Goal: Task Accomplishment & Management: Use online tool/utility

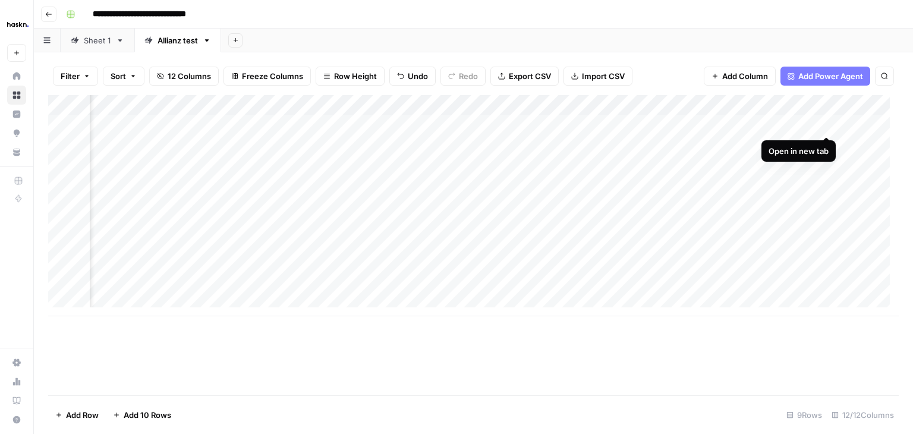
scroll to position [0, 1140]
click at [828, 122] on div "Add Column" at bounding box center [473, 205] width 850 height 221
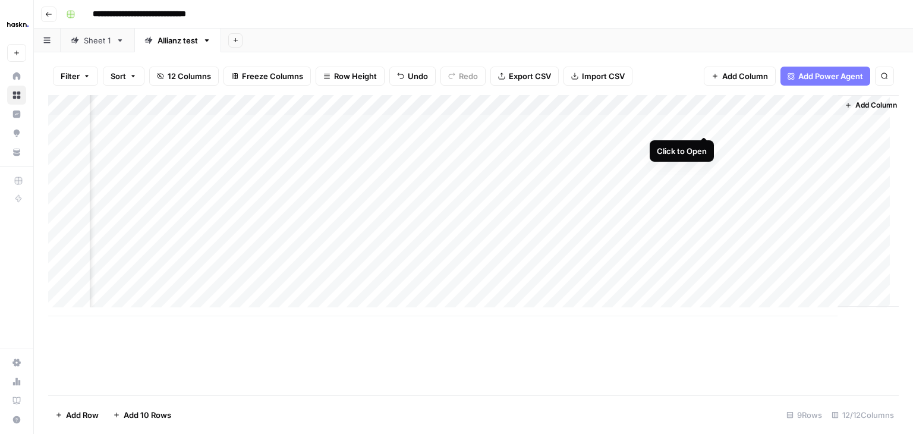
click at [707, 122] on div "Add Column" at bounding box center [473, 205] width 850 height 221
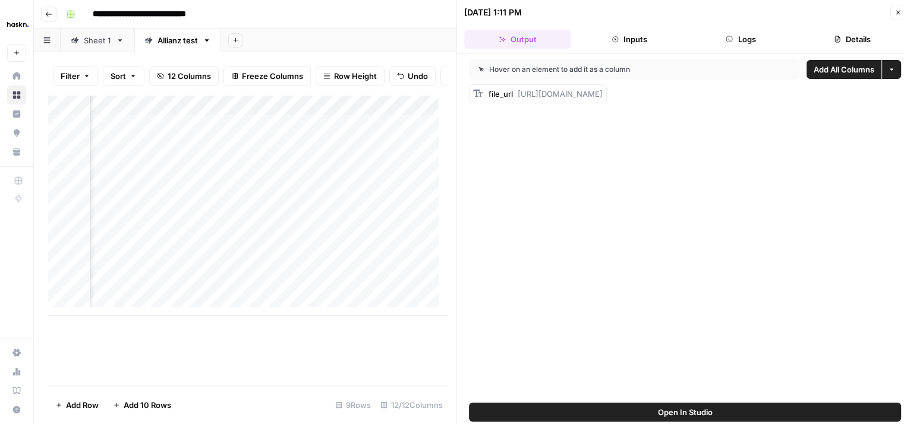
click at [732, 37] on icon "button" at bounding box center [728, 39] width 7 height 7
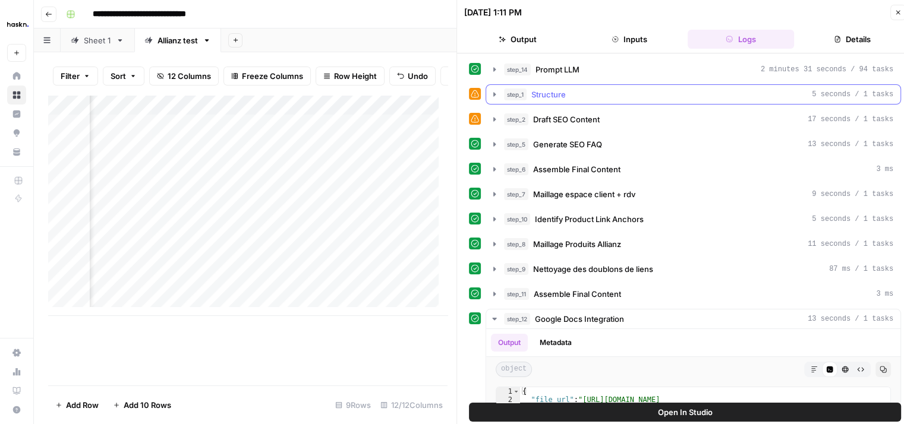
click at [498, 94] on icon "button" at bounding box center [495, 95] width 10 height 10
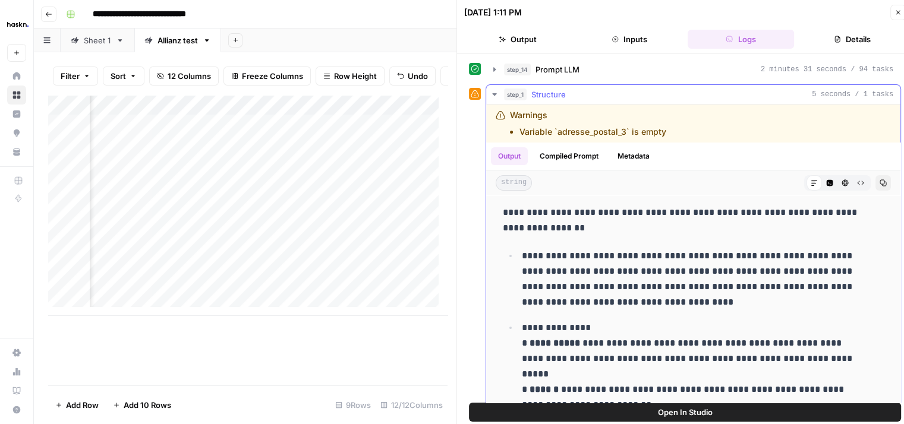
click at [499, 91] on button "step_1 Structure 5 seconds / 1 tasks" at bounding box center [693, 94] width 414 height 19
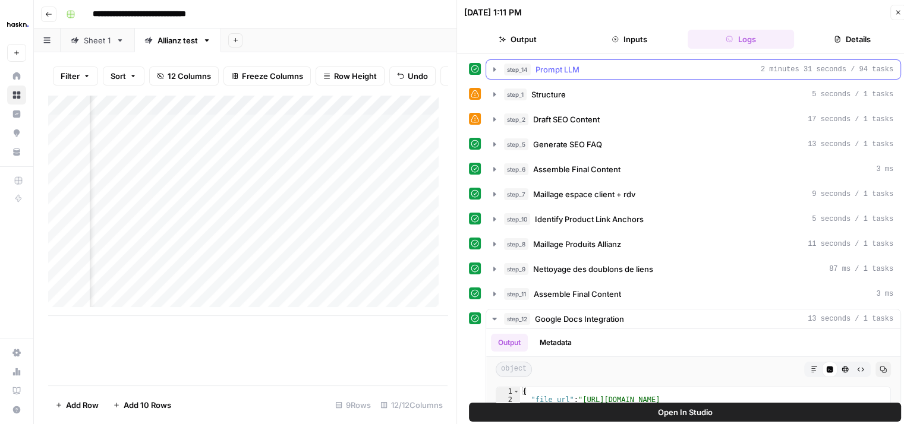
click at [497, 70] on icon "button" at bounding box center [495, 70] width 10 height 10
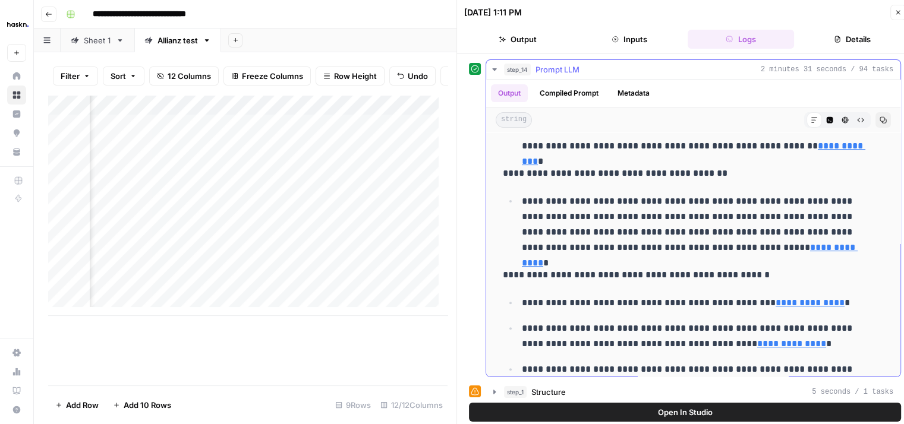
scroll to position [444, 0]
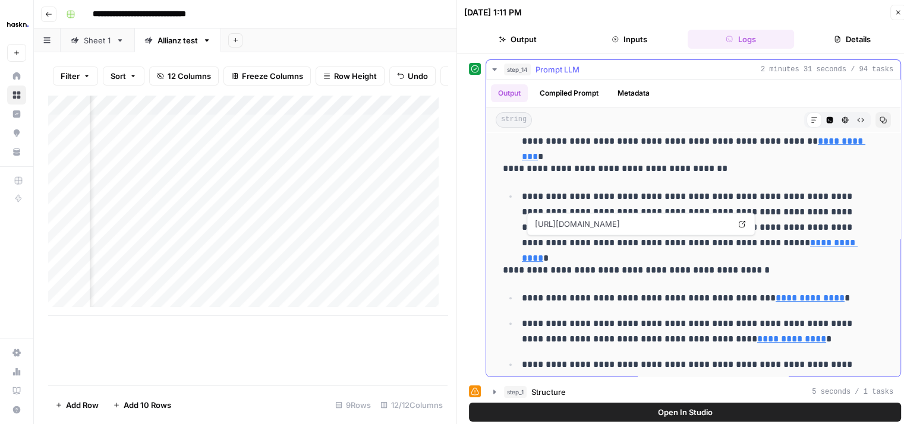
click at [744, 242] on link "**********" at bounding box center [690, 250] width 336 height 24
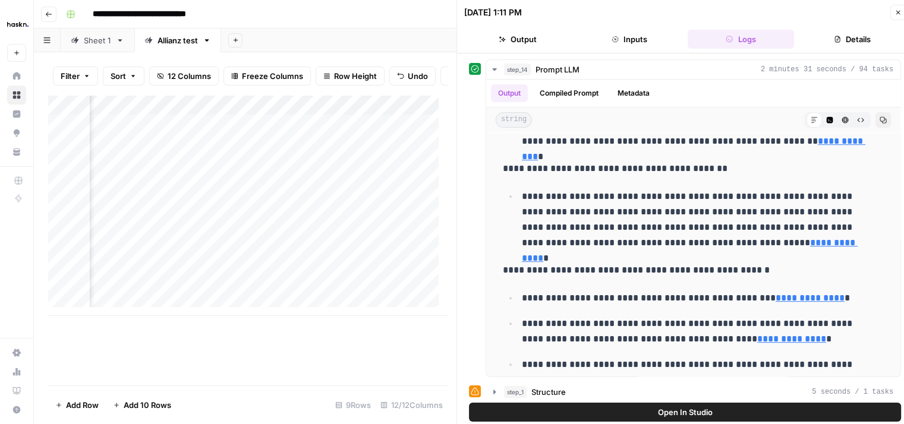
click at [896, 11] on icon "button" at bounding box center [898, 13] width 4 height 4
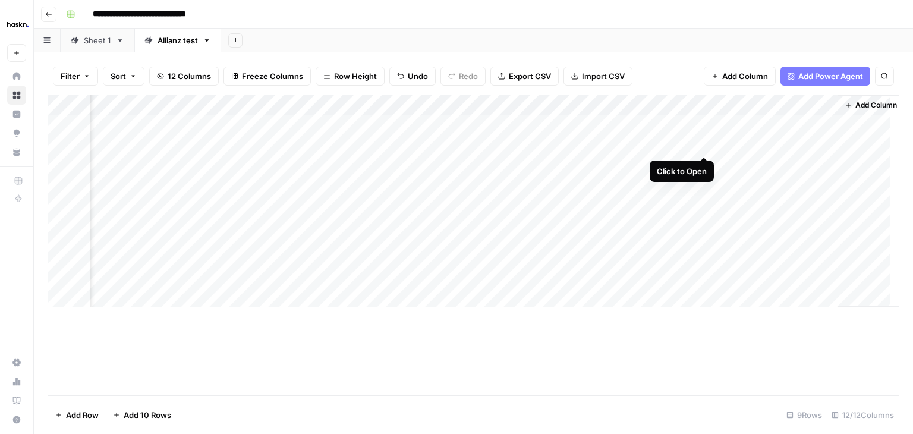
click at [703, 144] on div "Add Column" at bounding box center [473, 205] width 850 height 221
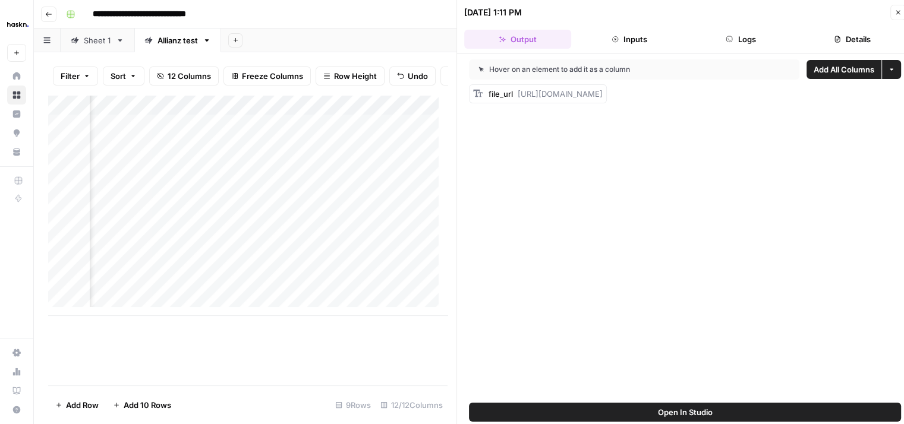
click at [742, 38] on button "Logs" at bounding box center [740, 39] width 107 height 19
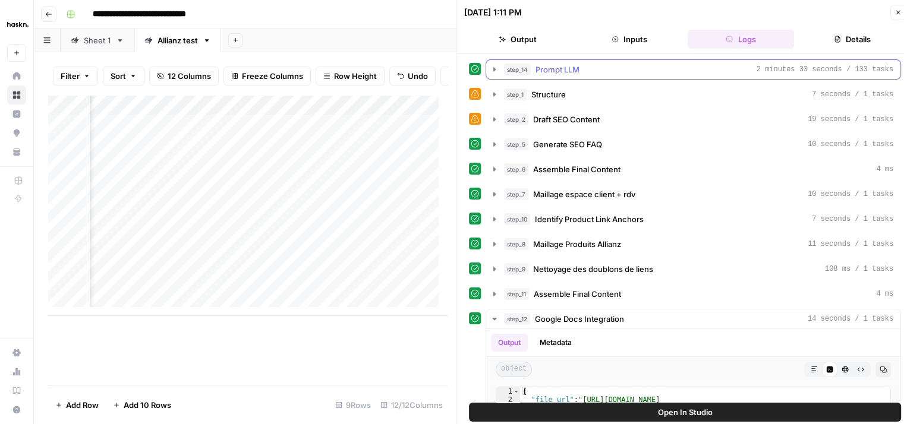
click at [496, 67] on icon "button" at bounding box center [495, 70] width 10 height 10
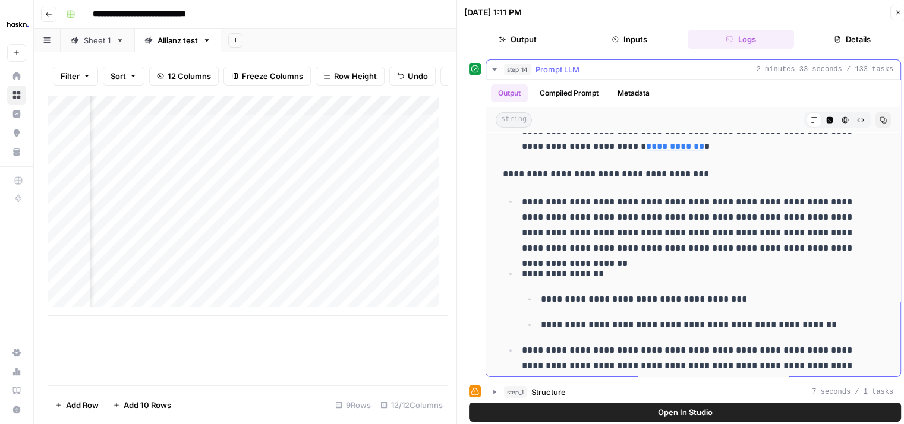
scroll to position [381, 0]
drag, startPoint x: 780, startPoint y: 200, endPoint x: 844, endPoint y: 206, distance: 65.0
click at [844, 206] on p "**********" at bounding box center [694, 225] width 344 height 62
copy p "**********"
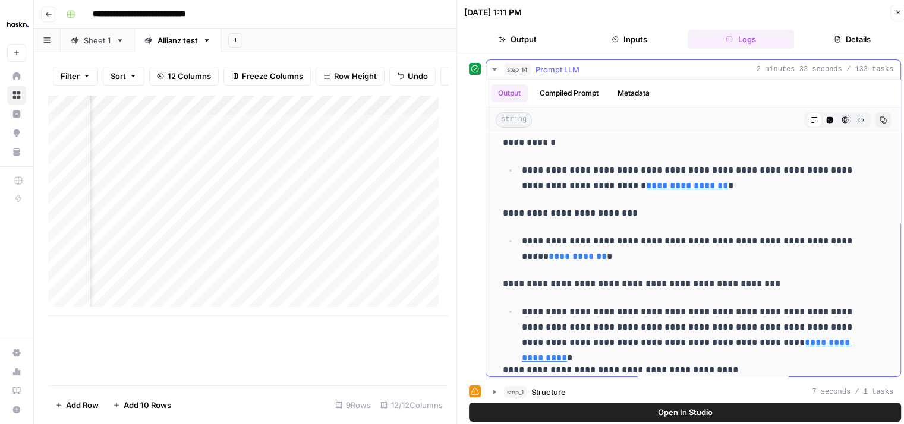
scroll to position [0, 0]
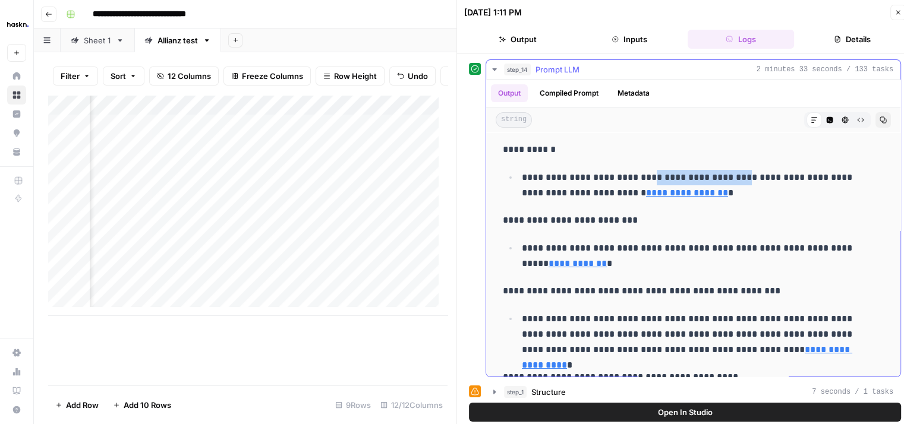
drag, startPoint x: 661, startPoint y: 176, endPoint x: 744, endPoint y: 179, distance: 83.2
click at [744, 179] on p "**********" at bounding box center [694, 185] width 344 height 31
copy p "**********"
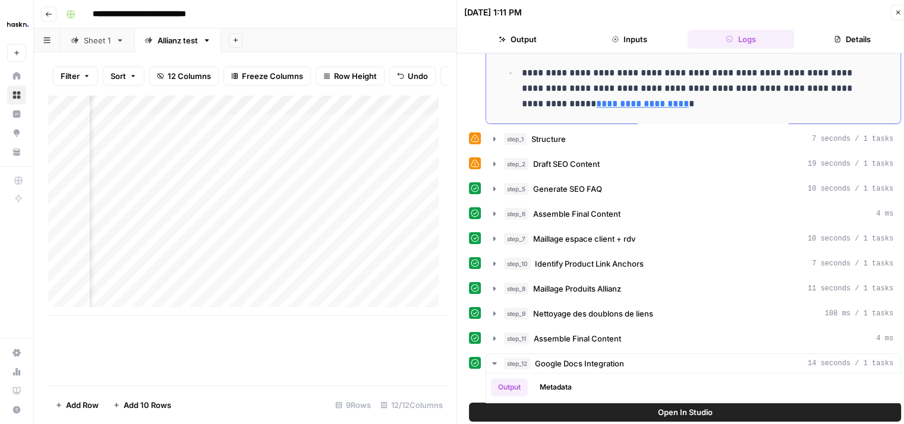
scroll to position [254, 0]
click at [491, 167] on button "step_2 Draft SEO Content 19 seconds / 1 tasks" at bounding box center [693, 163] width 414 height 19
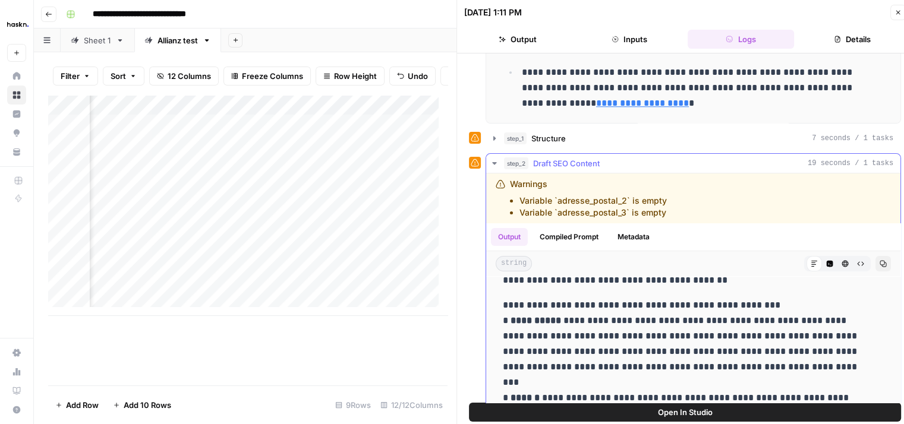
scroll to position [223, 0]
drag, startPoint x: 608, startPoint y: 319, endPoint x: 697, endPoint y: 317, distance: 88.5
click at [697, 317] on p "**********" at bounding box center [684, 390] width 363 height 185
copy p "**********"
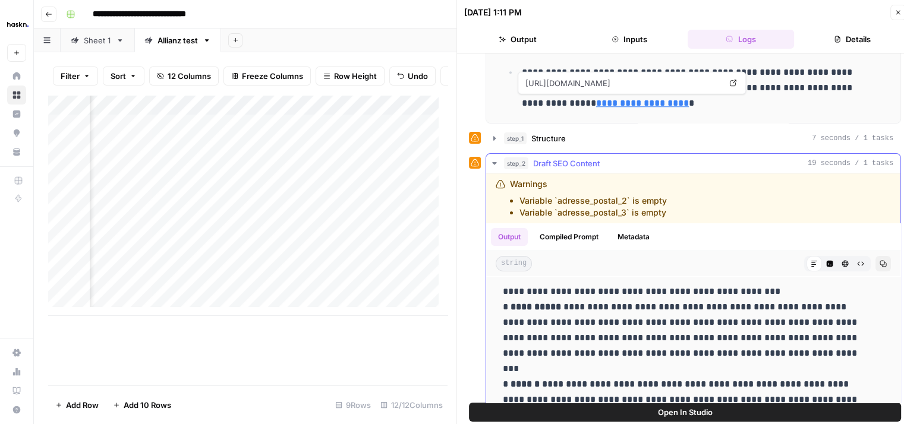
scroll to position [238, 0]
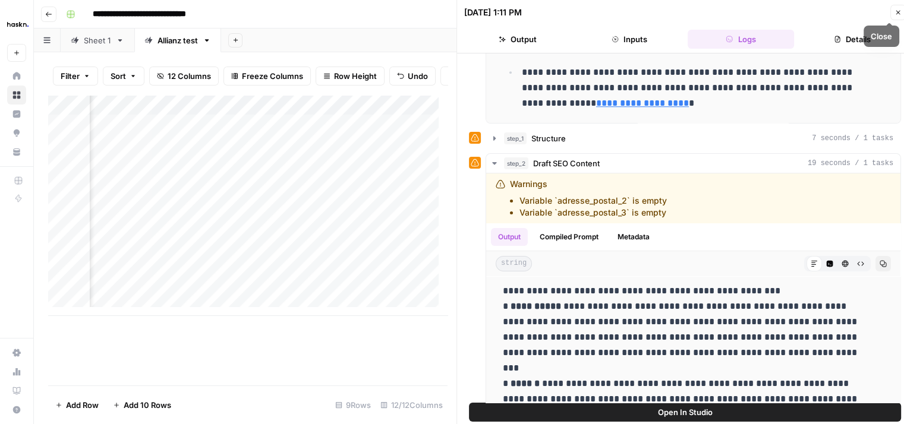
click at [895, 10] on icon "button" at bounding box center [897, 12] width 7 height 7
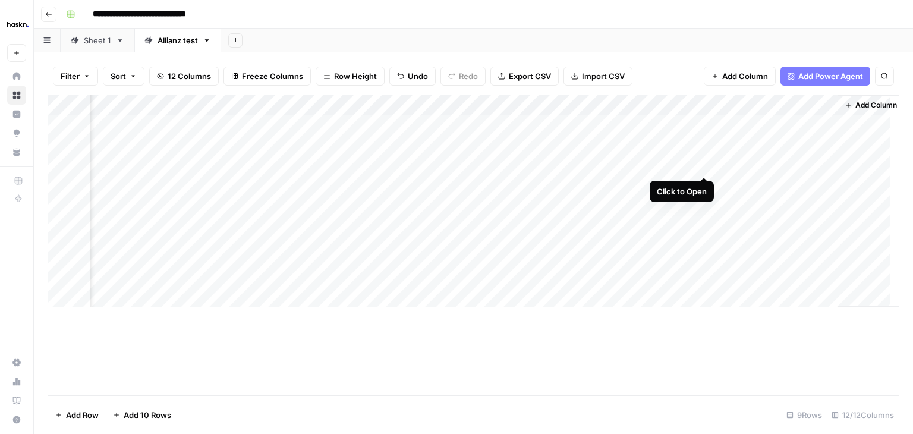
click at [704, 165] on div "Add Column" at bounding box center [473, 205] width 850 height 221
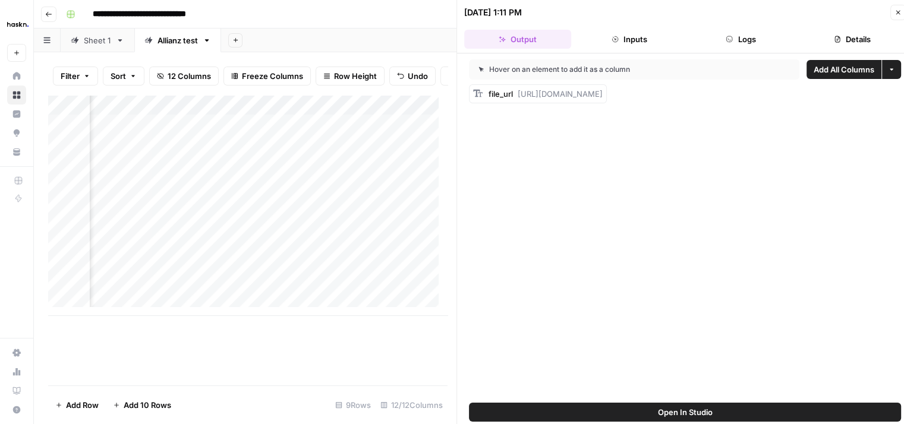
click at [732, 34] on button "Logs" at bounding box center [740, 39] width 107 height 19
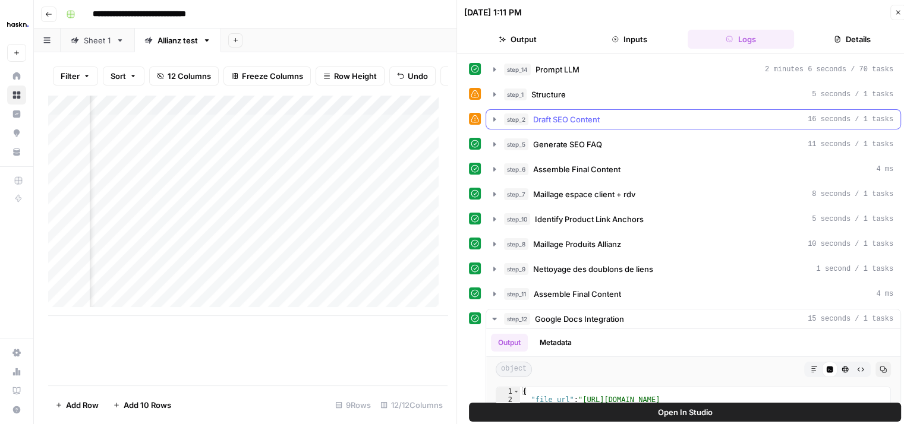
click at [495, 118] on icon "button" at bounding box center [494, 119] width 2 height 4
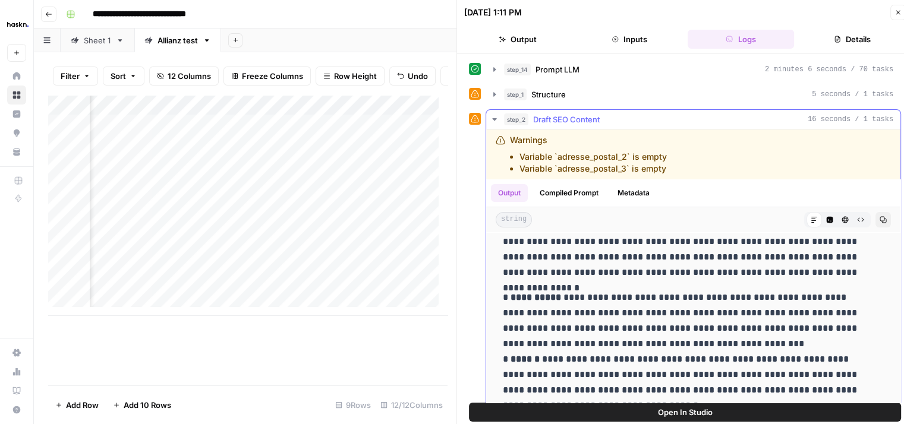
scroll to position [124, 0]
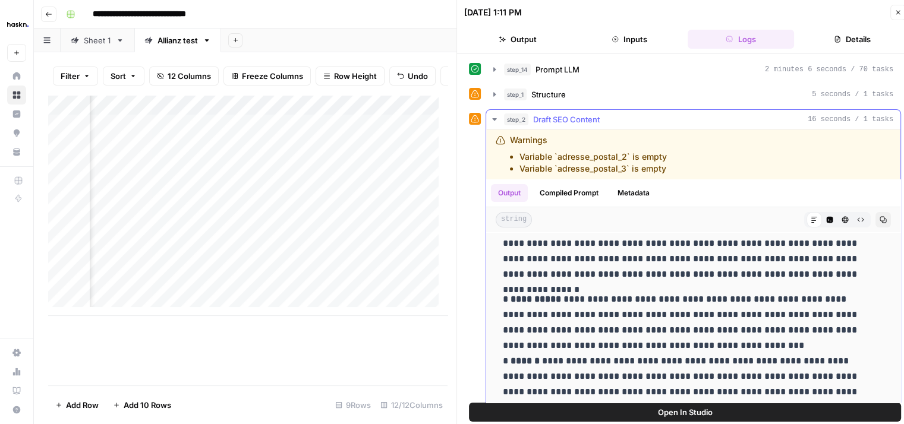
drag, startPoint x: 631, startPoint y: 257, endPoint x: 749, endPoint y: 258, distance: 117.6
click at [749, 258] on p "**********" at bounding box center [684, 221] width 363 height 124
copy p "**********"
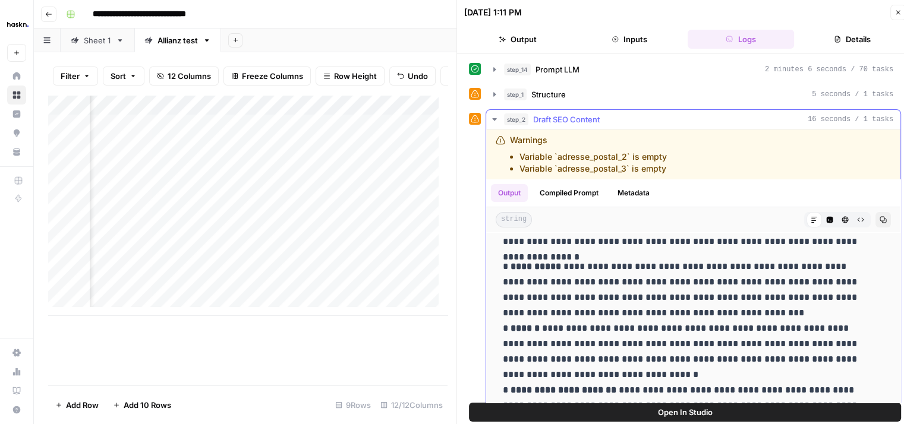
scroll to position [156, 0]
drag, startPoint x: 611, startPoint y: 267, endPoint x: 715, endPoint y: 266, distance: 103.4
click at [715, 266] on p "**********" at bounding box center [684, 352] width 363 height 185
copy p "**********"
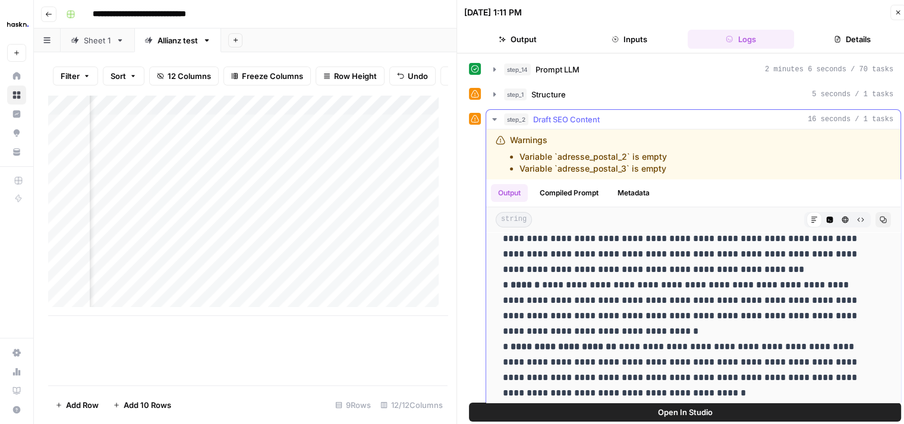
scroll to position [200, 0]
drag, startPoint x: 592, startPoint y: 283, endPoint x: 673, endPoint y: 281, distance: 81.4
click at [673, 281] on p "**********" at bounding box center [684, 308] width 363 height 185
copy p "**********"
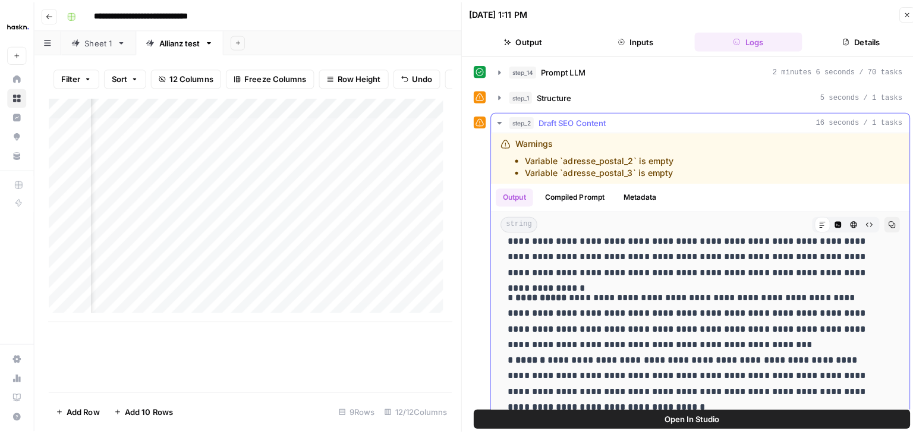
scroll to position [130, 0]
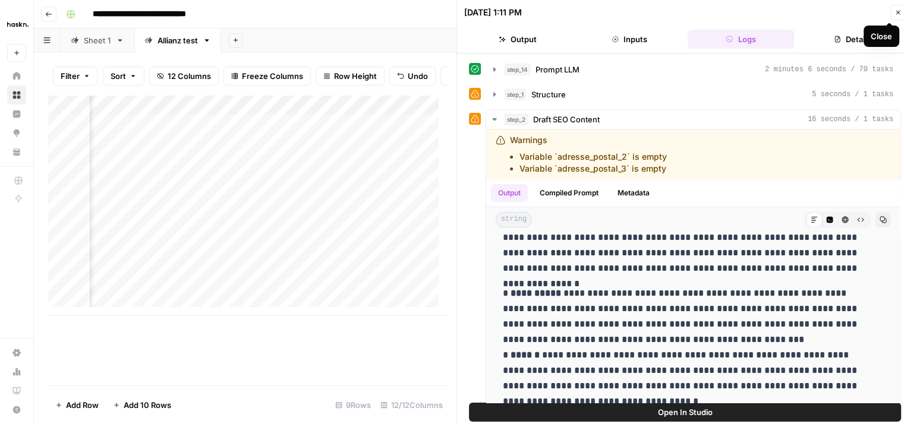
click at [895, 12] on icon "button" at bounding box center [897, 12] width 7 height 7
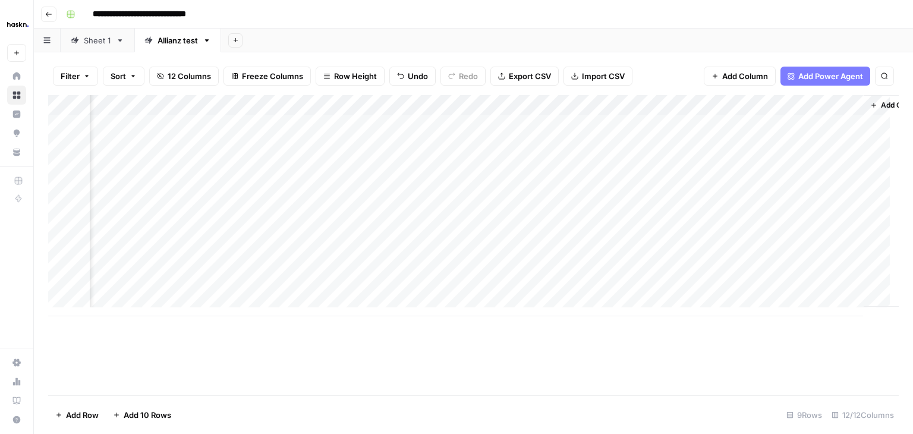
scroll to position [0, 1154]
click at [813, 186] on div "Add Column" at bounding box center [473, 205] width 850 height 221
click at [796, 144] on div "Add Column" at bounding box center [473, 205] width 850 height 221
click at [754, 146] on div "Add Column" at bounding box center [473, 205] width 850 height 221
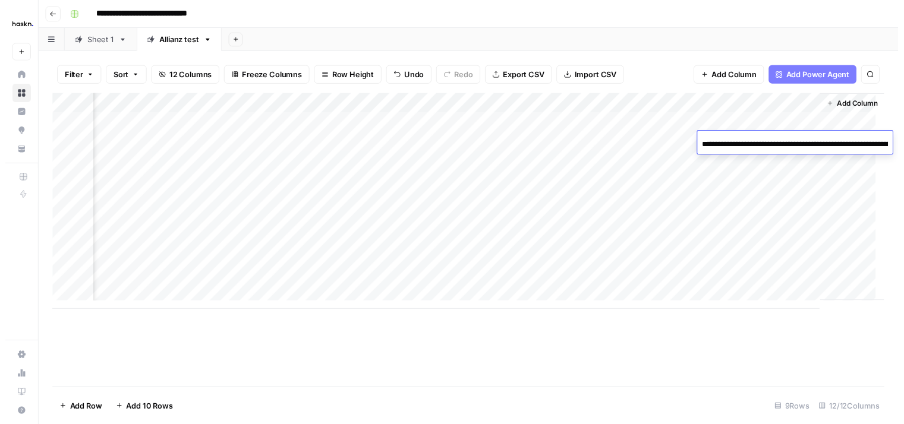
scroll to position [0, 167]
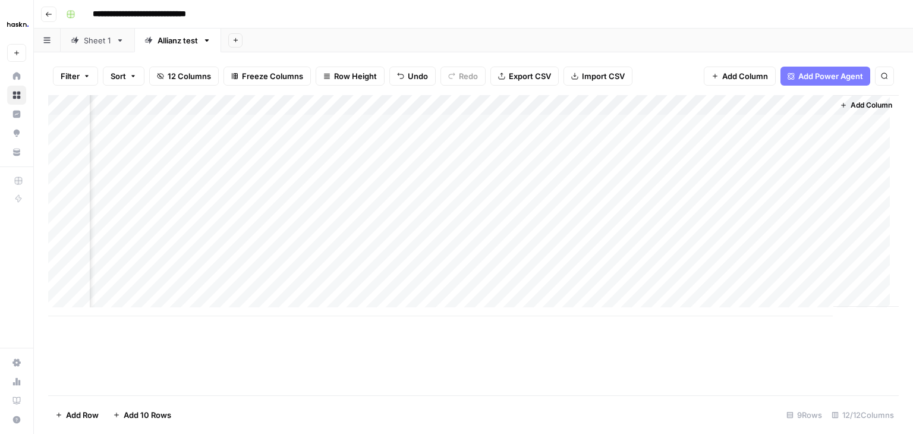
click at [820, 243] on div "Add Column" at bounding box center [473, 205] width 850 height 221
click at [776, 143] on div "Add Column" at bounding box center [473, 205] width 850 height 221
click at [730, 165] on div "Add Column" at bounding box center [473, 205] width 850 height 221
click at [768, 182] on div "Add Column" at bounding box center [473, 205] width 850 height 221
click at [690, 187] on div "Add Column" at bounding box center [473, 205] width 850 height 221
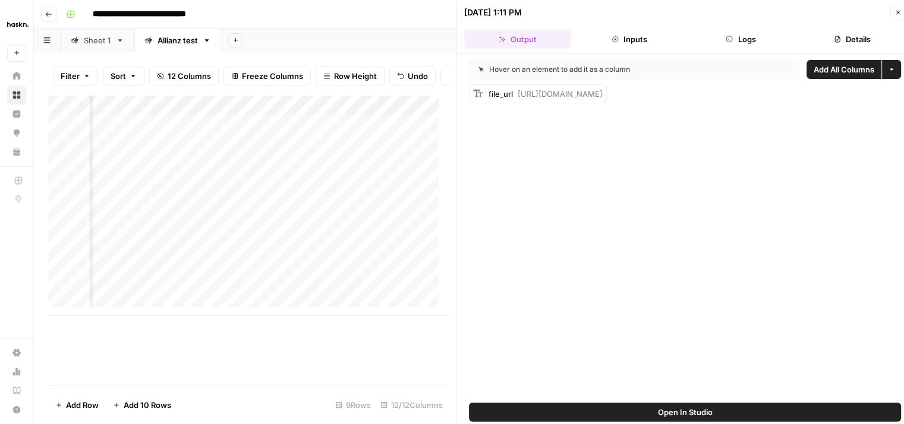
click at [751, 42] on button "Logs" at bounding box center [740, 39] width 107 height 19
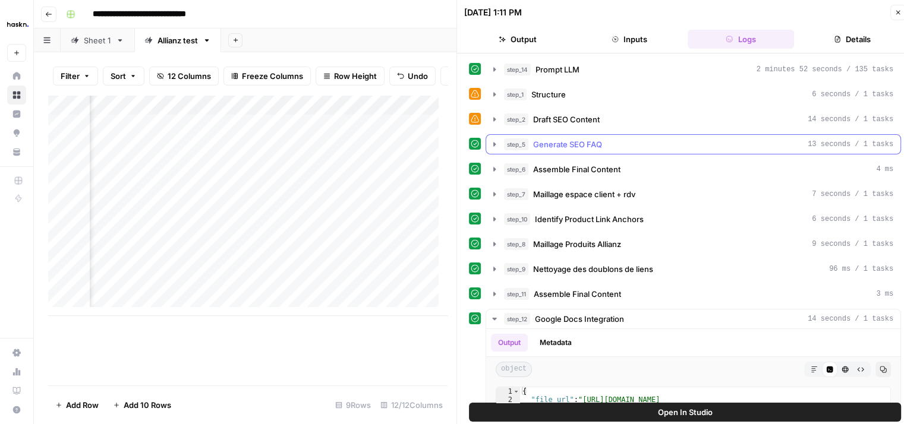
click at [490, 145] on icon "button" at bounding box center [495, 145] width 10 height 10
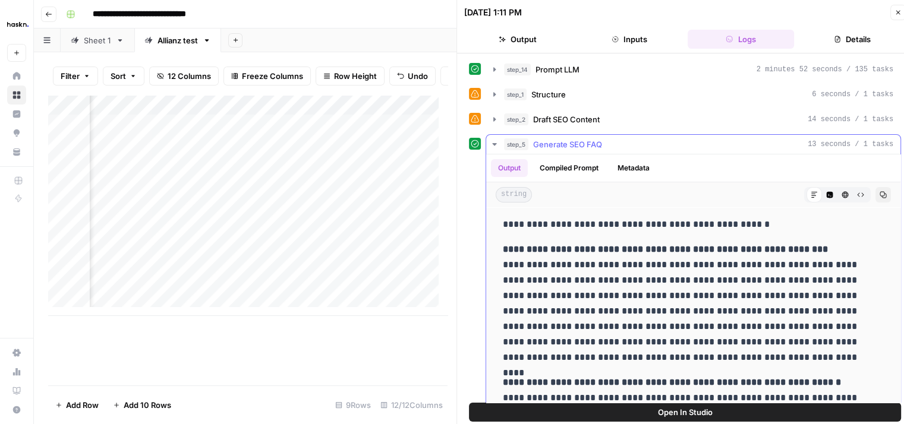
click at [490, 145] on icon "button" at bounding box center [495, 145] width 10 height 10
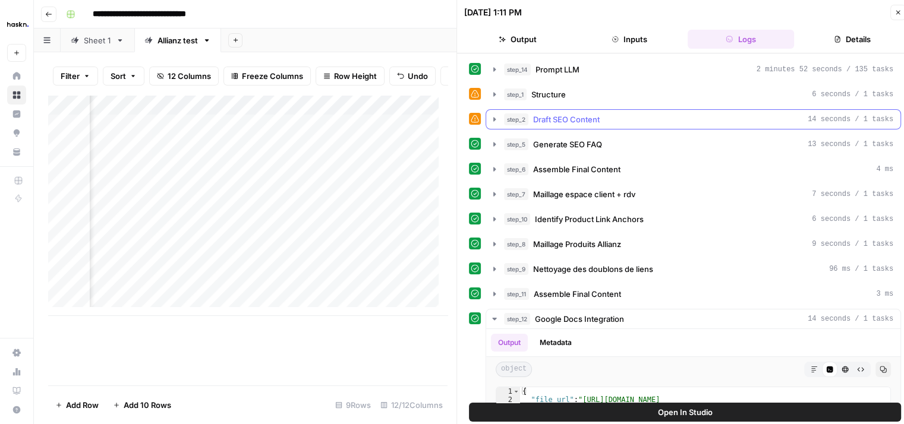
click at [494, 123] on button "step_2 Draft SEO Content 14 seconds / 1 tasks" at bounding box center [693, 119] width 414 height 19
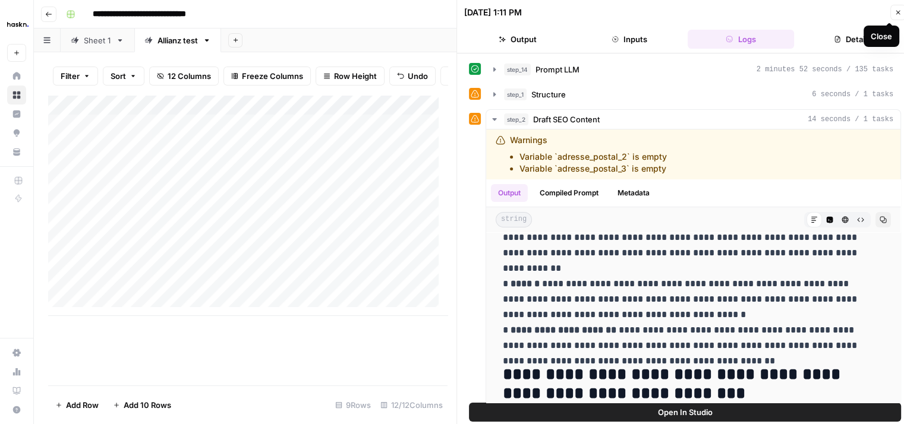
click at [898, 14] on icon "button" at bounding box center [897, 12] width 7 height 7
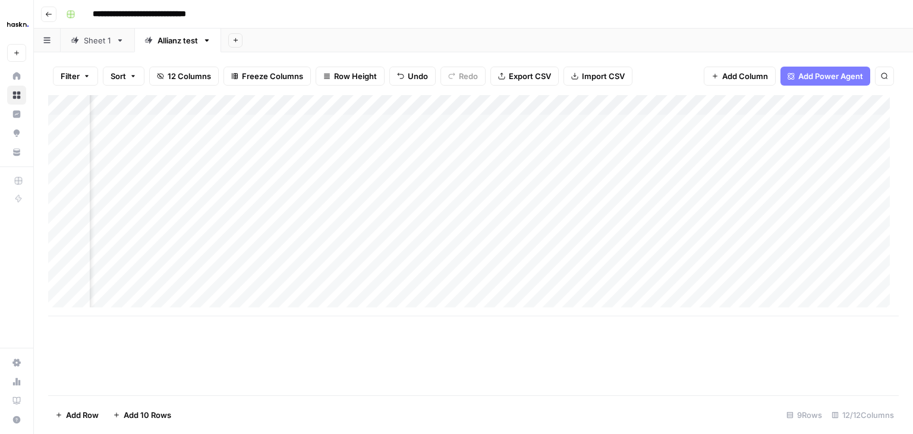
scroll to position [0, 51]
click at [93, 44] on div "Sheet 1" at bounding box center [97, 40] width 27 height 12
click at [62, 124] on div "Add Column" at bounding box center [473, 245] width 850 height 300
click at [152, 120] on div "Add Column" at bounding box center [473, 245] width 850 height 300
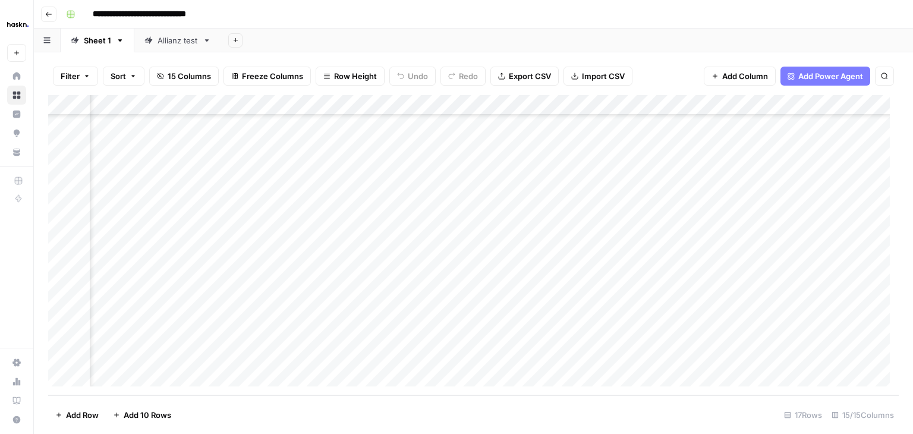
click at [717, 259] on div "Add Column" at bounding box center [473, 245] width 850 height 300
click at [193, 121] on div "Add Column" at bounding box center [473, 245] width 850 height 300
click at [661, 254] on div "Add Column" at bounding box center [473, 245] width 850 height 300
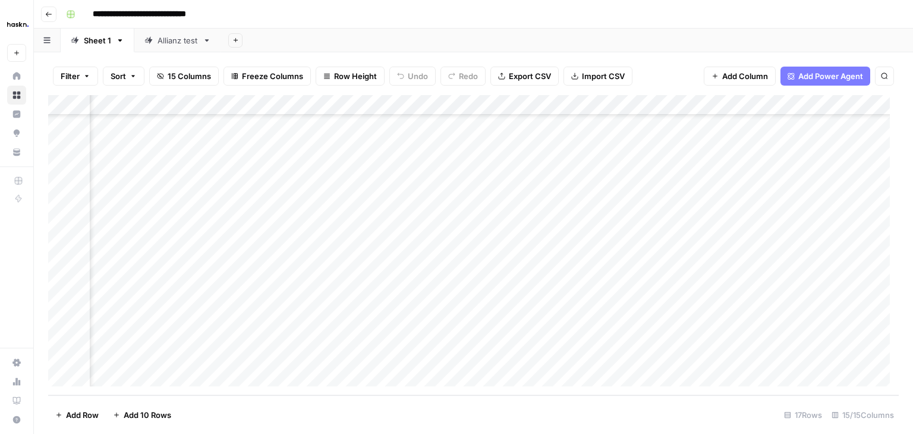
click at [165, 46] on link "Allianz test" at bounding box center [177, 41] width 87 height 24
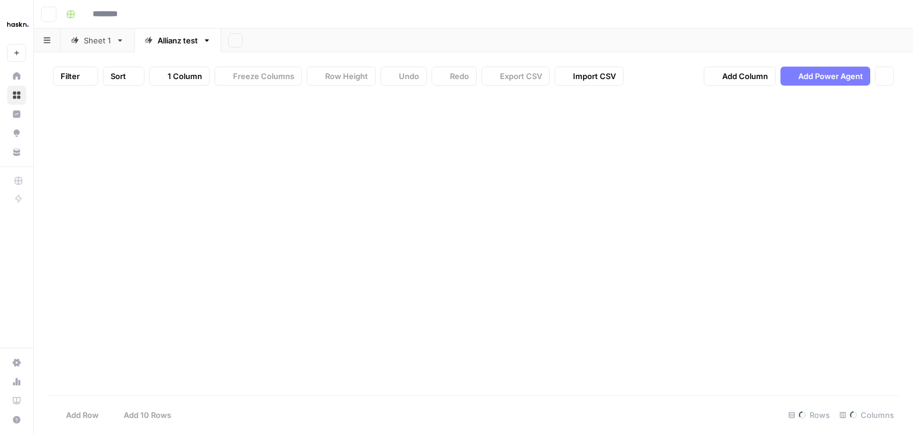
type input "**********"
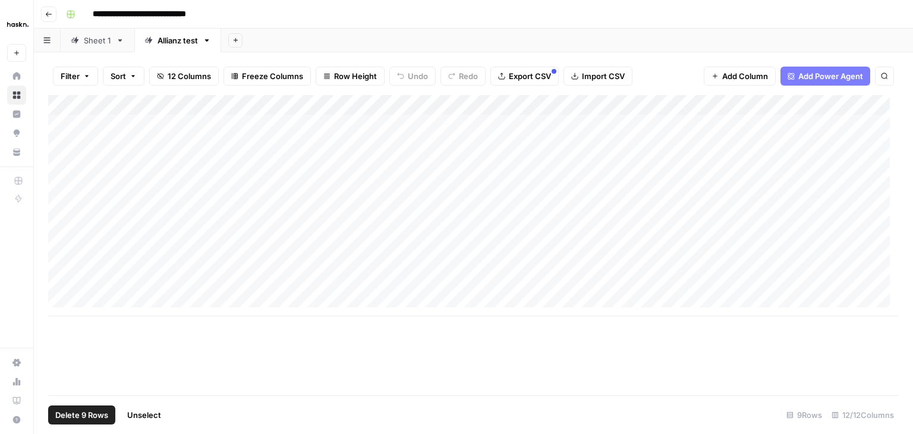
click at [71, 101] on div "Add Column" at bounding box center [473, 205] width 850 height 221
click at [84, 414] on span "Delete 9 Rows" at bounding box center [81, 415] width 53 height 12
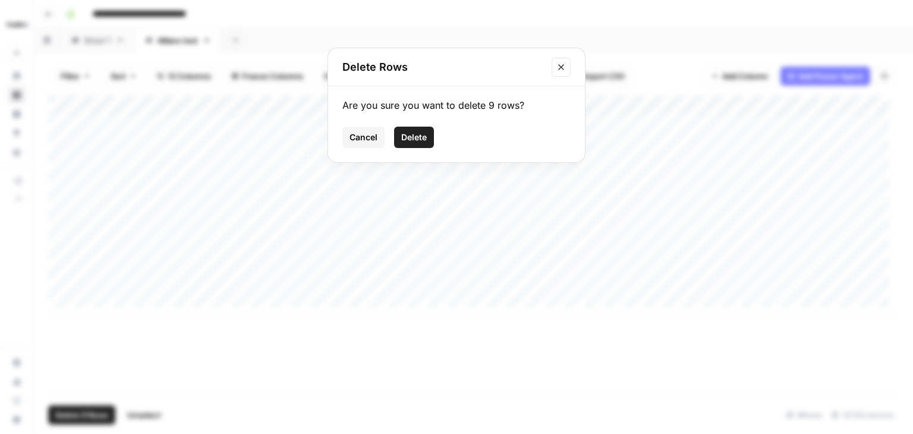
click at [420, 137] on span "Delete" at bounding box center [414, 137] width 26 height 12
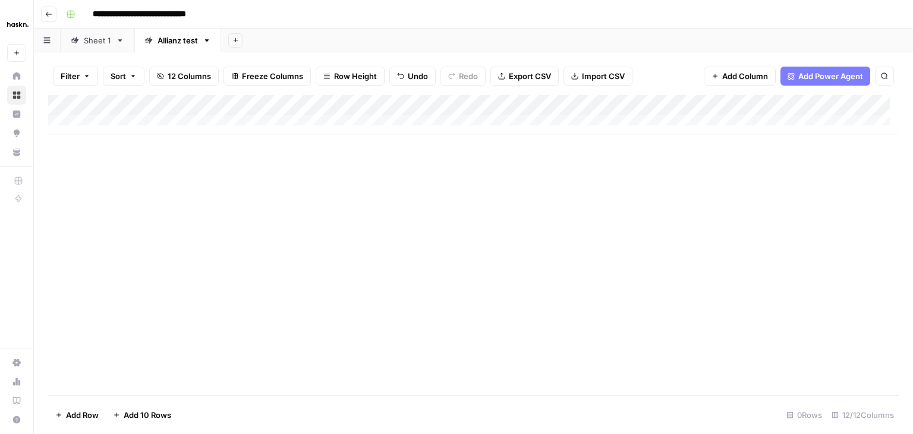
click at [200, 217] on div "Add Column" at bounding box center [473, 245] width 850 height 300
click at [293, 115] on div "Add Column" at bounding box center [473, 114] width 850 height 39
click at [138, 121] on div "Add Column" at bounding box center [473, 124] width 850 height 59
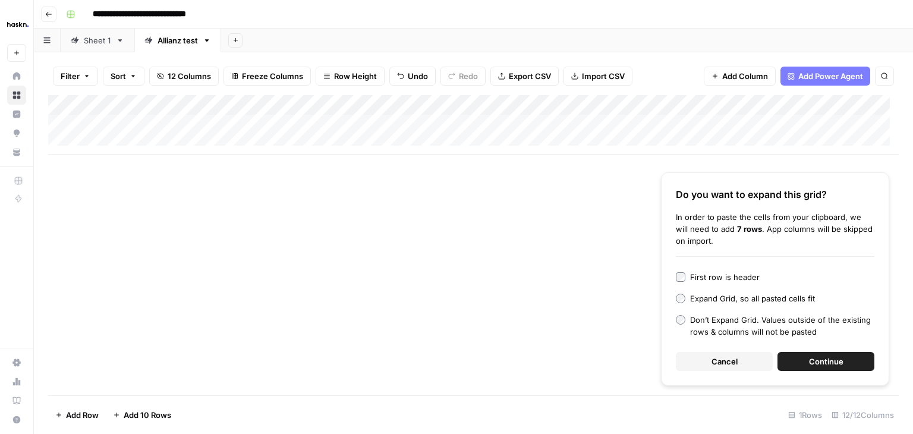
click at [831, 356] on span "Continue" at bounding box center [826, 361] width 34 height 12
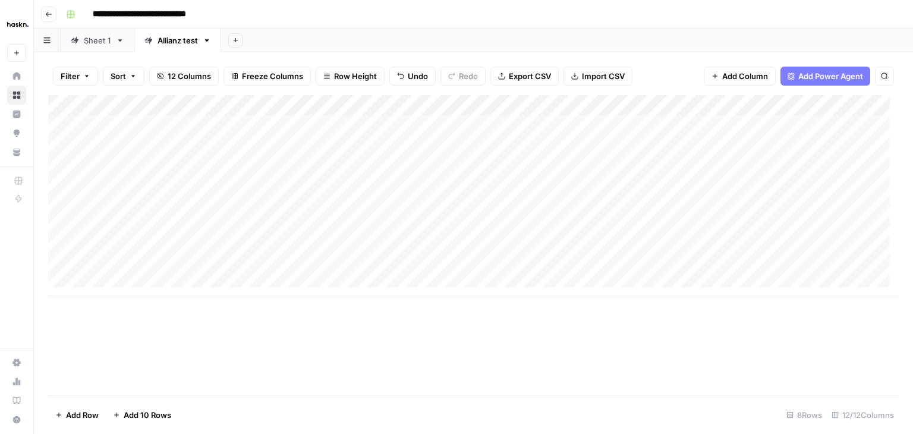
scroll to position [9, 0]
click at [358, 274] on div "Add Column" at bounding box center [473, 195] width 850 height 201
click at [169, 273] on div "Add Column" at bounding box center [473, 205] width 850 height 221
click at [93, 41] on div "Sheet 1" at bounding box center [97, 40] width 27 height 12
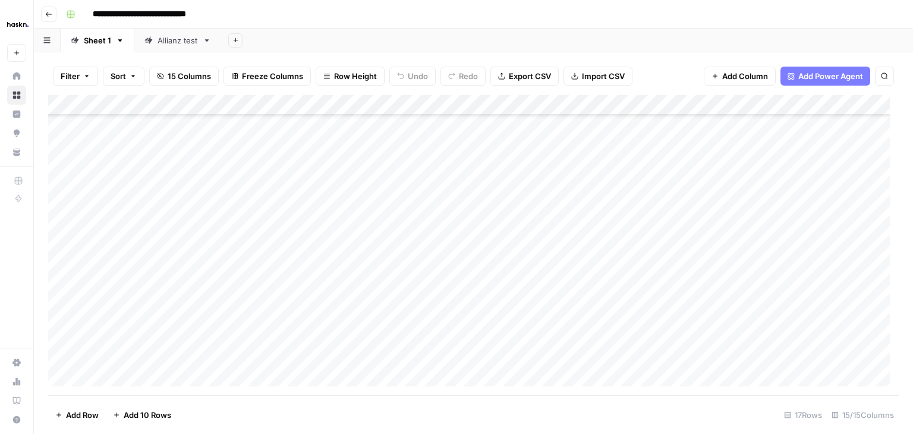
click at [149, 300] on div "Add Column" at bounding box center [473, 245] width 850 height 300
click at [448, 316] on div "Add Column" at bounding box center [473, 245] width 850 height 300
click at [172, 46] on link "Allianz test" at bounding box center [177, 41] width 87 height 24
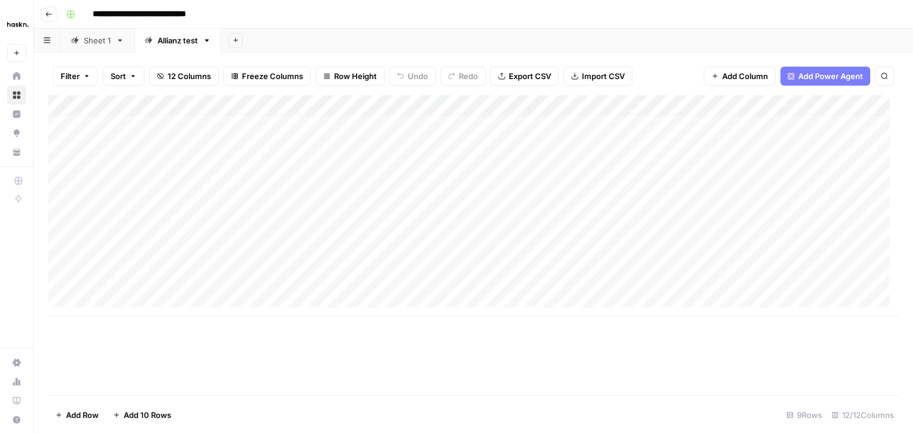
click at [168, 270] on div "Add Column" at bounding box center [473, 205] width 850 height 221
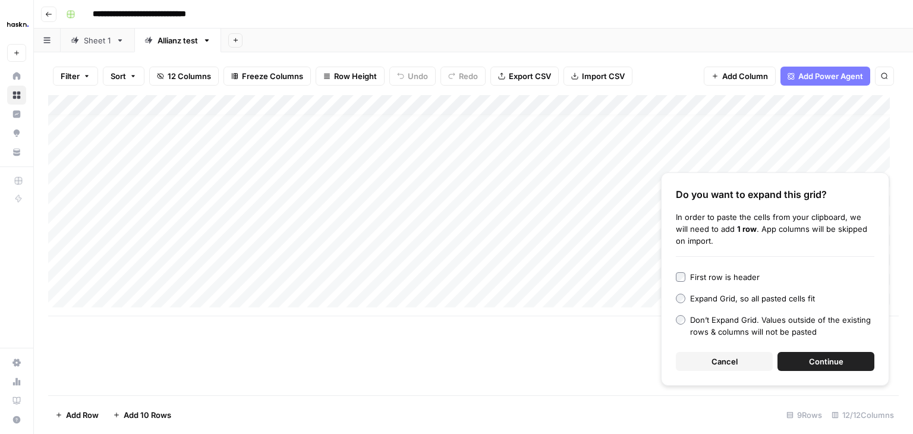
click at [820, 360] on span "Continue" at bounding box center [826, 361] width 34 height 12
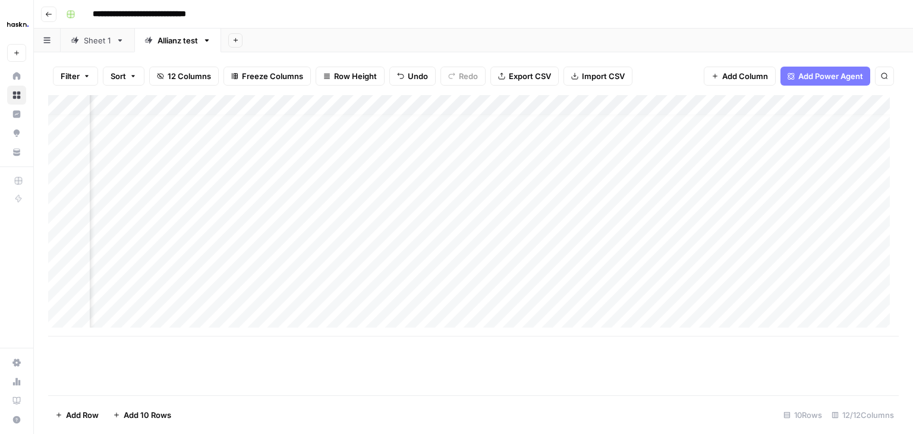
scroll to position [9, 1154]
click at [704, 102] on div "Add Column" at bounding box center [473, 215] width 850 height 241
click at [727, 128] on span "All Rows" at bounding box center [747, 133] width 75 height 12
click at [686, 122] on div "Add Column" at bounding box center [473, 215] width 850 height 241
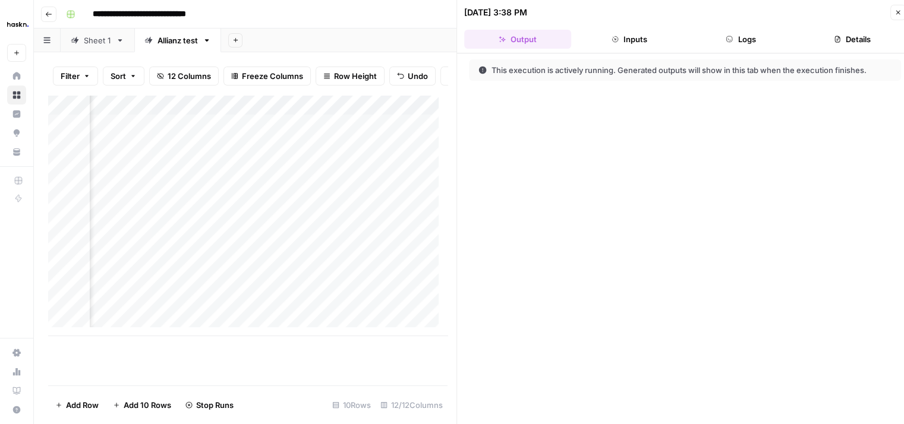
click at [737, 36] on button "Logs" at bounding box center [740, 39] width 107 height 19
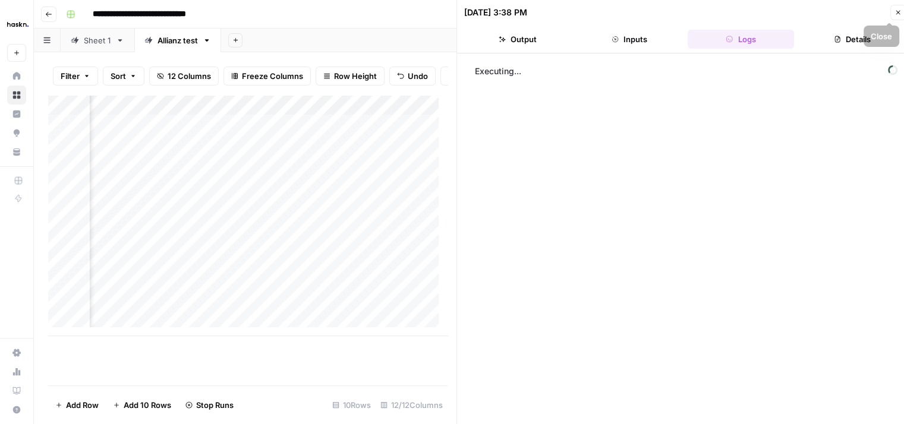
click at [897, 12] on icon "button" at bounding box center [897, 12] width 7 height 7
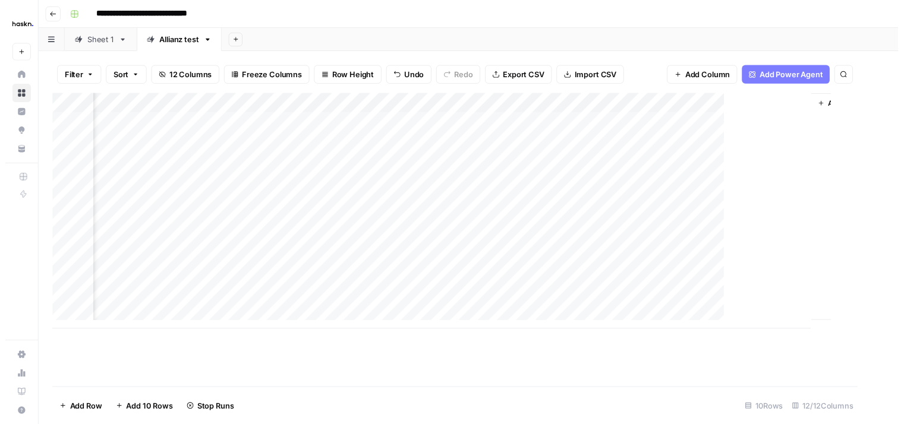
scroll to position [0, 1140]
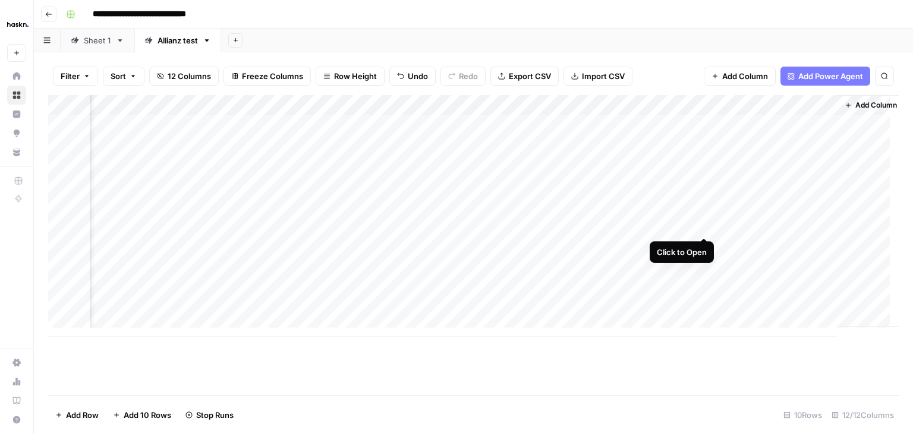
click at [701, 222] on div "Add Column" at bounding box center [473, 215] width 850 height 241
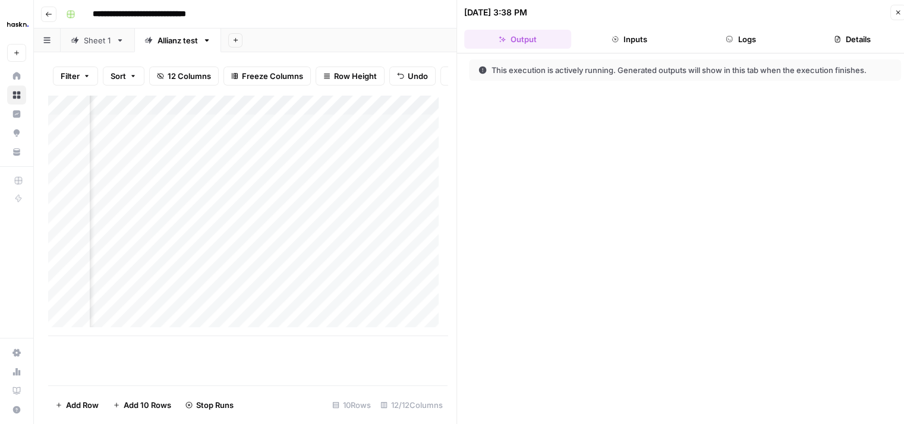
click at [738, 41] on button "Logs" at bounding box center [740, 39] width 107 height 19
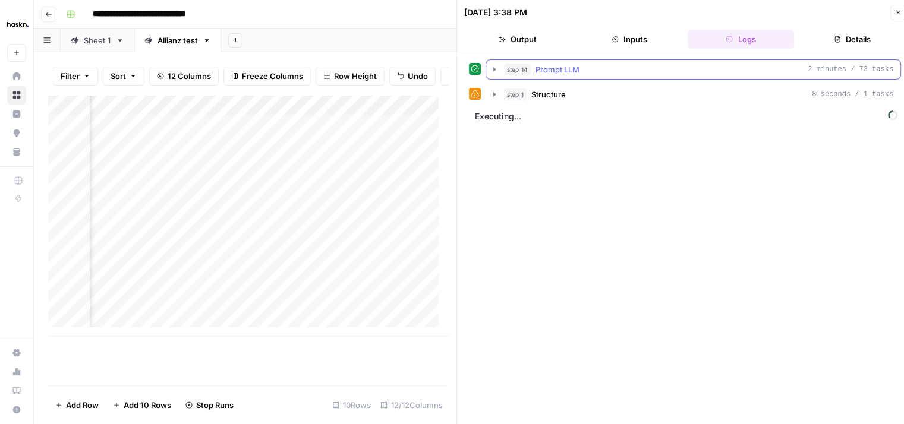
click at [494, 70] on icon "button" at bounding box center [494, 69] width 2 height 4
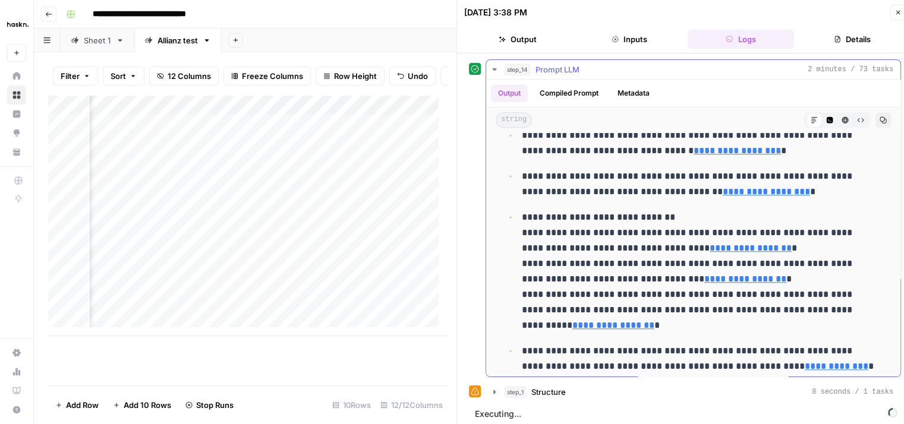
scroll to position [872, 0]
click at [488, 64] on button "step_14 Prompt LLM 2 minutes / 73 tasks" at bounding box center [693, 69] width 414 height 19
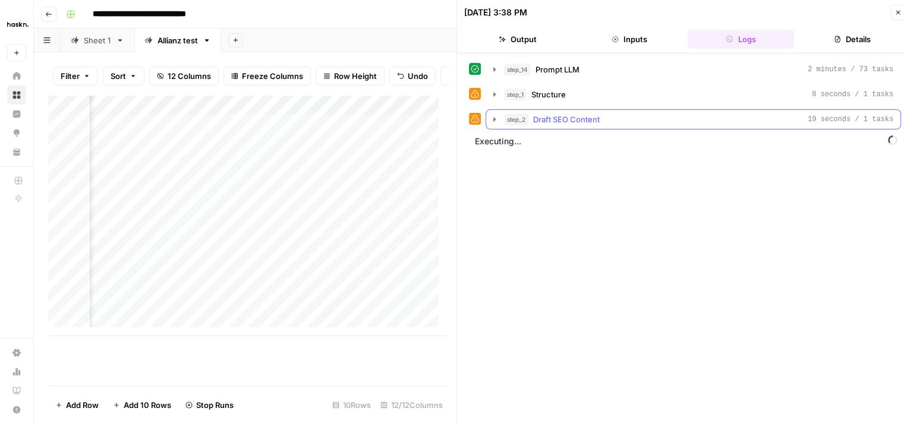
click at [490, 119] on icon "button" at bounding box center [495, 120] width 10 height 10
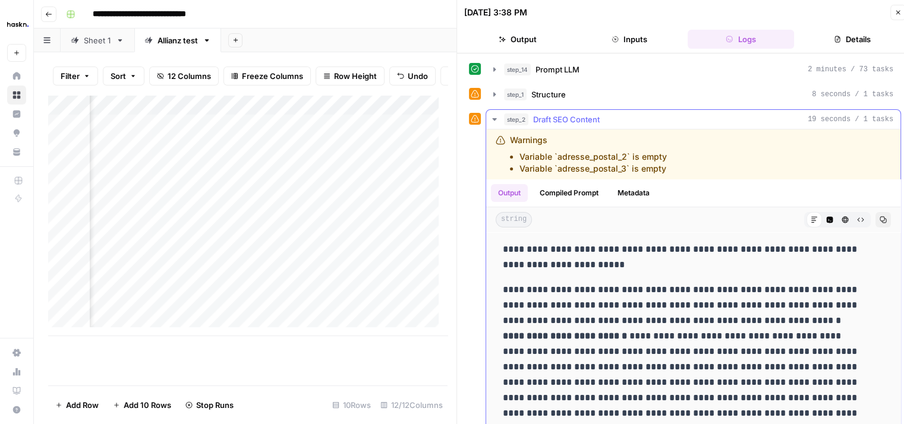
click at [494, 115] on icon "button" at bounding box center [495, 120] width 10 height 10
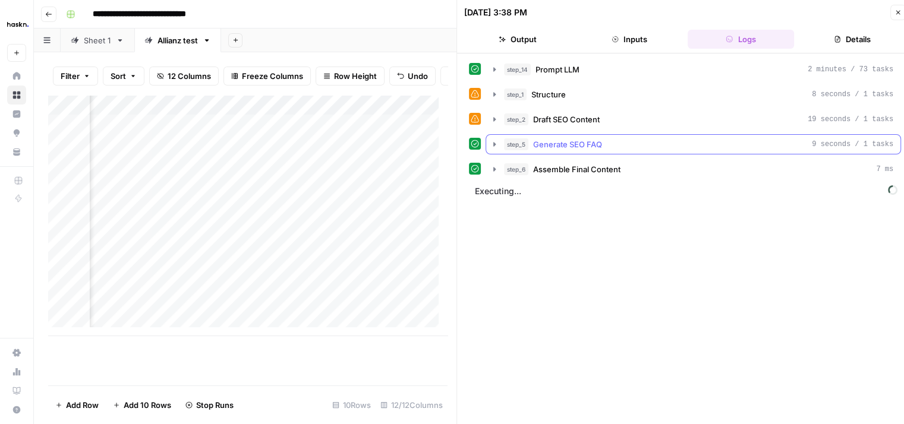
click at [494, 140] on icon "button" at bounding box center [495, 145] width 10 height 10
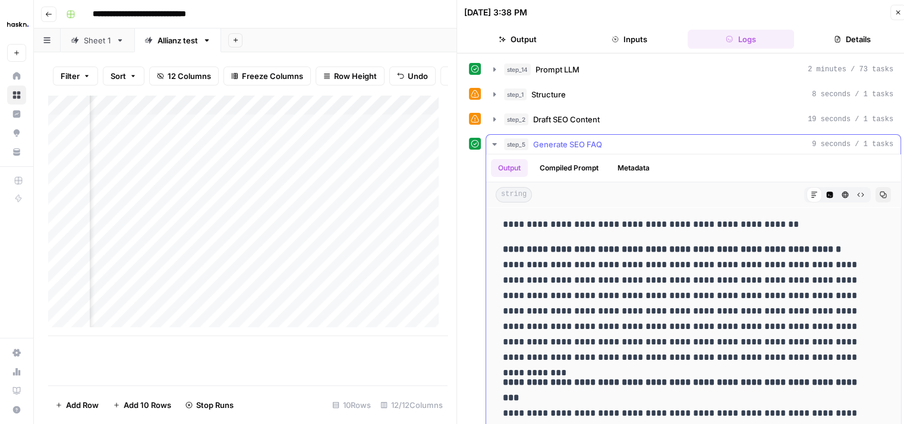
click at [494, 140] on icon "button" at bounding box center [495, 145] width 10 height 10
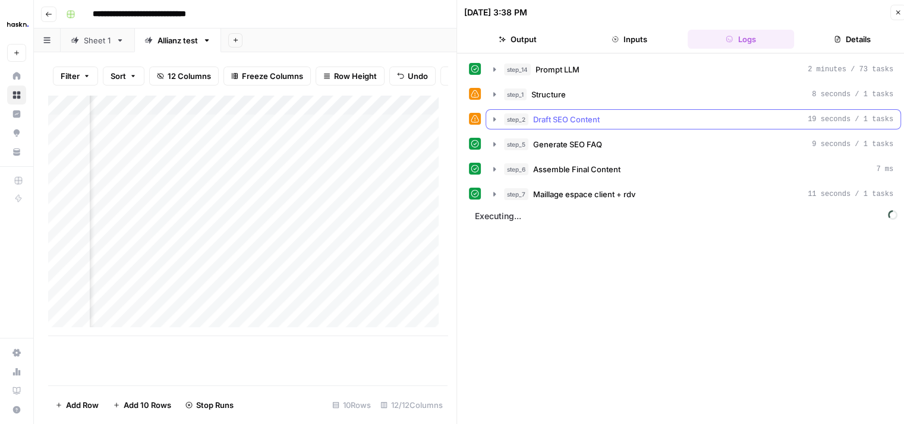
click at [492, 115] on icon "button" at bounding box center [495, 120] width 10 height 10
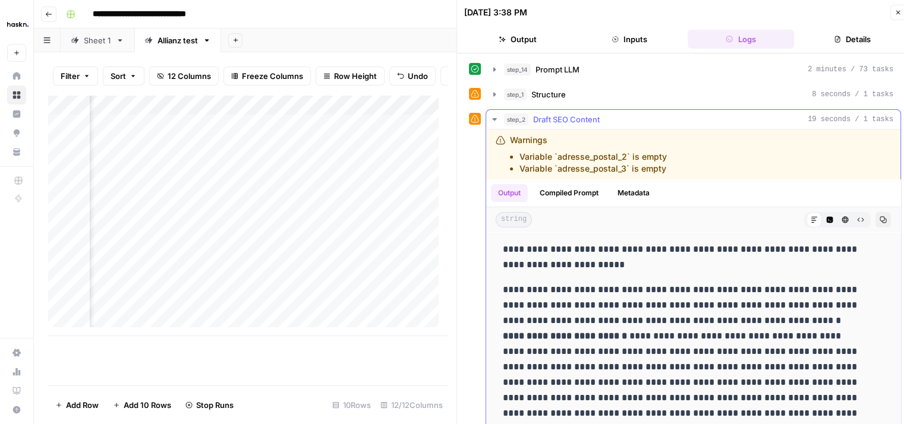
click at [492, 115] on icon "button" at bounding box center [495, 120] width 10 height 10
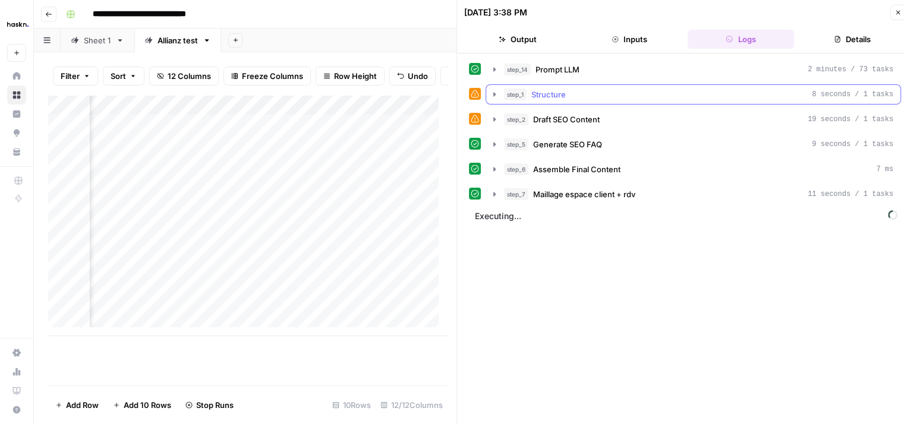
click at [494, 93] on icon "button" at bounding box center [494, 94] width 2 height 4
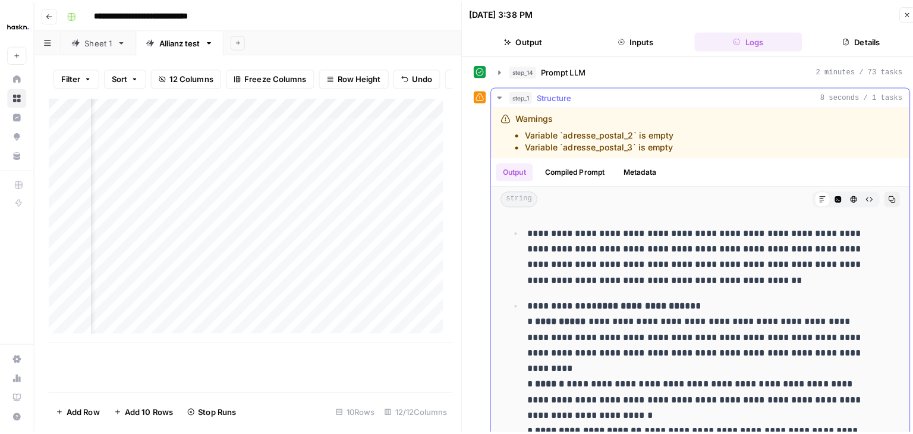
scroll to position [0, 0]
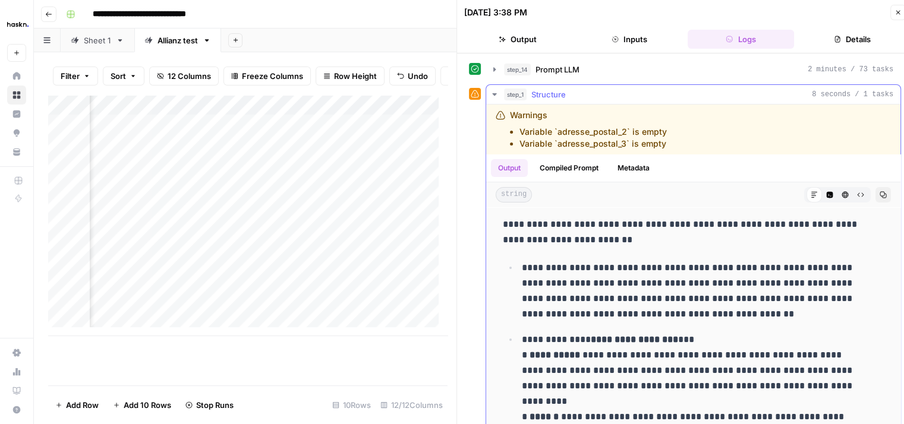
click at [494, 97] on icon "button" at bounding box center [495, 95] width 10 height 10
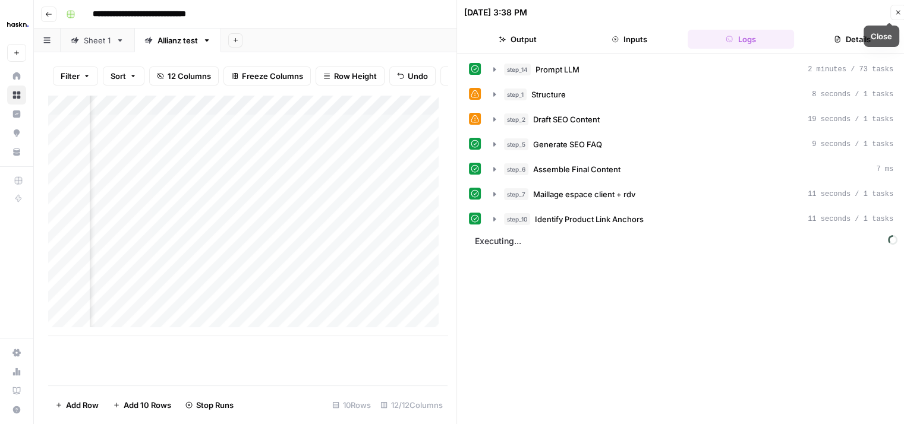
click at [899, 10] on icon "button" at bounding box center [897, 12] width 7 height 7
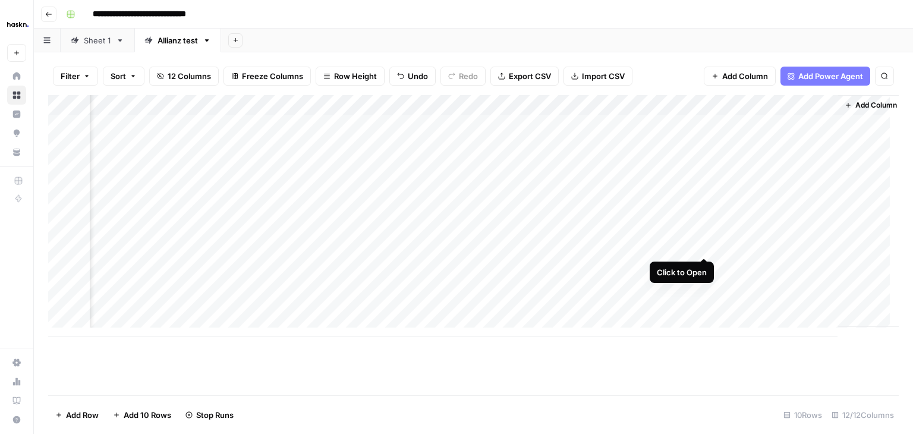
click at [699, 244] on div "Add Column" at bounding box center [473, 215] width 850 height 241
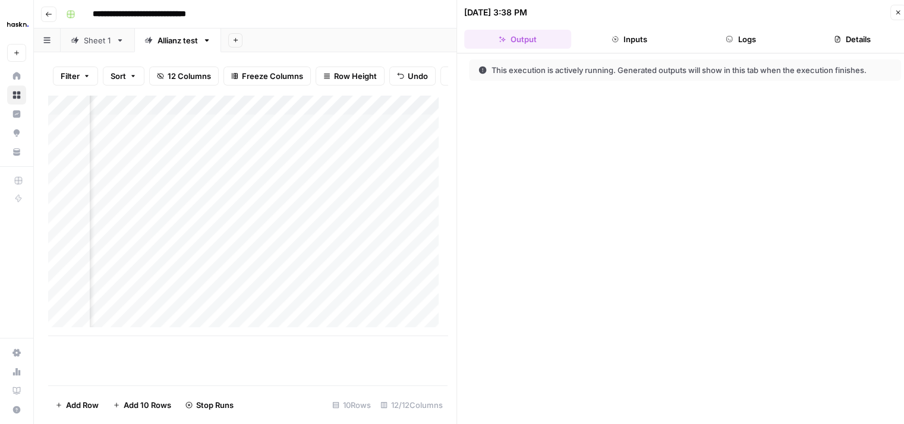
click at [731, 40] on icon "button" at bounding box center [728, 39] width 7 height 7
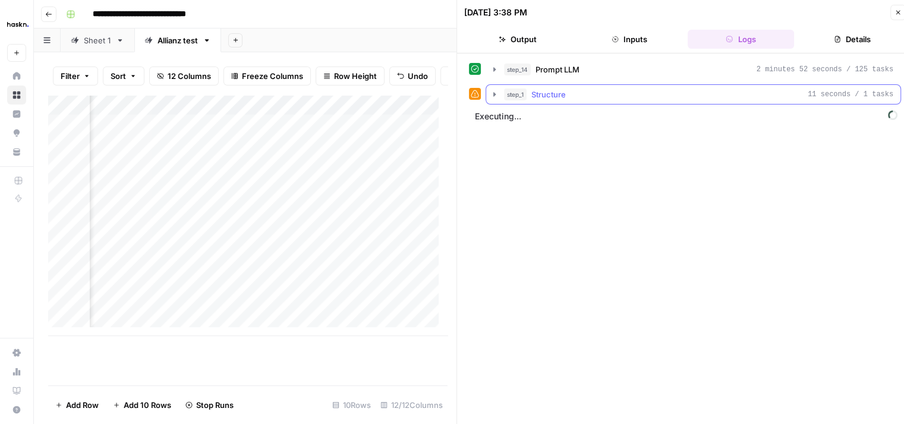
click at [493, 96] on icon "button" at bounding box center [495, 95] width 10 height 10
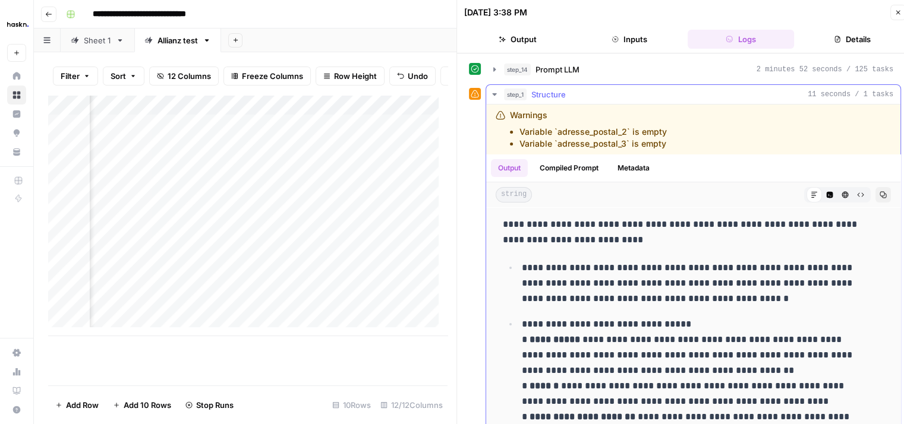
click at [493, 96] on icon "button" at bounding box center [495, 95] width 10 height 10
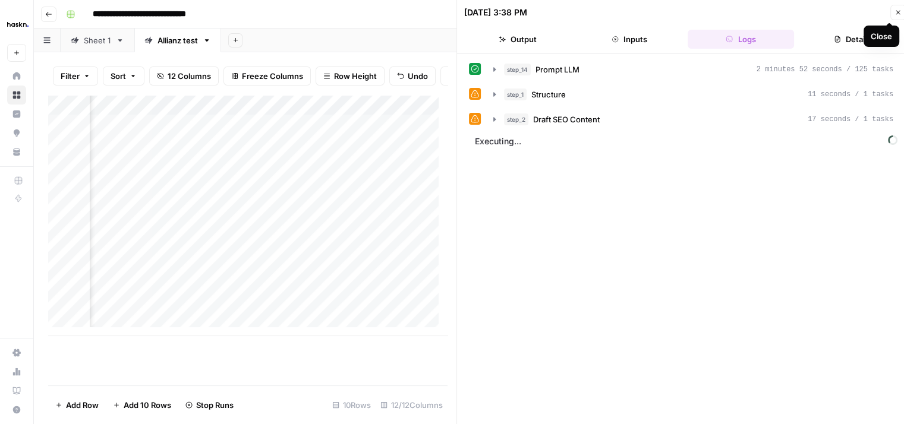
click at [901, 17] on button "Close" at bounding box center [897, 12] width 15 height 15
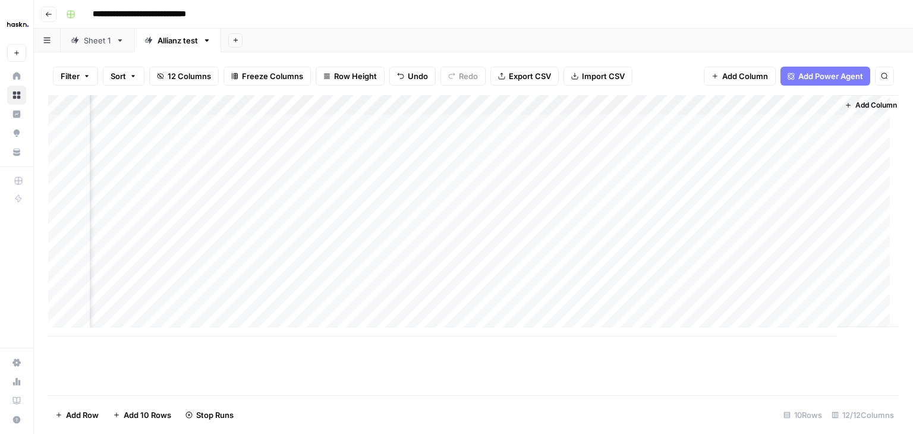
click at [720, 101] on div "Add Column" at bounding box center [473, 215] width 850 height 241
click at [810, 216] on div "Add Column" at bounding box center [473, 215] width 850 height 241
click at [661, 216] on div "Add Column" at bounding box center [473, 215] width 850 height 241
click at [753, 222] on div "Add Column" at bounding box center [473, 215] width 850 height 241
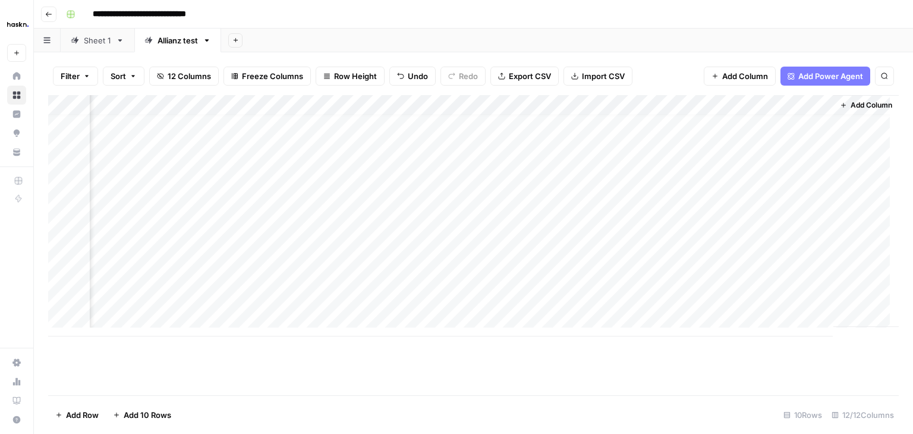
click at [706, 104] on div "Add Column" at bounding box center [473, 215] width 850 height 241
click at [715, 129] on span "All Rows" at bounding box center [747, 133] width 75 height 12
click at [683, 195] on div "Add Column" at bounding box center [473, 215] width 850 height 241
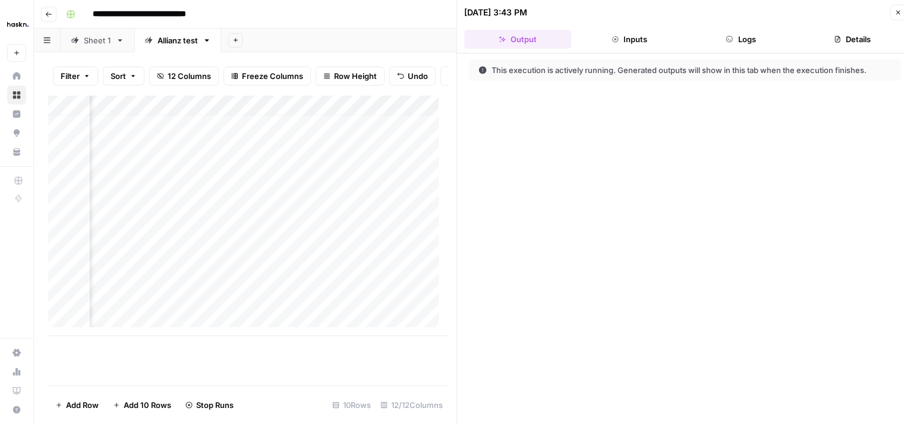
click at [746, 37] on button "Logs" at bounding box center [740, 39] width 107 height 19
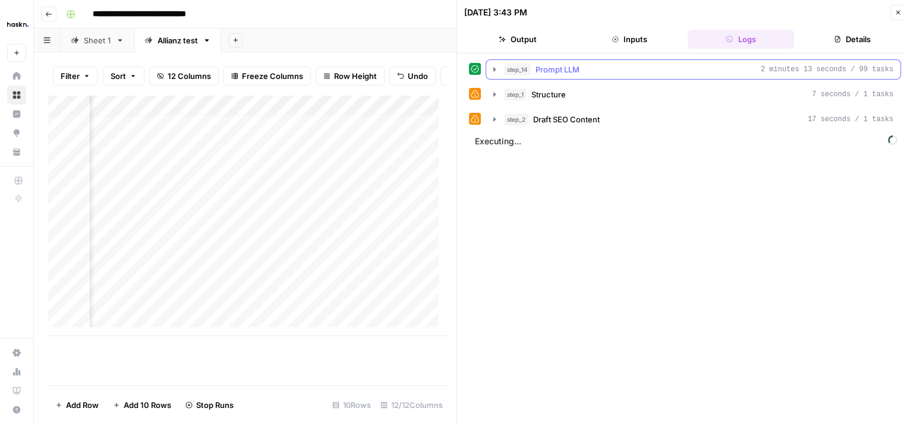
click at [492, 70] on icon "button" at bounding box center [495, 70] width 10 height 10
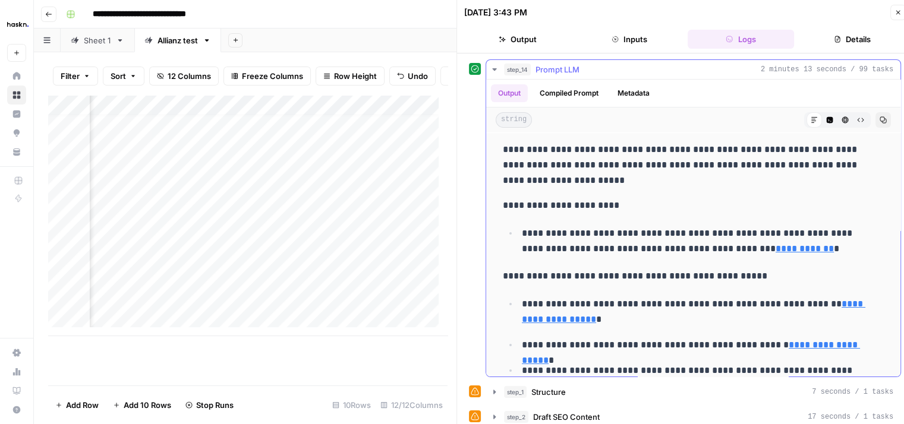
click at [494, 70] on icon "button" at bounding box center [495, 70] width 10 height 10
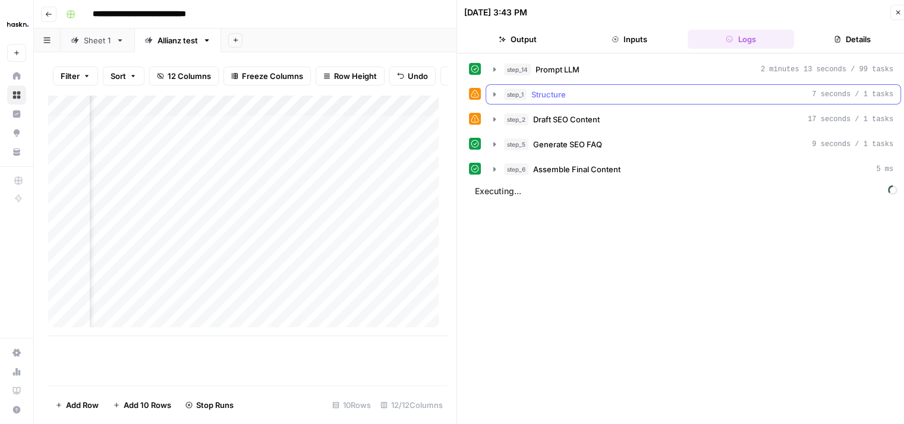
click at [493, 94] on icon "button" at bounding box center [495, 95] width 10 height 10
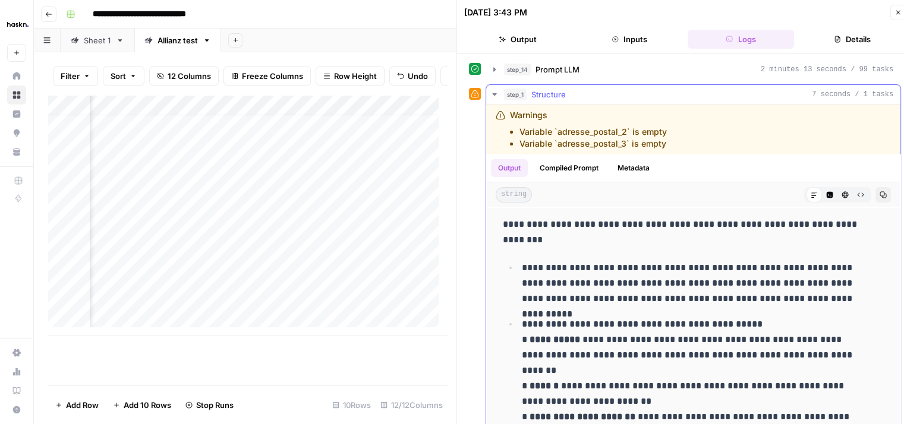
click at [494, 96] on icon "button" at bounding box center [495, 95] width 10 height 10
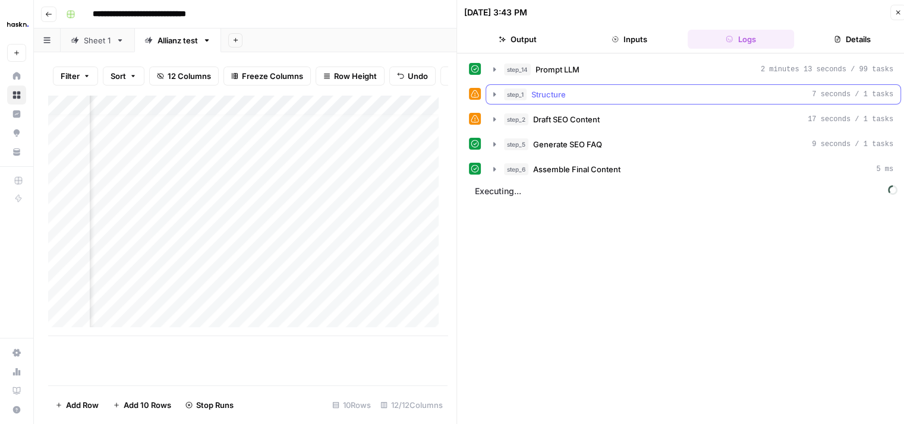
click at [494, 96] on icon "button" at bounding box center [495, 95] width 10 height 10
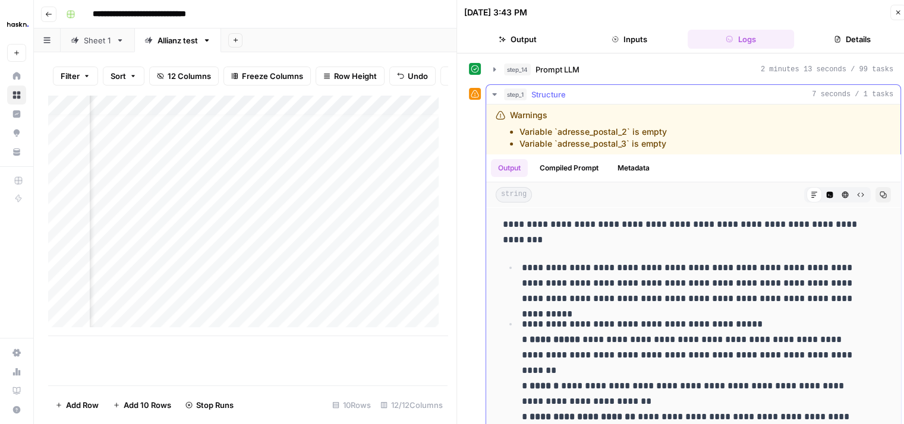
click at [494, 96] on icon "button" at bounding box center [495, 95] width 10 height 10
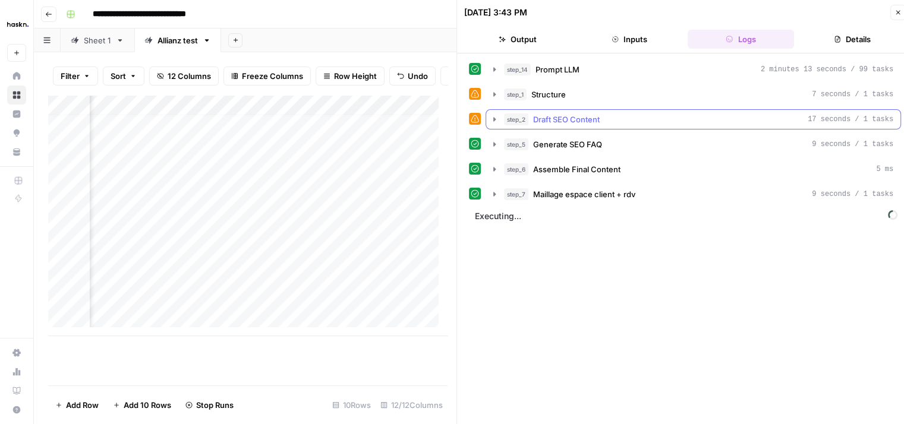
click at [495, 119] on icon "button" at bounding box center [495, 120] width 10 height 10
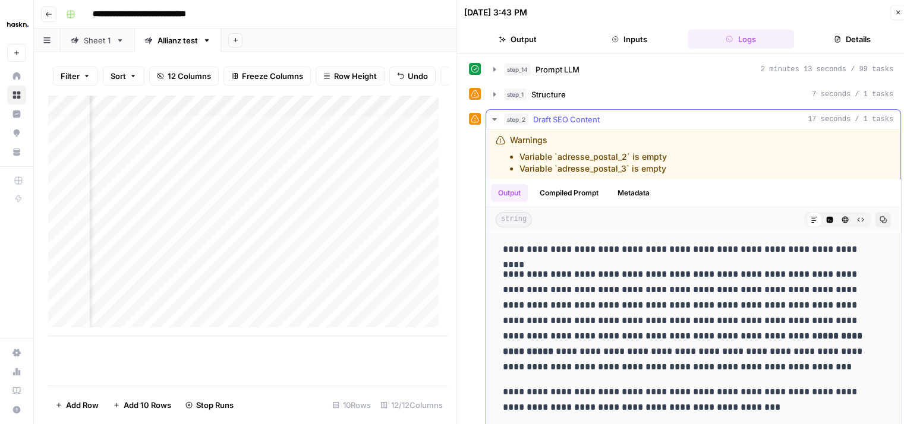
click at [495, 119] on icon "button" at bounding box center [495, 120] width 10 height 10
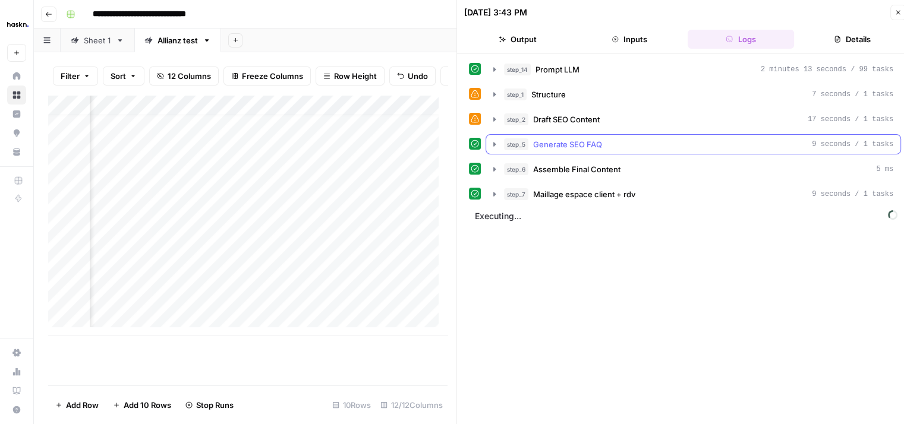
click at [493, 146] on icon "button" at bounding box center [495, 145] width 10 height 10
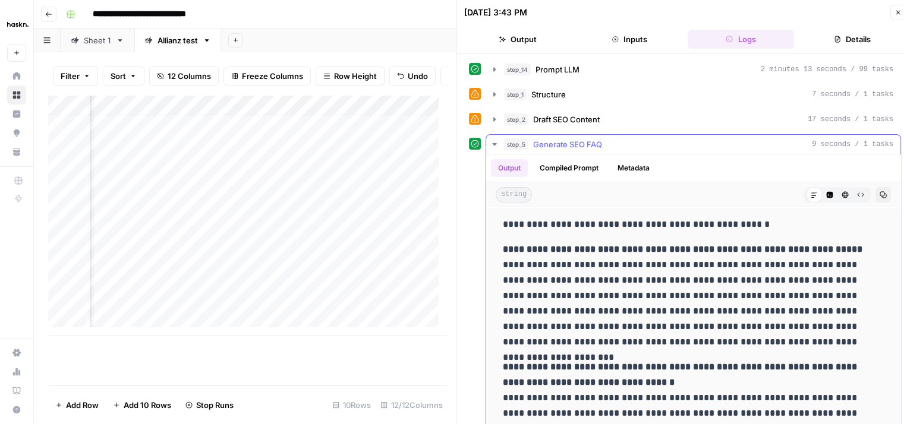
click at [493, 146] on icon "button" at bounding box center [495, 145] width 10 height 10
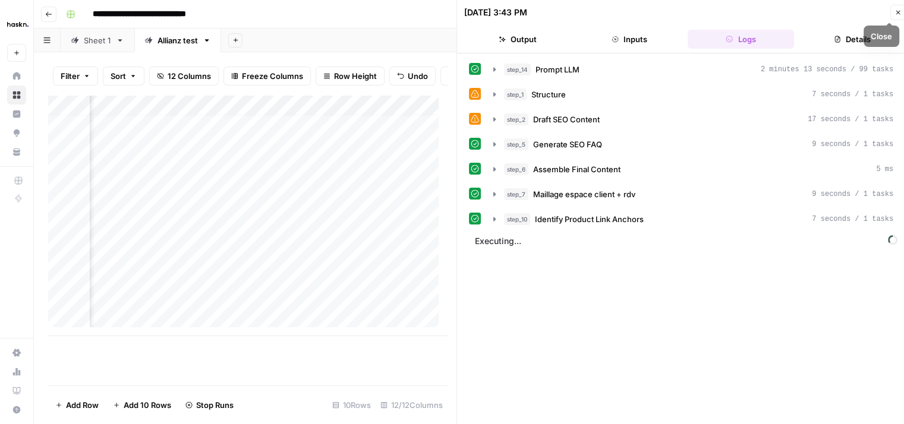
click at [898, 14] on icon "button" at bounding box center [897, 12] width 7 height 7
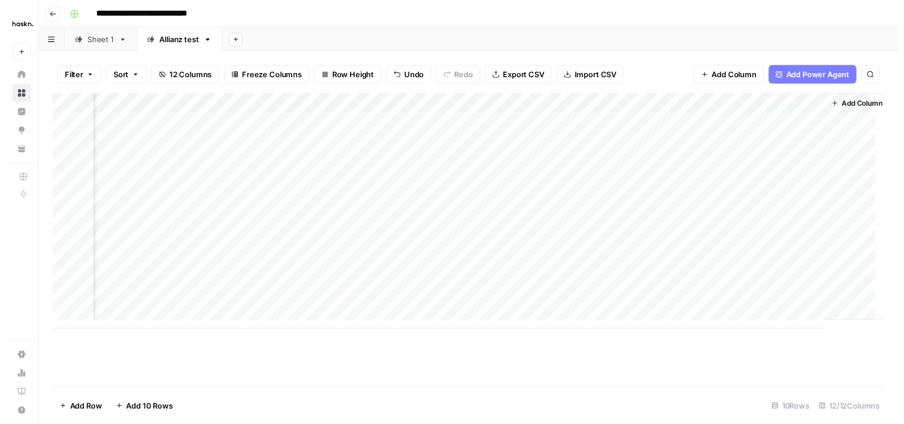
scroll to position [0, 1140]
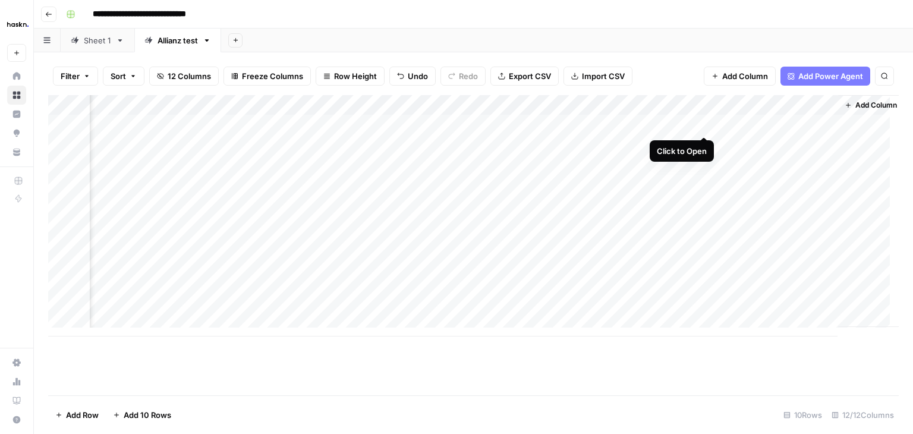
click at [706, 126] on div "Add Column" at bounding box center [473, 215] width 850 height 241
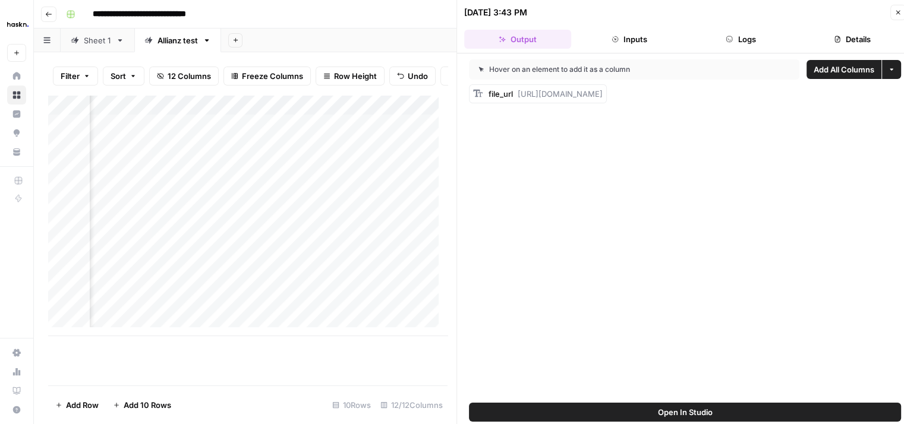
click at [739, 46] on button "Logs" at bounding box center [740, 39] width 107 height 19
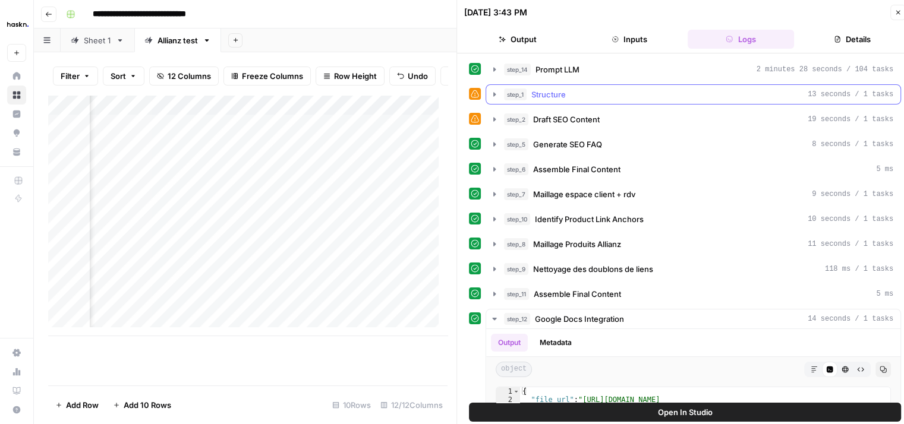
click at [492, 86] on button "step_1 Structure 13 seconds / 1 tasks" at bounding box center [693, 94] width 414 height 19
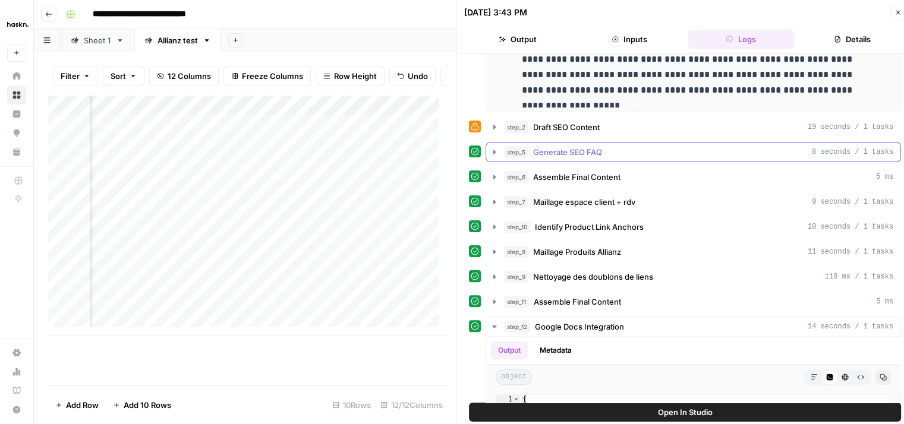
scroll to position [341, 0]
click at [489, 124] on button "step_2 Draft SEO Content 19 seconds / 1 tasks" at bounding box center [693, 125] width 414 height 19
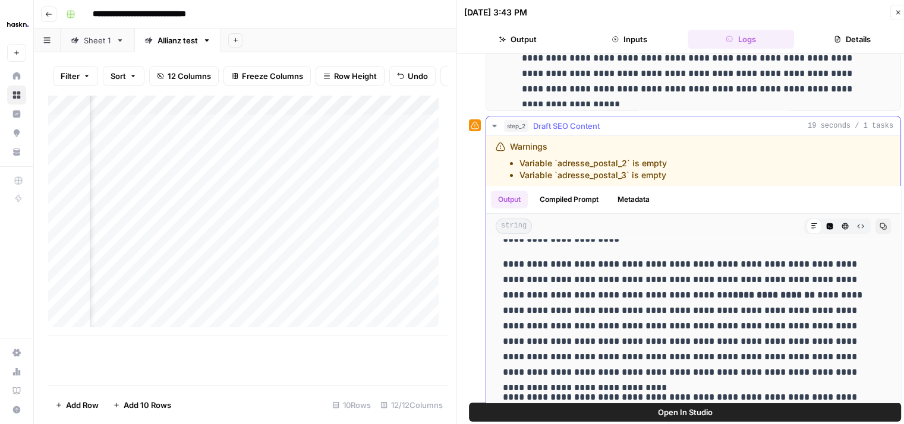
scroll to position [0, 0]
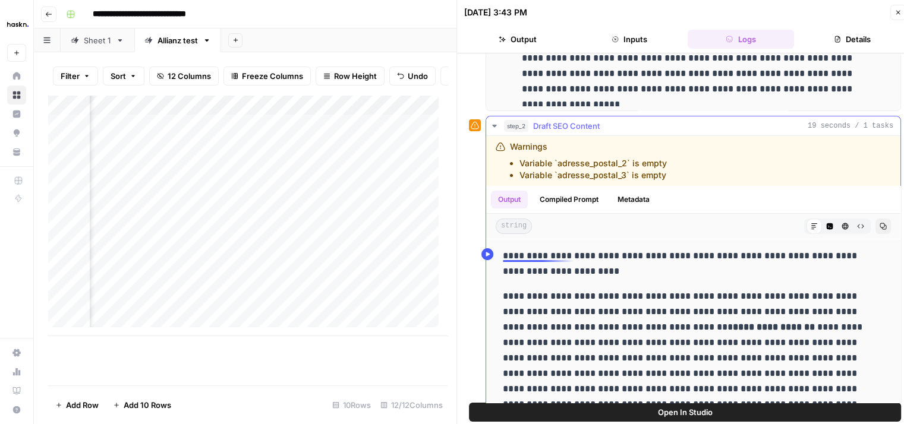
drag, startPoint x: 622, startPoint y: 274, endPoint x: 512, endPoint y: 253, distance: 111.9
click at [512, 253] on p "**********" at bounding box center [684, 263] width 363 height 31
click at [689, 258] on p "**********" at bounding box center [684, 263] width 363 height 31
drag, startPoint x: 637, startPoint y: 254, endPoint x: 649, endPoint y: 255, distance: 11.9
click at [649, 255] on p "**********" at bounding box center [684, 263] width 363 height 31
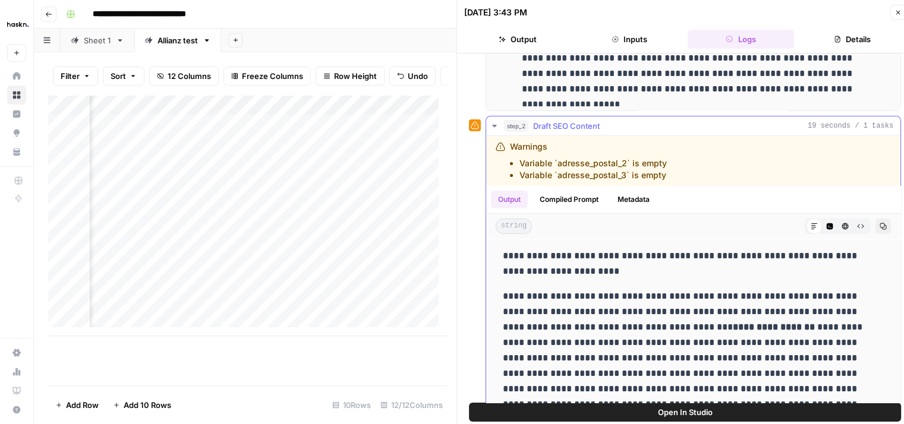
drag, startPoint x: 663, startPoint y: 254, endPoint x: 639, endPoint y: 254, distance: 23.8
click at [639, 254] on p "**********" at bounding box center [684, 263] width 363 height 31
drag, startPoint x: 671, startPoint y: 253, endPoint x: 699, endPoint y: 251, distance: 28.6
click at [699, 251] on p "**********" at bounding box center [684, 263] width 363 height 31
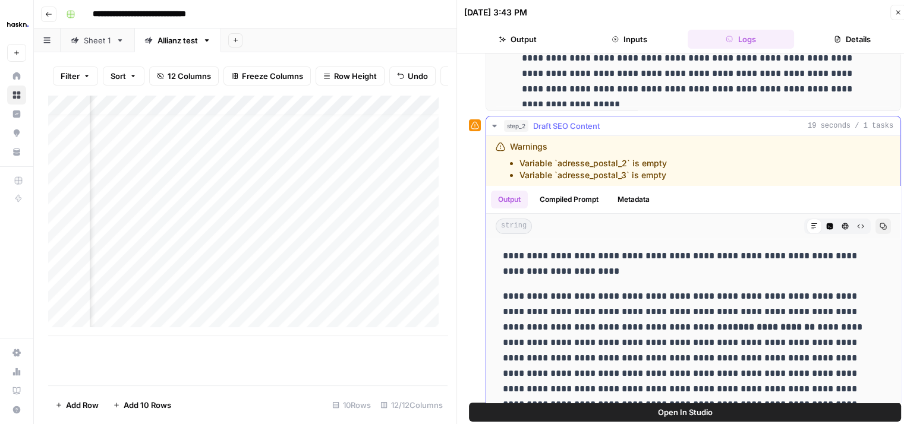
click at [582, 250] on p "**********" at bounding box center [684, 263] width 363 height 31
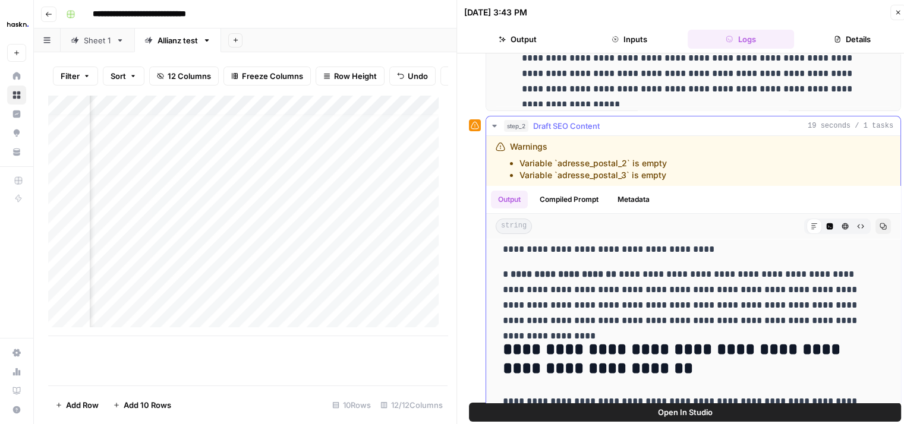
scroll to position [353, 0]
drag, startPoint x: 539, startPoint y: 286, endPoint x: 618, endPoint y: 288, distance: 79.0
click at [618, 288] on p "**********" at bounding box center [684, 298] width 363 height 62
copy p "**********"
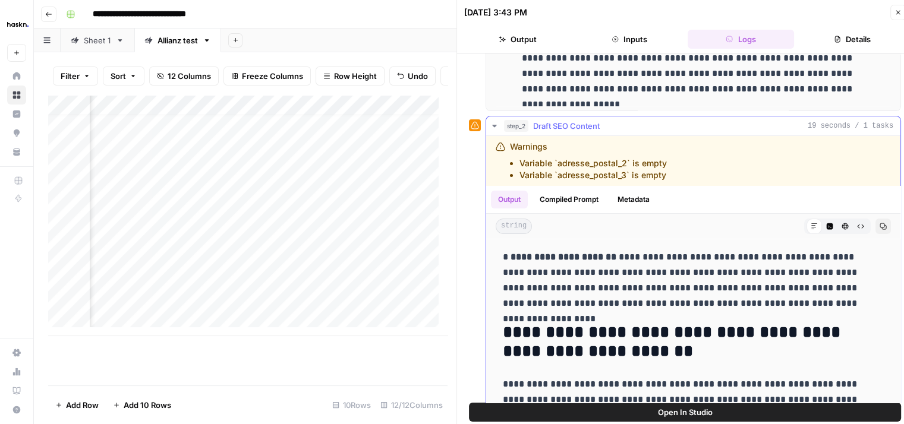
drag, startPoint x: 511, startPoint y: 284, endPoint x: 563, endPoint y: 286, distance: 51.7
click at [563, 286] on p "**********" at bounding box center [684, 281] width 363 height 62
copy p "**********"
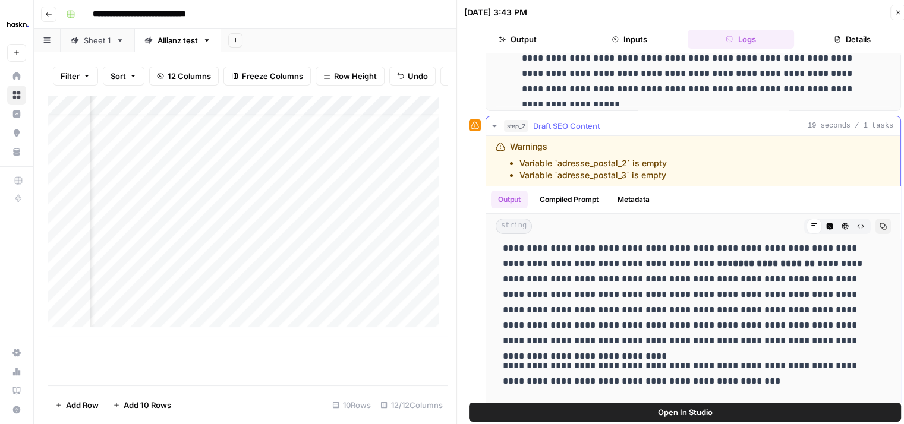
scroll to position [63, 0]
drag, startPoint x: 689, startPoint y: 365, endPoint x: 811, endPoint y: 367, distance: 122.4
click at [811, 367] on p "**********" at bounding box center [684, 374] width 363 height 31
copy p "**********"
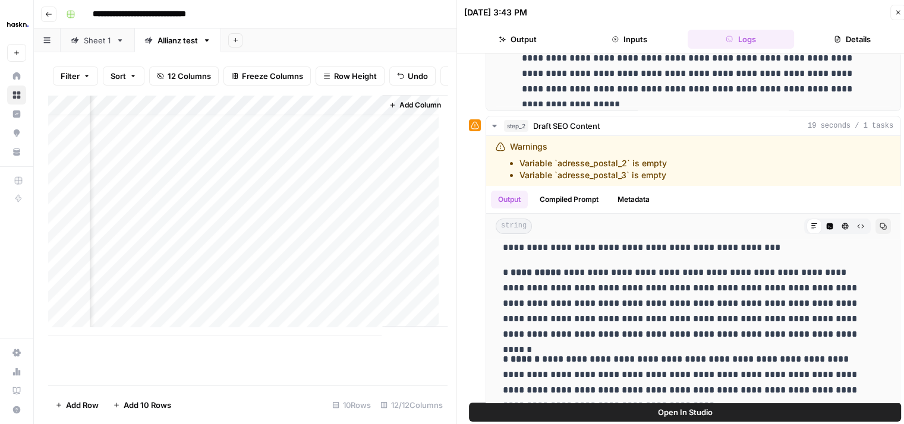
scroll to position [9, 1605]
click at [236, 110] on div "Add Column" at bounding box center [247, 215] width 399 height 241
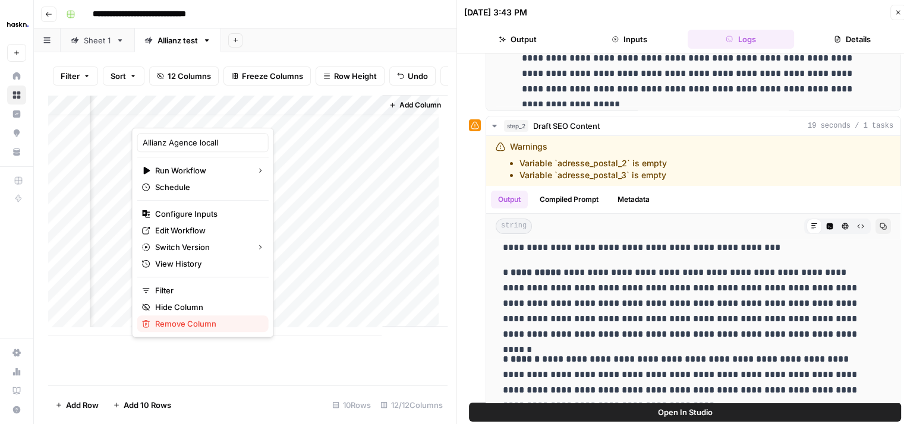
click at [178, 322] on span "Remove Column" at bounding box center [207, 324] width 104 height 12
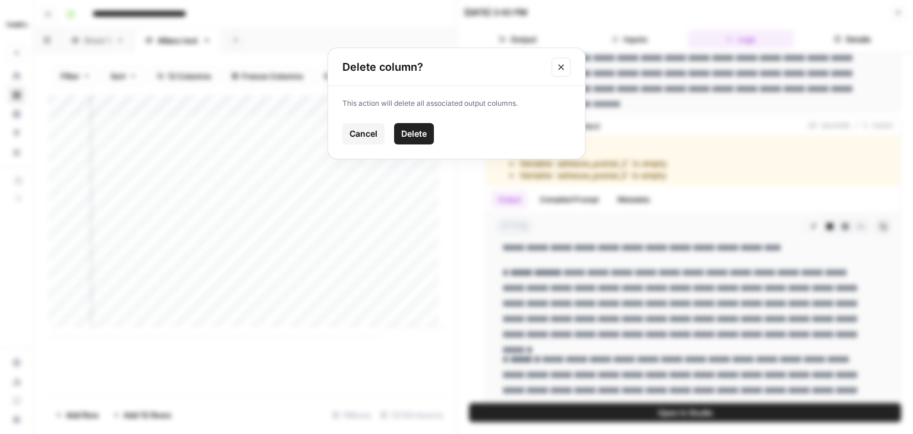
click at [424, 128] on span "Delete" at bounding box center [414, 134] width 26 height 12
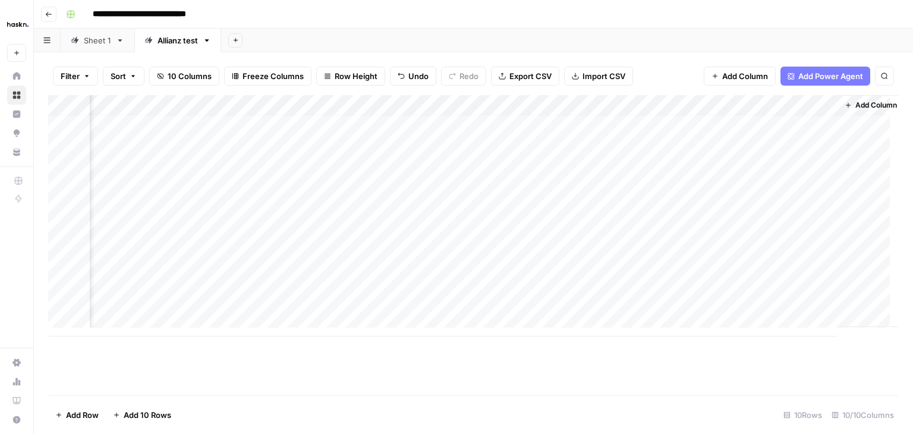
scroll to position [9, 914]
click at [850, 107] on span "Add Column" at bounding box center [871, 105] width 42 height 11
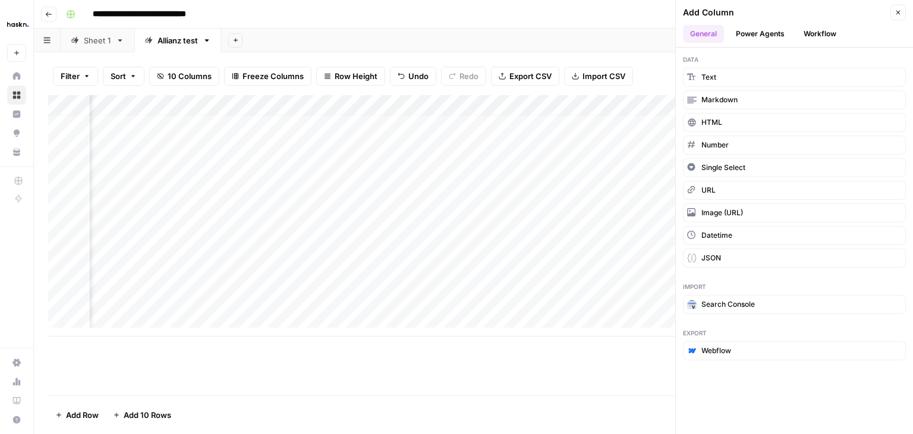
click at [765, 30] on button "Power Agents" at bounding box center [759, 34] width 63 height 18
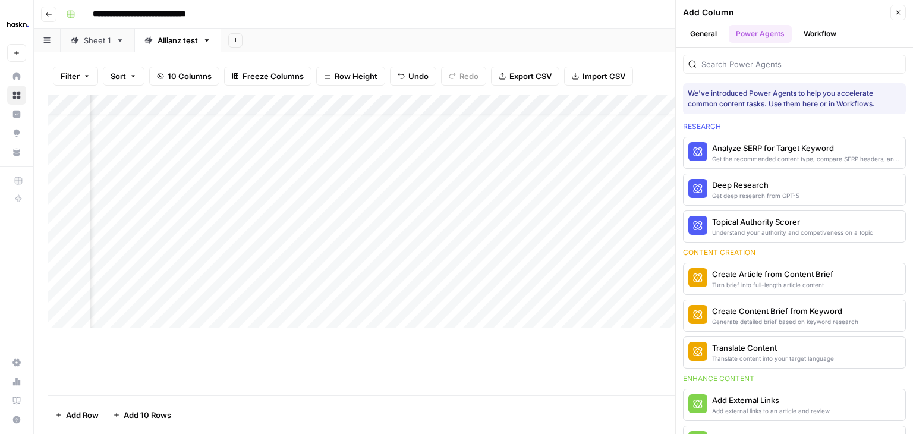
click at [825, 32] on button "Workflow" at bounding box center [819, 34] width 47 height 18
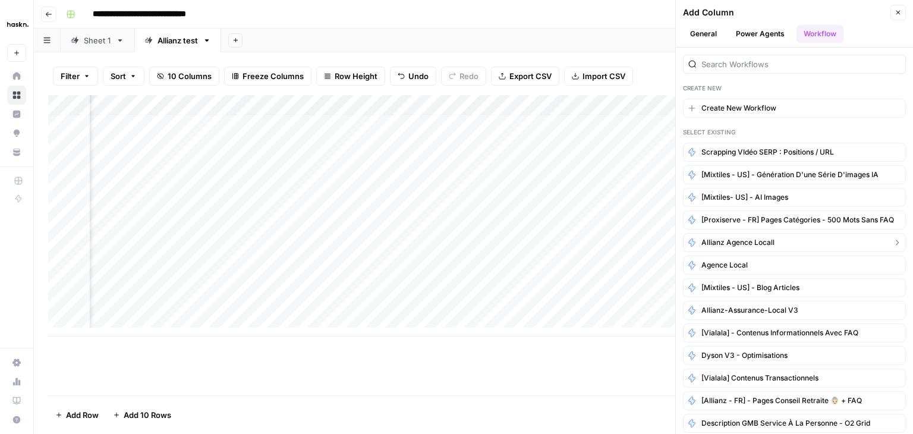
click at [753, 239] on span "Allianz Agence locall" at bounding box center [737, 242] width 73 height 11
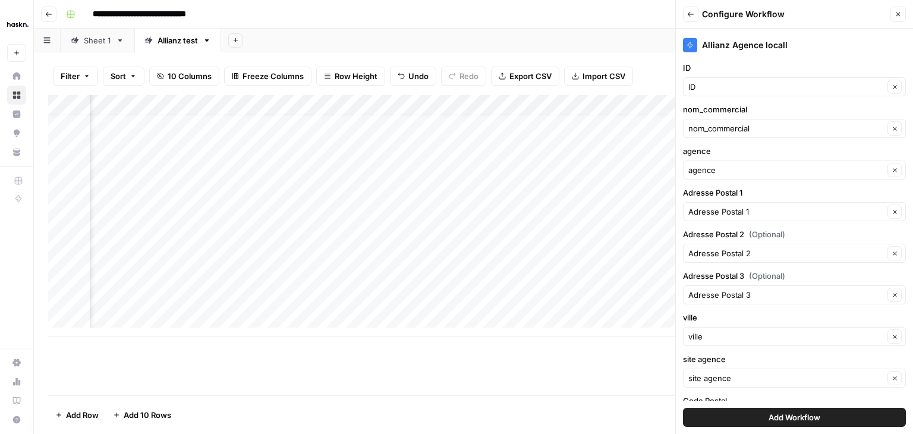
scroll to position [33, 0]
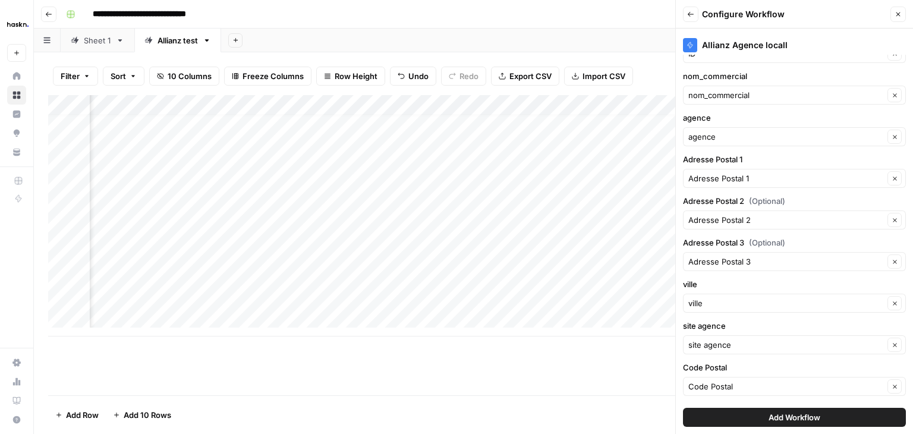
click at [794, 414] on span "Add Workflow" at bounding box center [794, 417] width 52 height 12
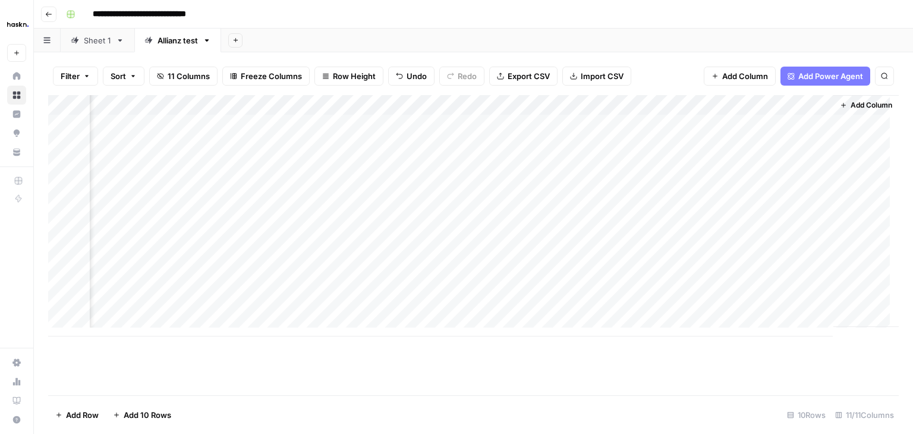
scroll to position [0, 1047]
click at [746, 187] on div "Add Column" at bounding box center [473, 215] width 850 height 241
click at [748, 201] on div "Add Column" at bounding box center [473, 215] width 850 height 241
click at [745, 226] on div "Add Column" at bounding box center [473, 215] width 850 height 241
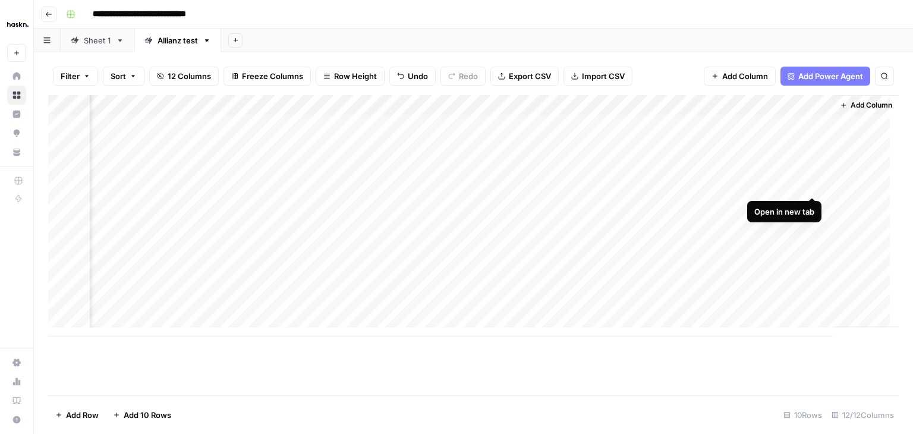
click at [810, 189] on div "Add Column" at bounding box center [473, 215] width 850 height 241
click at [689, 102] on div "Add Column" at bounding box center [473, 215] width 850 height 241
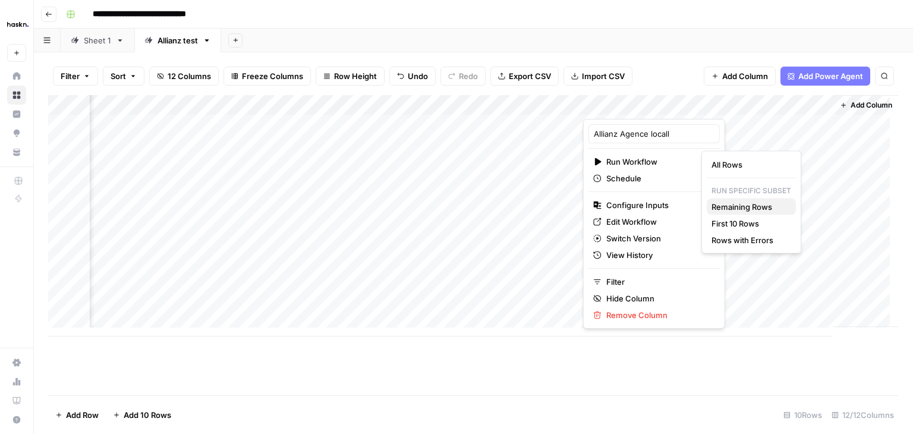
click at [709, 206] on button "Remaining Rows" at bounding box center [750, 206] width 89 height 17
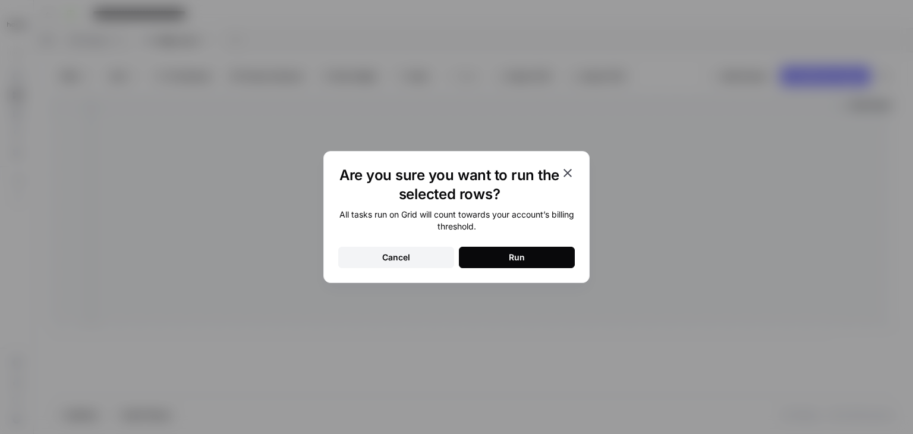
click at [537, 247] on button "Run" at bounding box center [517, 257] width 116 height 21
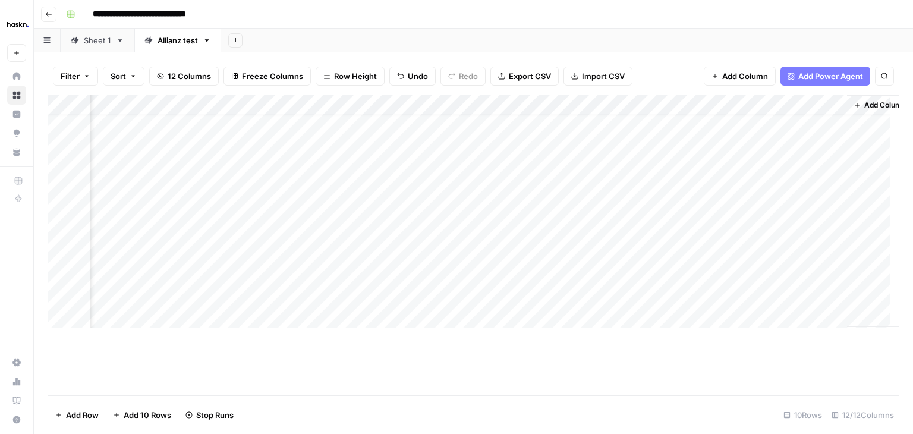
scroll to position [8, 1154]
click at [687, 297] on div "Add Column" at bounding box center [473, 215] width 850 height 241
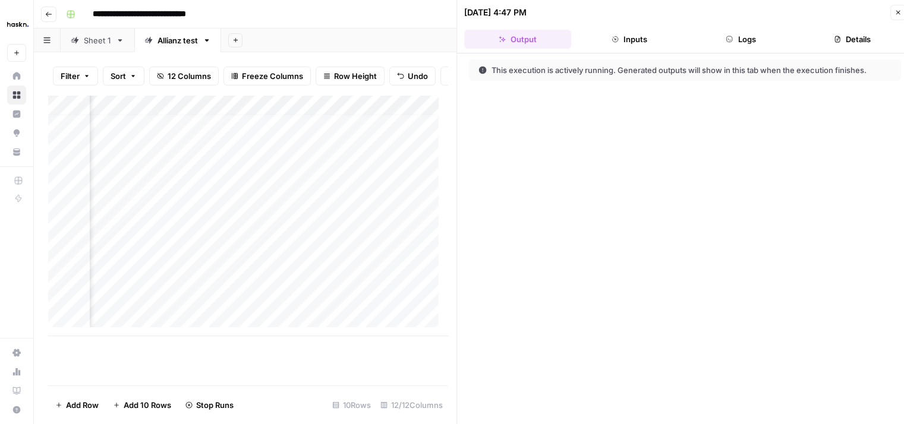
click at [742, 49] on header "10/09/25 at 4:47 PM Close Output Inputs Logs Details" at bounding box center [685, 26] width 456 height 53
click at [739, 45] on button "Logs" at bounding box center [740, 39] width 107 height 19
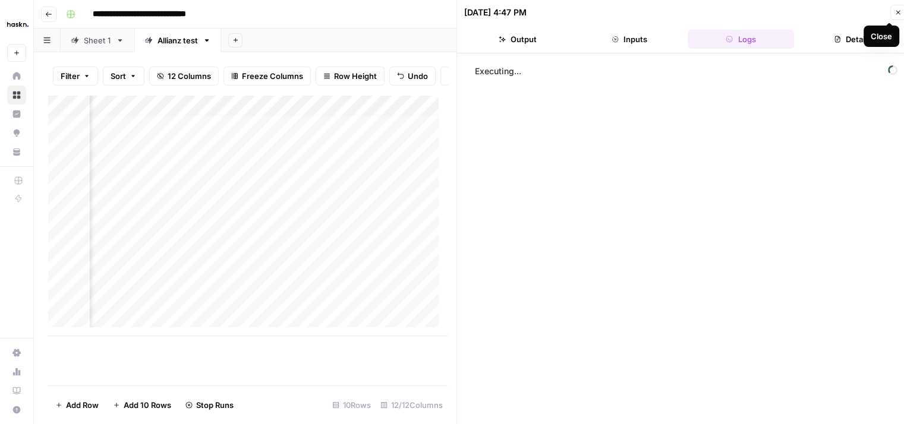
click at [895, 12] on icon "button" at bounding box center [897, 12] width 7 height 7
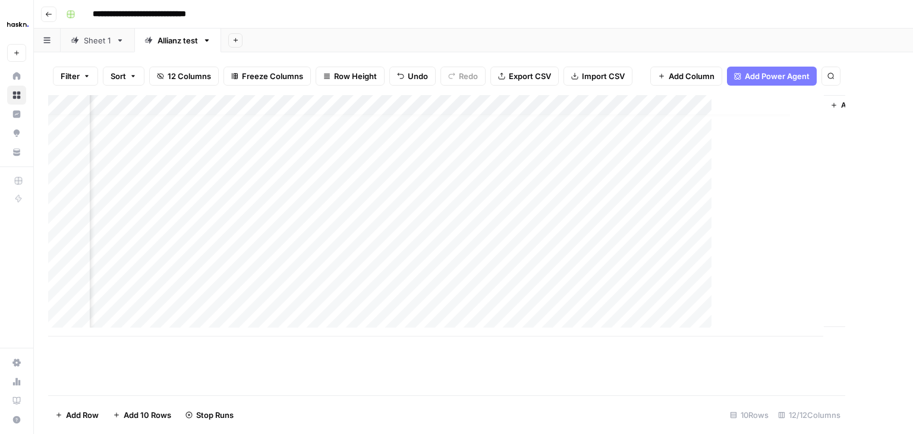
scroll to position [8, 1140]
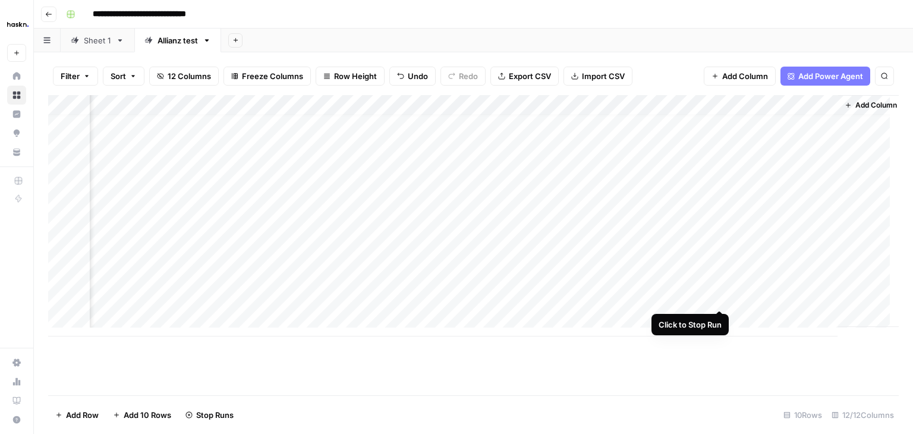
click at [720, 297] on div "Add Column" at bounding box center [473, 215] width 850 height 241
click at [723, 298] on div "Add Column" at bounding box center [473, 215] width 850 height 241
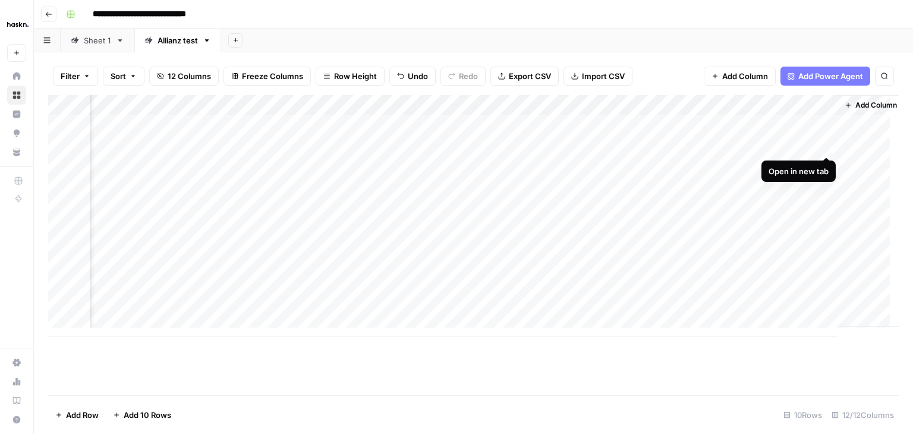
click at [826, 144] on div "Add Column" at bounding box center [473, 215] width 850 height 241
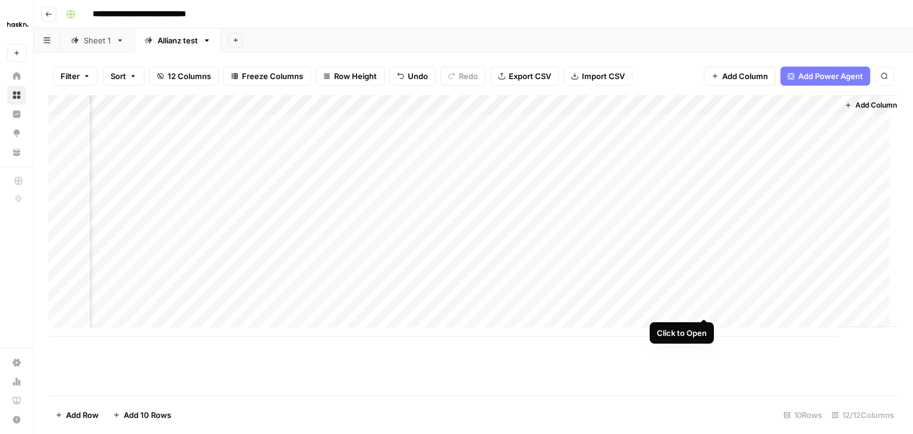
click at [699, 305] on div "Add Column" at bounding box center [473, 215] width 850 height 241
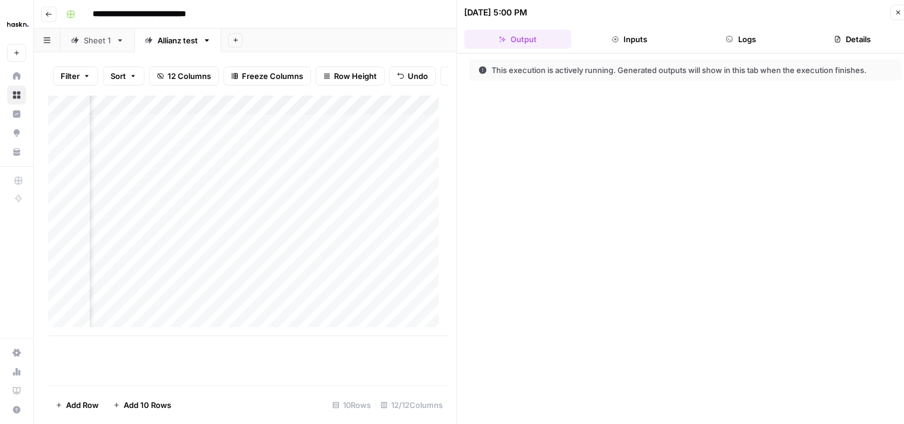
click at [748, 43] on button "Logs" at bounding box center [740, 39] width 107 height 19
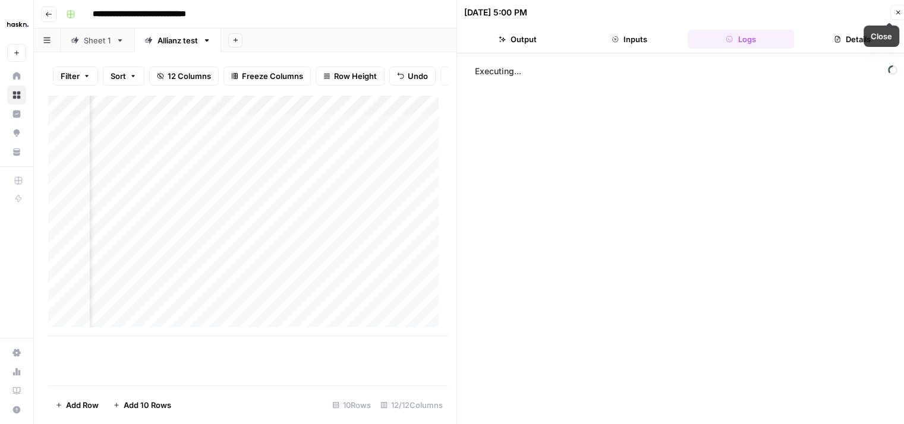
click at [898, 17] on button "Close" at bounding box center [897, 12] width 15 height 15
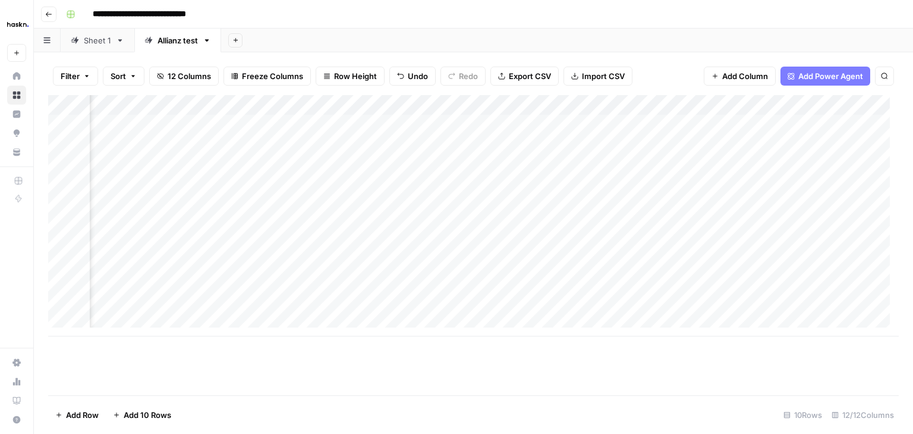
scroll to position [0, 1154]
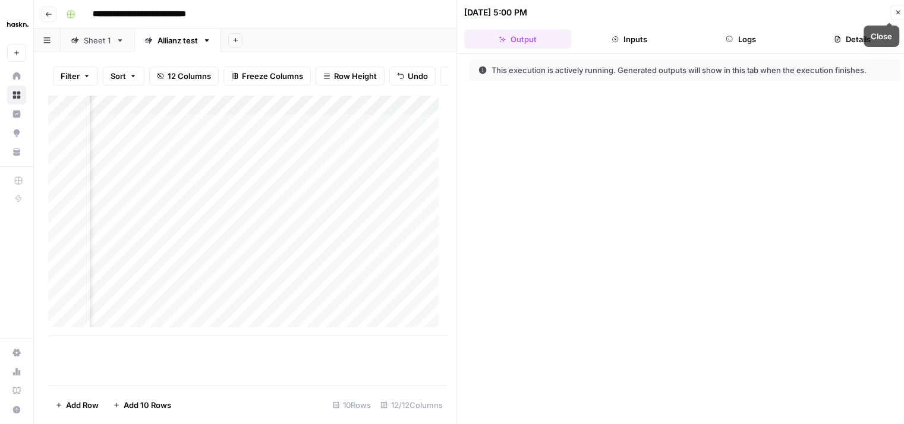
click at [894, 15] on button "Close" at bounding box center [897, 12] width 15 height 15
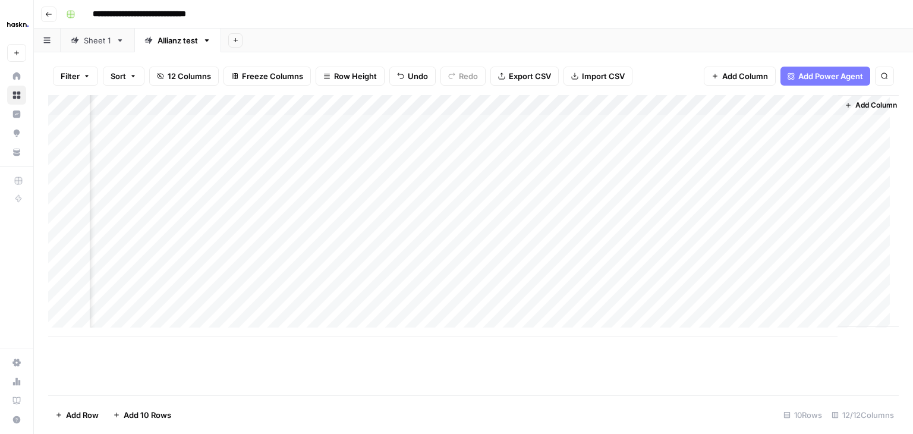
scroll to position [0, 1154]
click at [768, 131] on div "Add Column" at bounding box center [473, 215] width 850 height 241
click at [810, 125] on div "Add Column" at bounding box center [473, 215] width 850 height 241
click at [863, 357] on div "Add Column" at bounding box center [473, 245] width 850 height 300
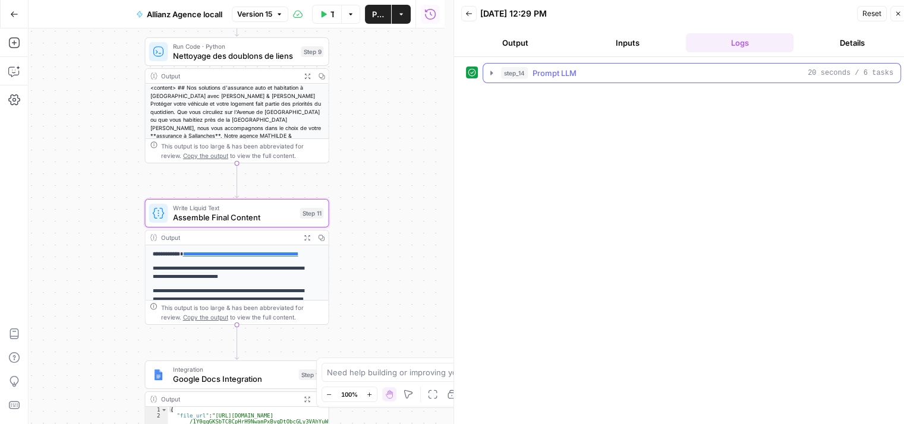
click at [492, 71] on icon "button" at bounding box center [492, 73] width 10 height 10
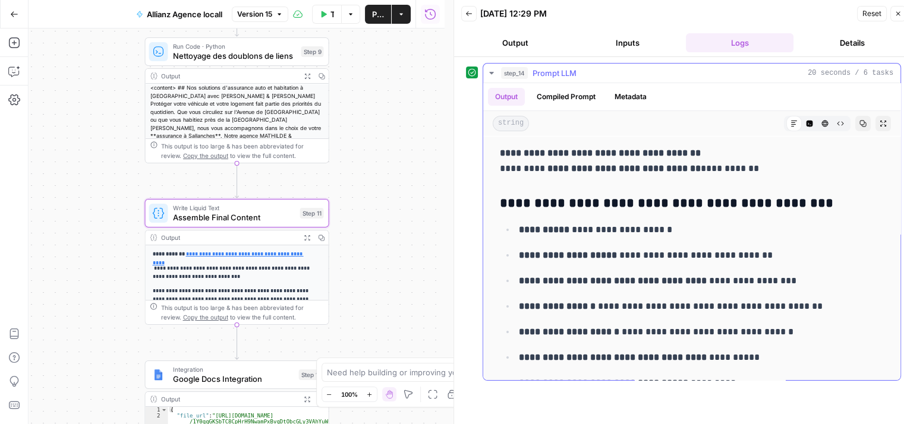
click at [492, 71] on icon "button" at bounding box center [492, 73] width 10 height 10
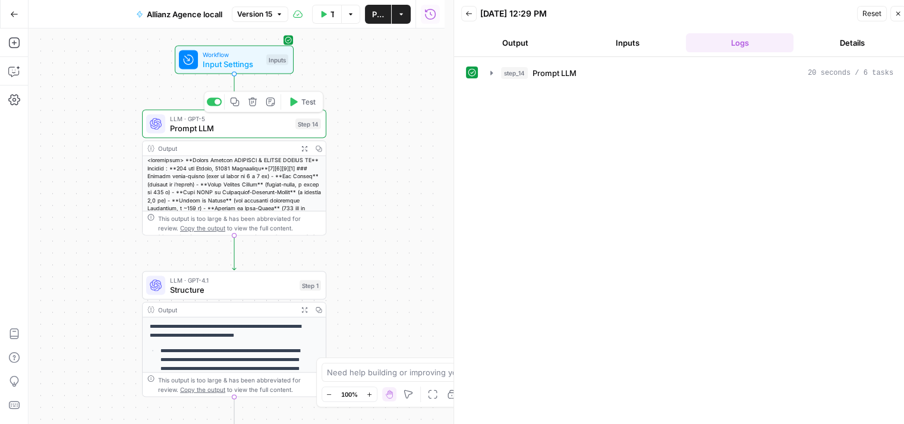
click at [193, 131] on span "Prompt LLM" at bounding box center [230, 128] width 121 height 12
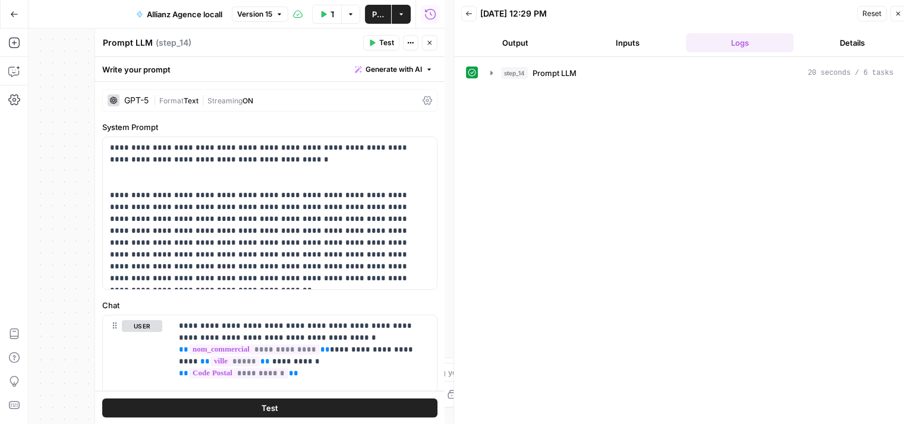
scroll to position [10, 0]
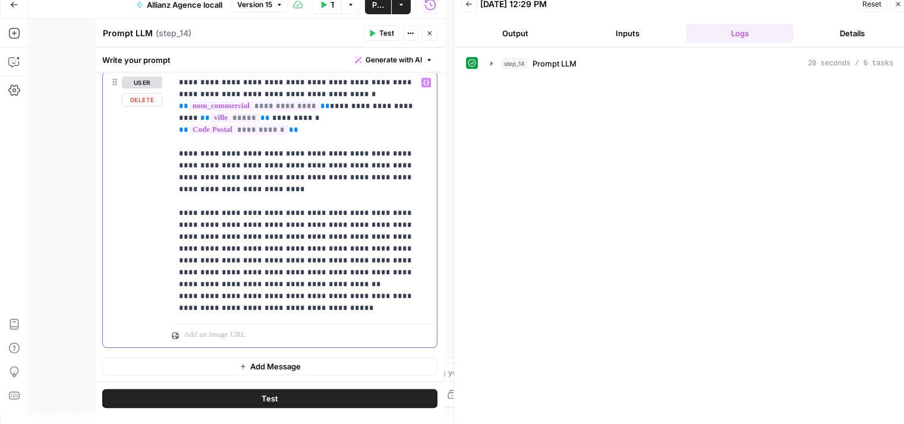
click at [421, 260] on div "**********" at bounding box center [304, 195] width 265 height 247
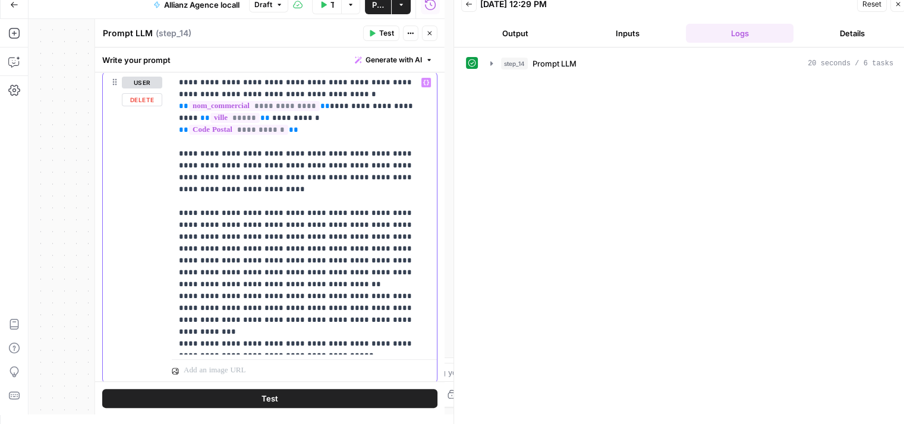
click at [408, 286] on p "**********" at bounding box center [300, 213] width 242 height 273
click at [378, 5] on span "Publish" at bounding box center [378, 5] width 12 height 12
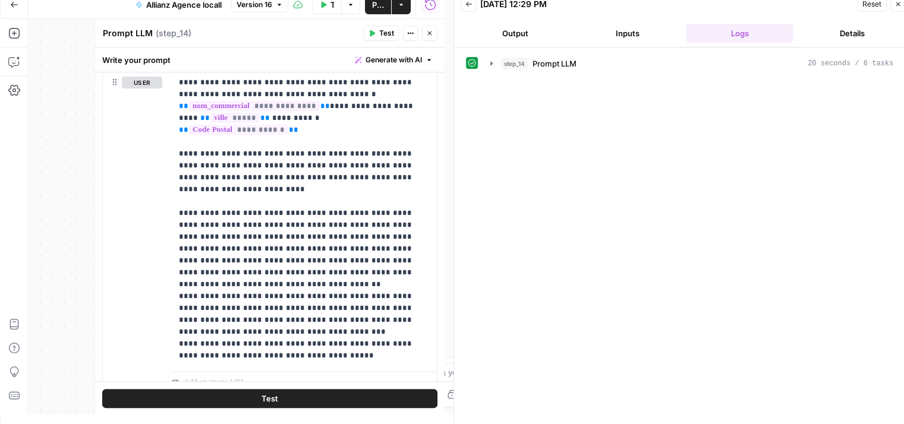
scroll to position [0, 0]
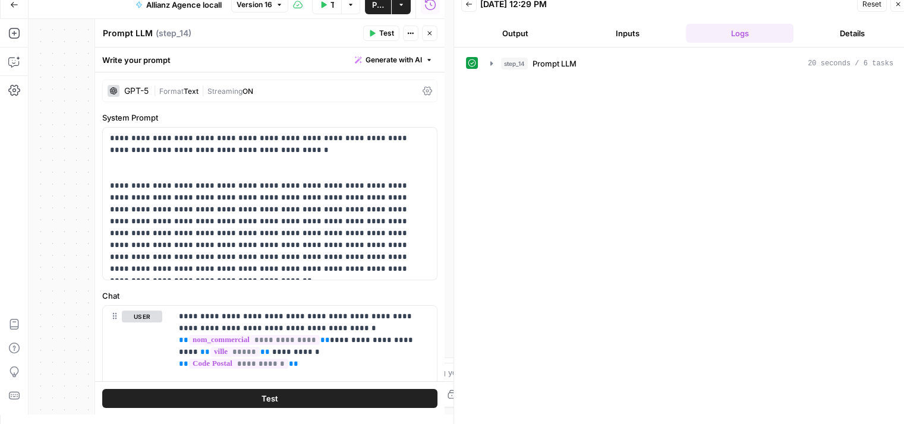
click at [374, 36] on icon "button" at bounding box center [371, 33] width 7 height 7
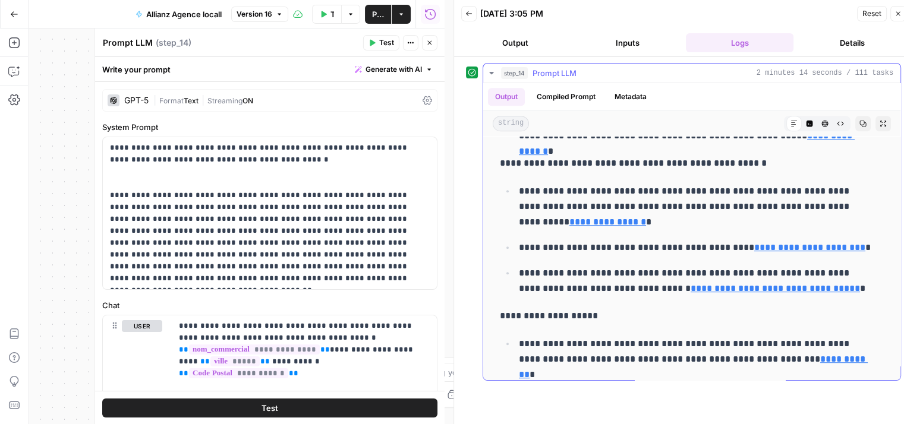
scroll to position [720, 0]
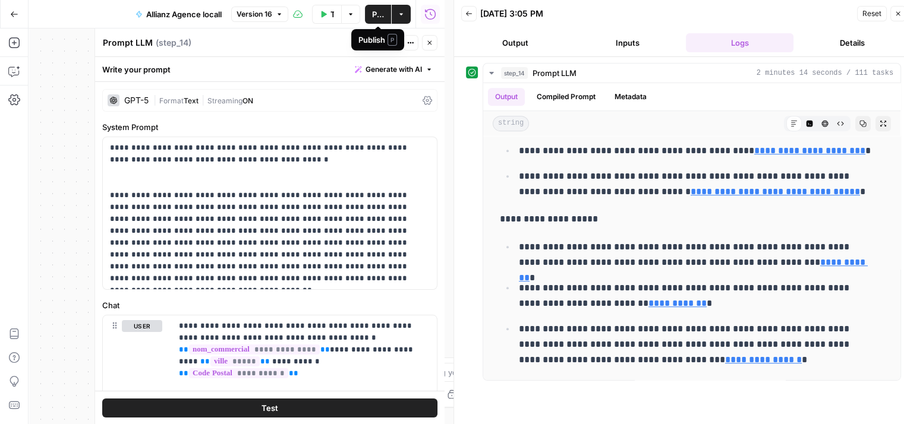
click at [376, 20] on span "Publish" at bounding box center [378, 14] width 12 height 12
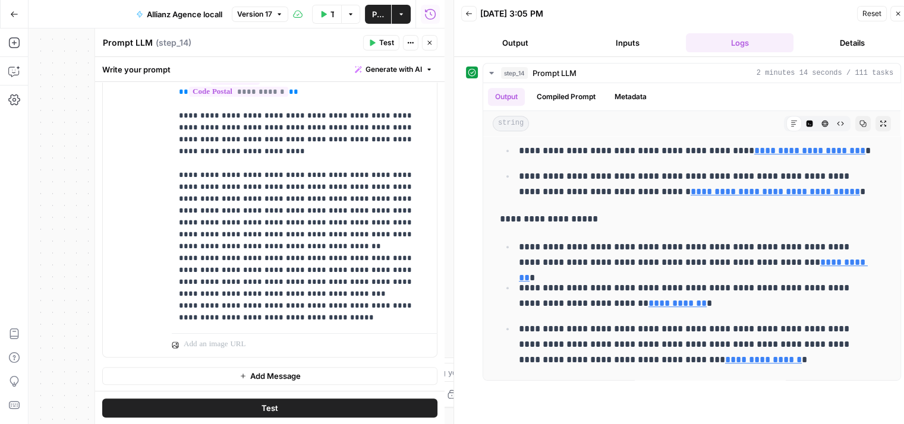
scroll to position [0, 0]
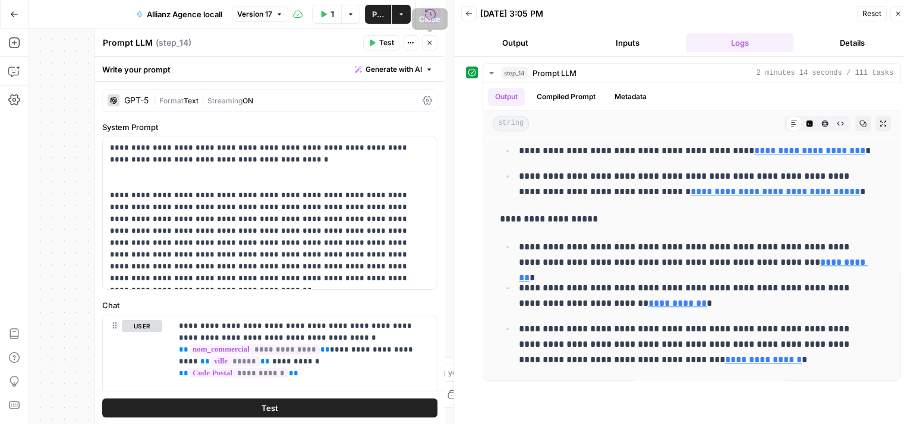
click at [426, 46] on icon "button" at bounding box center [429, 42] width 7 height 7
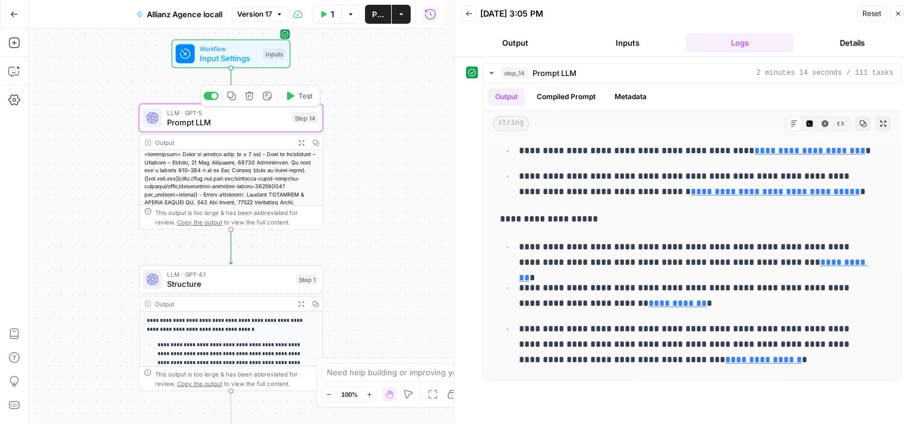
click at [184, 122] on span "Prompt LLM" at bounding box center [227, 122] width 121 height 12
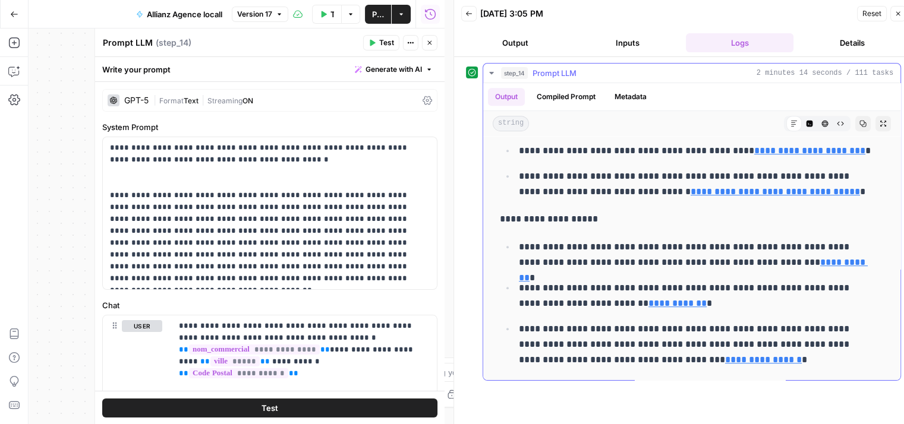
scroll to position [10, 0]
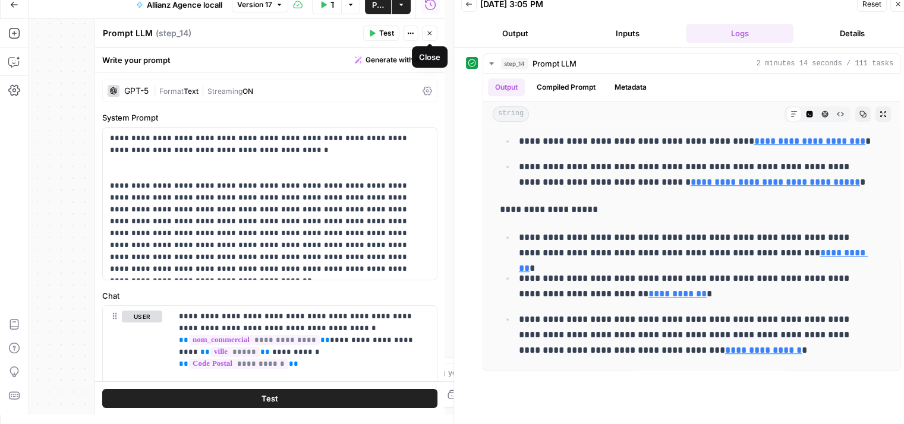
click at [429, 33] on icon "button" at bounding box center [429, 33] width 4 height 4
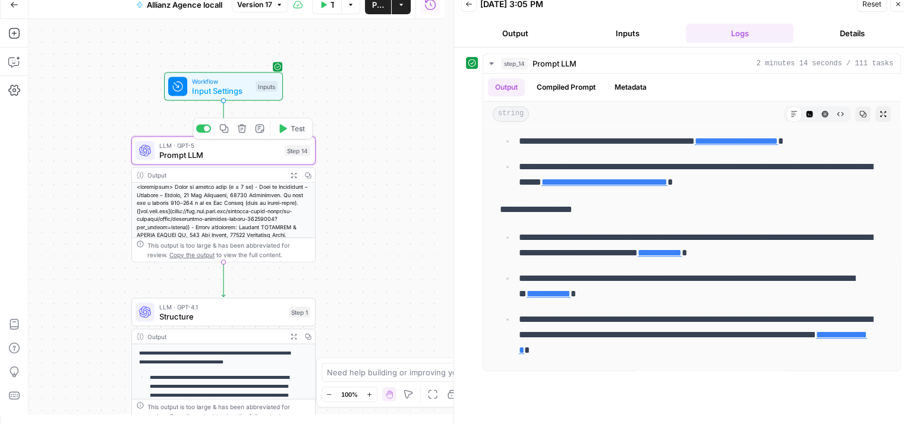
click at [179, 163] on div "LLM · GPT-5 Prompt LLM Step 14 Copy step Delete step Add Note Test" at bounding box center [223, 151] width 184 height 29
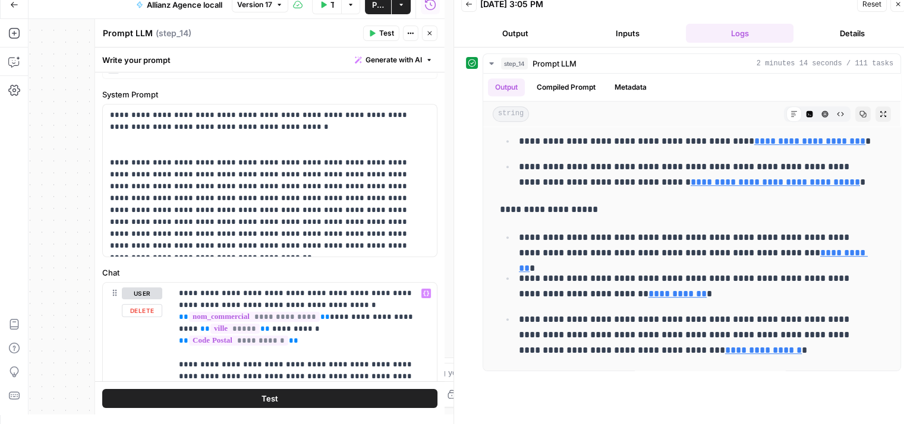
scroll to position [0, 0]
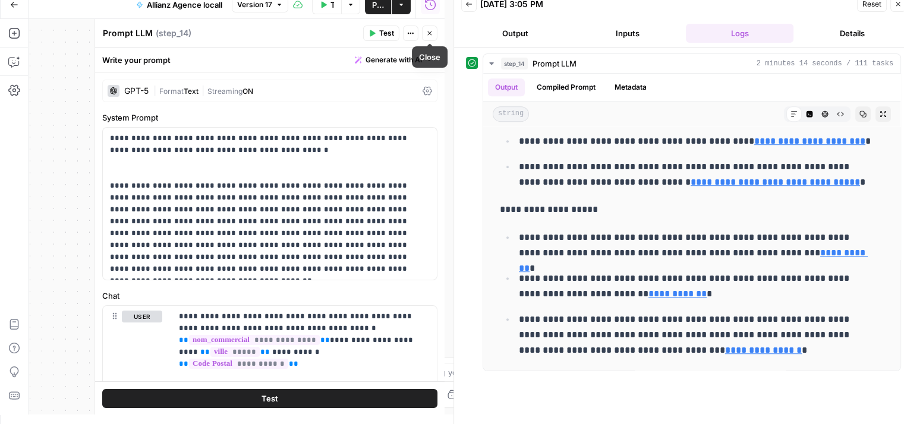
click at [428, 35] on icon "button" at bounding box center [429, 33] width 4 height 4
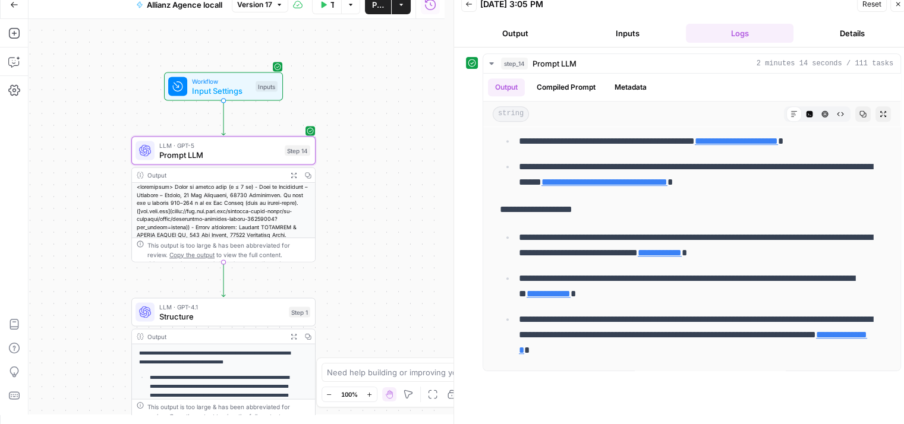
drag, startPoint x: 383, startPoint y: 253, endPoint x: 403, endPoint y: 188, distance: 67.8
click at [381, 187] on div "**********" at bounding box center [237, 217] width 416 height 396
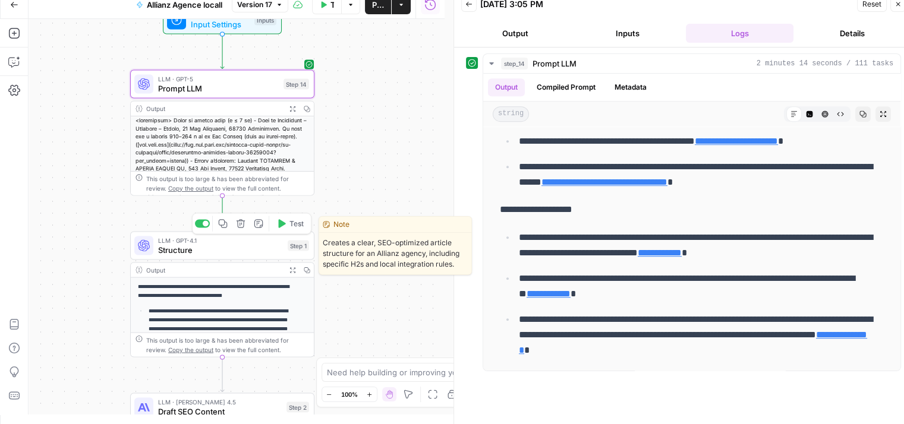
click at [160, 248] on span "Structure" at bounding box center [220, 250] width 125 height 12
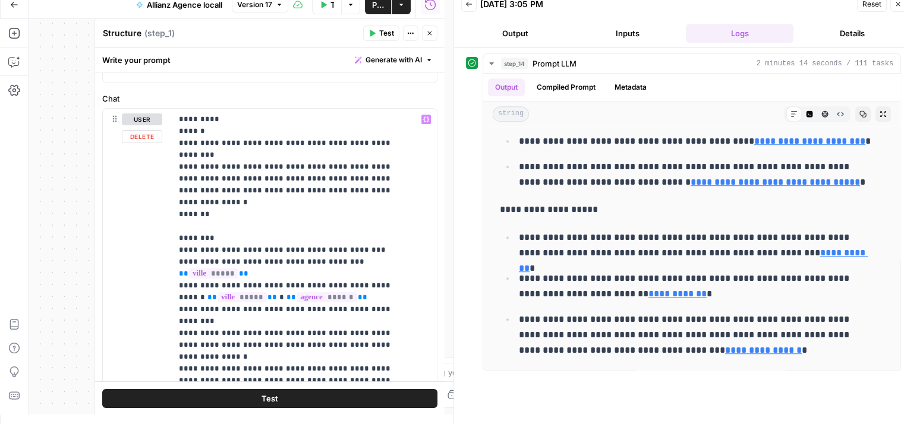
scroll to position [146, 0]
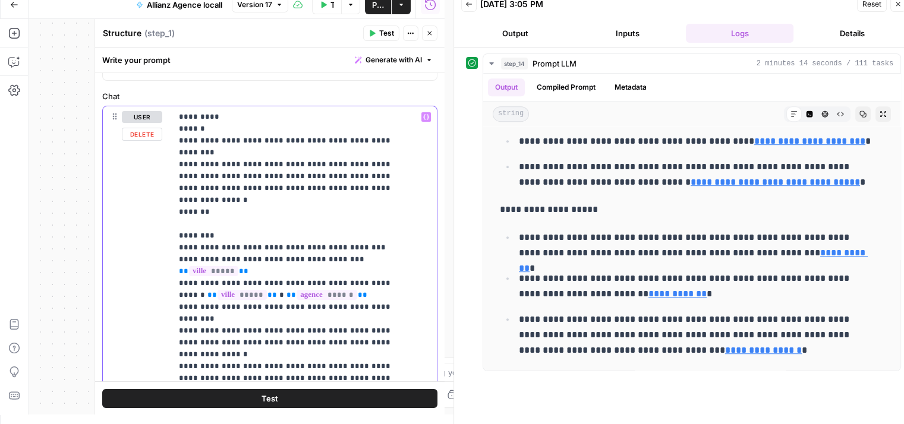
click at [376, 6] on span "Publish" at bounding box center [378, 5] width 12 height 12
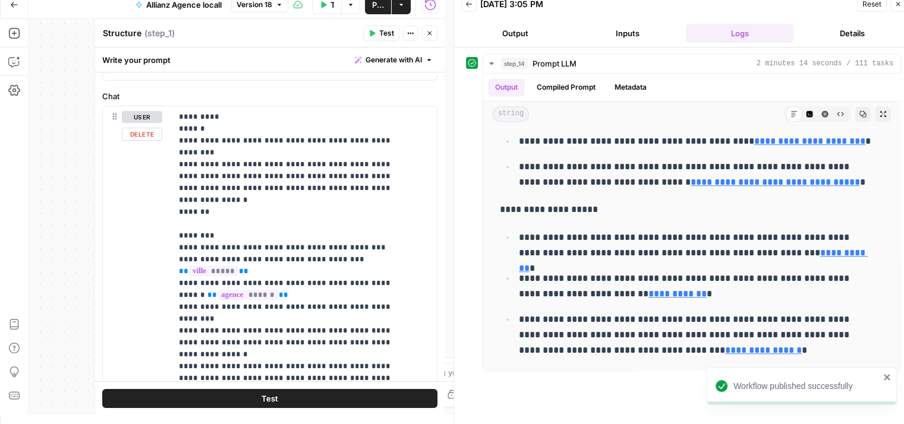
click at [153, 288] on div "user Delete" at bounding box center [142, 362] width 40 height 503
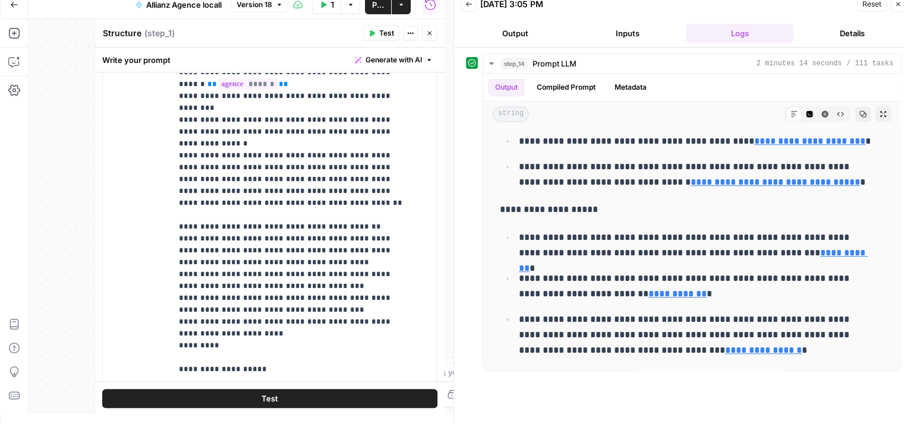
scroll to position [0, 0]
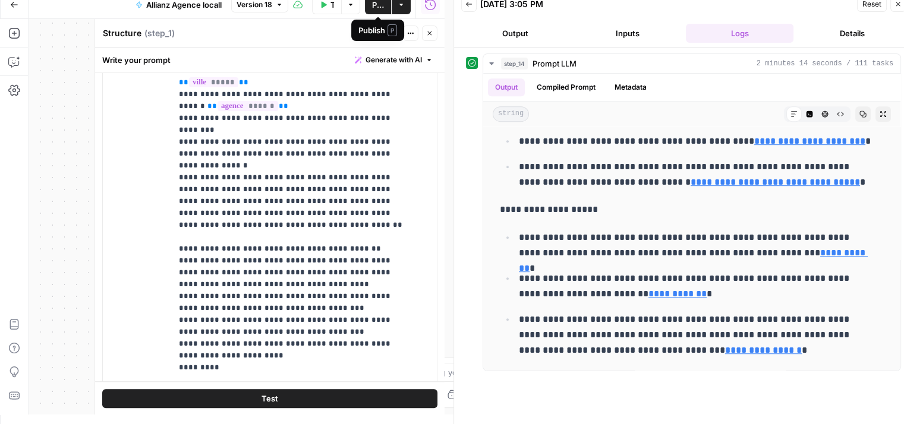
click at [371, 8] on button "Publish" at bounding box center [378, 4] width 26 height 19
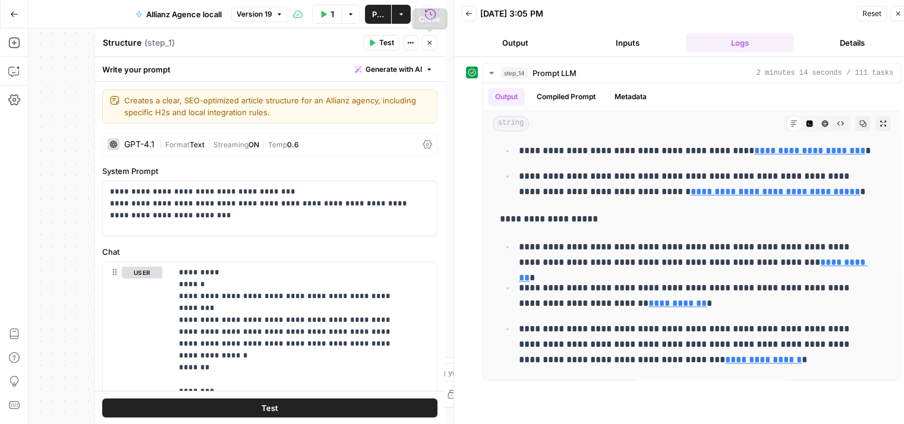
click at [430, 40] on icon "button" at bounding box center [429, 42] width 7 height 7
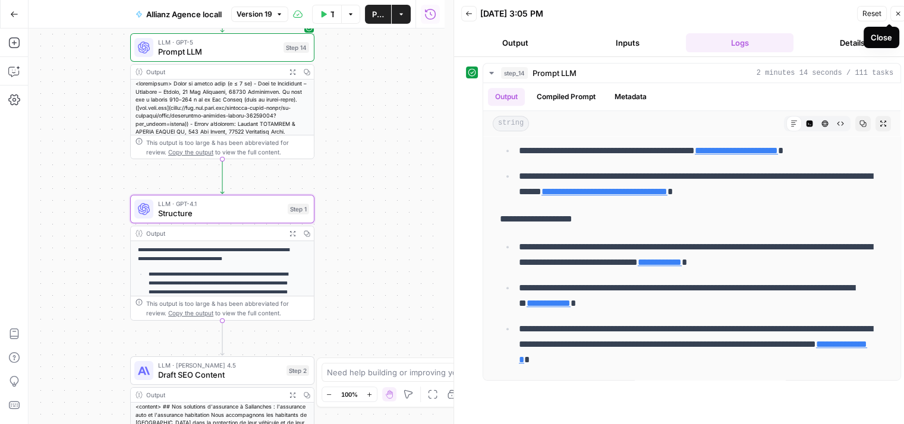
click at [898, 15] on icon "button" at bounding box center [897, 13] width 7 height 7
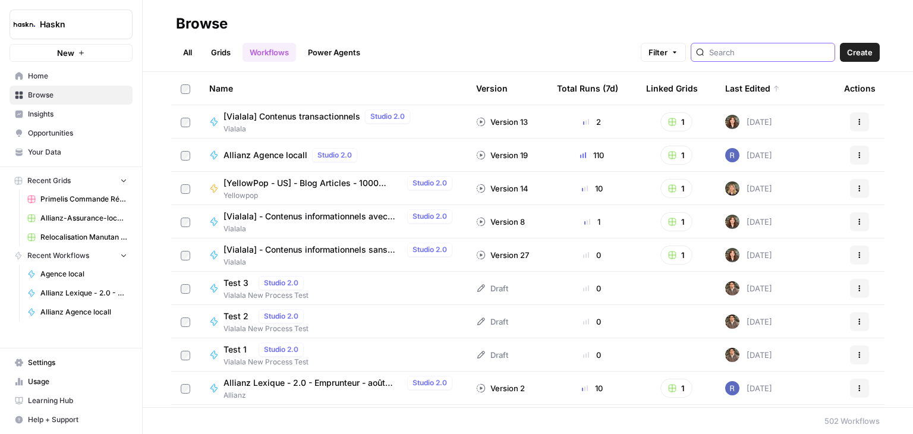
click at [770, 55] on input "search" at bounding box center [769, 52] width 121 height 12
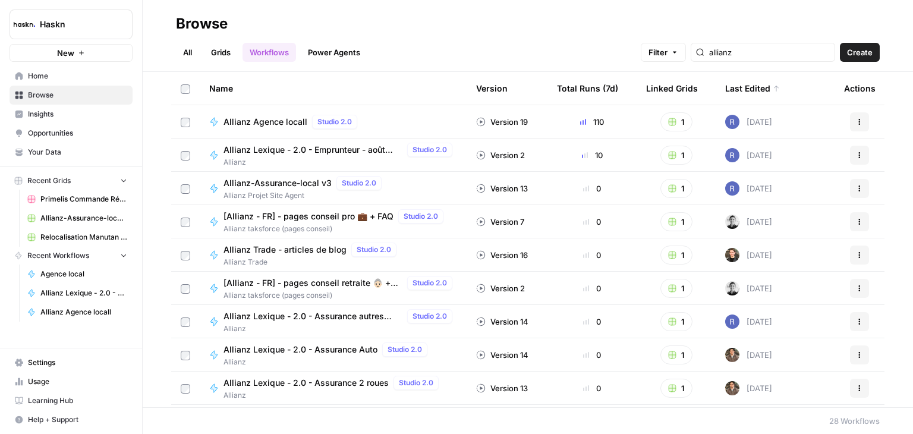
click at [765, 68] on header "Browse All Grids Workflows Power Agents Filter allianz Create" at bounding box center [528, 36] width 770 height 72
click at [769, 47] on input "allianz" at bounding box center [769, 52] width 121 height 12
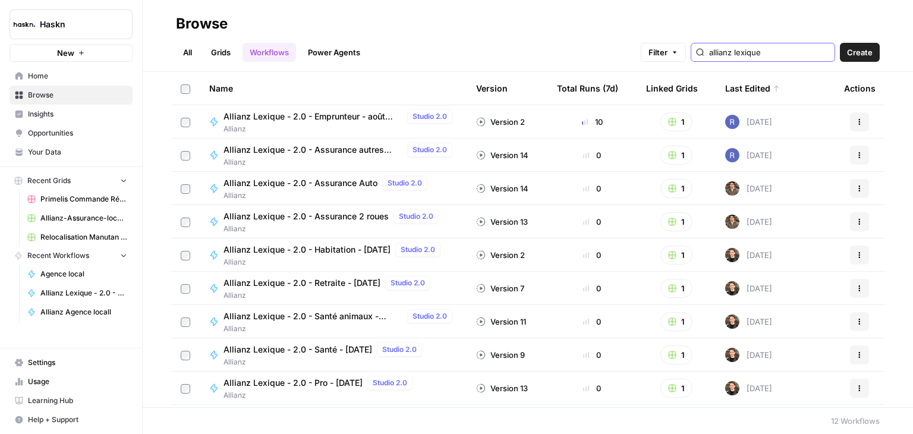
type input "allianz lexique"
click at [350, 115] on span "Allianz Lexique - 2.0 - Emprunteur - août 2025" at bounding box center [312, 117] width 179 height 12
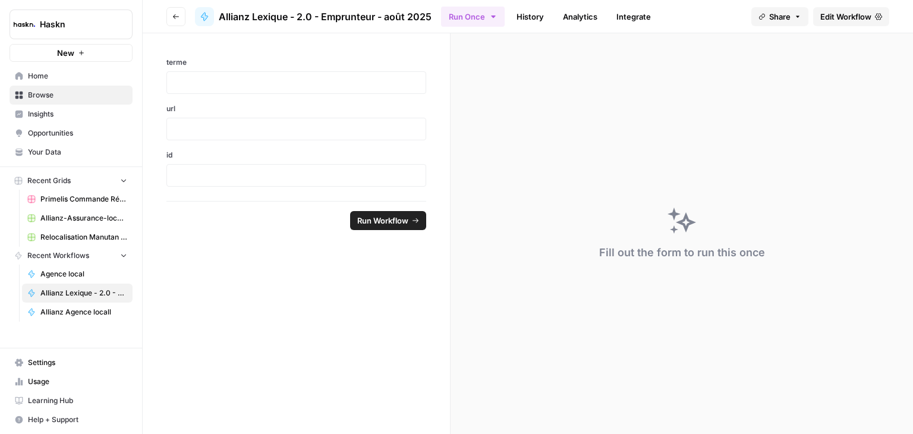
click at [844, 22] on span "Edit Workflow" at bounding box center [845, 17] width 51 height 12
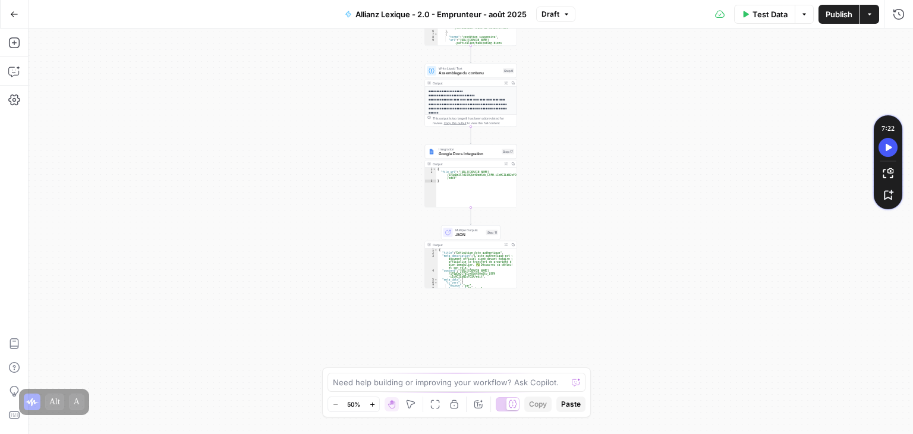
click at [598, 164] on div "Workflow Input Settings Inputs LLM · Perplexity Sonar Prompt LLM Step 16 Output…" at bounding box center [471, 231] width 884 height 405
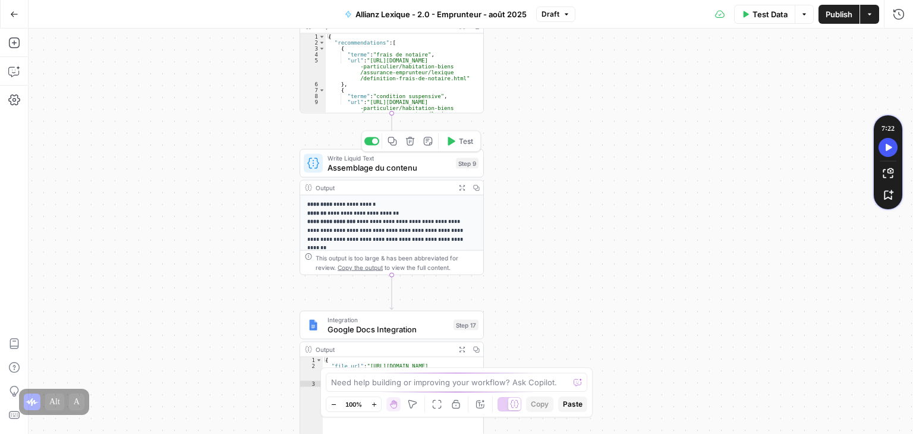
click at [344, 171] on span "Assemblage du contenu" at bounding box center [389, 168] width 124 height 12
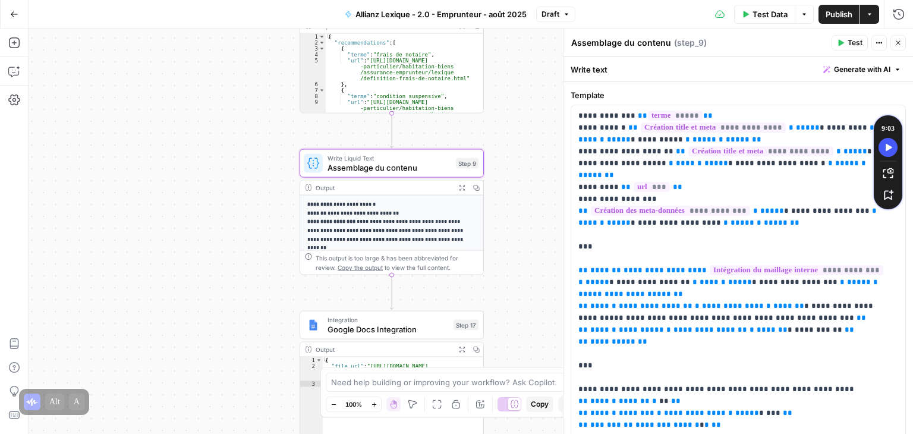
click at [845, 39] on button "Test" at bounding box center [849, 42] width 36 height 15
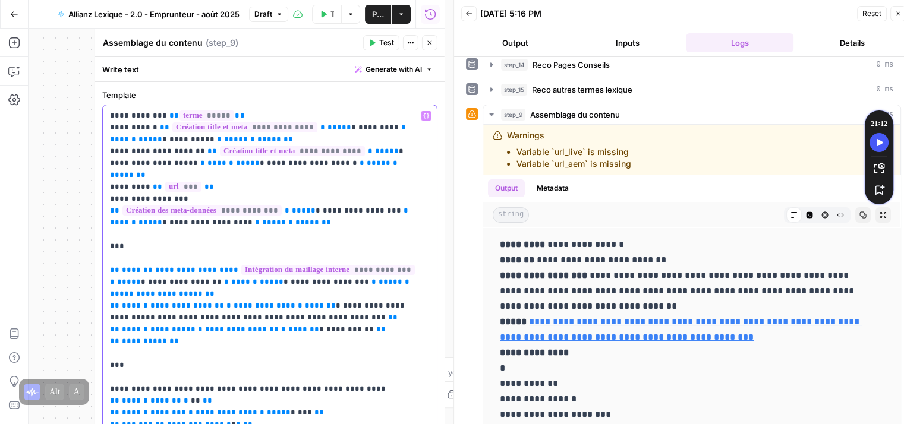
click at [320, 125] on span "*" at bounding box center [322, 128] width 5 height 8
click at [373, 46] on button "Test" at bounding box center [381, 42] width 36 height 15
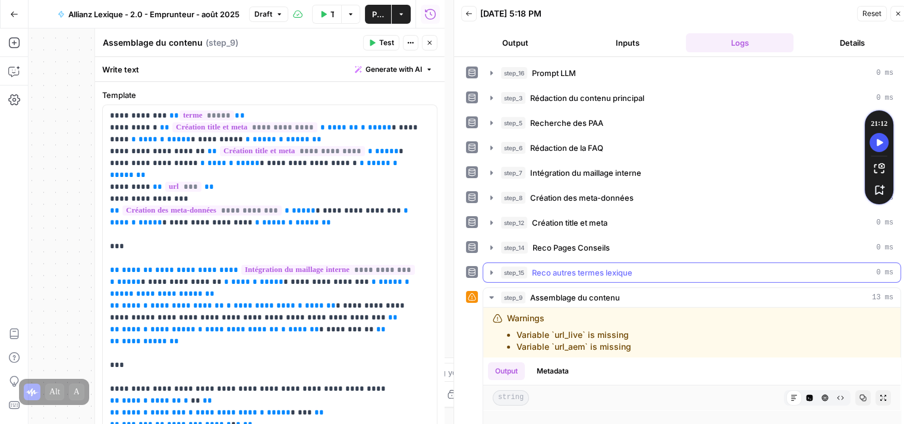
scroll to position [224, 0]
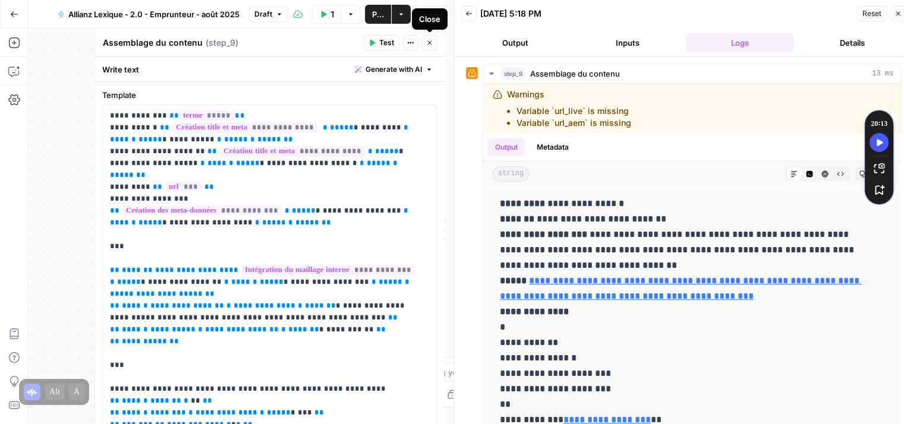
click at [430, 45] on icon "button" at bounding box center [429, 42] width 7 height 7
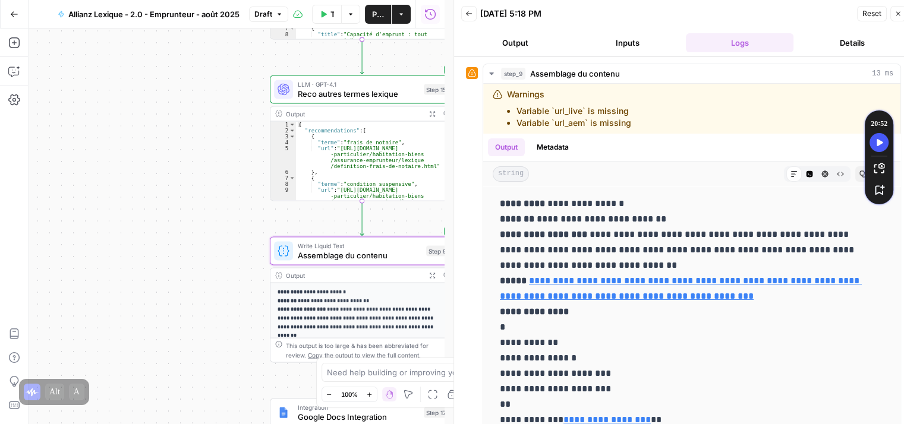
drag, startPoint x: 235, startPoint y: 185, endPoint x: 204, endPoint y: 283, distance: 103.4
click at [204, 283] on div "Workflow Input Settings Inputs LLM · Perplexity Sonar Prompt LLM Step 16 Output…" at bounding box center [237, 227] width 416 height 396
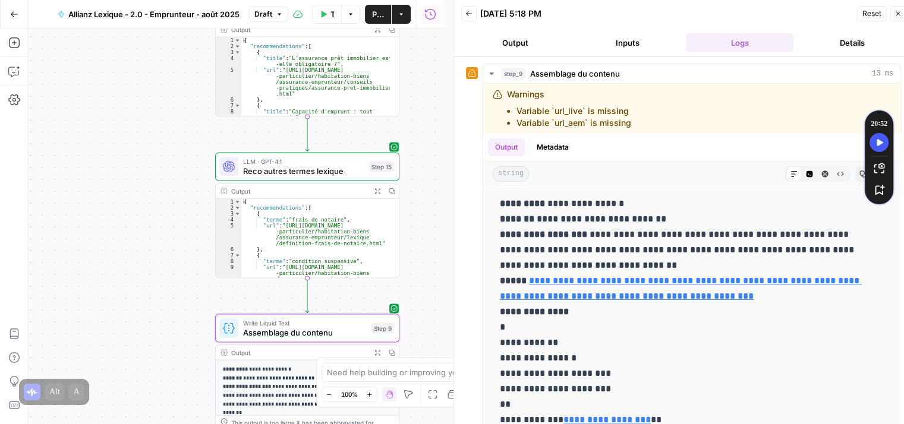
drag, startPoint x: 154, startPoint y: 220, endPoint x: 100, endPoint y: 300, distance: 96.2
click at [100, 300] on div "Workflow Input Settings Inputs LLM · Perplexity Sonar Prompt LLM Step 16 Output…" at bounding box center [237, 227] width 416 height 396
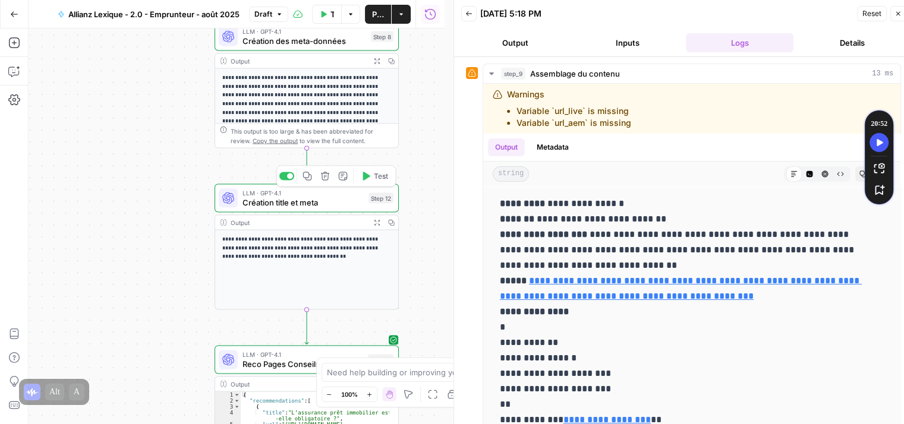
click at [259, 200] on span "Création title et meta" at bounding box center [302, 203] width 121 height 12
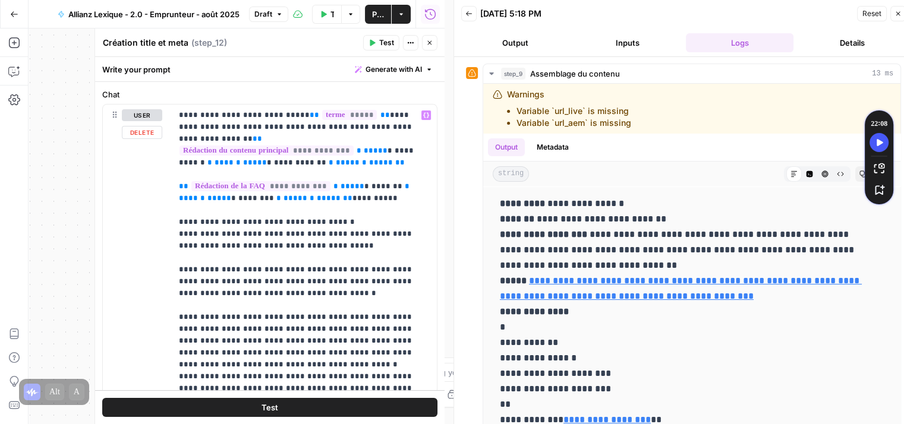
scroll to position [105, 0]
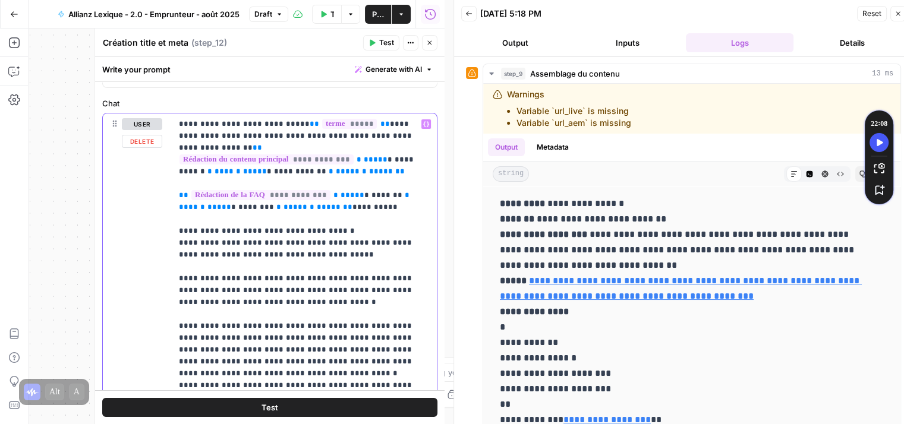
click at [314, 241] on p "**********" at bounding box center [300, 290] width 242 height 345
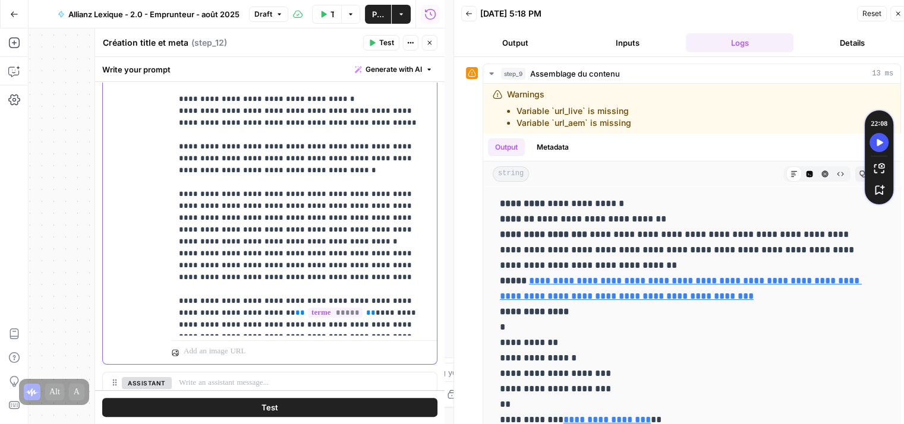
scroll to position [235, 0]
click at [376, 40] on icon "button" at bounding box center [371, 42] width 7 height 7
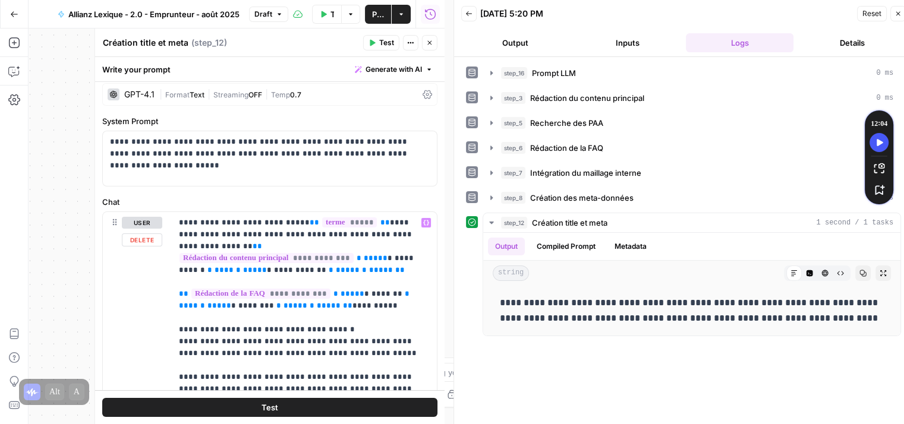
scroll to position [0, 0]
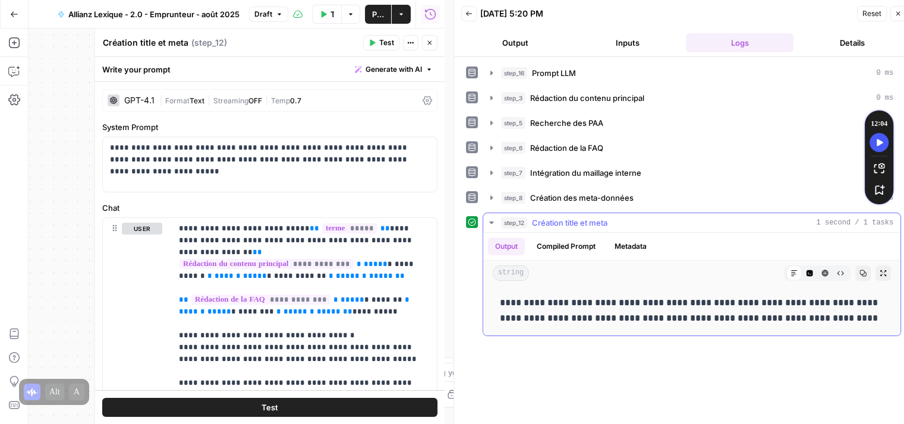
click at [627, 241] on button "Metadata" at bounding box center [630, 247] width 46 height 18
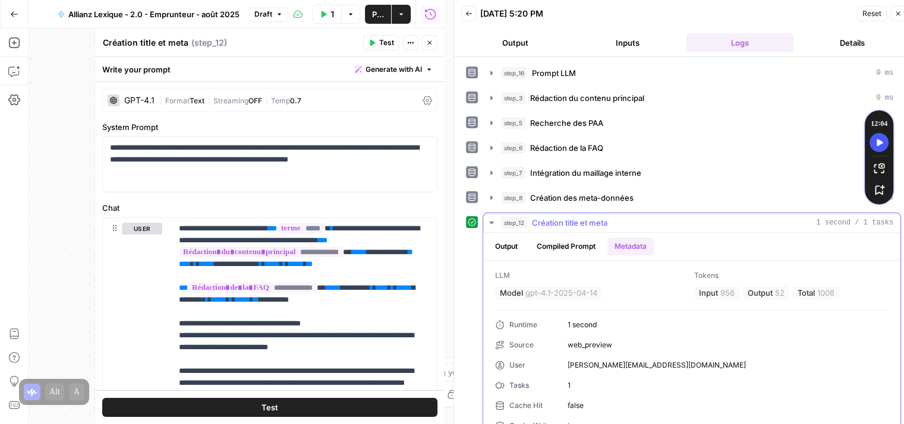
scroll to position [31, 0]
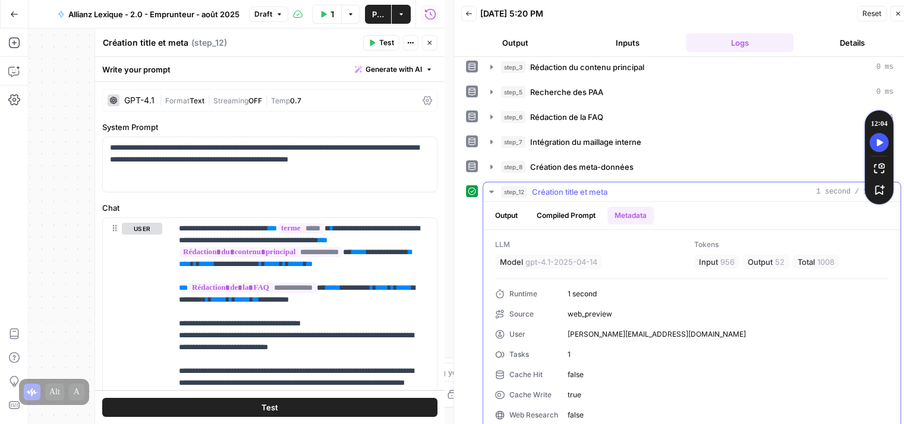
click at [505, 225] on button "Output" at bounding box center [506, 216] width 37 height 18
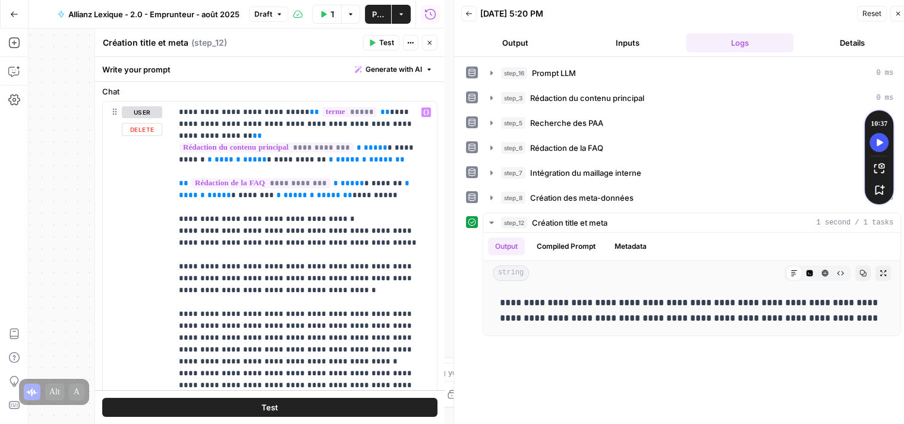
scroll to position [116, 0]
click at [430, 44] on icon "button" at bounding box center [429, 42] width 7 height 7
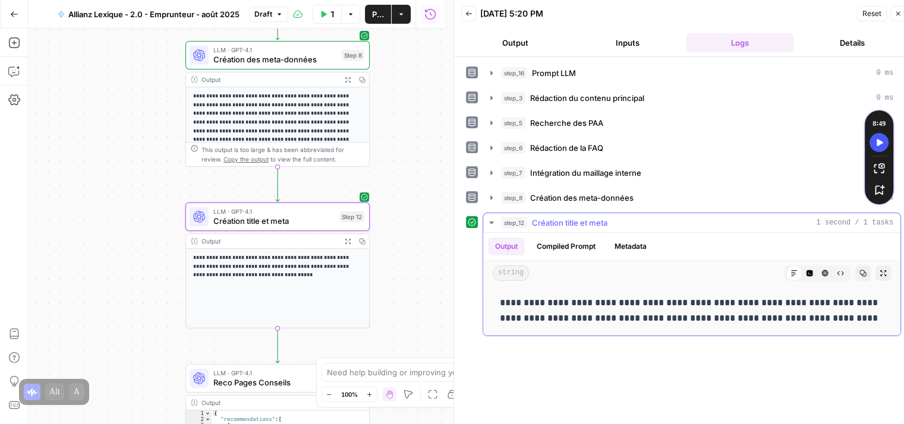
click at [494, 220] on icon "button" at bounding box center [492, 223] width 10 height 10
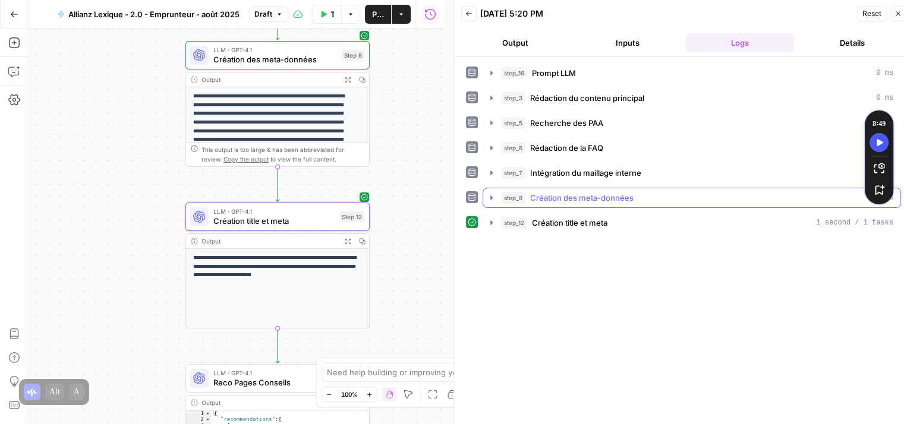
click at [495, 198] on icon "button" at bounding box center [492, 198] width 10 height 10
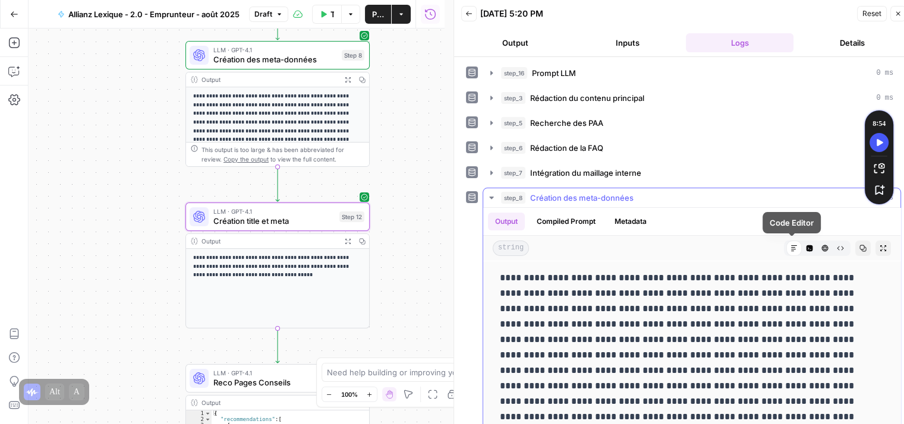
click at [806, 245] on icon "button" at bounding box center [809, 248] width 7 height 7
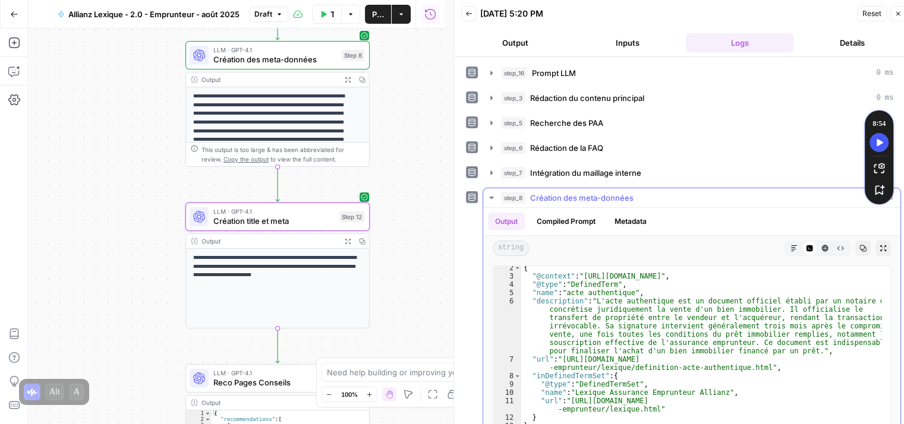
scroll to position [11, 0]
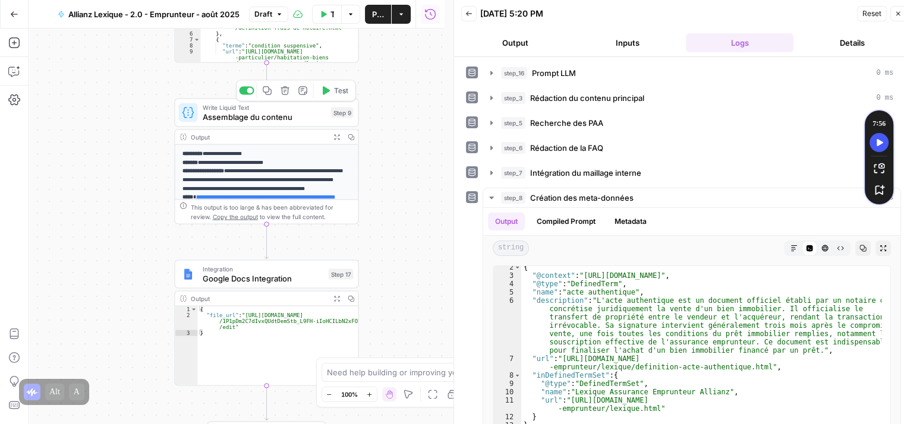
click at [329, 90] on icon "button" at bounding box center [326, 90] width 7 height 8
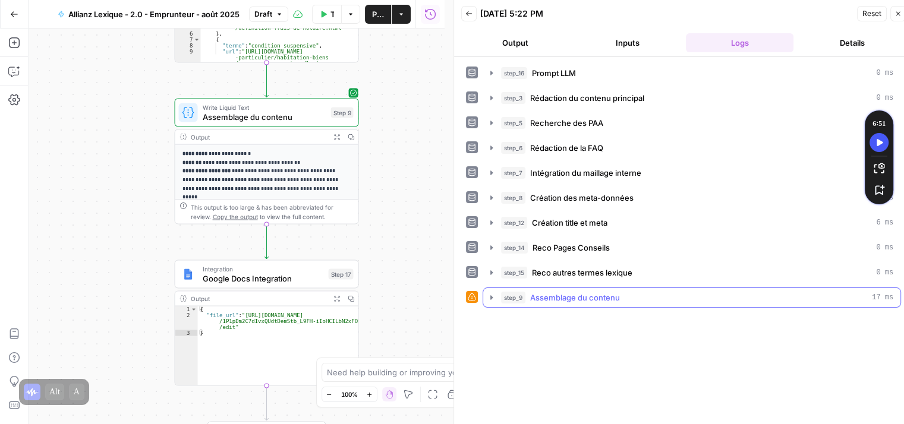
click at [490, 298] on icon "button" at bounding box center [492, 298] width 10 height 10
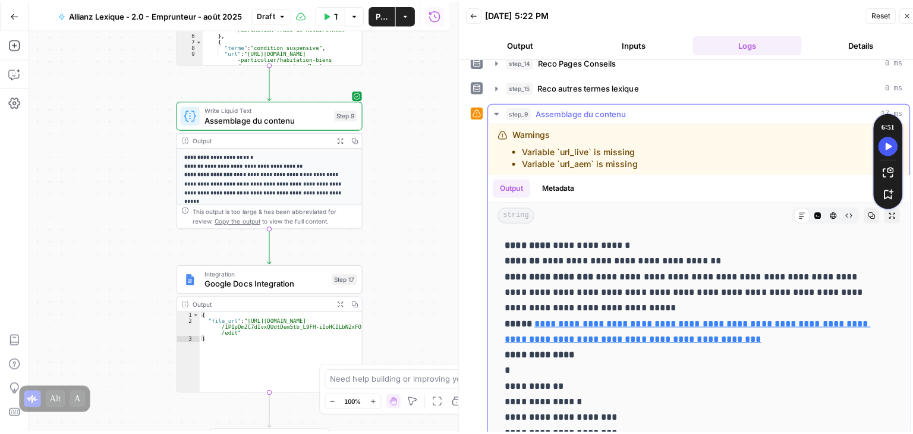
scroll to position [224, 0]
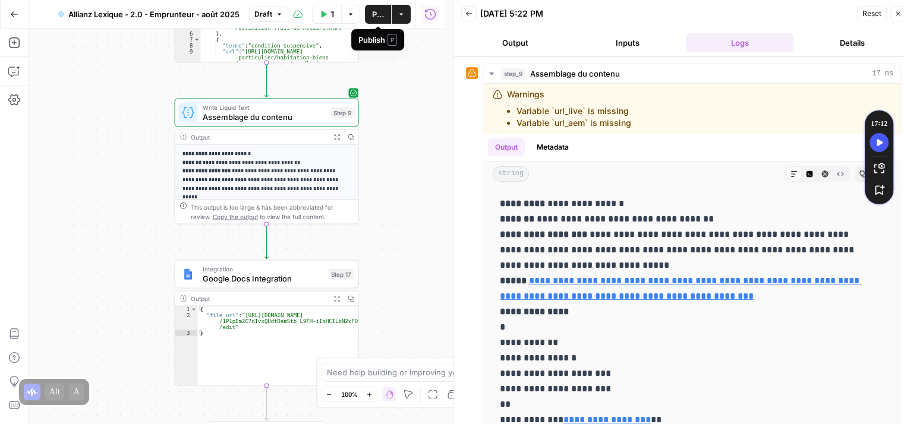
click at [374, 17] on span "Publish" at bounding box center [378, 14] width 12 height 12
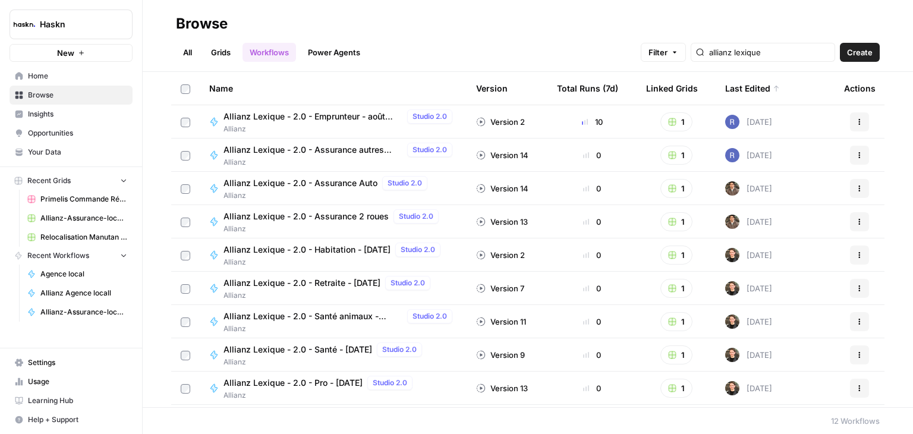
click at [276, 149] on span "Allianz Lexique - 2.0 - Assurance autres véhicules" at bounding box center [312, 150] width 179 height 12
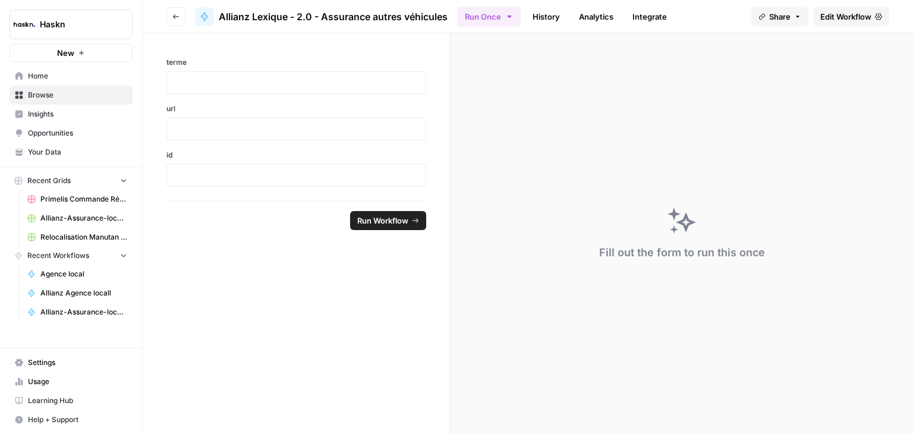
click at [842, 16] on span "Edit Workflow" at bounding box center [845, 17] width 51 height 12
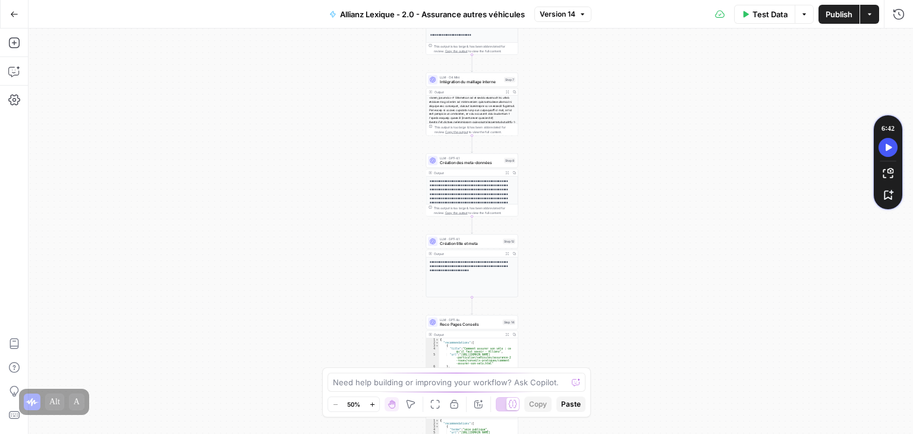
drag, startPoint x: 399, startPoint y: 203, endPoint x: 389, endPoint y: 72, distance: 131.7
click at [389, 72] on div "Workflow Input Settings Inputs LLM · Perplexity Sonar Prompt LLM Step 16 Output…" at bounding box center [471, 231] width 884 height 405
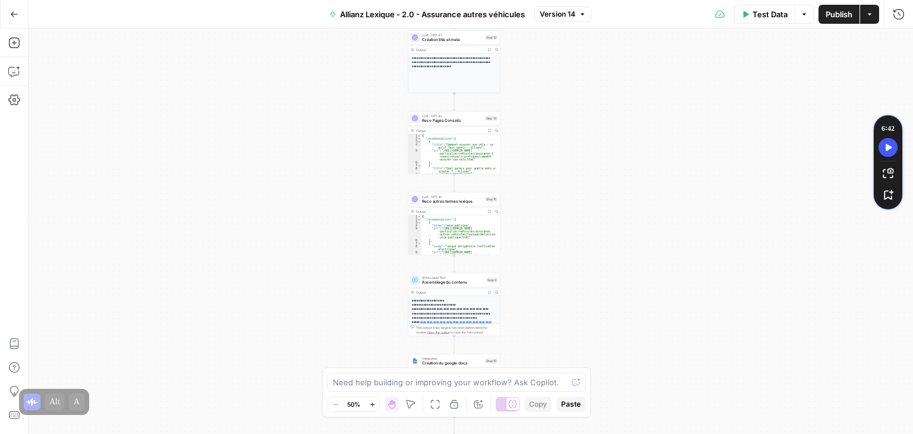
drag, startPoint x: 365, startPoint y: 205, endPoint x: 349, endPoint y: 109, distance: 97.7
click at [349, 109] on div "Workflow Input Settings Inputs LLM · Perplexity Sonar Prompt LLM Step 16 Output…" at bounding box center [471, 231] width 884 height 405
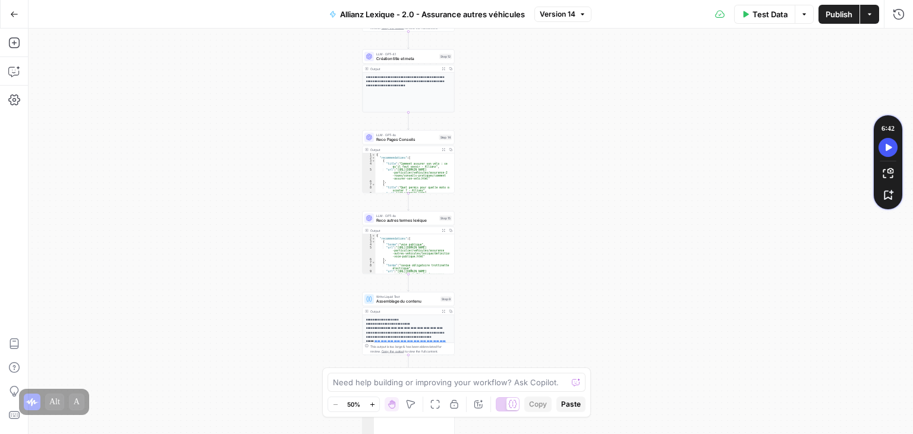
drag, startPoint x: 359, startPoint y: 201, endPoint x: 323, endPoint y: 223, distance: 42.7
click at [323, 223] on div "Workflow Input Settings Inputs LLM · Perplexity Sonar Prompt LLM Step 16 Output…" at bounding box center [471, 231] width 884 height 405
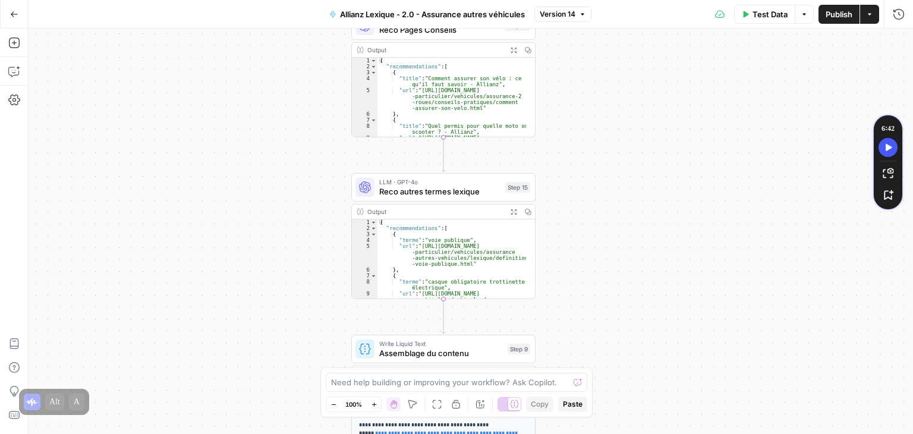
drag, startPoint x: 336, startPoint y: 253, endPoint x: 259, endPoint y: 212, distance: 86.9
click at [259, 212] on div "Workflow Input Settings Inputs LLM · Perplexity Sonar Prompt LLM Step 16 Output…" at bounding box center [471, 231] width 884 height 405
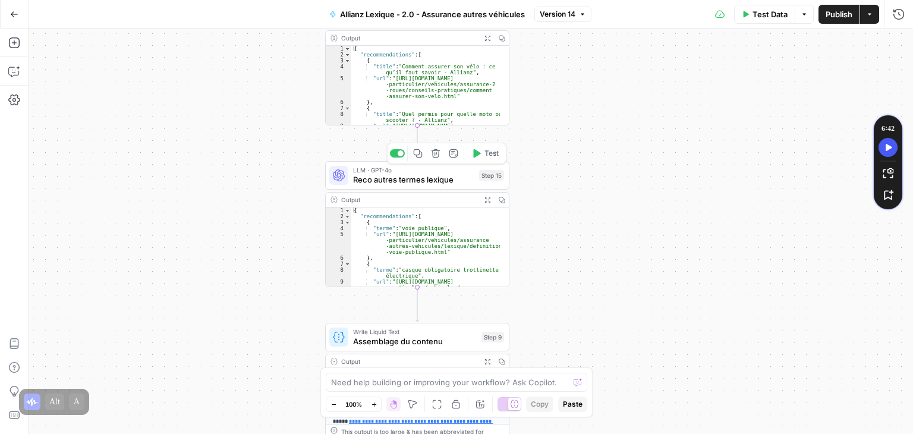
click at [373, 179] on span "Reco autres termes lexique" at bounding box center [413, 179] width 121 height 12
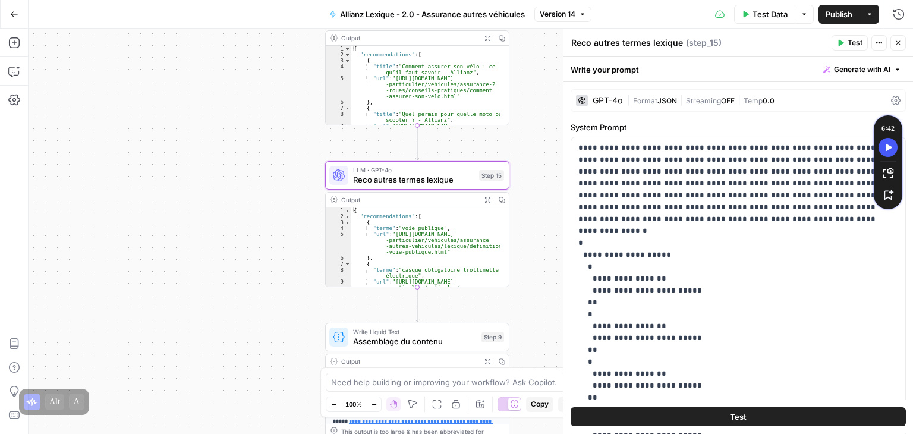
click at [209, 310] on div "Workflow Input Settings Inputs LLM · Perplexity Sonar Prompt LLM Step 16 Output…" at bounding box center [471, 231] width 884 height 405
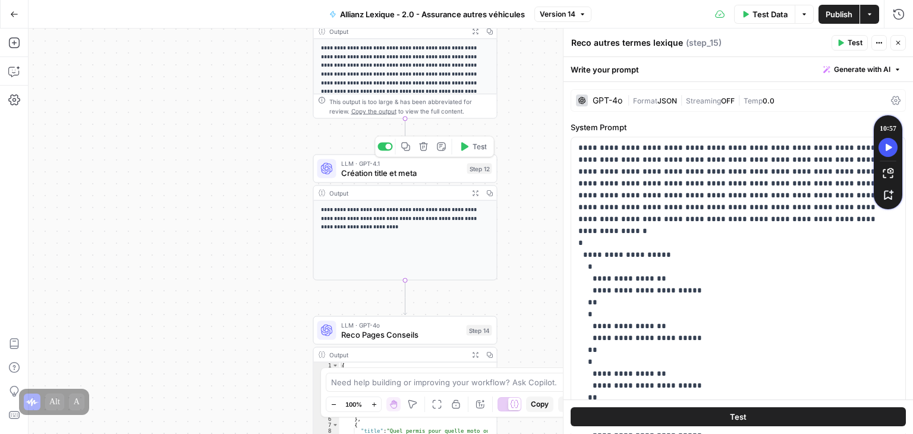
click at [367, 176] on span "Création title et meta" at bounding box center [401, 173] width 121 height 12
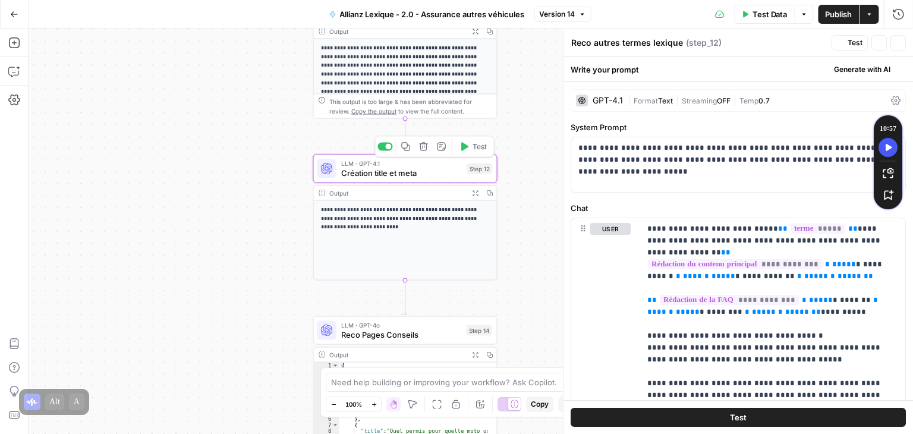
type textarea "Création title et meta"
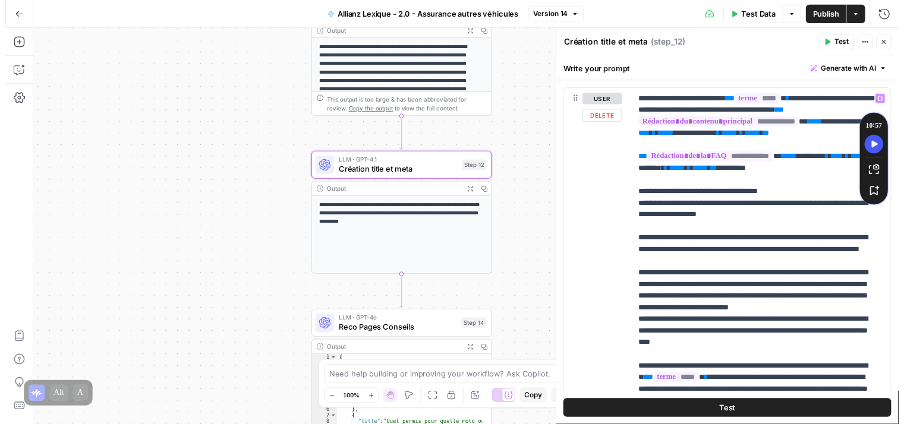
scroll to position [128, 0]
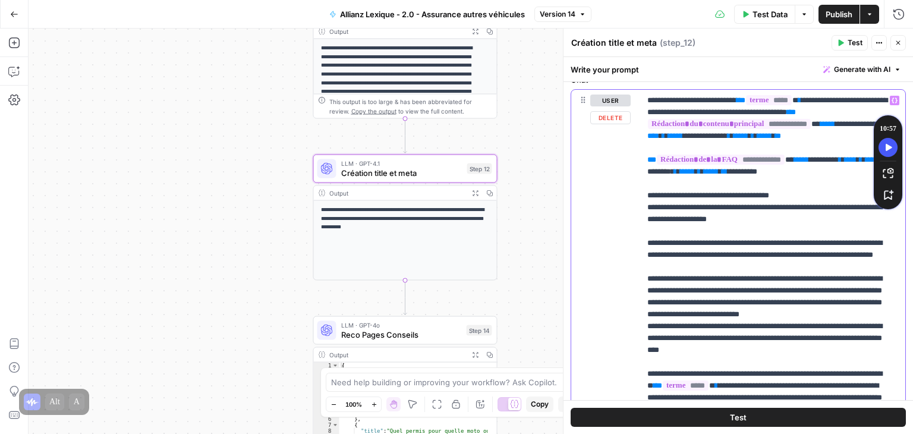
click at [782, 219] on p "**********" at bounding box center [768, 266] width 242 height 345
click at [838, 10] on span "Publish" at bounding box center [838, 14] width 27 height 12
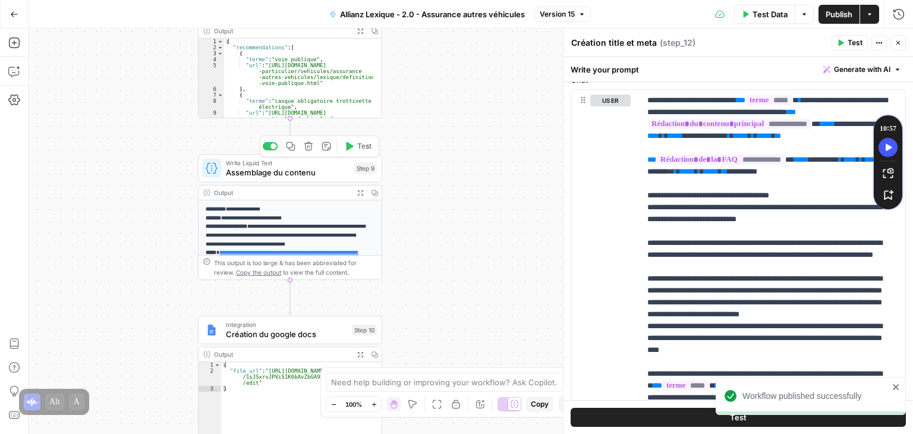
click at [354, 148] on button "Test" at bounding box center [357, 145] width 37 height 15
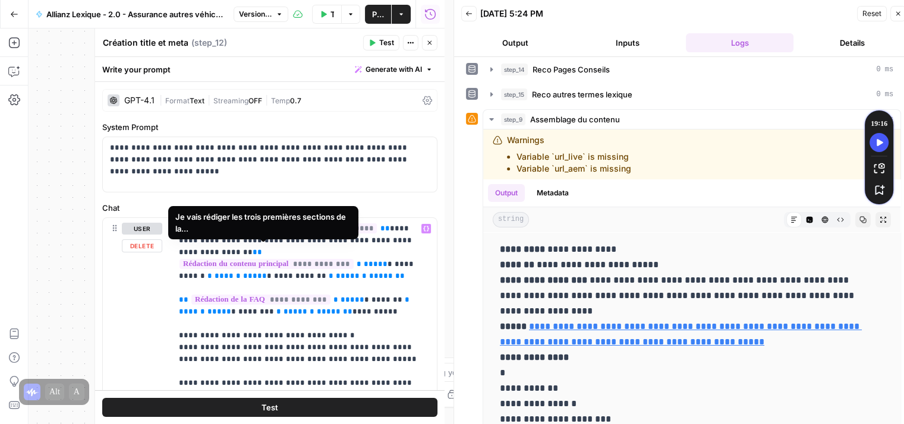
click at [433, 44] on icon "button" at bounding box center [429, 42] width 7 height 7
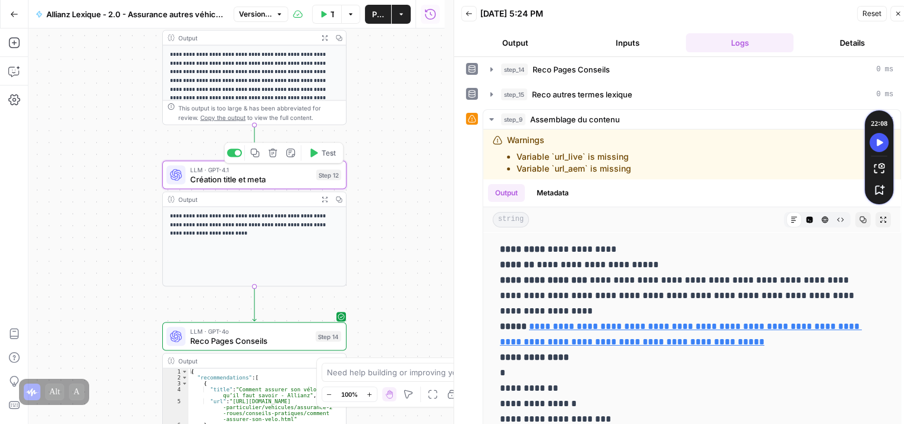
click at [216, 184] on span "Création title et meta" at bounding box center [250, 179] width 121 height 12
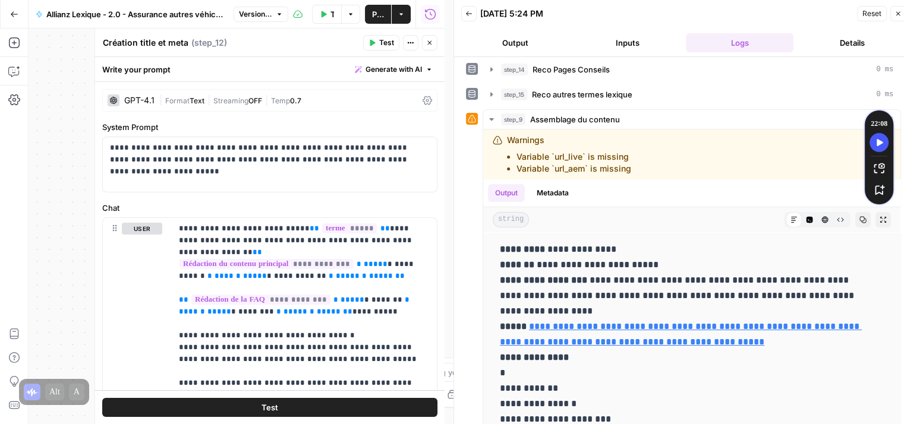
click at [385, 44] on span "Test" at bounding box center [386, 42] width 15 height 11
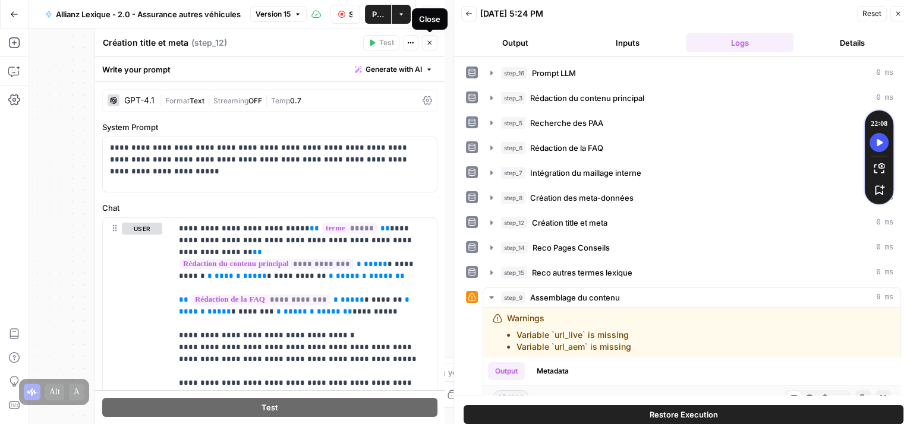
click at [430, 43] on icon "button" at bounding box center [429, 42] width 7 height 7
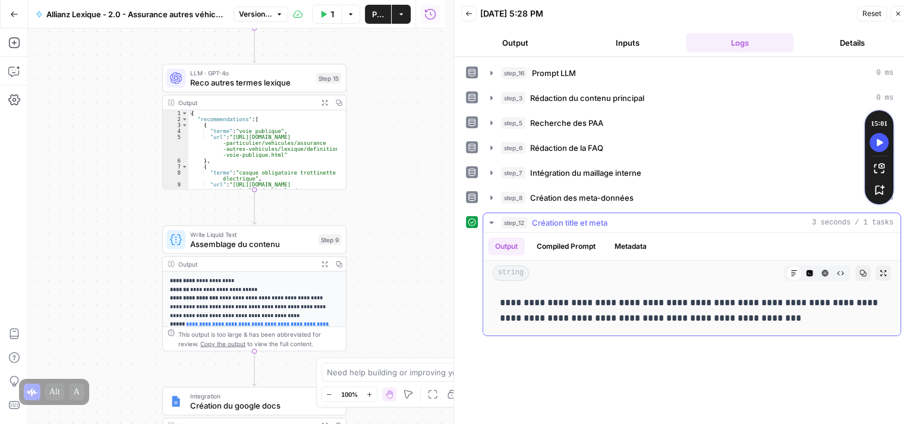
click at [841, 270] on icon "button" at bounding box center [840, 273] width 7 height 7
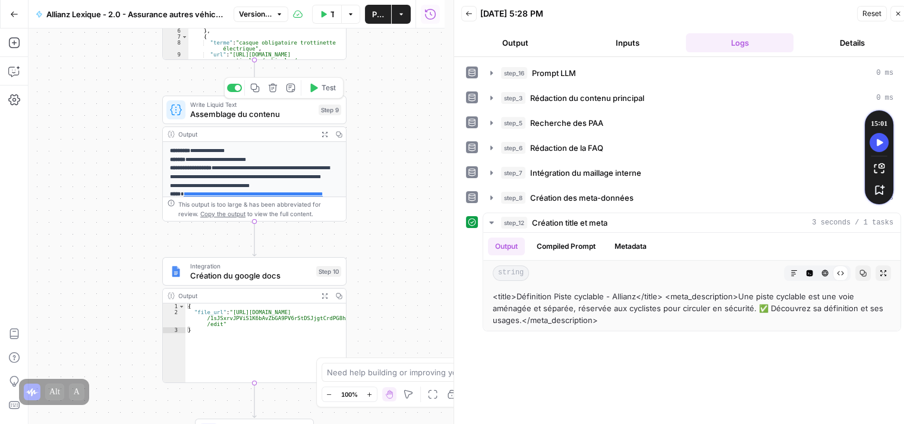
click at [318, 93] on button "Test" at bounding box center [322, 87] width 37 height 15
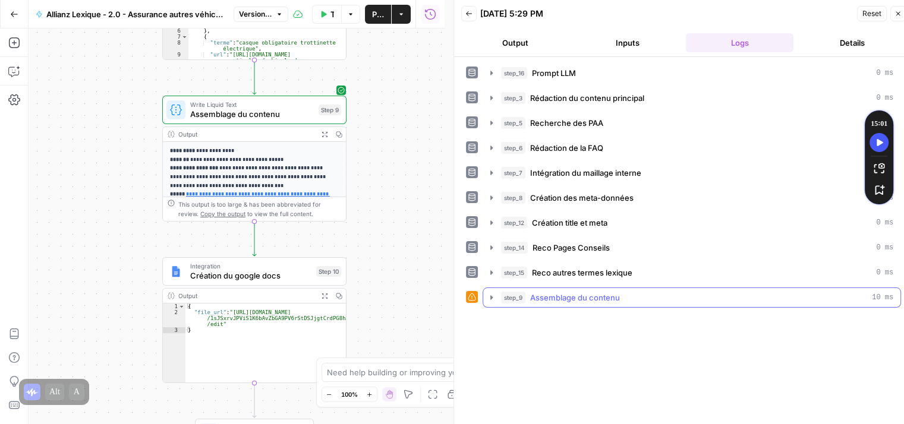
click at [490, 295] on icon "button" at bounding box center [491, 297] width 2 height 4
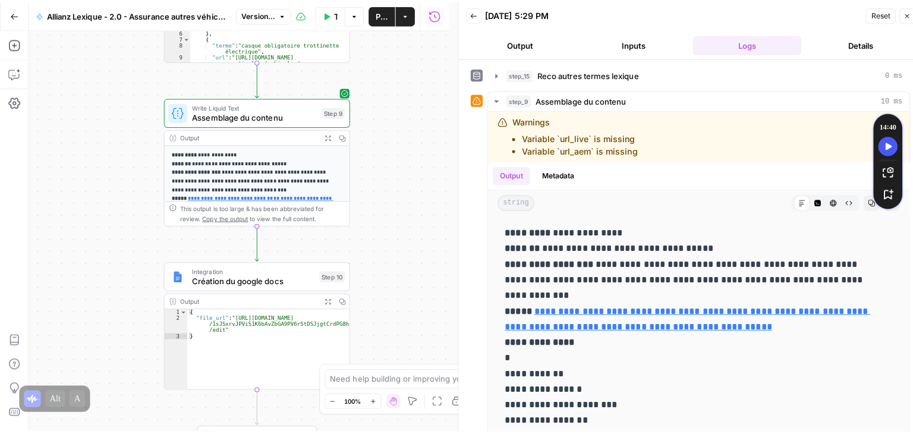
scroll to position [207, 0]
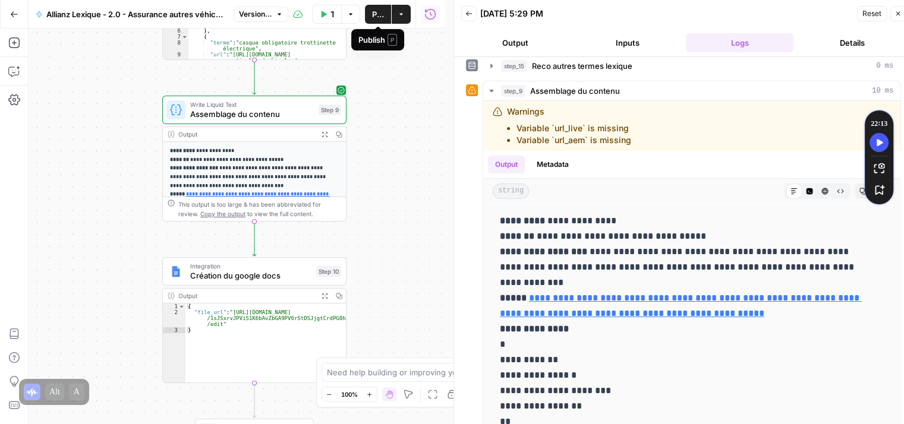
click at [373, 14] on span "Publish" at bounding box center [378, 14] width 12 height 12
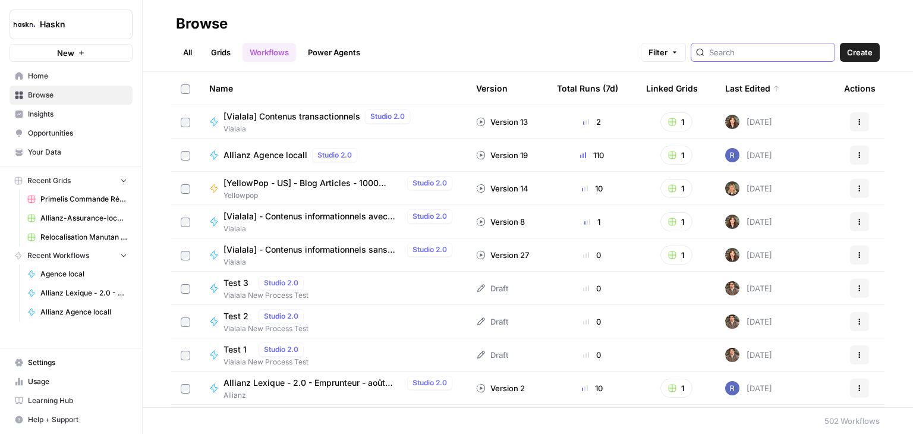
click at [761, 53] on input "search" at bounding box center [769, 52] width 121 height 12
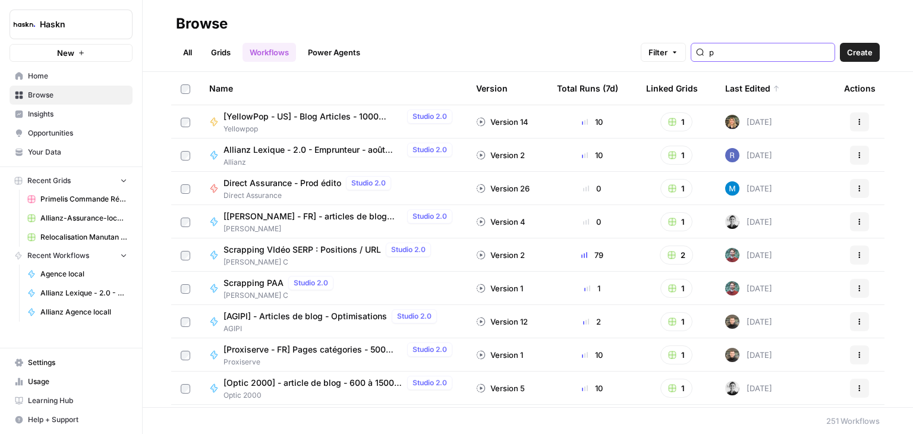
type input "p"
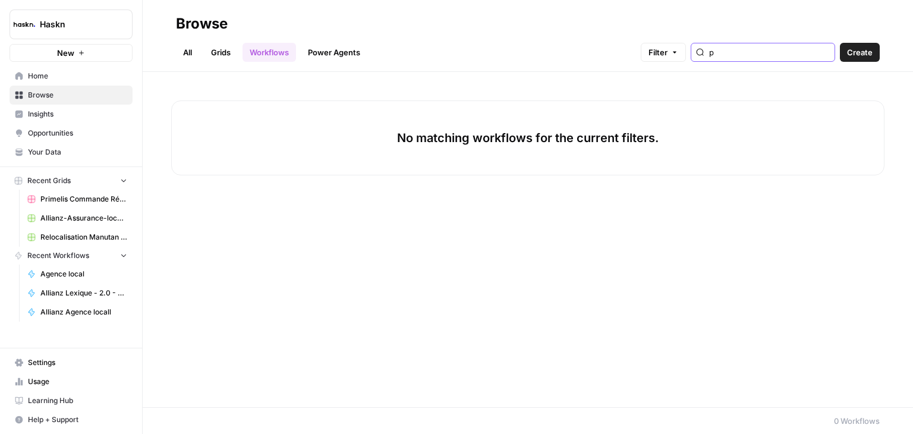
type input "p"
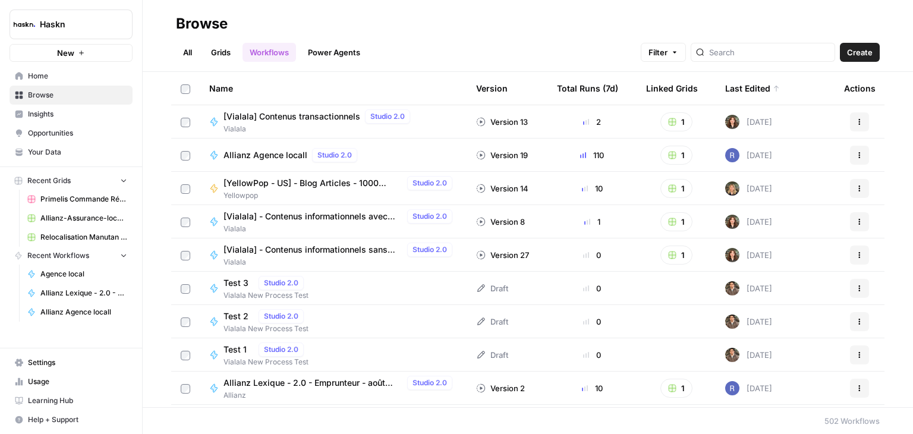
click at [187, 57] on link "All" at bounding box center [187, 52] width 23 height 19
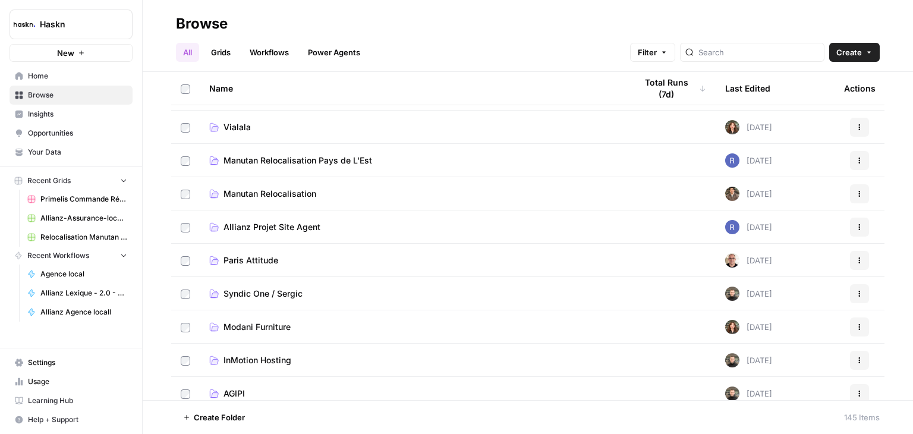
scroll to position [62, 0]
click at [361, 160] on span "Manutan Relocalisation Pays de L'Est" at bounding box center [297, 160] width 149 height 12
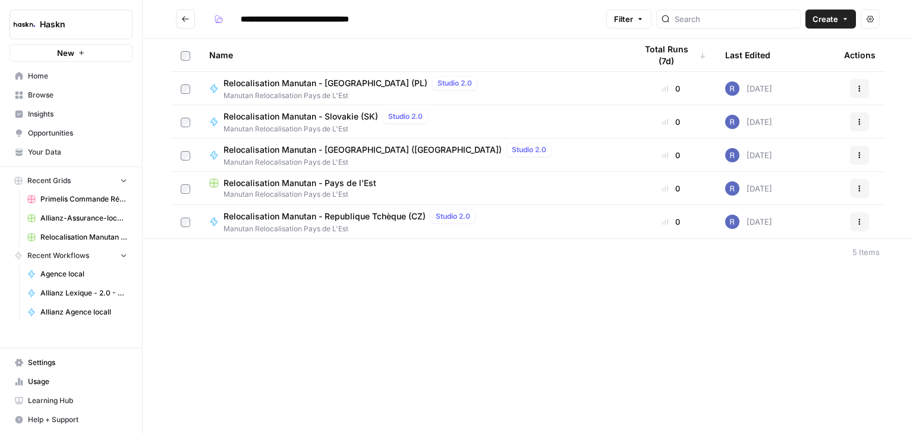
click at [308, 77] on span "Relocalisation Manutan - [GEOGRAPHIC_DATA] (PL)" at bounding box center [325, 83] width 204 height 12
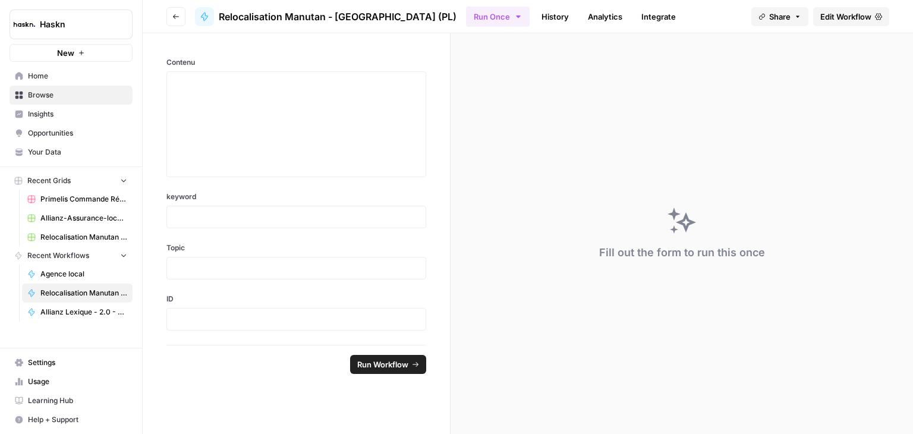
click at [843, 17] on span "Edit Workflow" at bounding box center [845, 17] width 51 height 12
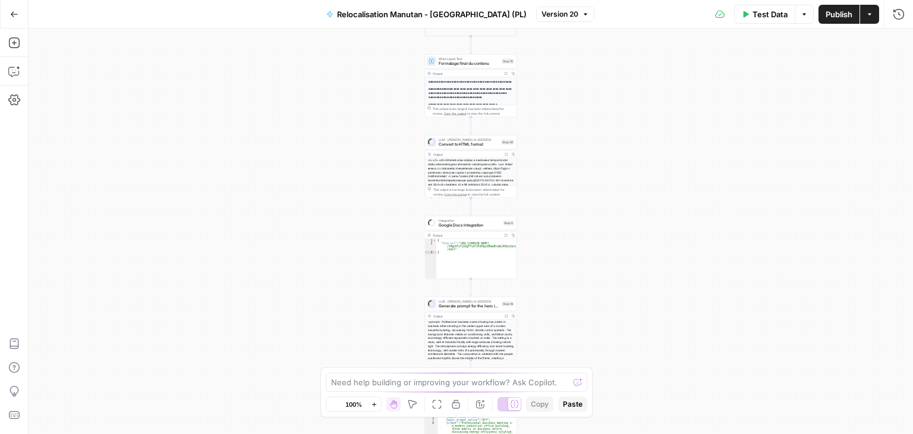
click at [592, 216] on div "**********" at bounding box center [471, 231] width 884 height 405
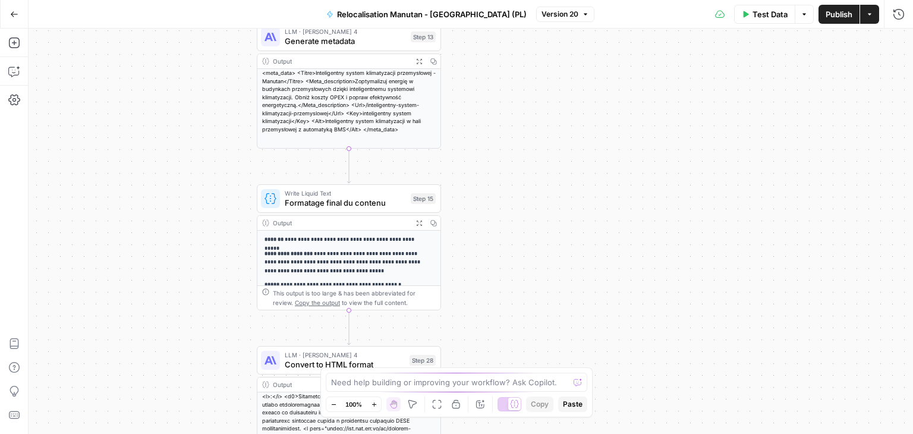
click at [528, 228] on div "**********" at bounding box center [471, 231] width 884 height 405
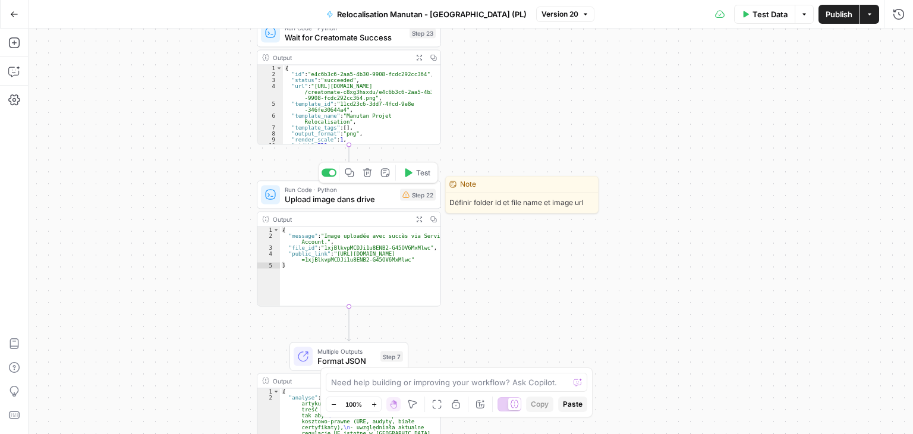
click at [318, 203] on span "Upload image dans drive" at bounding box center [340, 199] width 111 height 12
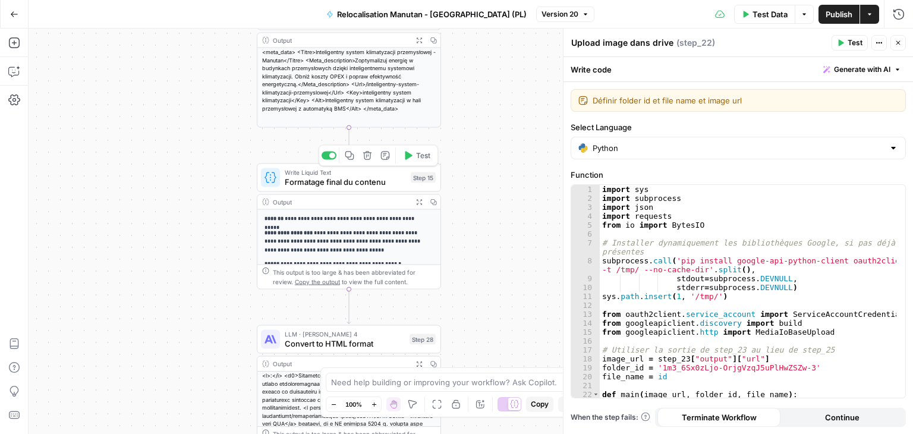
click at [304, 185] on span "Formatage final du contenu" at bounding box center [345, 182] width 121 height 12
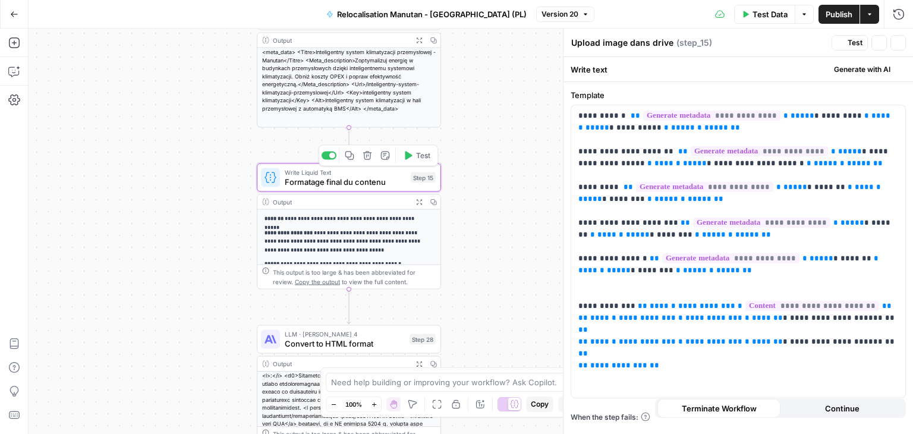
type textarea "Formatage final du contenu"
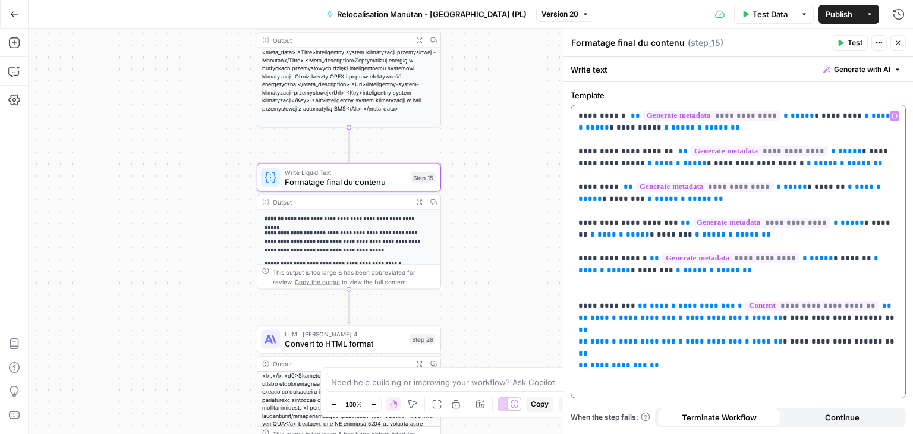
click at [573, 222] on div "**********" at bounding box center [738, 251] width 334 height 292
click at [645, 221] on p "**********" at bounding box center [738, 229] width 320 height 238
click at [647, 222] on p "**********" at bounding box center [738, 229] width 320 height 238
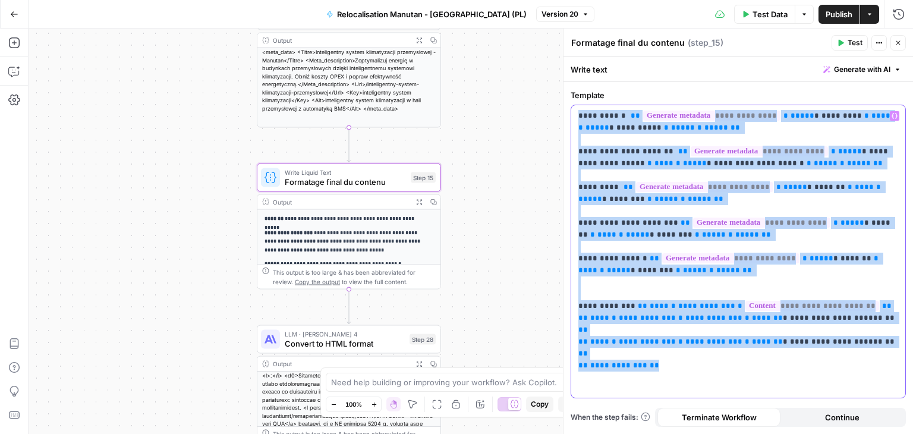
click at [642, 222] on p "**********" at bounding box center [738, 229] width 320 height 238
click at [654, 281] on p "**********" at bounding box center [738, 229] width 320 height 238
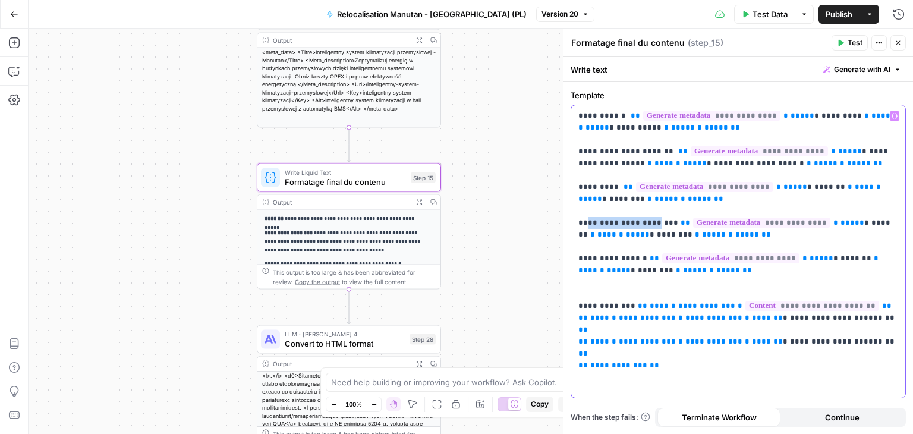
drag, startPoint x: 648, startPoint y: 219, endPoint x: 588, endPoint y: 222, distance: 60.7
click at [588, 222] on p "**********" at bounding box center [738, 229] width 320 height 238
copy p "**********"
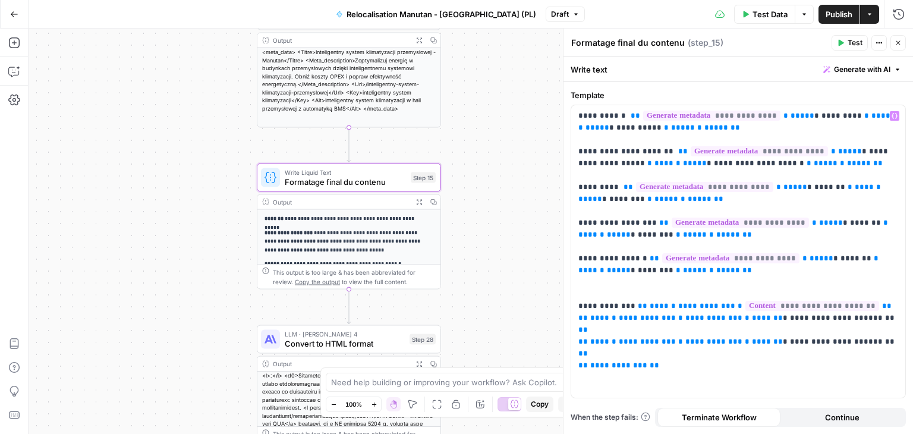
click at [832, 20] on button "Publish" at bounding box center [838, 14] width 41 height 19
click at [834, 17] on span "Publish" at bounding box center [838, 14] width 27 height 12
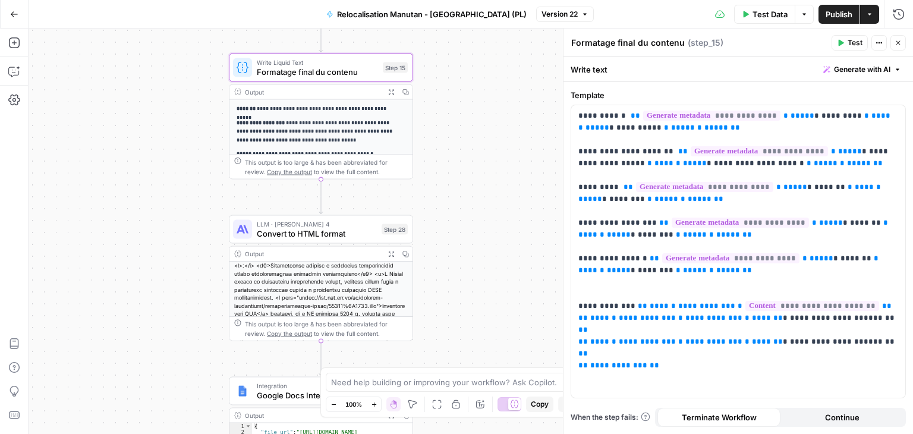
drag, startPoint x: 478, startPoint y: 251, endPoint x: 418, endPoint y: 49, distance: 210.6
click at [418, 49] on div "**********" at bounding box center [471, 231] width 884 height 405
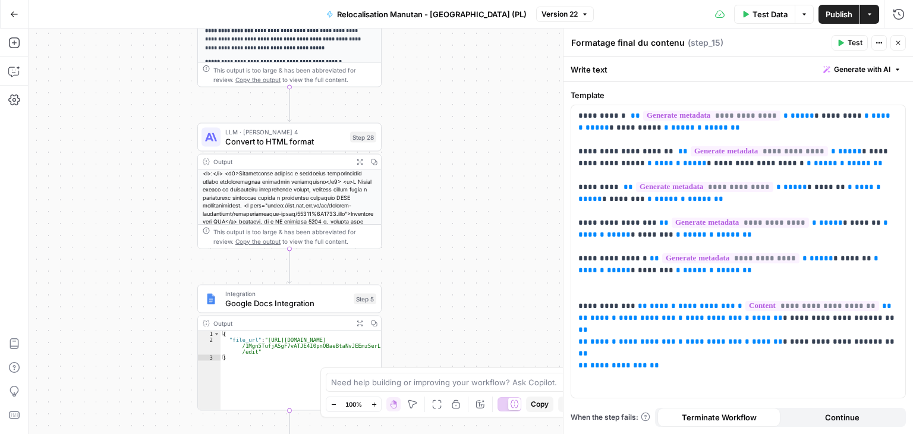
drag, startPoint x: 412, startPoint y: 249, endPoint x: 371, endPoint y: 34, distance: 218.9
click at [371, 34] on div "**********" at bounding box center [471, 231] width 884 height 405
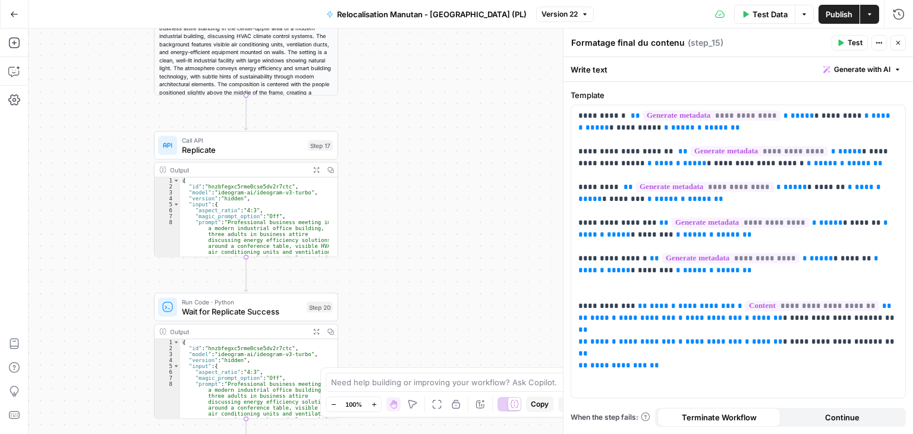
drag, startPoint x: 368, startPoint y: 281, endPoint x: 365, endPoint y: 17, distance: 263.8
click at [365, 17] on div "**********" at bounding box center [456, 217] width 913 height 434
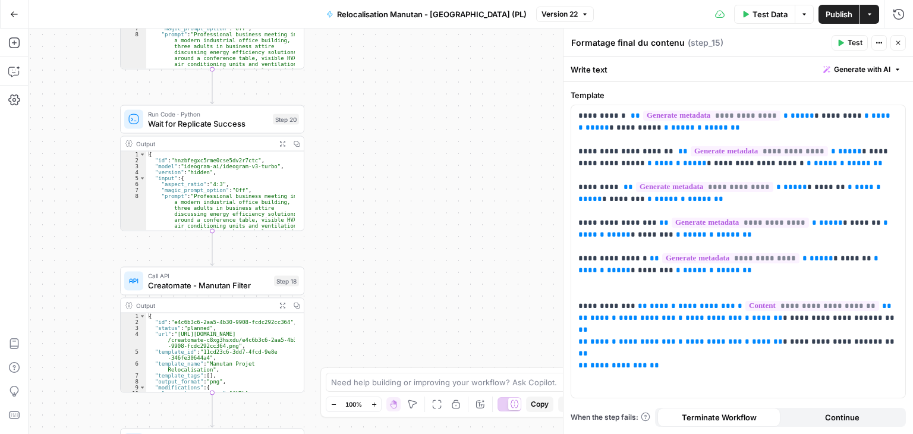
drag, startPoint x: 390, startPoint y: 186, endPoint x: 356, endPoint y: -2, distance: 191.4
click at [356, 0] on html "**********" at bounding box center [456, 217] width 913 height 434
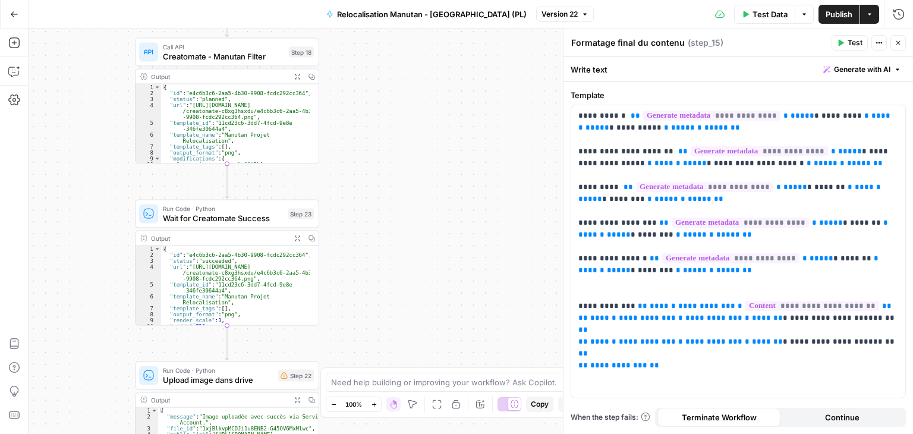
drag, startPoint x: 370, startPoint y: 221, endPoint x: 386, endPoint y: -8, distance: 229.9
click at [386, 0] on html "**********" at bounding box center [456, 217] width 913 height 434
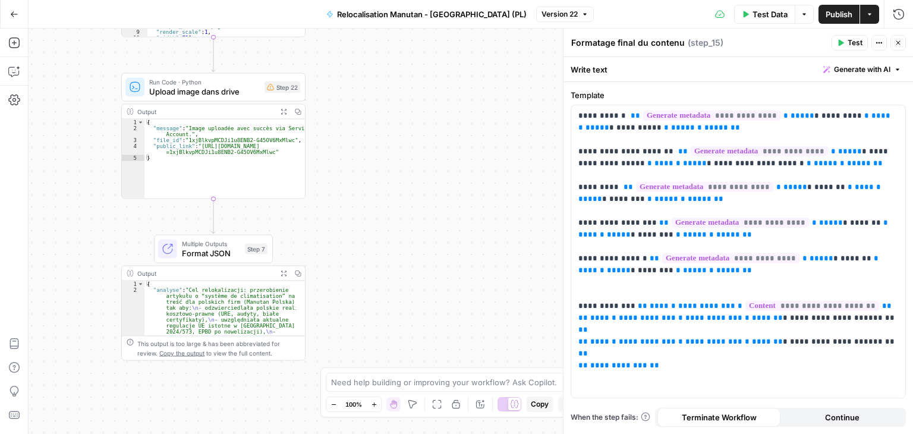
drag, startPoint x: 388, startPoint y: 233, endPoint x: 373, endPoint y: -52, distance: 285.0
click at [373, 0] on html "**********" at bounding box center [456, 217] width 913 height 434
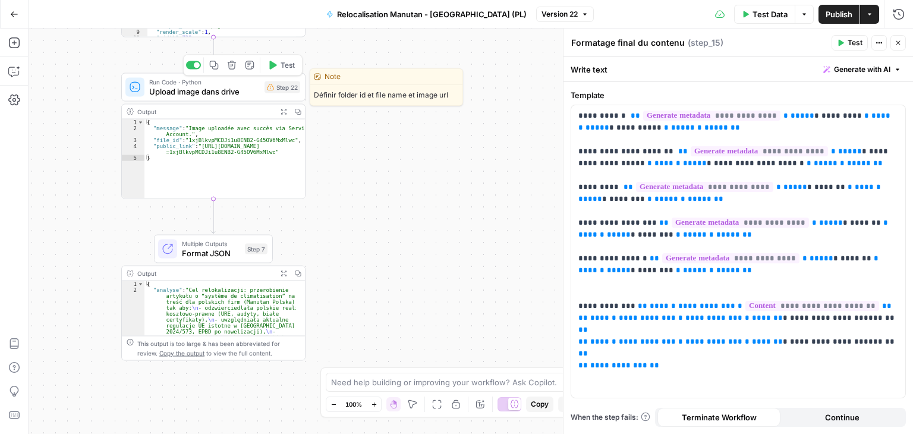
click at [247, 94] on span "Upload image dans drive" at bounding box center [204, 92] width 111 height 12
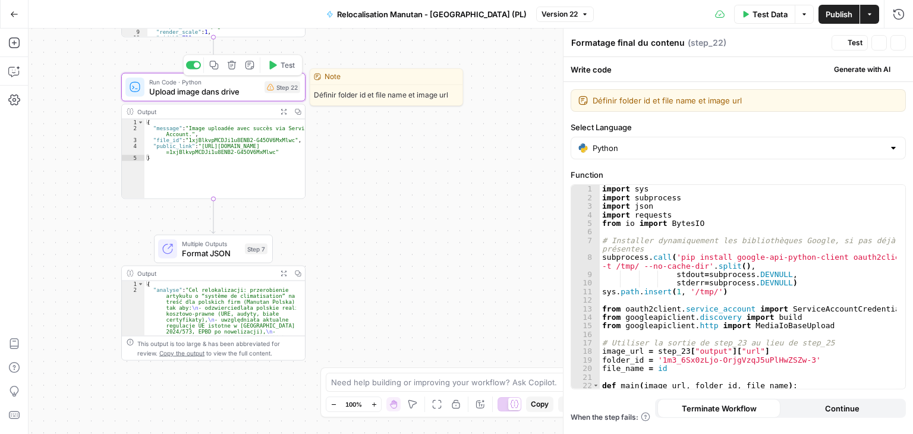
type textarea "Upload image dans drive"
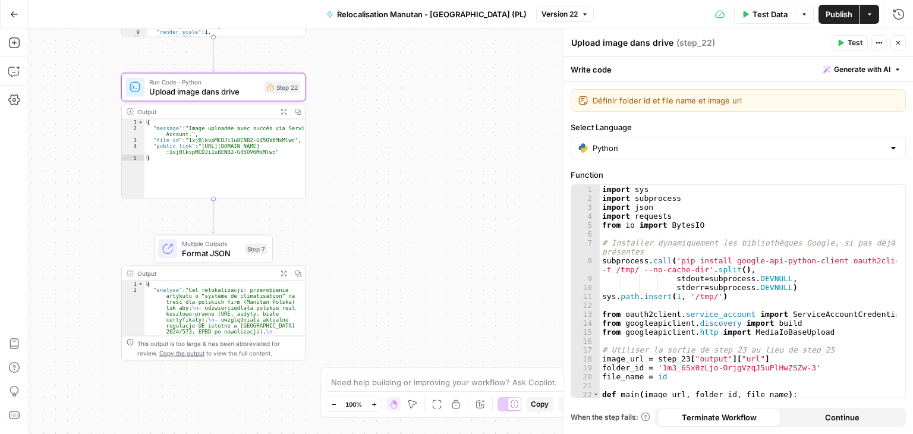
click at [824, 295] on div "import sys import subprocess import json import requests from io import BytesIO…" at bounding box center [748, 300] width 297 height 231
click at [807, 266] on div "import sys import subprocess import json import requests from io import BytesIO…" at bounding box center [748, 300] width 297 height 231
click at [810, 317] on div "import sys import subprocess import json import requests from io import BytesIO…" at bounding box center [748, 300] width 297 height 231
type textarea "**********"
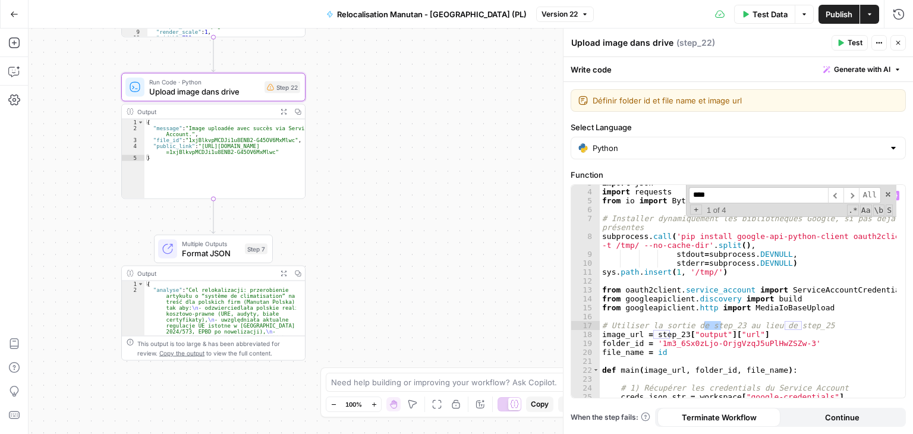
scroll to position [24, 0]
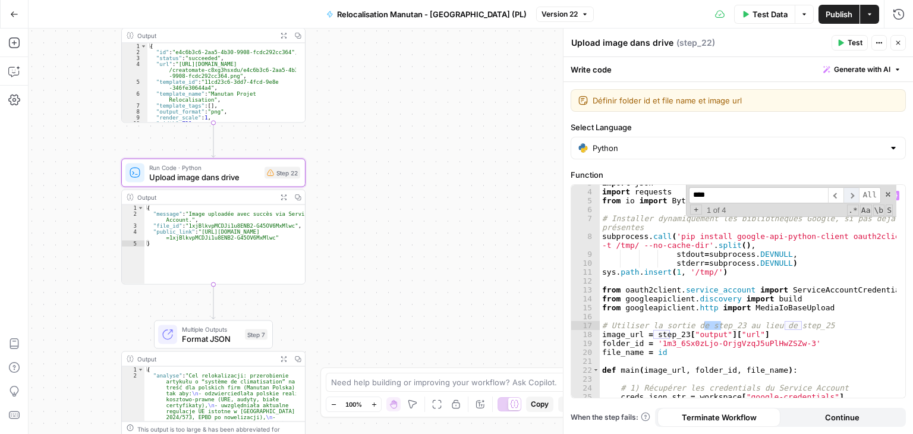
type input "****"
click at [856, 194] on span "​" at bounding box center [850, 195] width 15 height 16
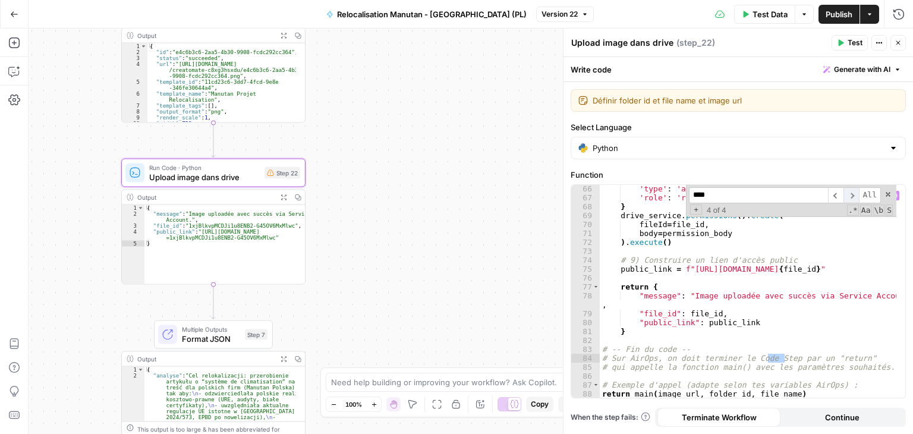
click at [856, 194] on span "​" at bounding box center [850, 195] width 15 height 16
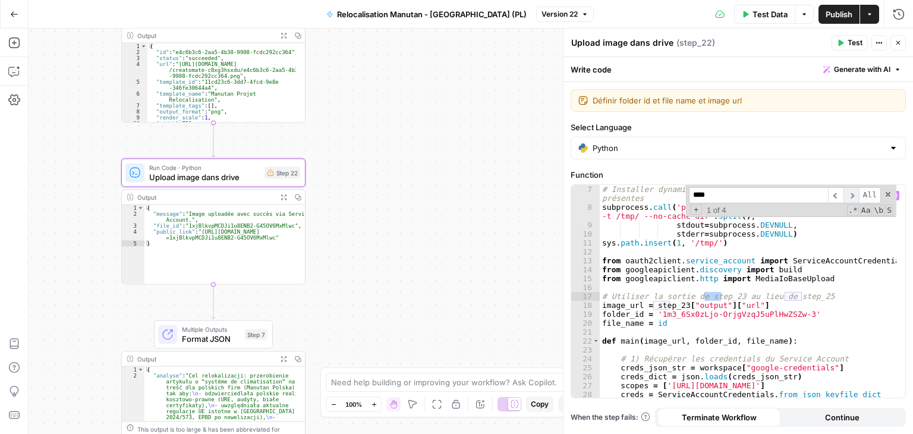
scroll to position [53, 0]
click at [839, 194] on span "​" at bounding box center [835, 195] width 15 height 16
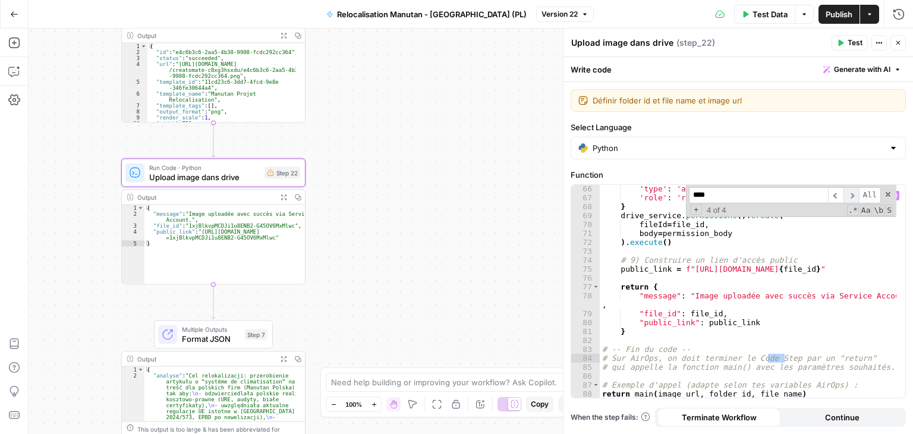
click at [850, 194] on span "​" at bounding box center [850, 195] width 15 height 16
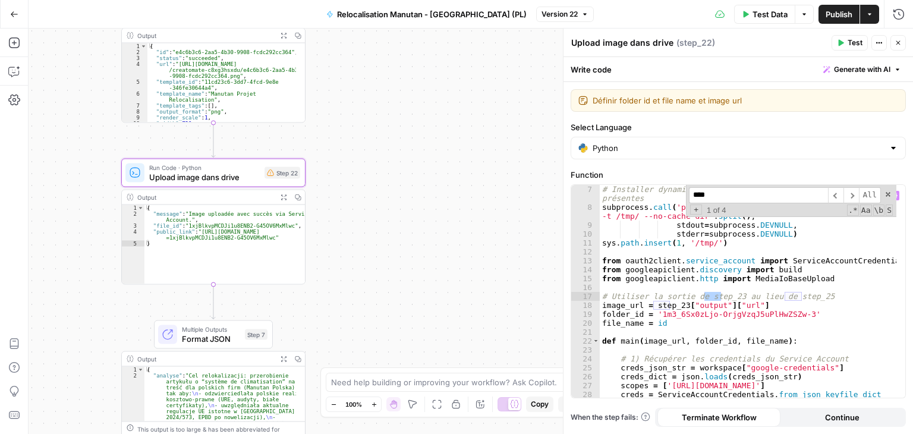
type textarea "**********"
click at [814, 297] on div "# Installer dynamiquement les bibliothèques Google, si pas déjà présentes subpr…" at bounding box center [748, 309] width 297 height 249
click at [889, 193] on span at bounding box center [888, 194] width 8 height 8
click at [837, 11] on span "Publish" at bounding box center [838, 14] width 27 height 12
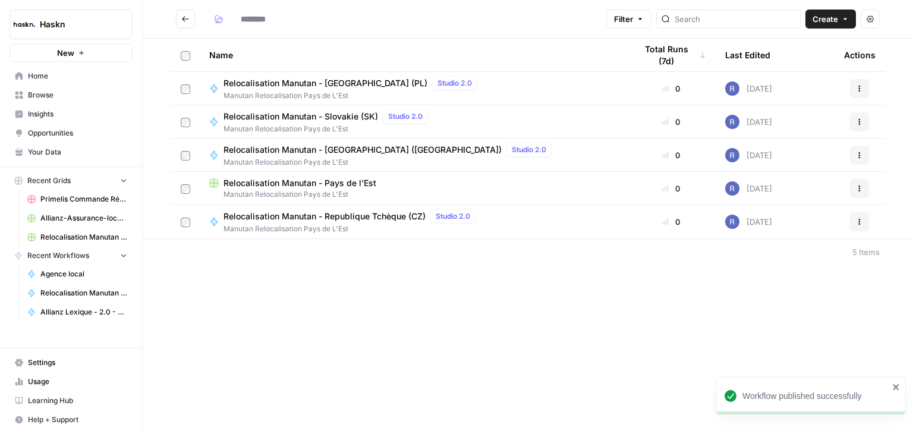
type input "**********"
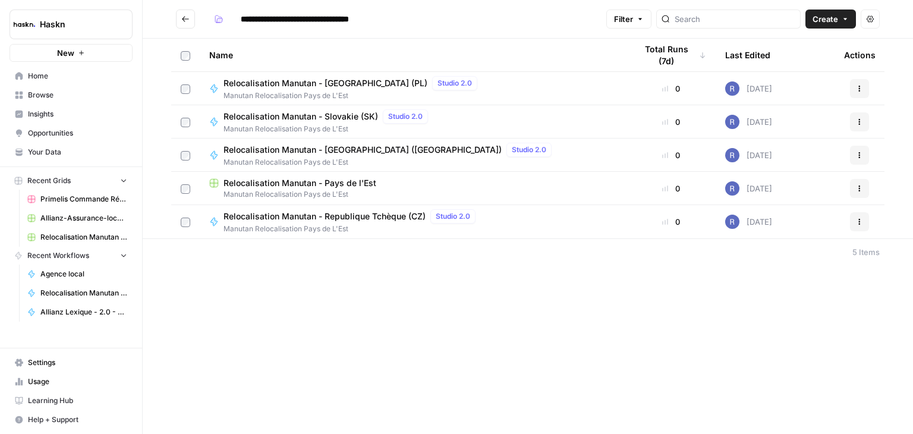
click at [267, 121] on span "Relocalisation Manutan - Slovakie (SK)" at bounding box center [300, 117] width 154 height 12
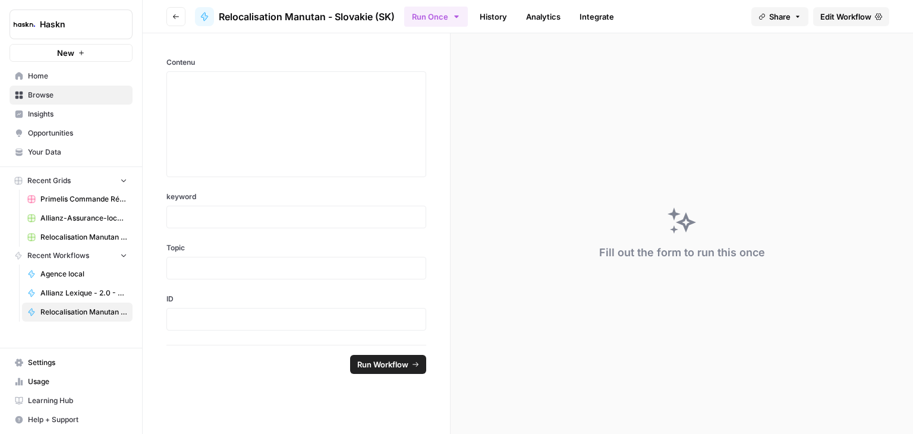
click at [848, 18] on span "Edit Workflow" at bounding box center [845, 17] width 51 height 12
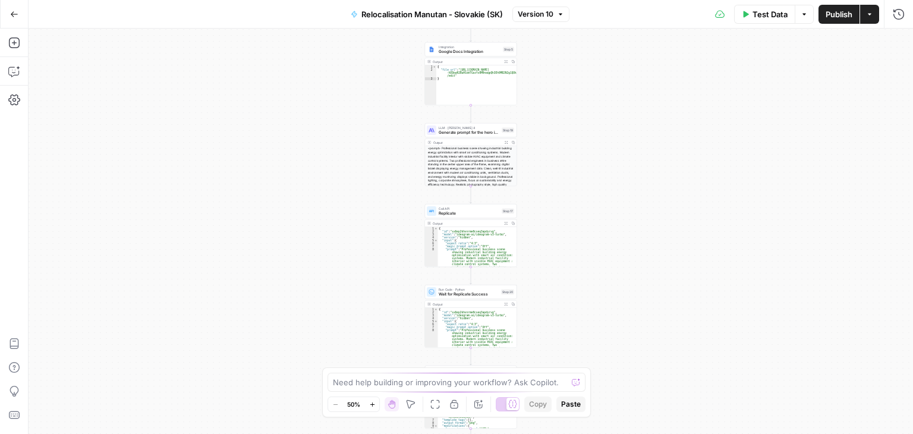
click at [454, 63] on div "Output" at bounding box center [467, 61] width 68 height 5
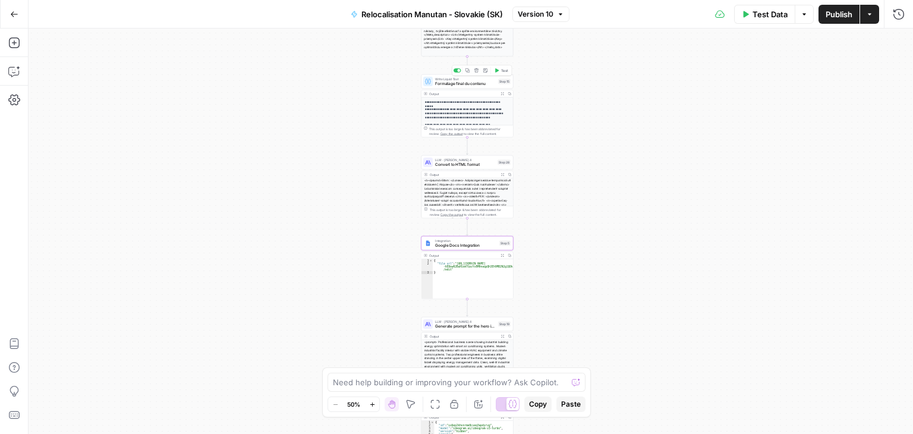
click at [435, 86] on span "Formatage final du contenu" at bounding box center [465, 84] width 61 height 6
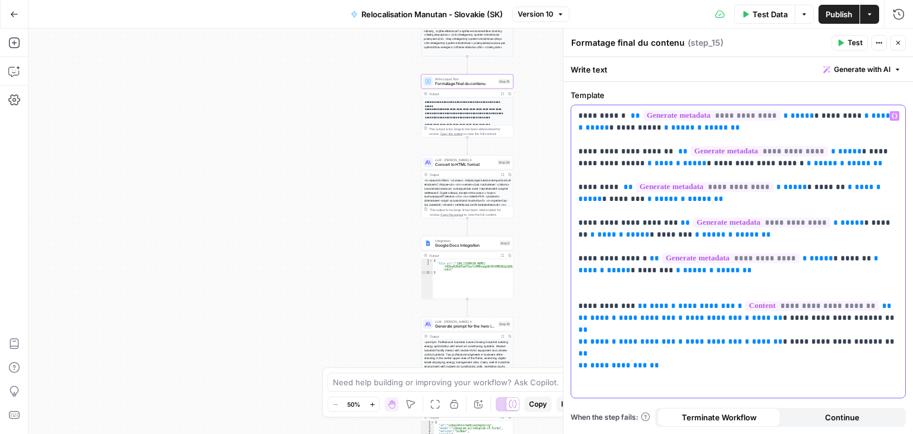
click at [586, 220] on p "**********" at bounding box center [738, 229] width 320 height 238
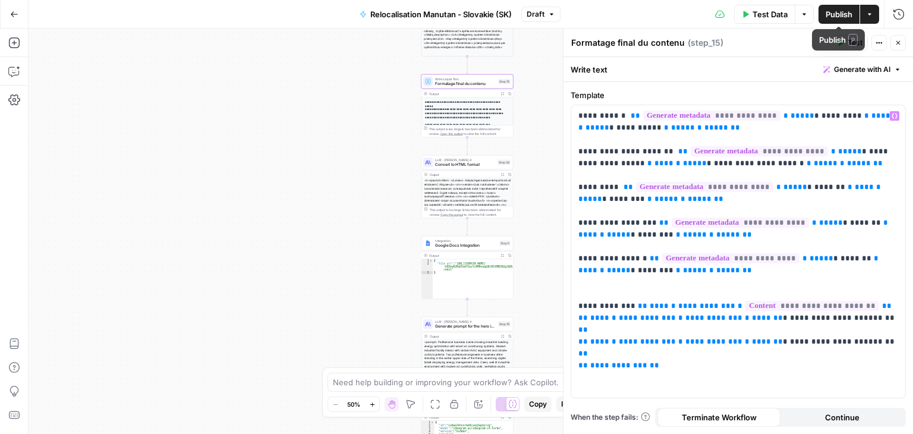
click at [839, 12] on span "Publish" at bounding box center [838, 14] width 27 height 12
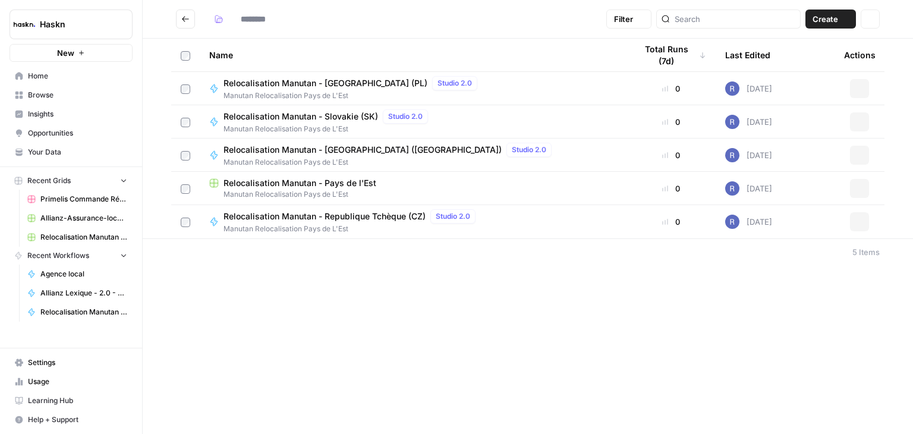
type input "**********"
click at [357, 150] on span "Relocalisation Manutan - Hongrie (HU)" at bounding box center [362, 150] width 278 height 12
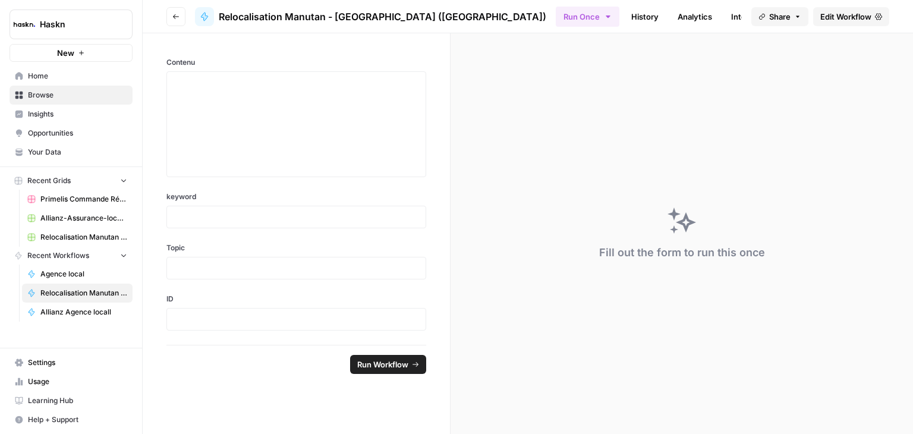
click at [843, 21] on span "Edit Workflow" at bounding box center [845, 17] width 51 height 12
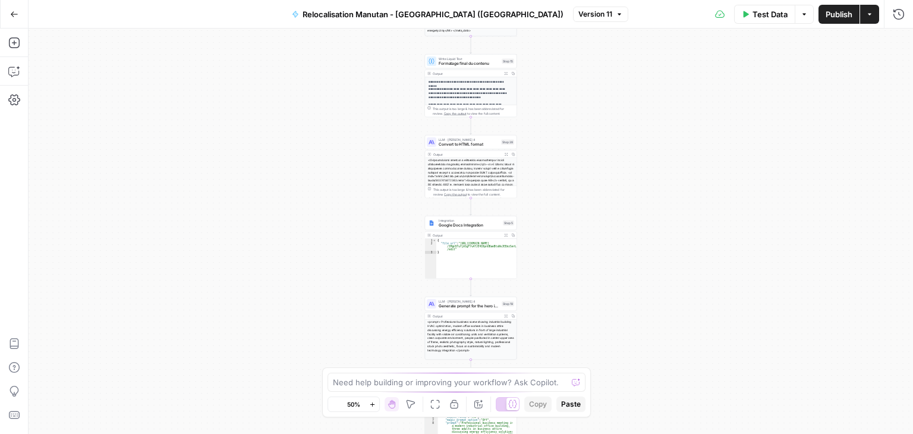
click at [441, 65] on span "Formatage final du contenu" at bounding box center [468, 64] width 61 height 6
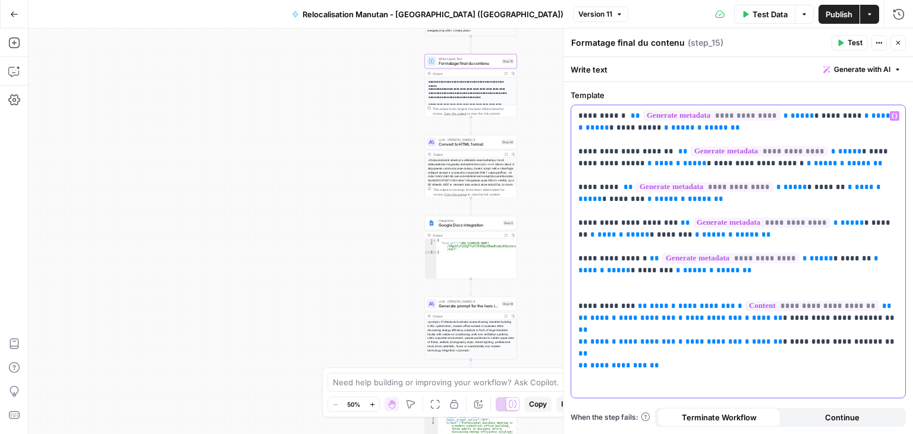
drag, startPoint x: 648, startPoint y: 219, endPoint x: 638, endPoint y: 227, distance: 13.2
click at [586, 220] on p "**********" at bounding box center [738, 229] width 320 height 238
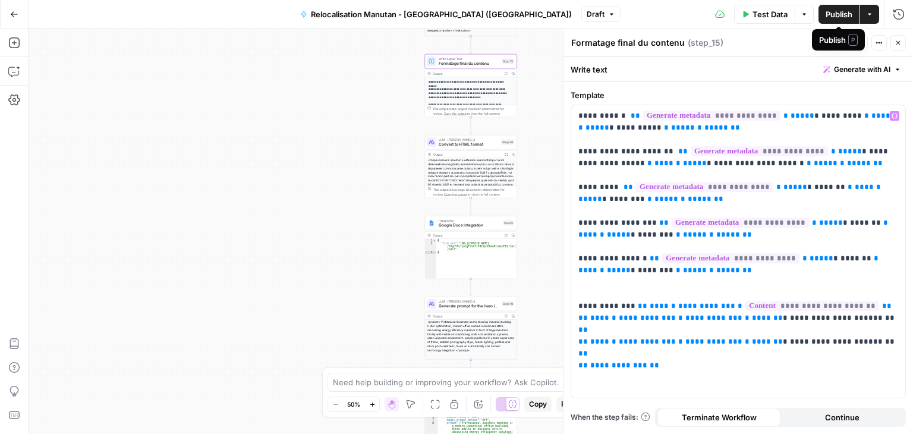
click at [832, 12] on span "Publish" at bounding box center [838, 14] width 27 height 12
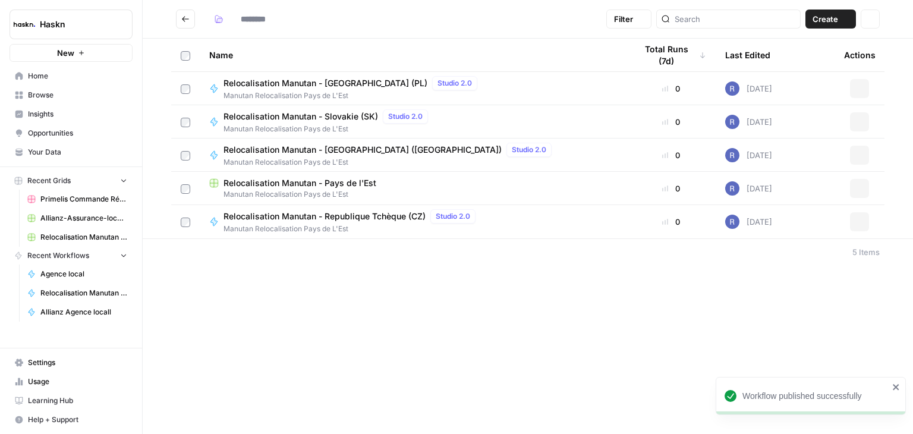
type input "**********"
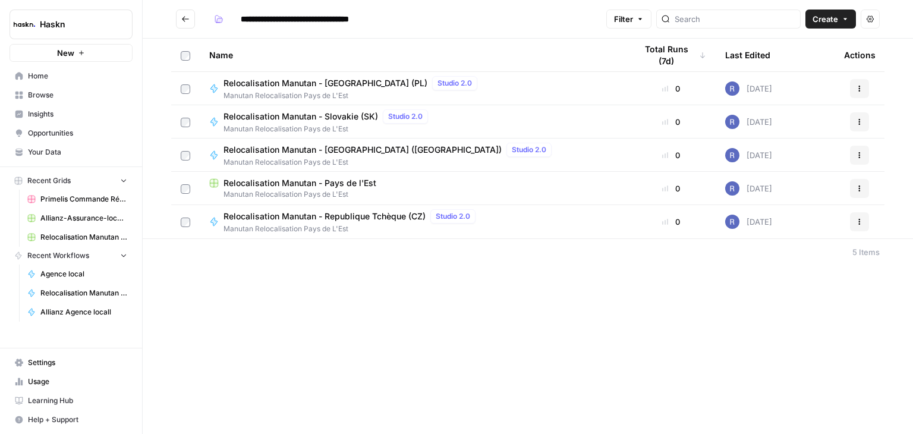
click at [356, 181] on span "Relocalisation Manutan - Pays de l'Est" at bounding box center [299, 183] width 153 height 12
type input "**********"
click at [391, 216] on span "Relocalisation Manutan - Republique Tchèque (CZ)" at bounding box center [324, 216] width 202 height 12
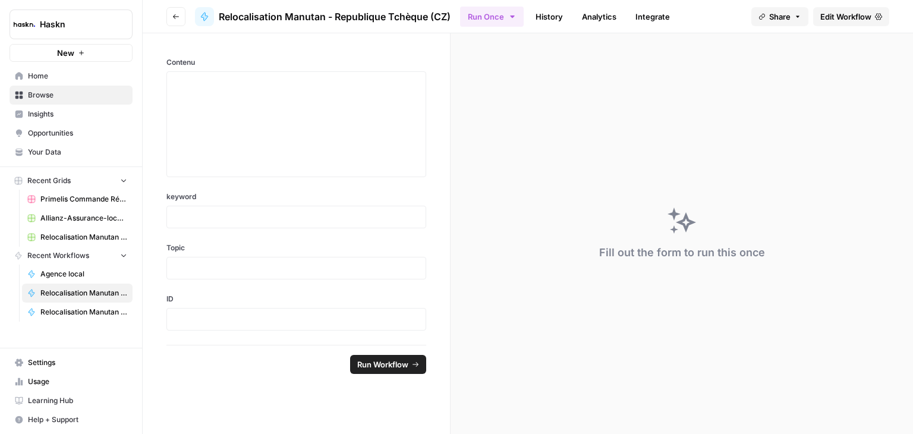
click at [829, 17] on span "Edit Workflow" at bounding box center [845, 17] width 51 height 12
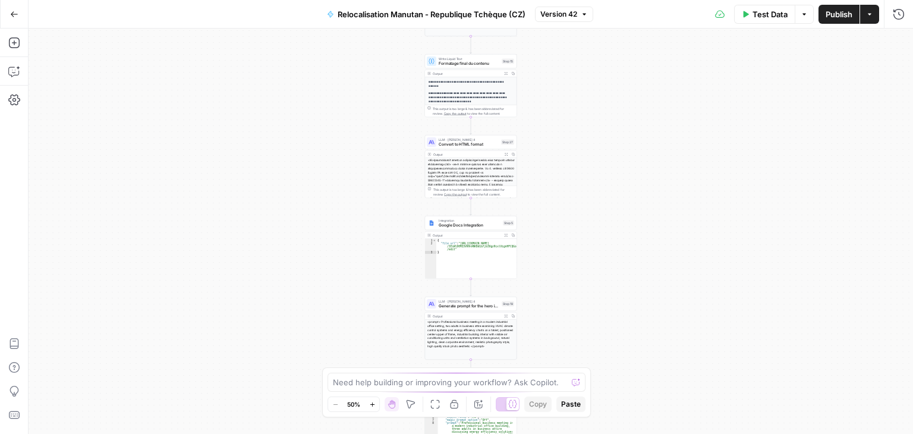
click at [443, 64] on span "Formatage final du contenu" at bounding box center [468, 64] width 61 height 6
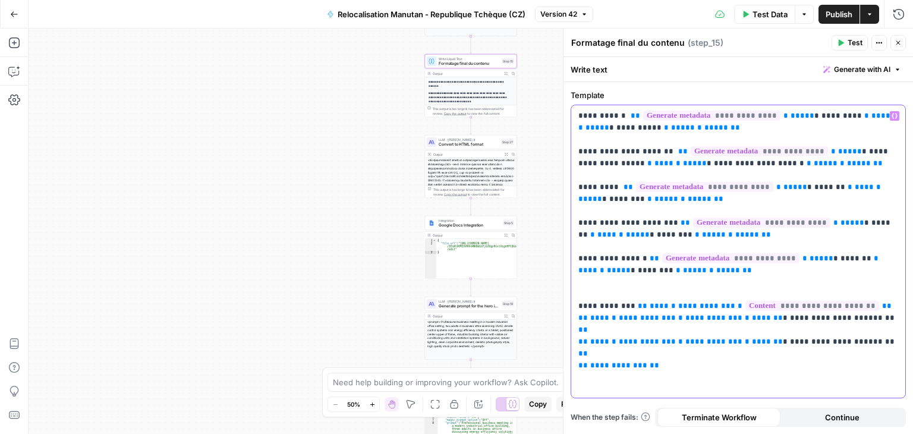
click at [588, 222] on p "**********" at bounding box center [738, 229] width 320 height 238
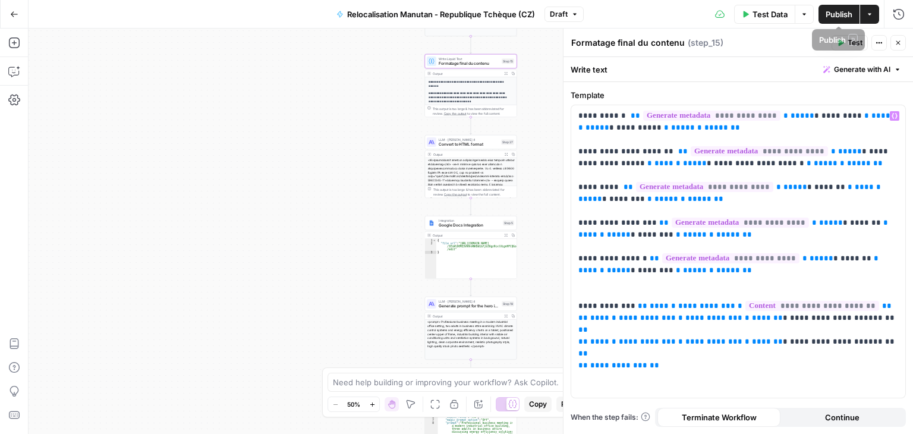
click at [838, 16] on span "Publish" at bounding box center [838, 14] width 27 height 12
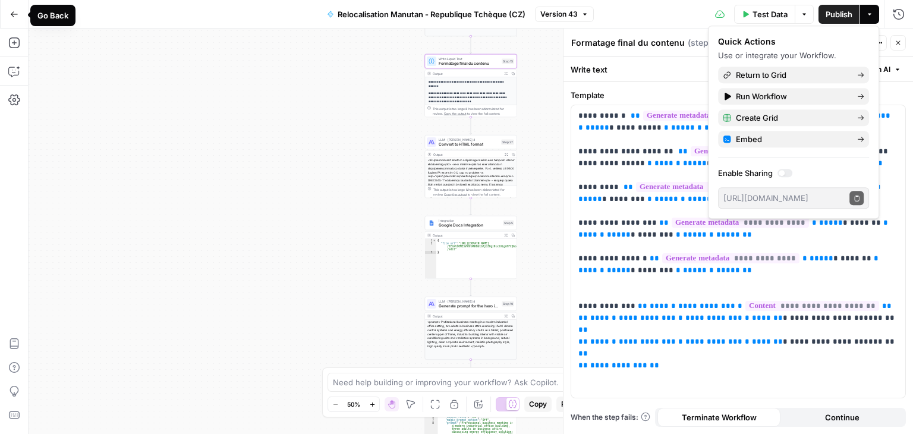
click at [12, 12] on icon "button" at bounding box center [14, 14] width 8 height 8
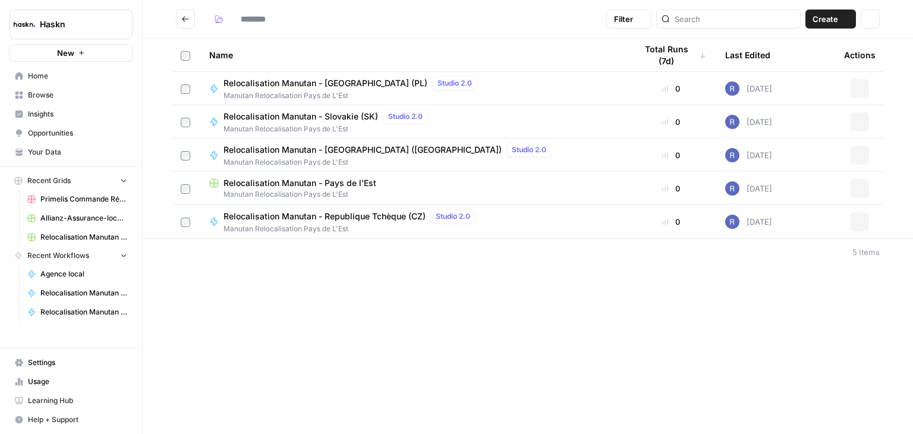
type input "**********"
click at [383, 214] on span "Relocalisation Manutan - Republique Tchèque (CZ)" at bounding box center [324, 216] width 202 height 12
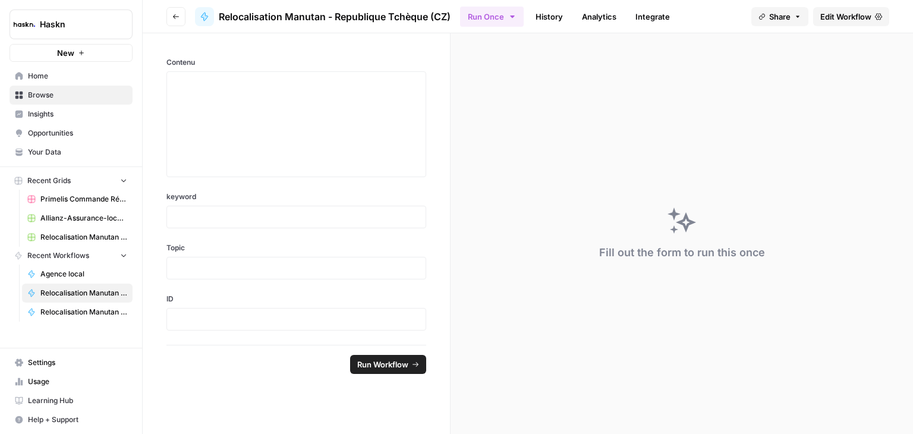
click at [858, 20] on span "Edit Workflow" at bounding box center [845, 17] width 51 height 12
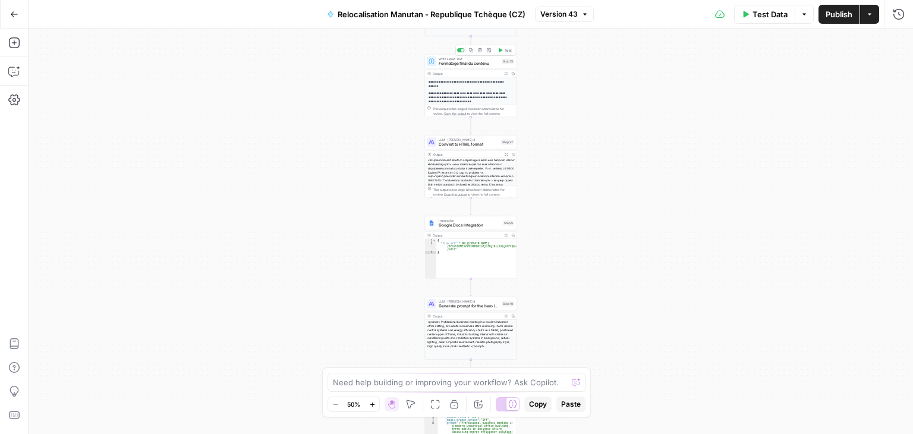
click at [448, 64] on span "Formatage final du contenu" at bounding box center [468, 64] width 61 height 6
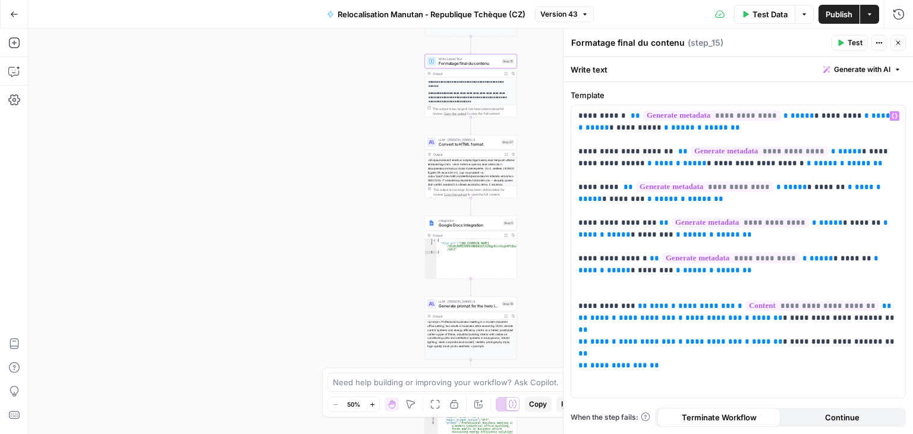
click at [895, 43] on icon "button" at bounding box center [897, 42] width 7 height 7
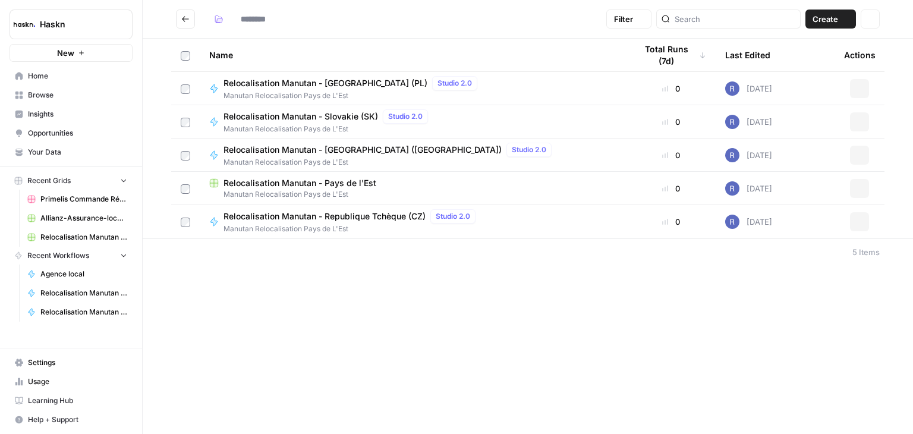
type input "**********"
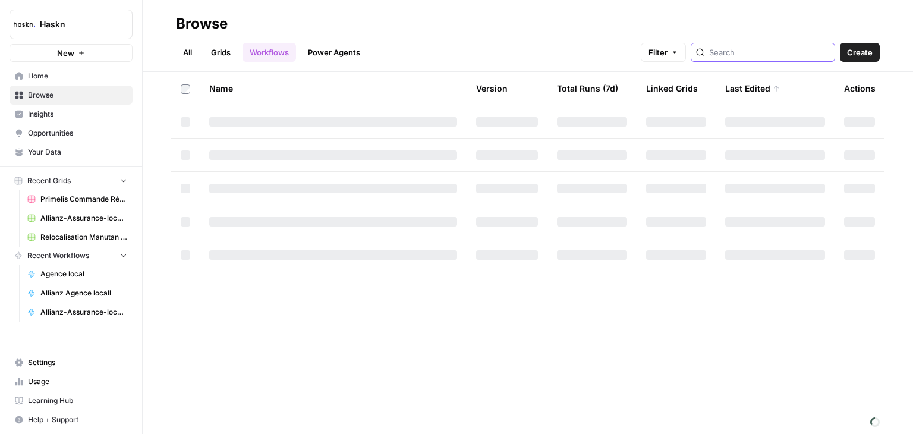
click at [781, 55] on input "search" at bounding box center [769, 52] width 121 height 12
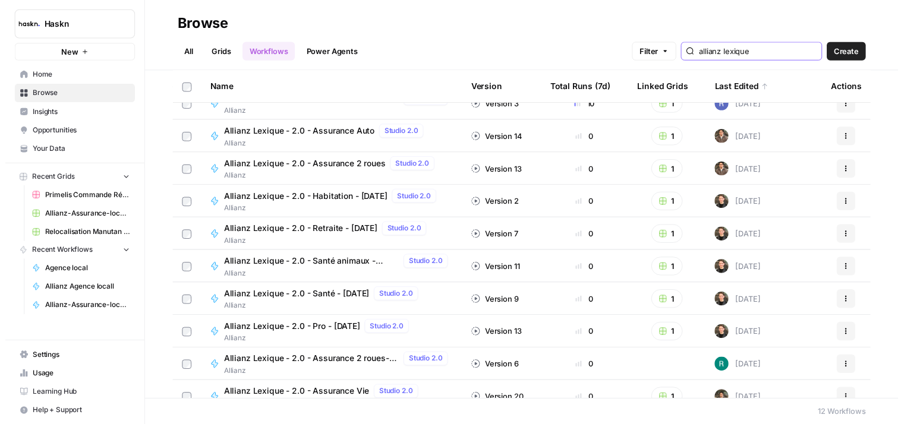
scroll to position [97, 0]
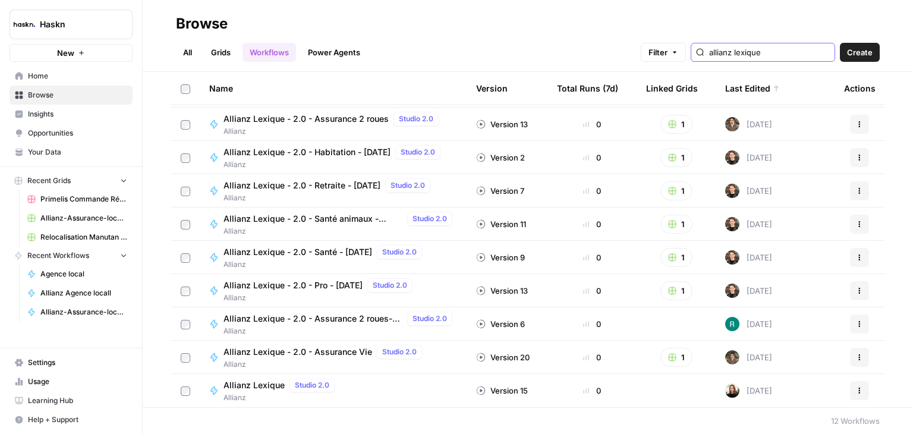
type input "allianz lexique"
click at [316, 285] on span "Allianz Lexique - 2.0 - Pro - [DATE]" at bounding box center [292, 285] width 139 height 12
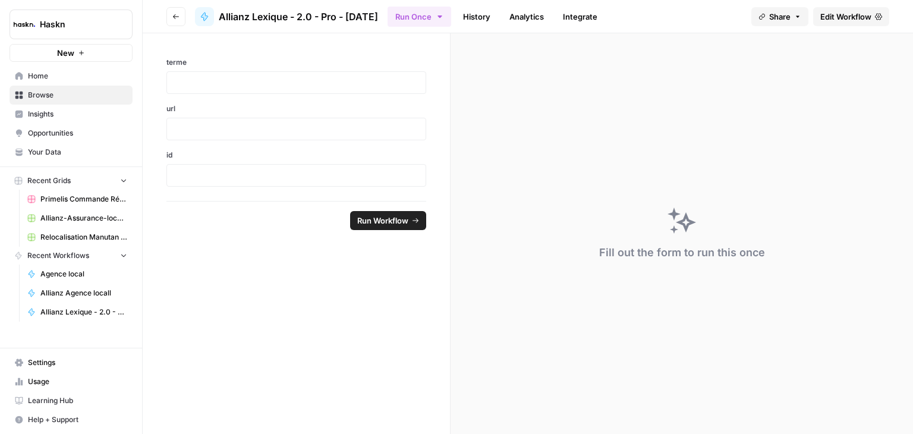
click at [842, 20] on span "Edit Workflow" at bounding box center [845, 17] width 51 height 12
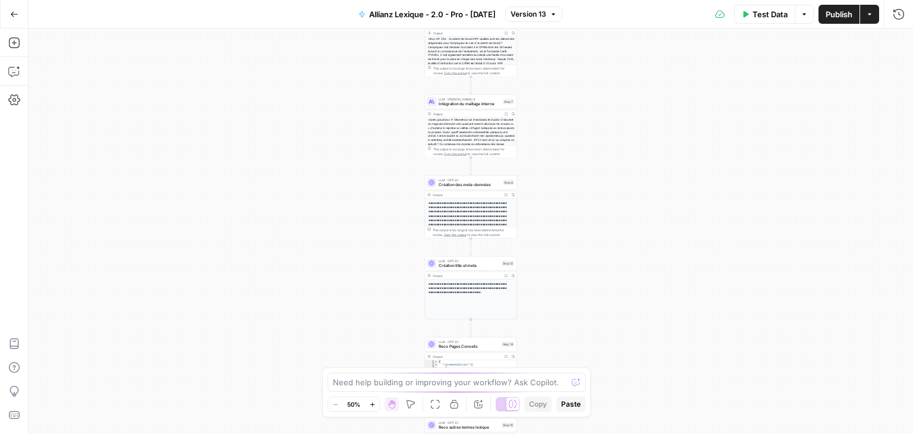
click at [582, 232] on div "Workflow Input Settings Inputs LLM · Perplexity Sonar Prompt LLM Step 16 Output…" at bounding box center [471, 231] width 884 height 405
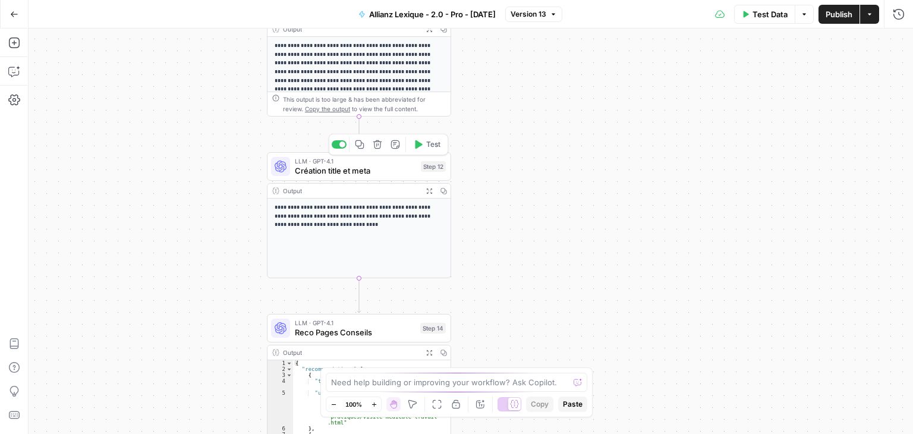
click at [423, 147] on button "Test" at bounding box center [426, 144] width 37 height 15
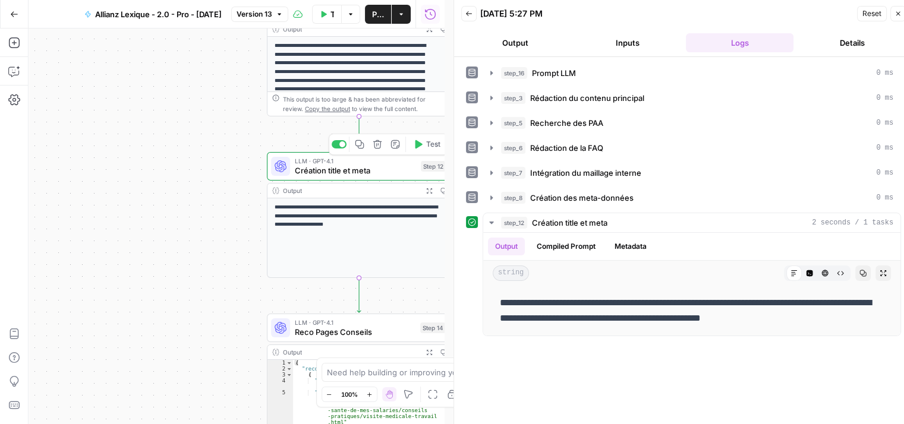
click at [316, 172] on span "Création title et meta" at bounding box center [355, 171] width 121 height 12
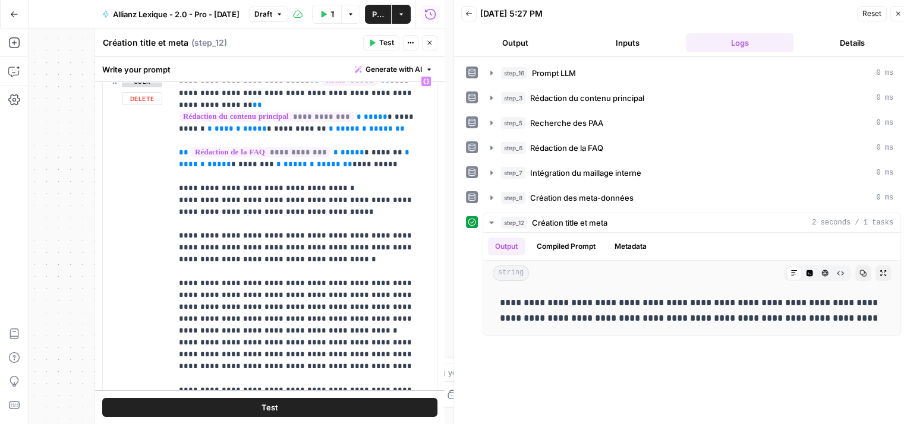
scroll to position [140, 0]
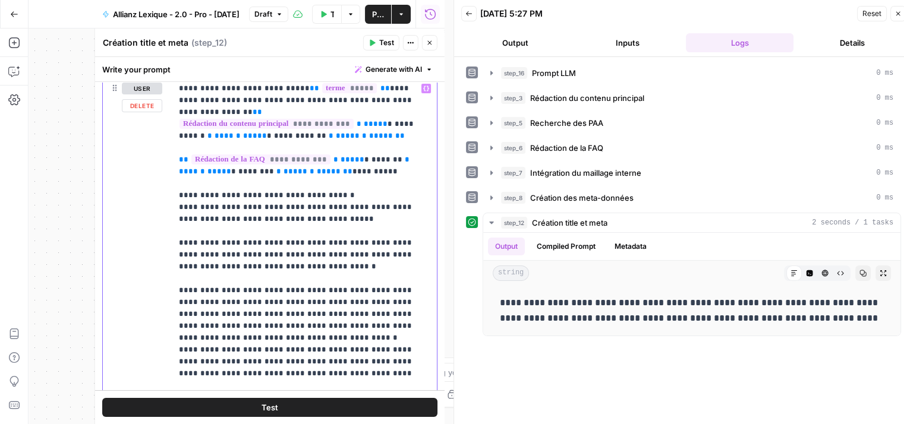
click at [313, 206] on p "**********" at bounding box center [300, 255] width 242 height 345
click at [378, 18] on span "Publish" at bounding box center [378, 14] width 12 height 12
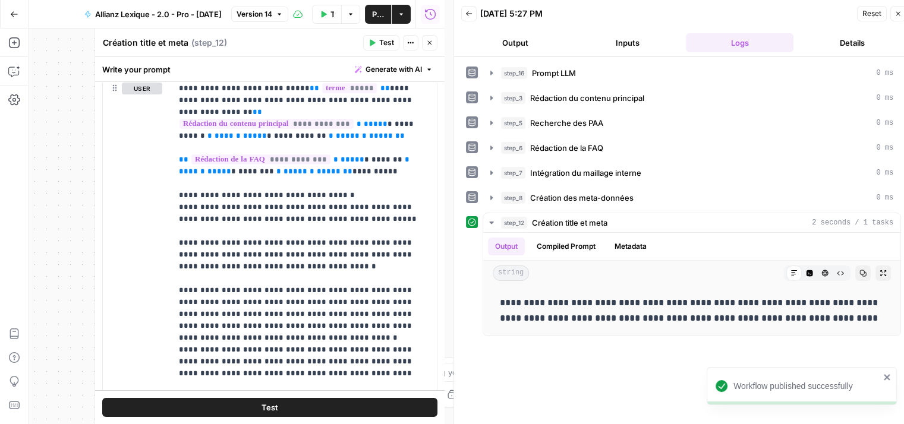
click at [374, 40] on icon "button" at bounding box center [371, 42] width 7 height 7
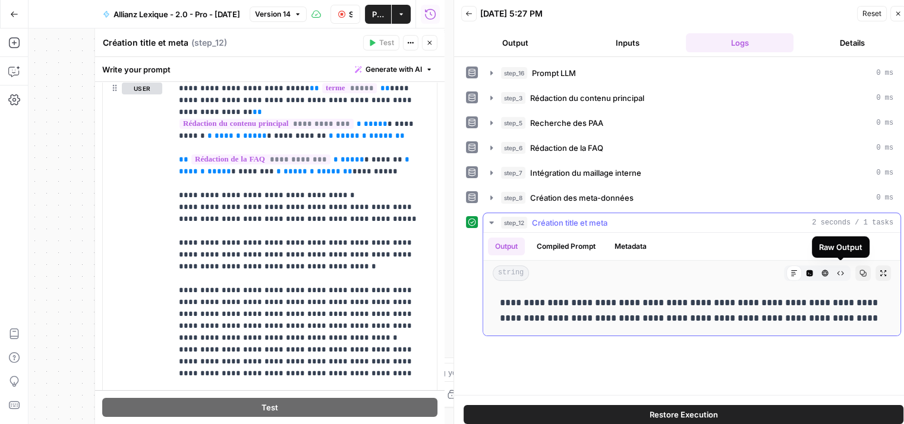
click at [841, 272] on icon "button" at bounding box center [840, 273] width 7 height 7
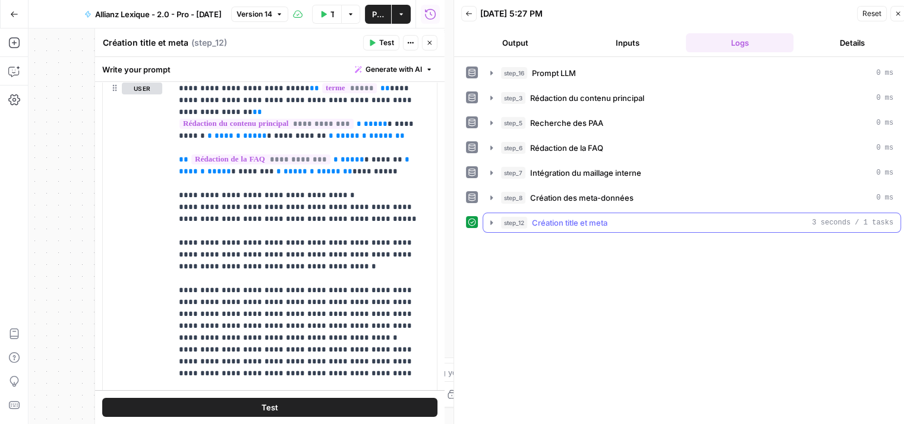
click at [487, 219] on icon "button" at bounding box center [492, 223] width 10 height 10
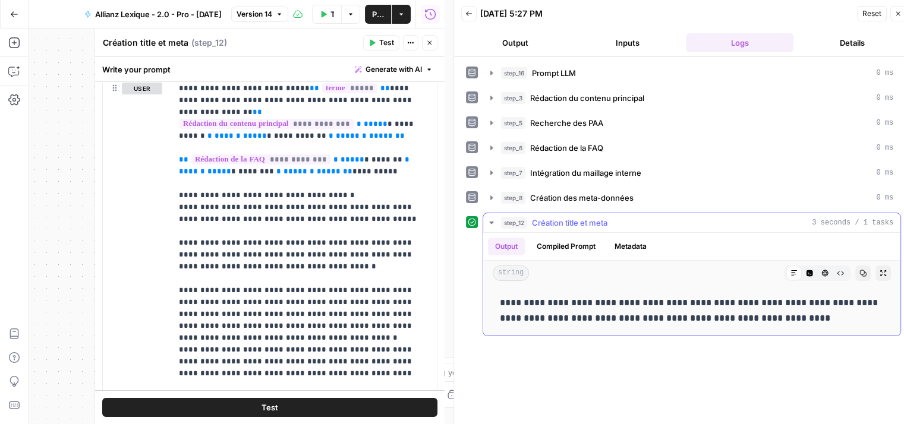
click at [846, 272] on button "Raw Output" at bounding box center [839, 273] width 15 height 15
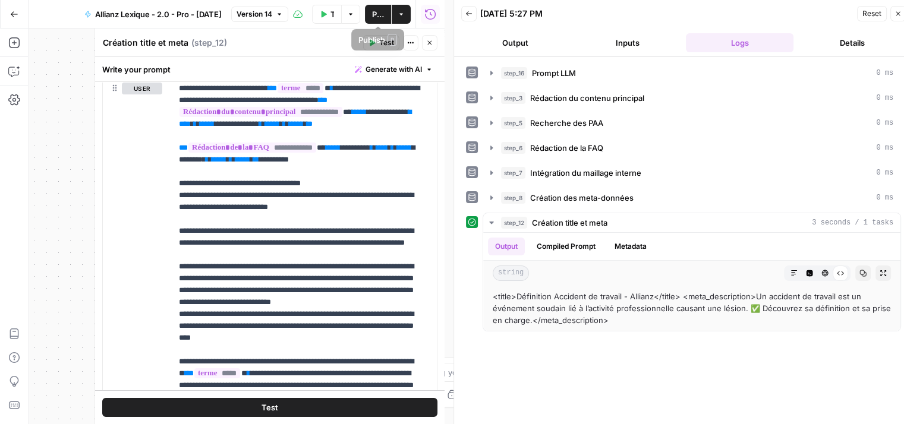
click at [376, 12] on span "Publish" at bounding box center [378, 14] width 12 height 12
click at [378, 6] on button "Publish" at bounding box center [378, 14] width 26 height 19
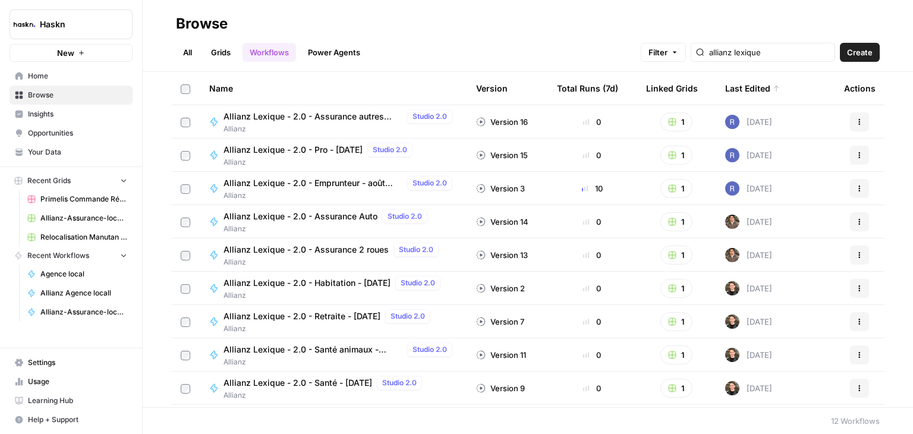
click at [313, 217] on span "Allianz Lexique - 2.0 - Assurance Auto" at bounding box center [300, 216] width 154 height 12
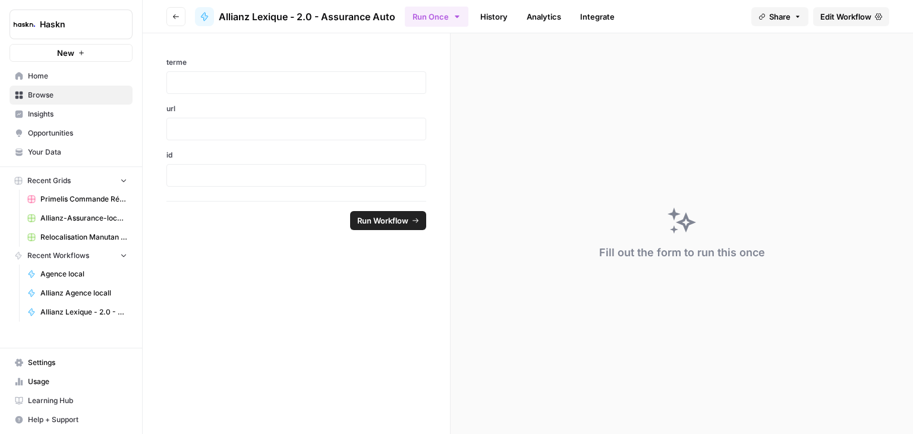
click at [848, 12] on span "Edit Workflow" at bounding box center [845, 17] width 51 height 12
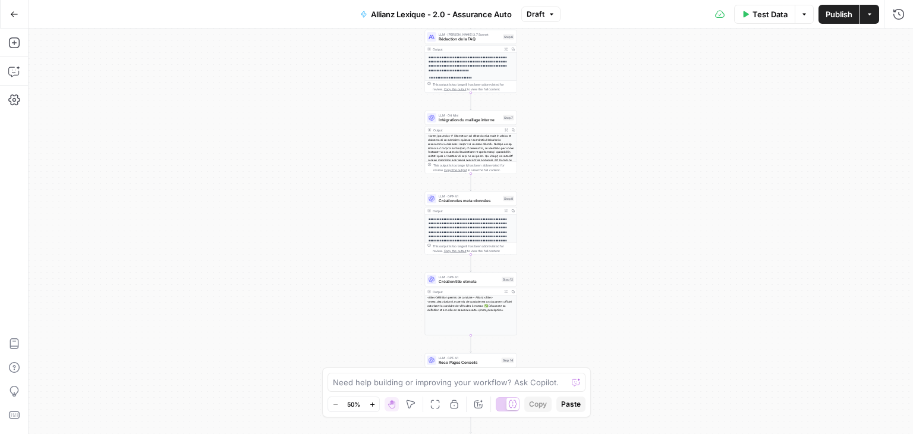
click at [610, 179] on div "Workflow Input Settings Inputs LLM · Perplexity Sonar Prompt LLM Step 17 Output…" at bounding box center [471, 231] width 884 height 405
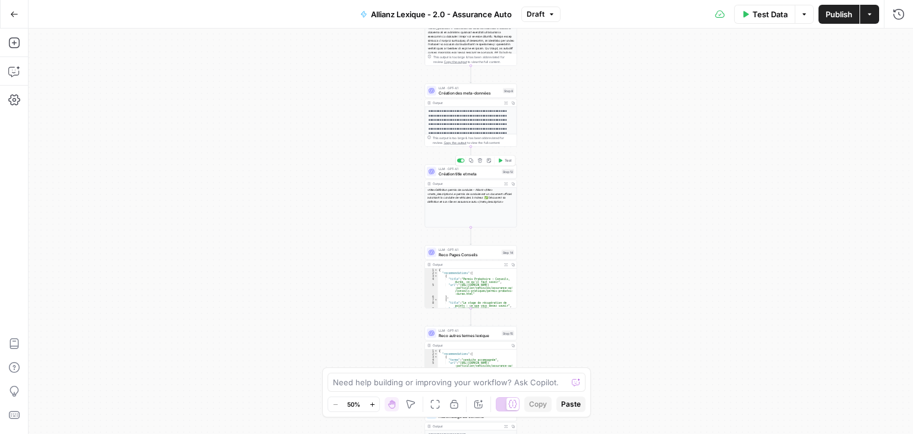
click at [441, 178] on div "LLM · GPT-4.1 Création title et meta Step 12 Copy step Delete step Add Note Test" at bounding box center [471, 172] width 92 height 14
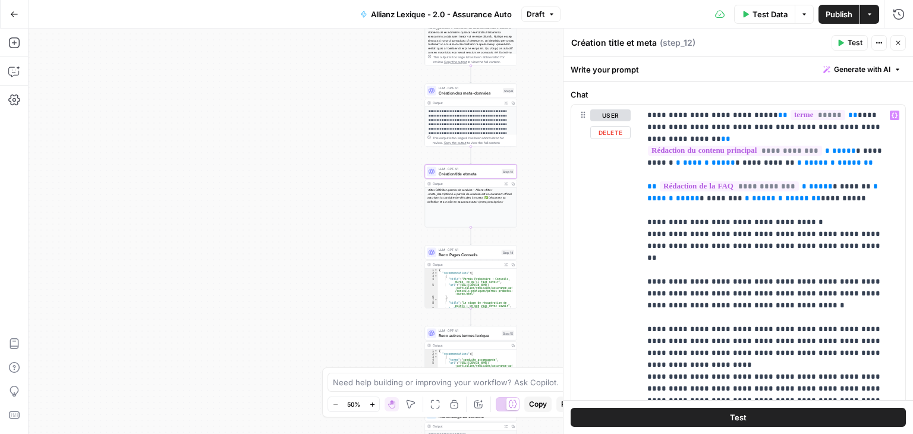
scroll to position [121, 0]
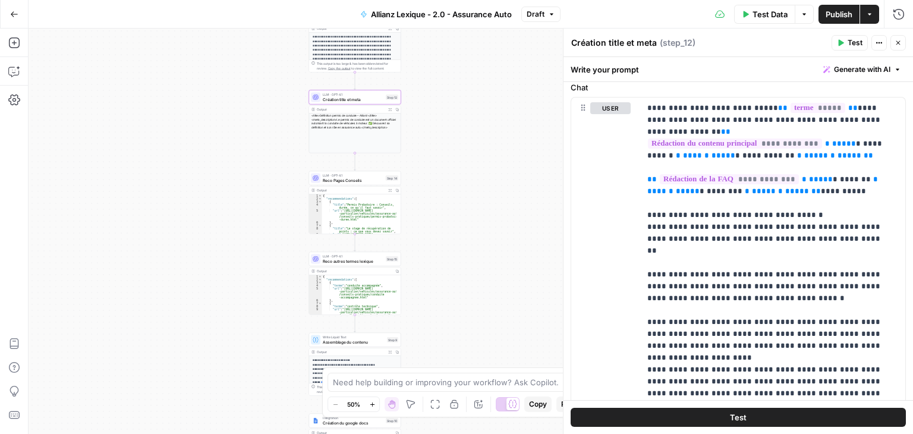
drag, startPoint x: 359, startPoint y: 229, endPoint x: 228, endPoint y: 144, distance: 155.6
click at [228, 144] on div "Workflow Input Settings Inputs LLM · Perplexity Sonar Prompt LLM Step 17 Output…" at bounding box center [471, 231] width 884 height 405
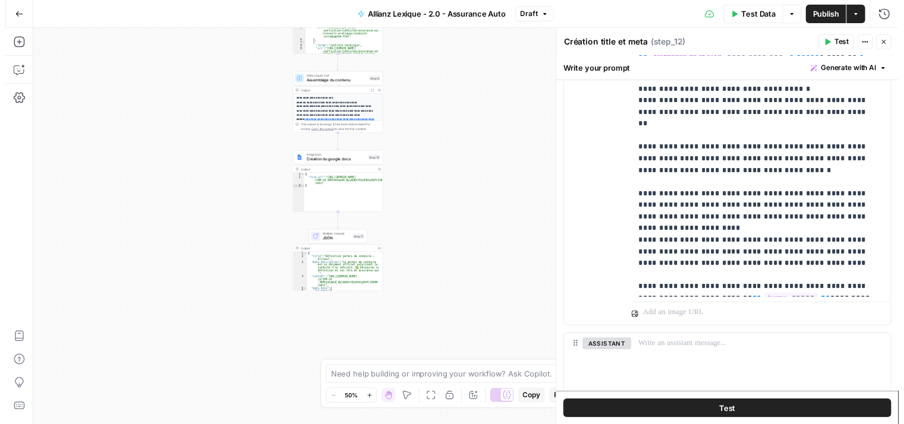
scroll to position [254, 0]
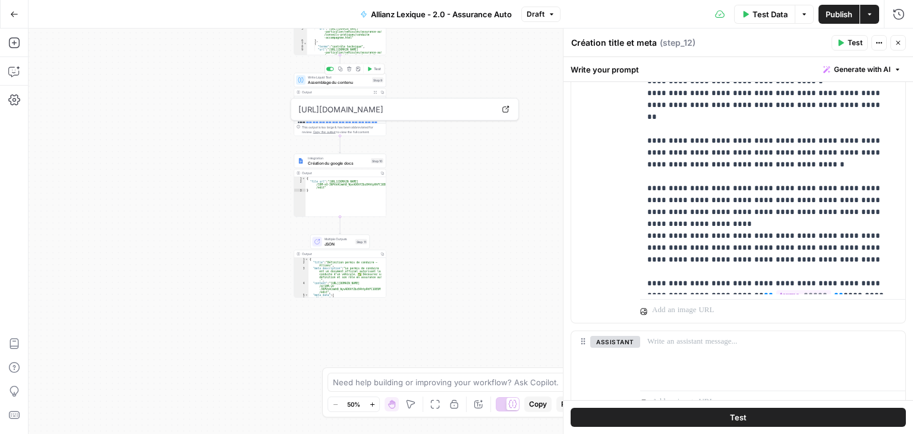
drag, startPoint x: 318, startPoint y: 81, endPoint x: 356, endPoint y: 238, distance: 161.8
click at [318, 81] on span "Assemblage du contenu" at bounding box center [339, 82] width 62 height 6
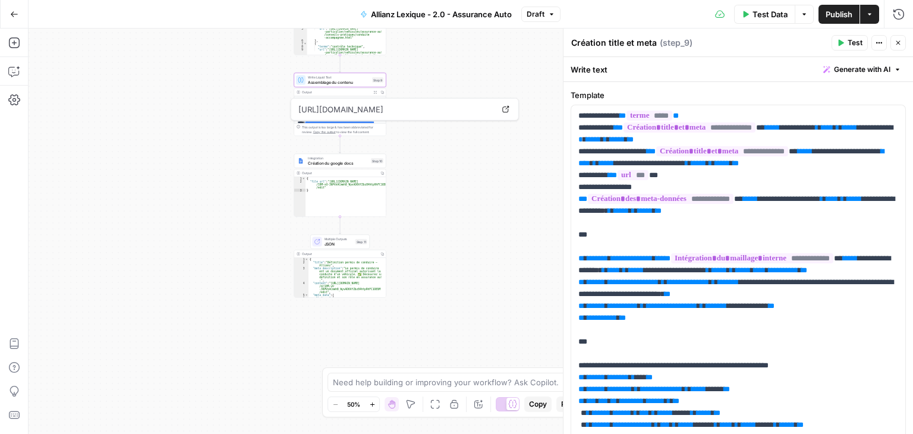
type textarea "Assemblage du contenu"
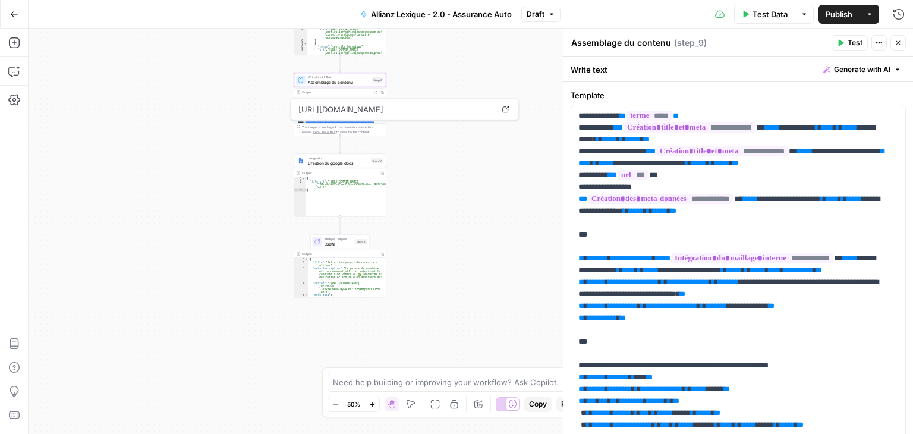
click at [852, 46] on span "Test" at bounding box center [854, 42] width 15 height 11
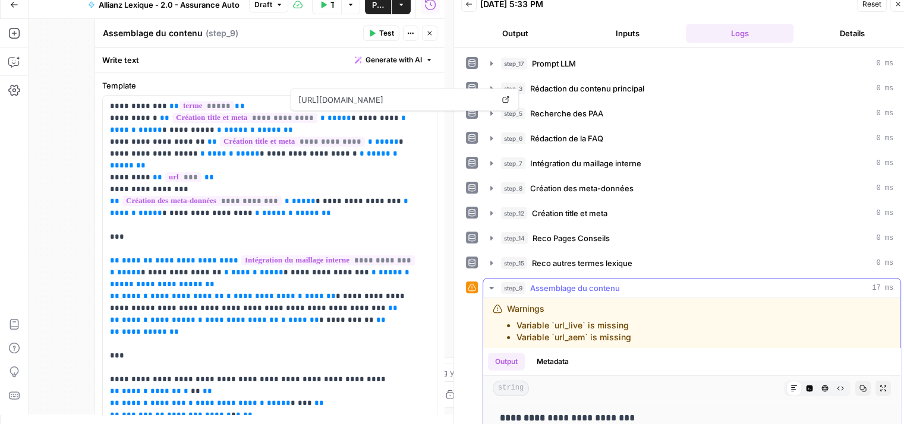
scroll to position [224, 0]
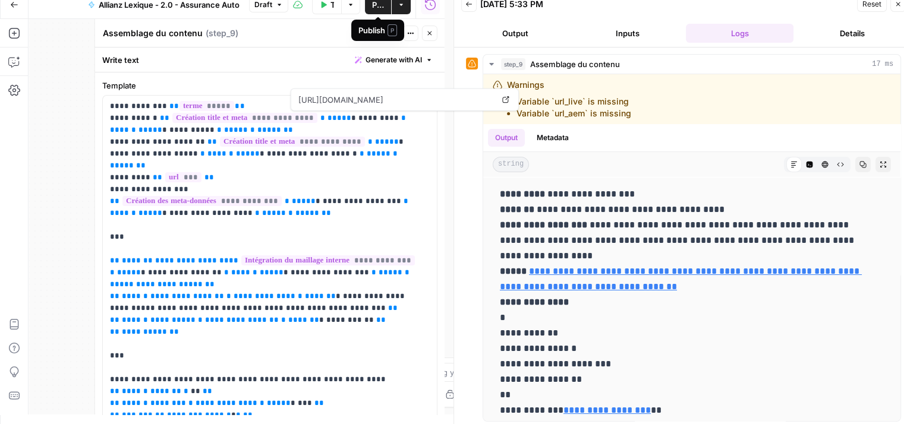
click at [377, 5] on span "Publish" at bounding box center [378, 5] width 12 height 12
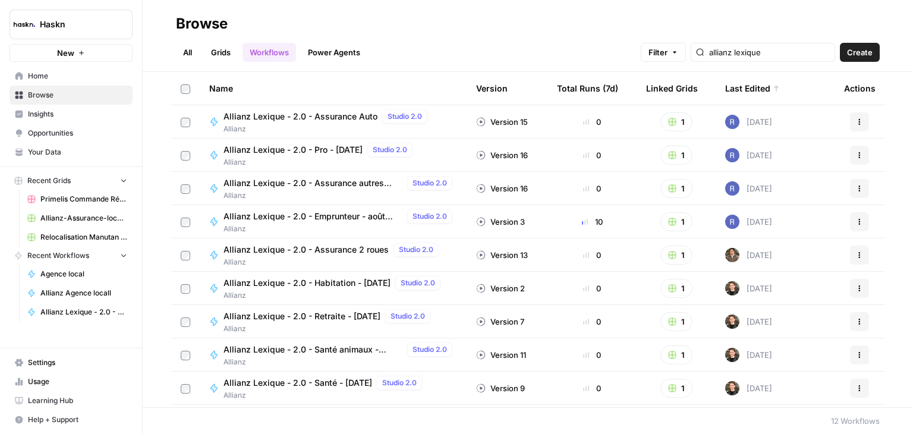
click at [352, 250] on span "Allianz Lexique - 2.0 - Assurance 2 roues" at bounding box center [305, 250] width 165 height 12
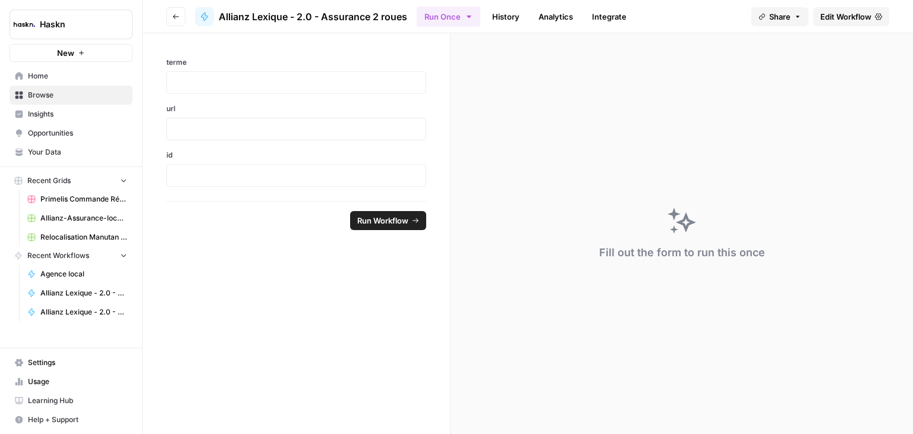
click at [858, 17] on span "Edit Workflow" at bounding box center [845, 17] width 51 height 12
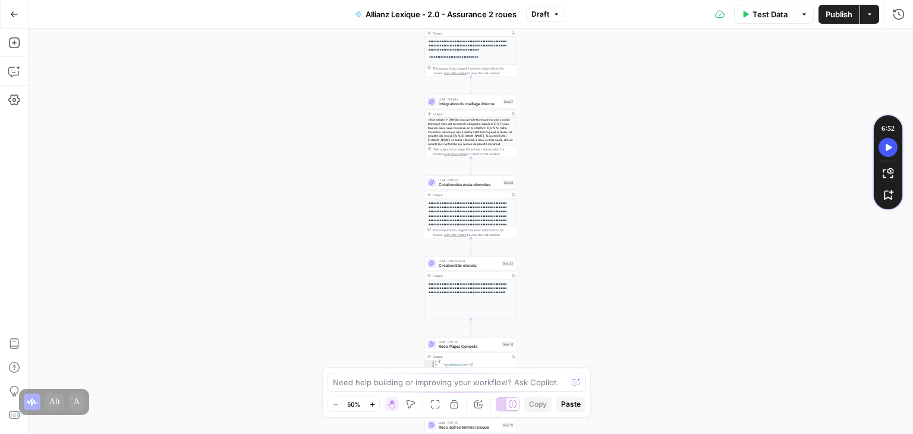
click at [637, 232] on div "Workflow Input Settings Inputs LLM · Perplexity Sonar Prompt LLM Step 16 Output…" at bounding box center [471, 231] width 884 height 405
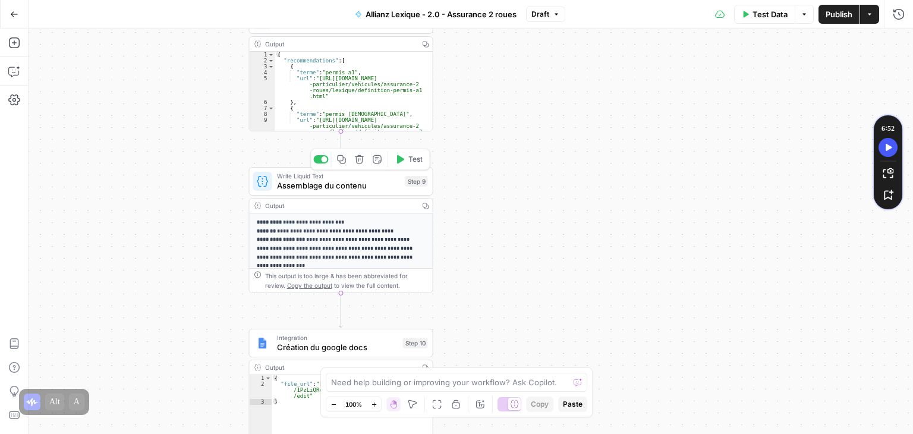
click at [402, 163] on icon "button" at bounding box center [400, 159] width 10 height 10
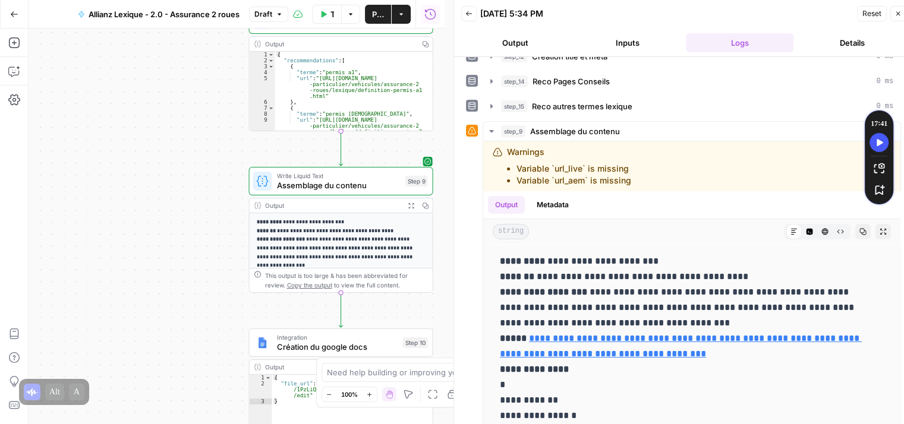
click at [373, 15] on span "Publish" at bounding box center [378, 14] width 12 height 12
click at [190, 264] on div "Workflow Input Settings Inputs LLM · Perplexity Sonar Prompt LLM Step 16 Output…" at bounding box center [237, 227] width 416 height 396
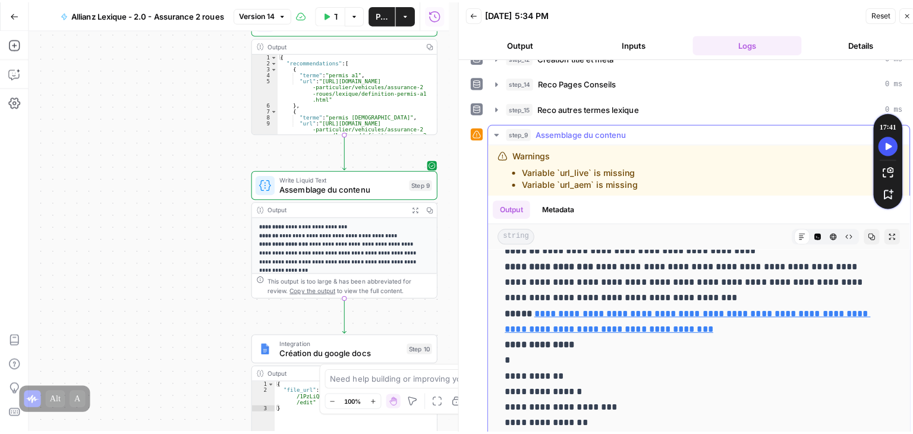
scroll to position [32, 0]
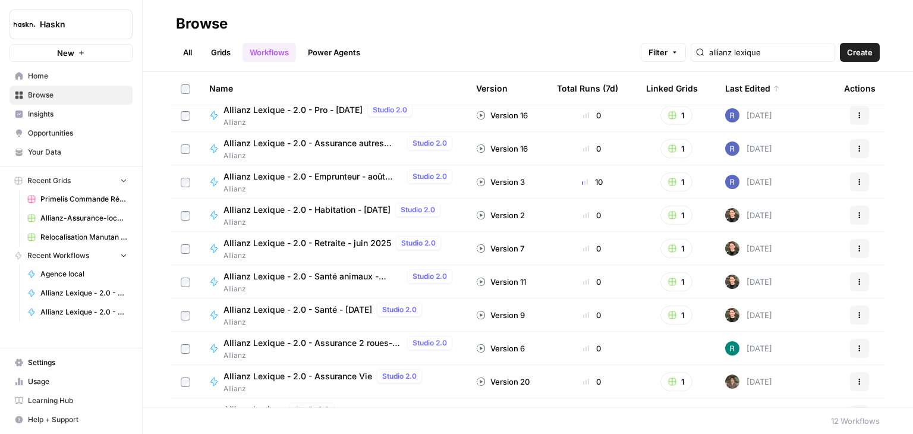
scroll to position [97, 0]
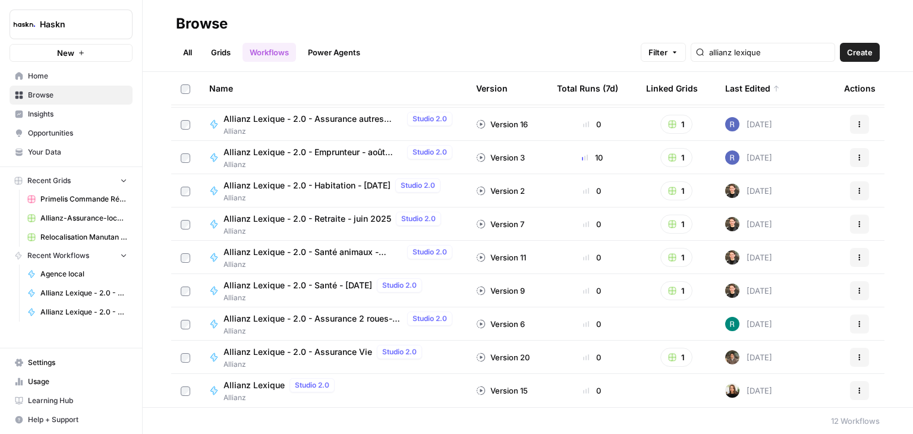
click at [267, 182] on span "Allianz Lexique - 2.0 - Habitation - [DATE]" at bounding box center [306, 185] width 167 height 12
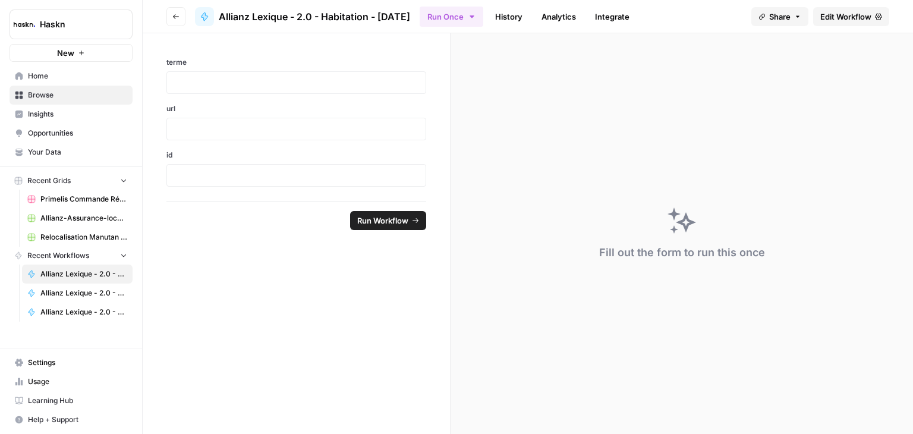
click at [856, 21] on span "Edit Workflow" at bounding box center [845, 17] width 51 height 12
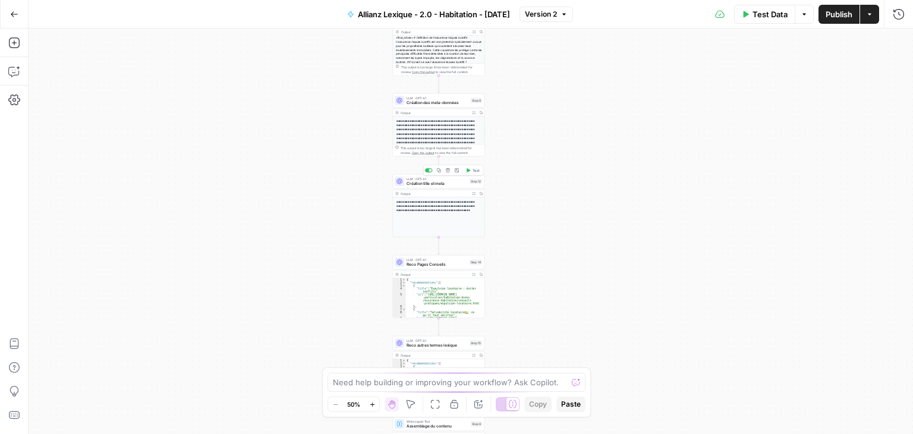
click at [410, 187] on div "LLM · GPT-4.1 Création title et meta Step 12 Copy step Delete step Add Note Test" at bounding box center [439, 181] width 92 height 14
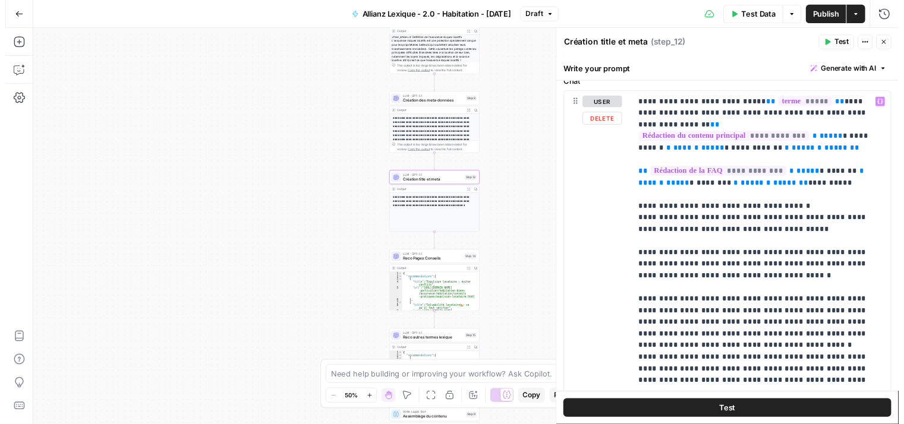
scroll to position [128, 0]
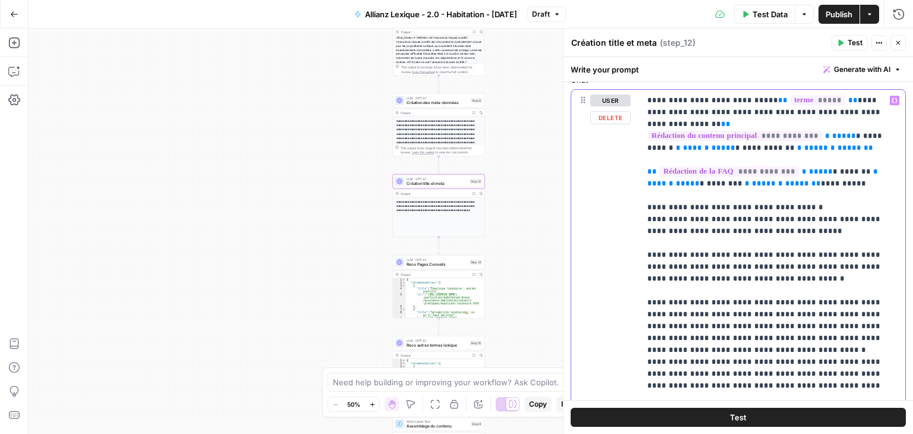
click at [782, 218] on p "**********" at bounding box center [768, 266] width 242 height 345
click at [848, 40] on span "Test" at bounding box center [854, 42] width 15 height 11
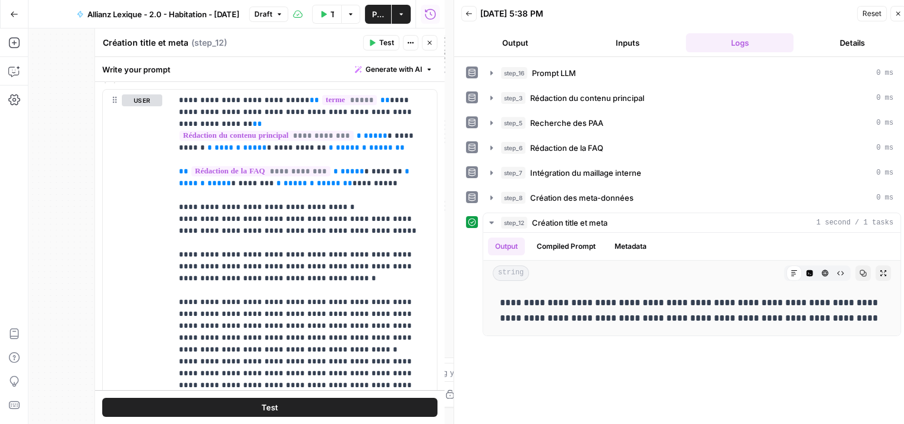
click at [844, 270] on button "Raw Output" at bounding box center [839, 273] width 15 height 15
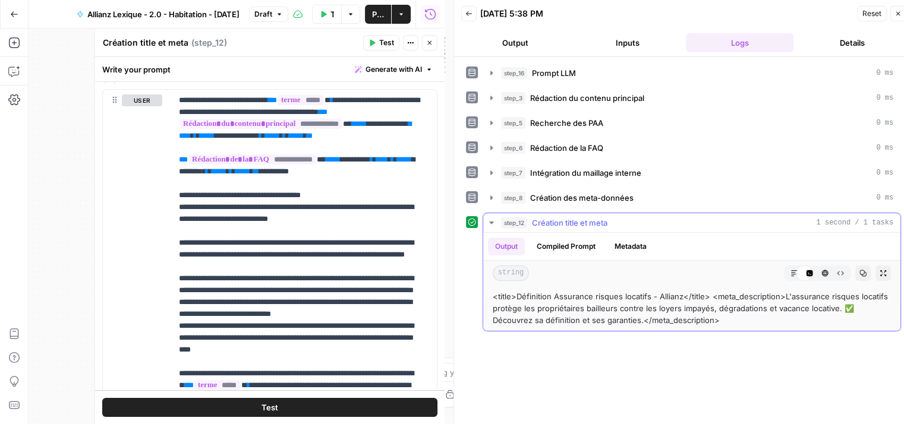
click at [841, 270] on icon at bounding box center [840, 273] width 7 height 7
click at [376, 17] on span "Publish" at bounding box center [378, 14] width 12 height 12
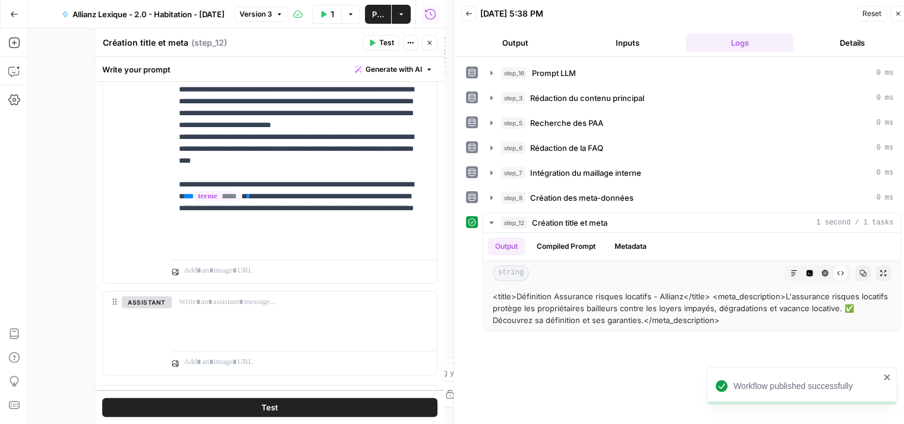
scroll to position [335, 0]
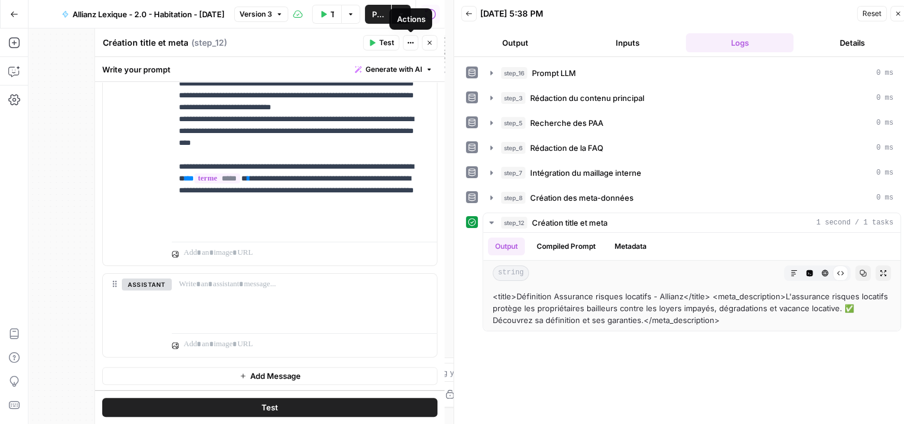
click at [430, 42] on icon "button" at bounding box center [429, 43] width 4 height 4
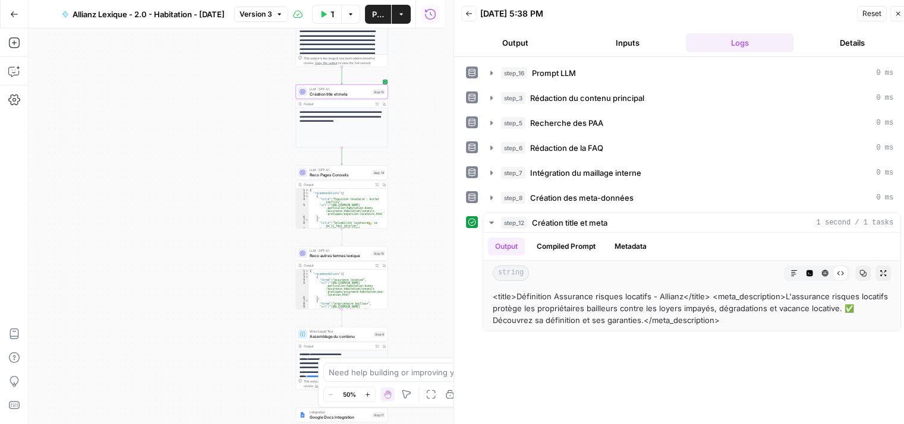
scroll to position [10, 9]
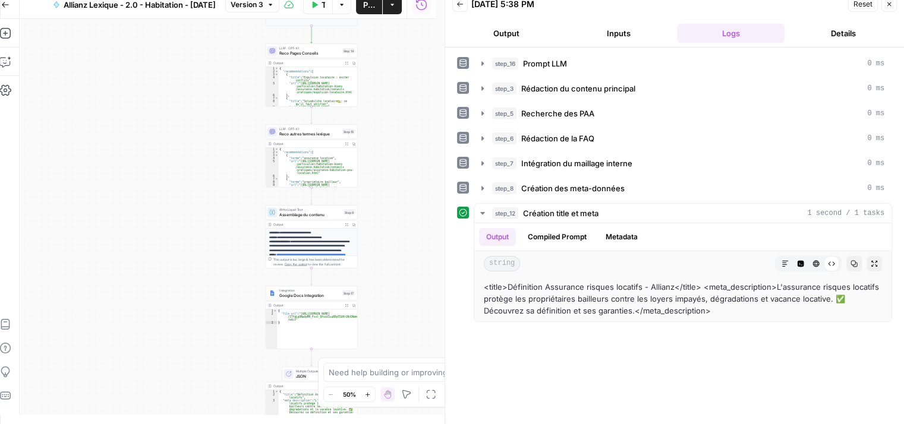
click at [433, 198] on div "Workflow Input Settings Inputs LLM · Perplexity Sonar Prompt LLM Step 16 Output…" at bounding box center [228, 217] width 416 height 396
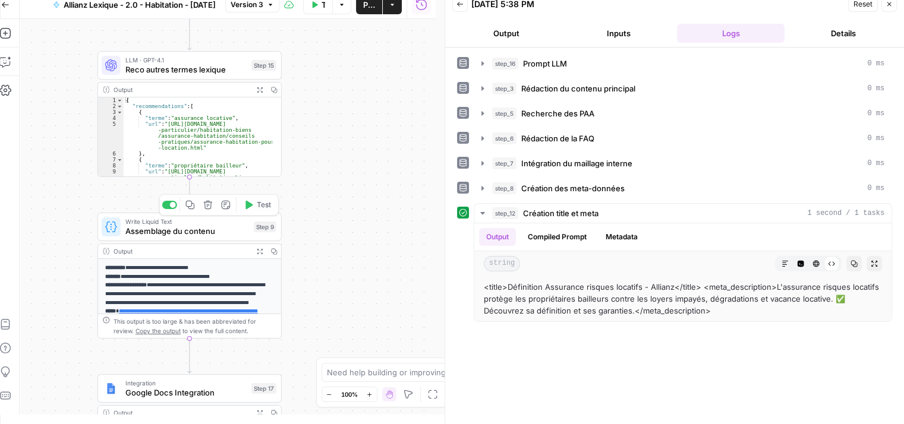
click at [260, 205] on span "Test" at bounding box center [264, 205] width 14 height 11
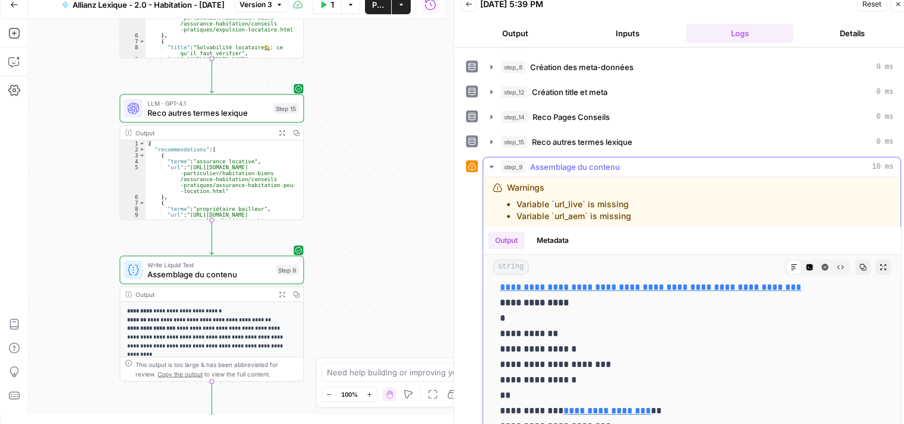
scroll to position [0, 0]
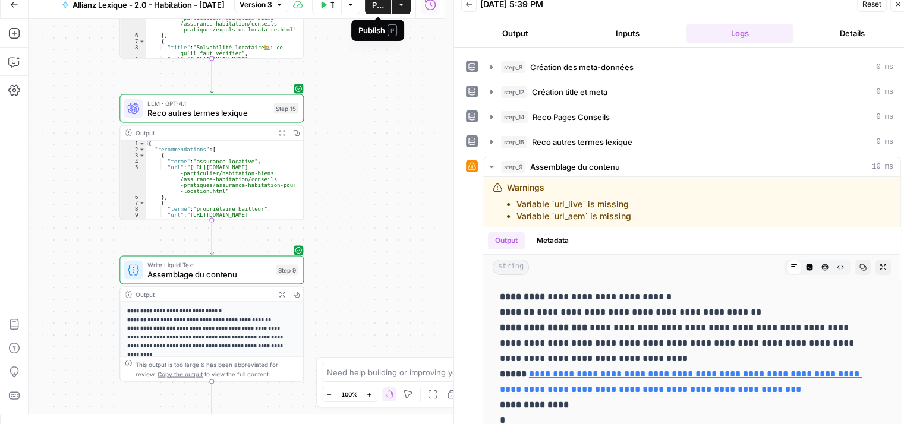
click at [380, 7] on span "Publish" at bounding box center [378, 5] width 12 height 12
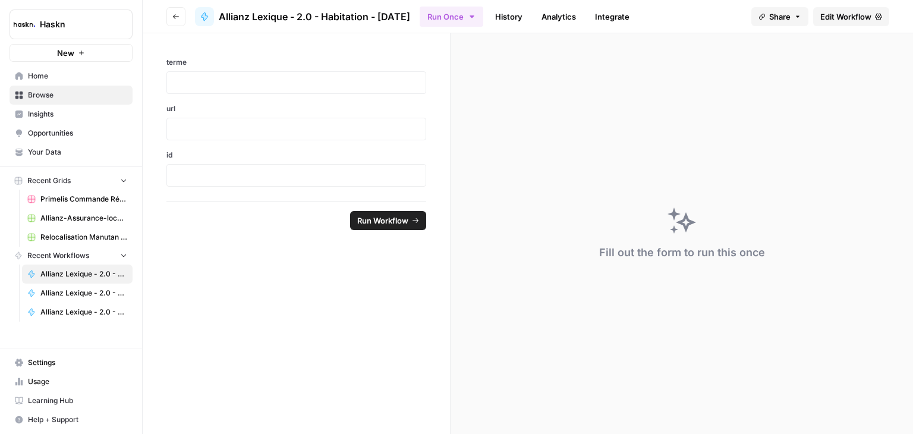
click at [846, 19] on span "Edit Workflow" at bounding box center [845, 17] width 51 height 12
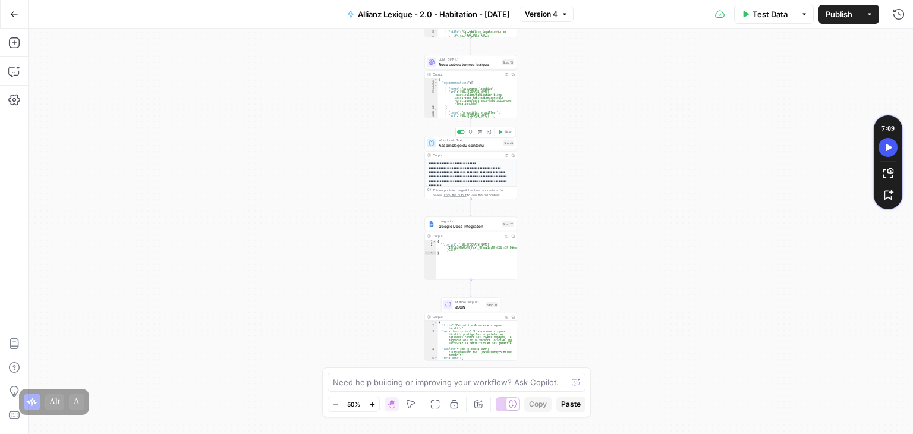
click at [507, 130] on span "Test" at bounding box center [507, 132] width 7 height 5
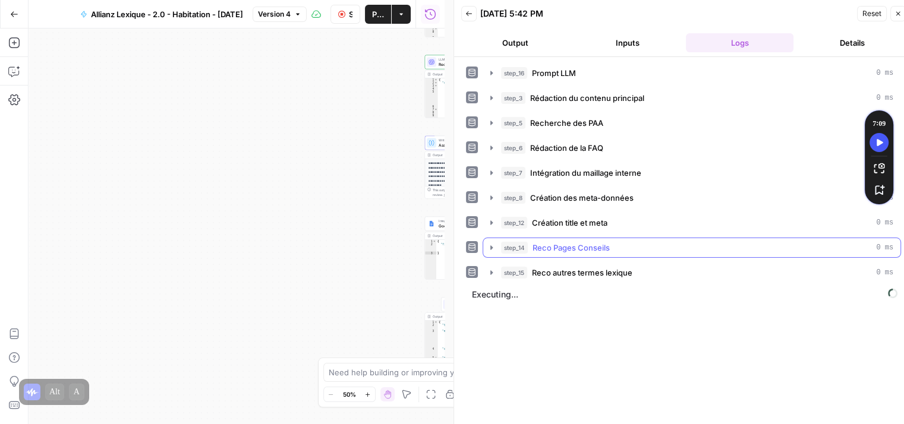
scroll to position [10, 0]
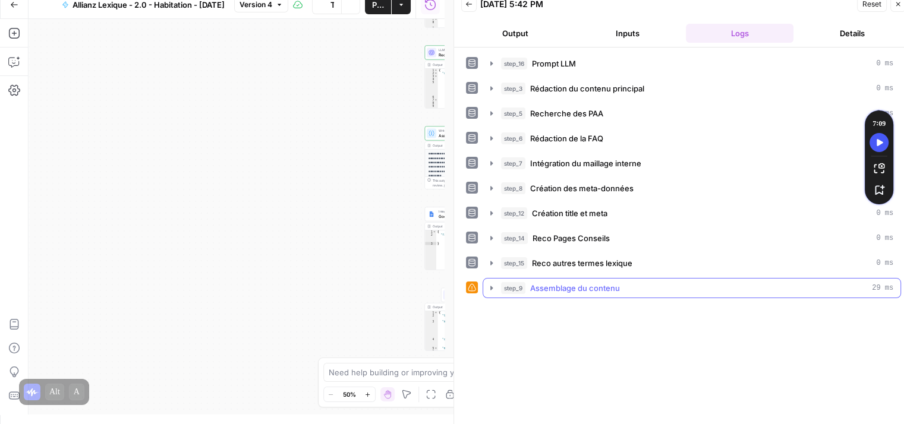
click at [491, 286] on icon "button" at bounding box center [491, 288] width 2 height 4
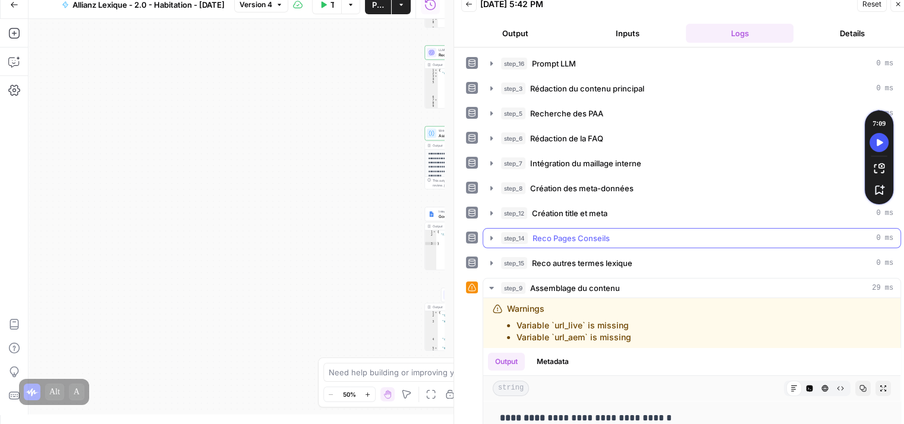
scroll to position [224, 0]
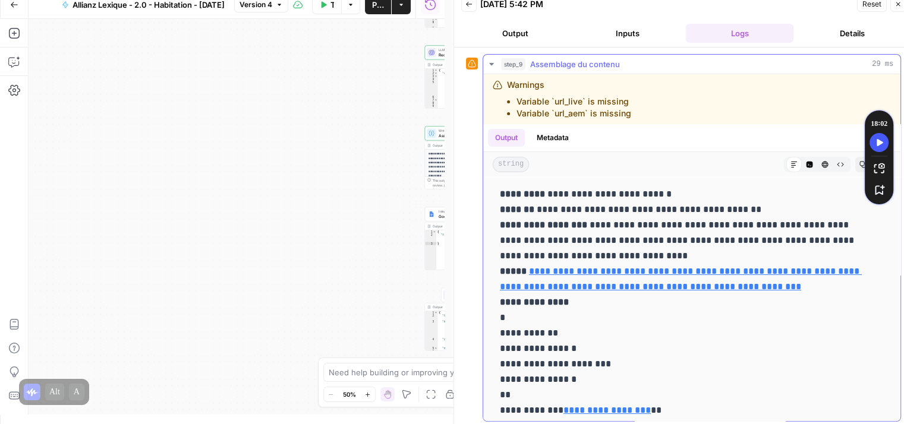
drag, startPoint x: 724, startPoint y: 207, endPoint x: 688, endPoint y: 210, distance: 35.7
click at [376, 7] on span "Publish" at bounding box center [378, 5] width 12 height 12
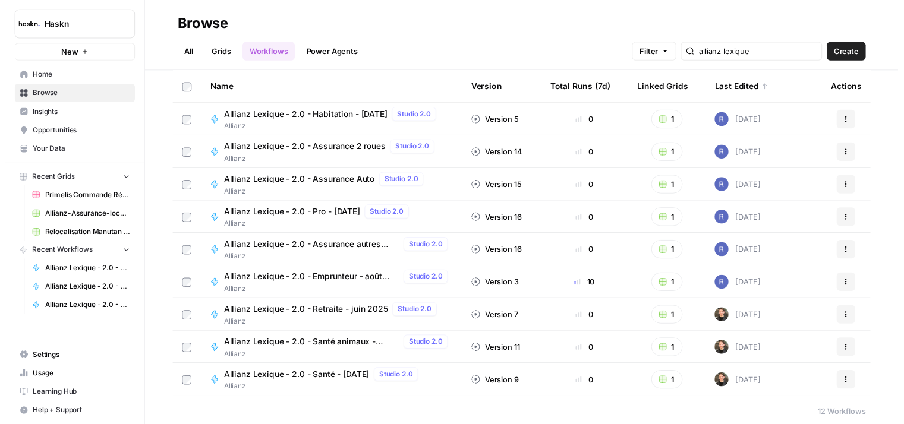
scroll to position [97, 0]
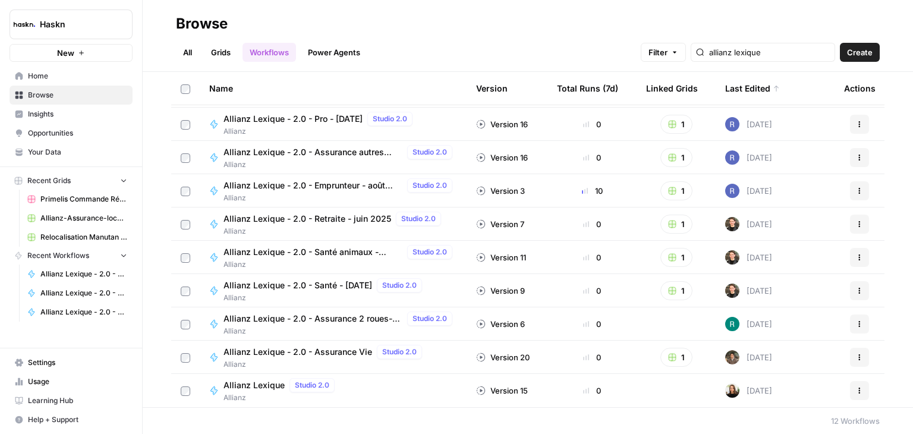
click at [337, 219] on span "Allianz Lexique - 2.0 - Retraite - juin 2025" at bounding box center [307, 219] width 168 height 12
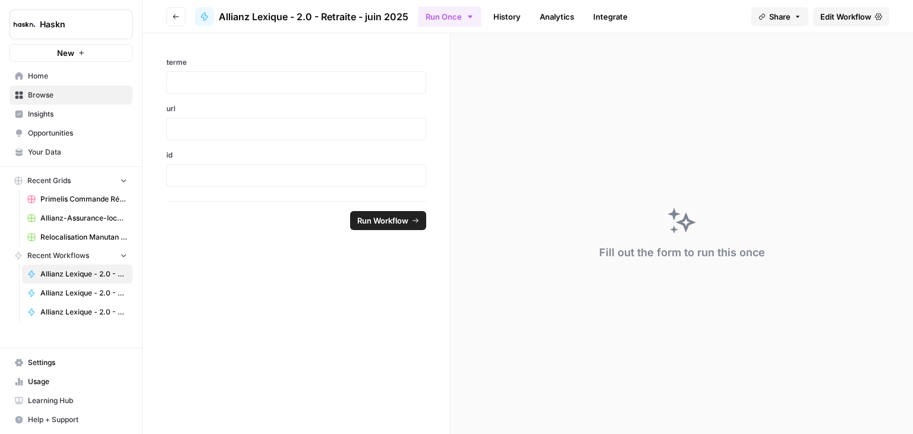
click at [840, 16] on span "Edit Workflow" at bounding box center [845, 17] width 51 height 12
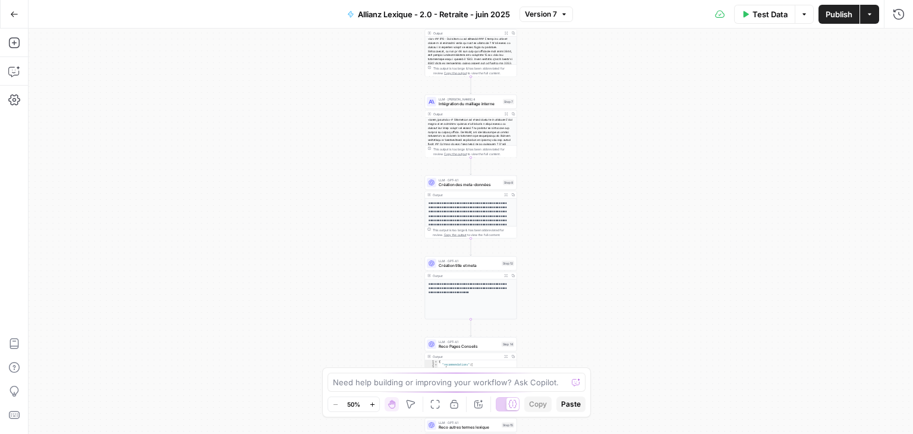
click at [643, 243] on div "Workflow Input Settings Inputs LLM · Perplexity Sonar Prompt LLM Step 16 Output…" at bounding box center [471, 231] width 884 height 405
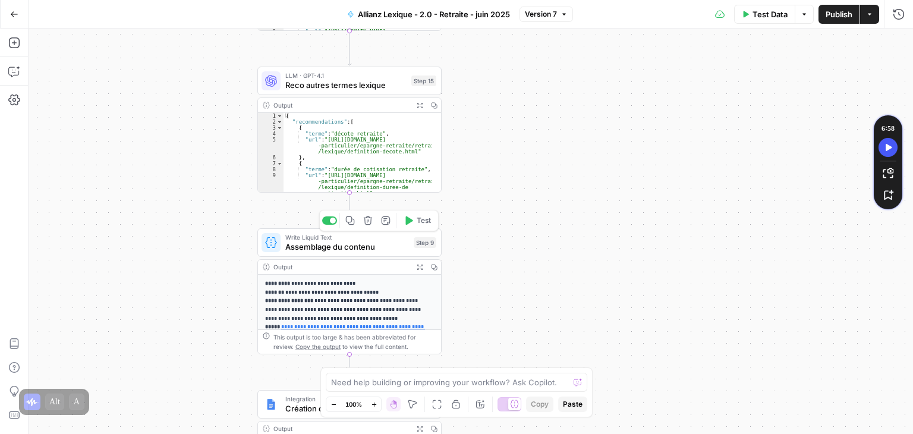
click at [414, 224] on button "Test" at bounding box center [417, 220] width 37 height 15
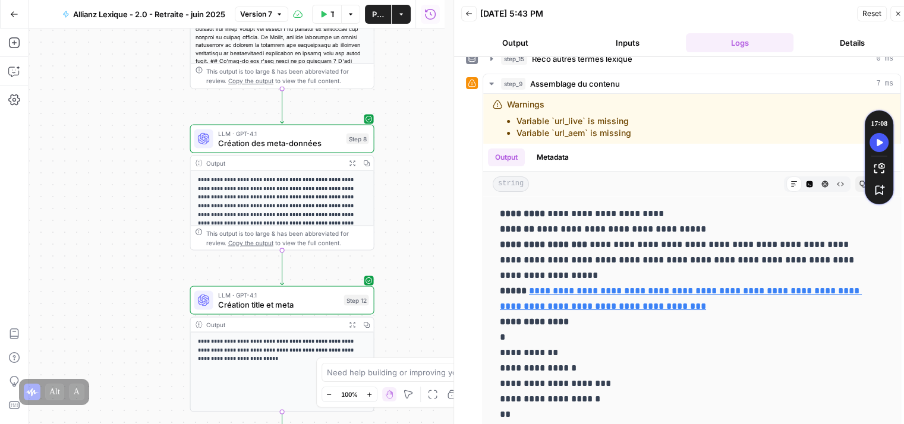
scroll to position [0, 1]
click at [231, 302] on span "Création title et meta" at bounding box center [277, 305] width 121 height 12
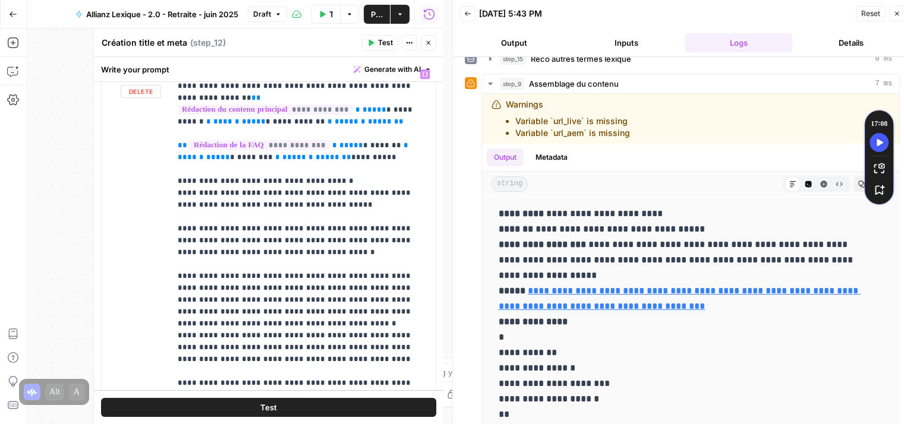
scroll to position [156, 0]
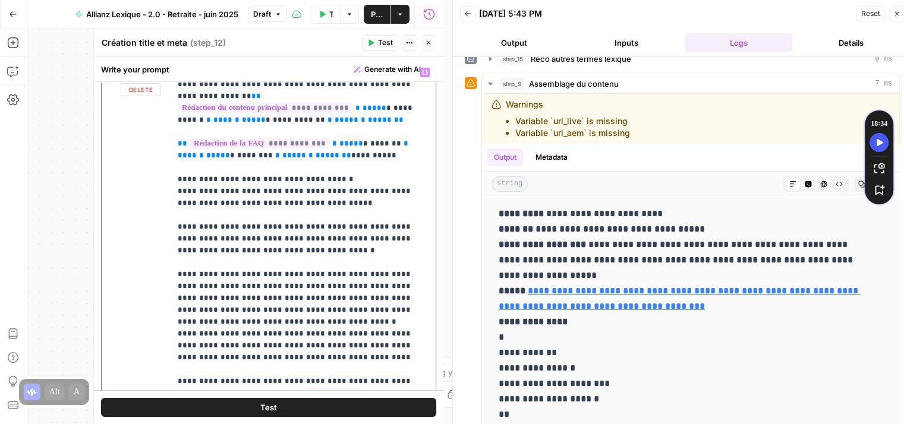
click at [312, 191] on p "**********" at bounding box center [299, 239] width 242 height 345
click at [373, 43] on icon "button" at bounding box center [370, 43] width 5 height 7
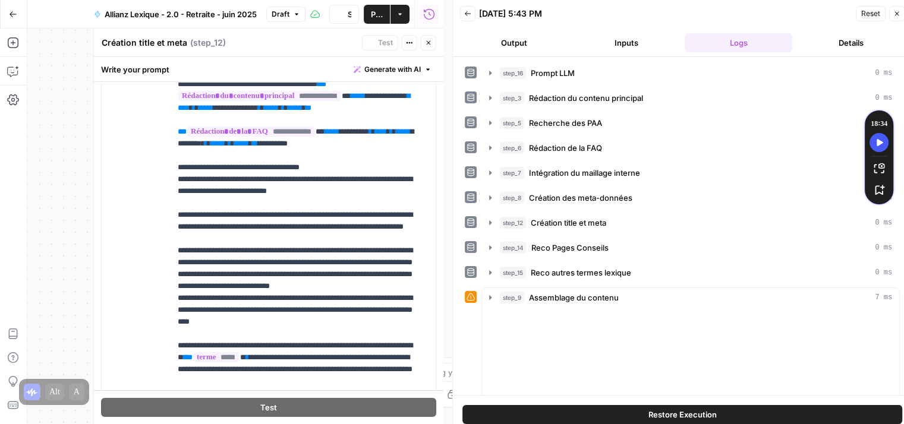
scroll to position [0, 0]
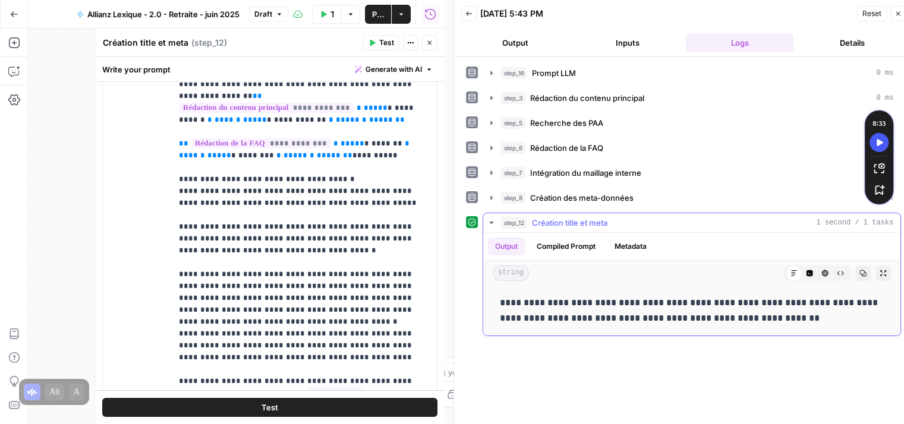
click at [840, 272] on icon "button" at bounding box center [840, 273] width 7 height 7
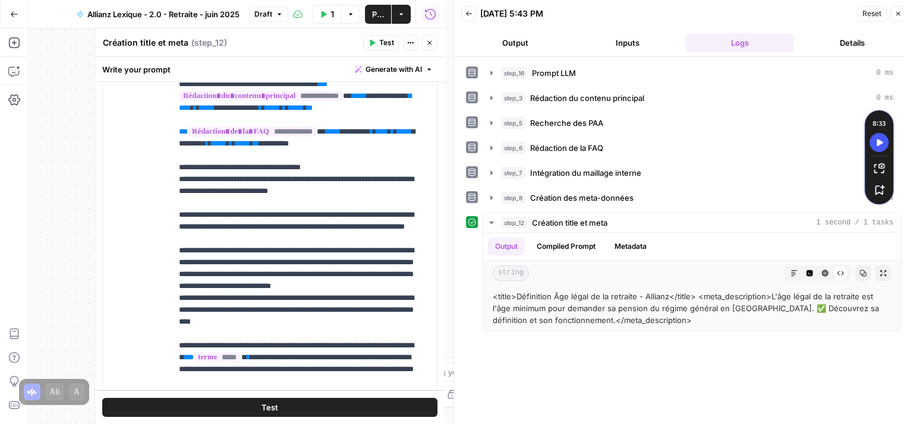
click at [376, 15] on span "Publish" at bounding box center [378, 14] width 12 height 12
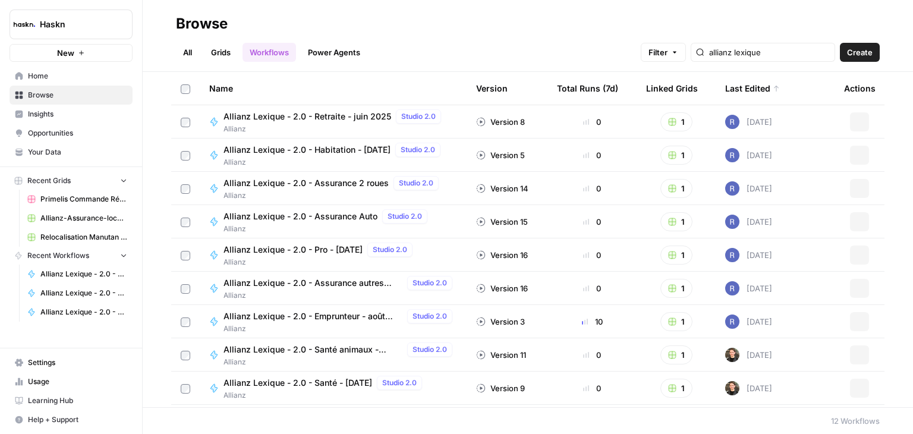
scroll to position [97, 0]
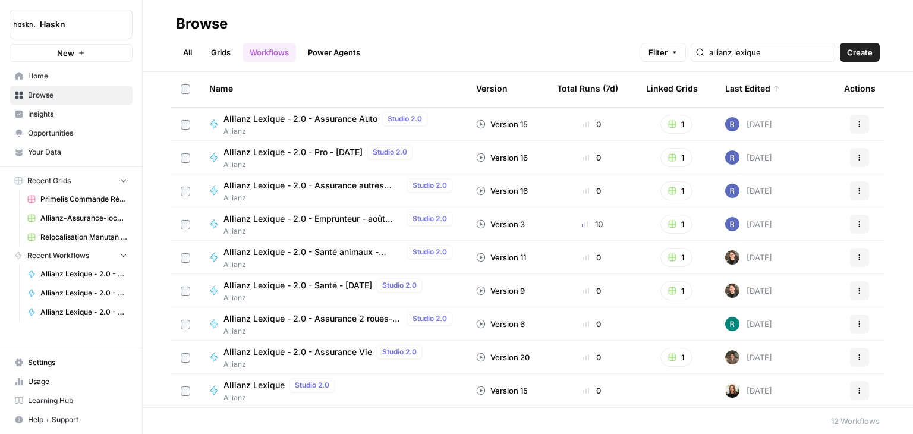
click at [346, 257] on span "Allianz Lexique - 2.0 - Santé animaux - [DATE]" at bounding box center [312, 252] width 179 height 12
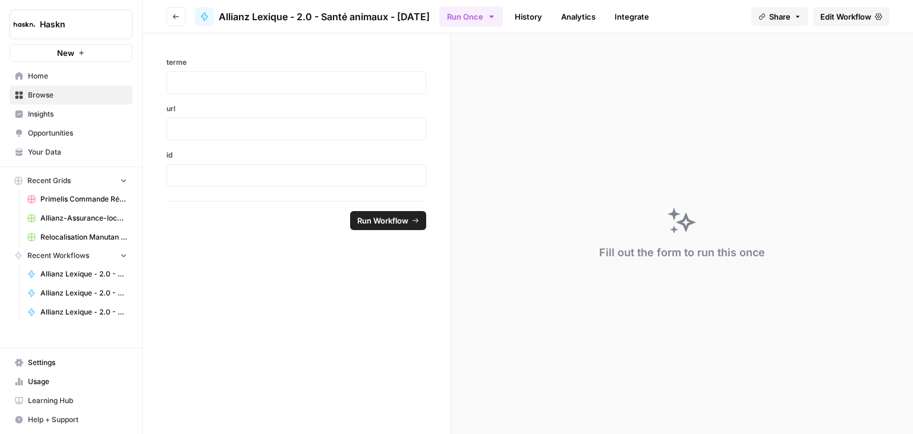
click at [833, 15] on span "Edit Workflow" at bounding box center [845, 17] width 51 height 12
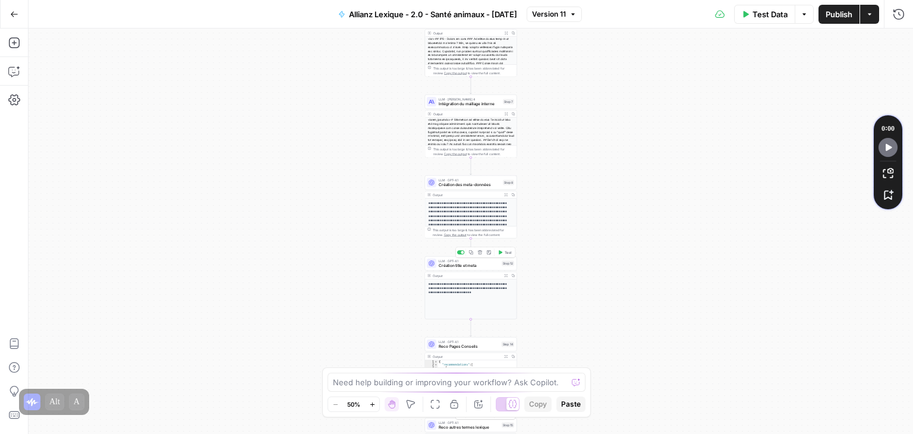
click at [449, 266] on span "Création title et meta" at bounding box center [468, 266] width 61 height 6
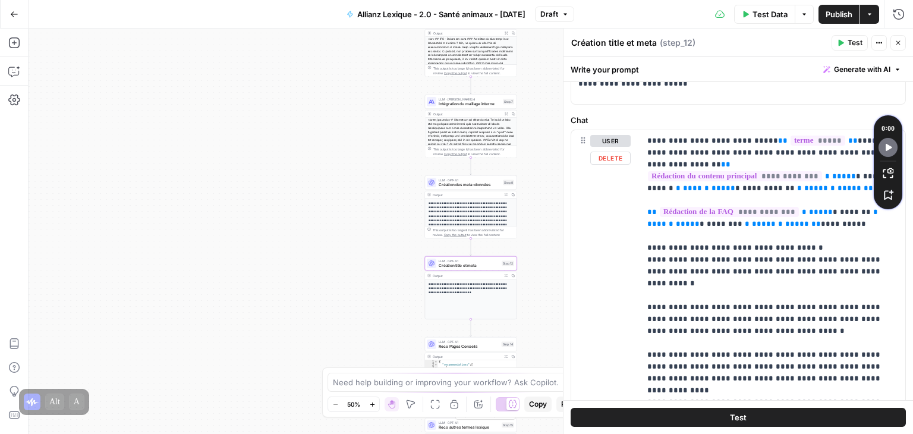
scroll to position [149, 0]
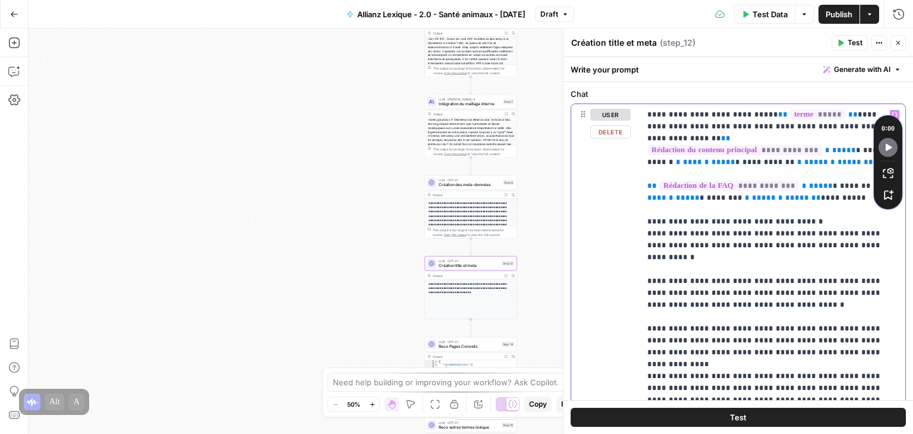
click at [854, 229] on p "**********" at bounding box center [768, 269] width 242 height 321
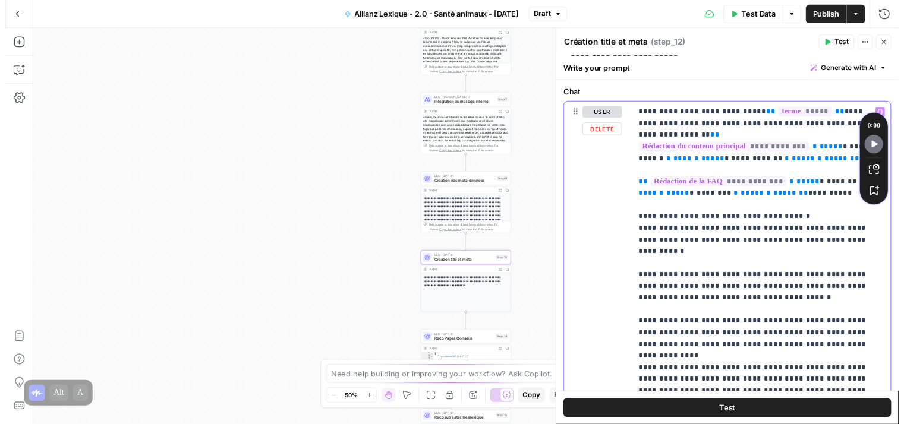
scroll to position [114, 0]
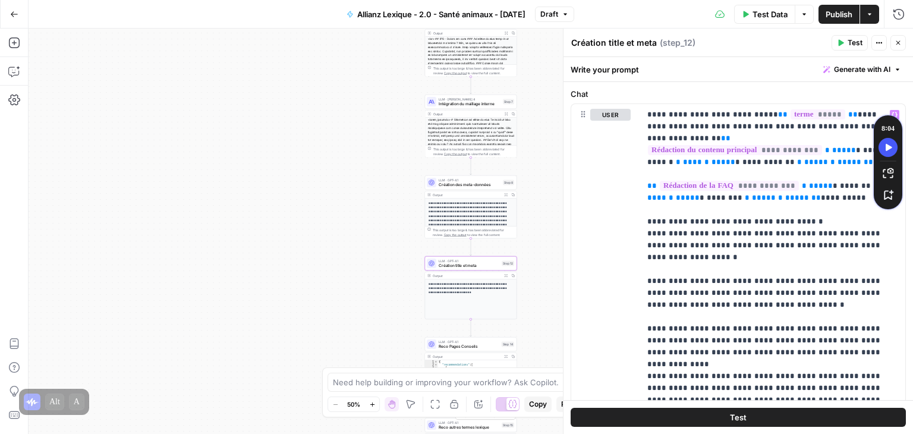
click at [730, 411] on span "Test" at bounding box center [738, 417] width 17 height 12
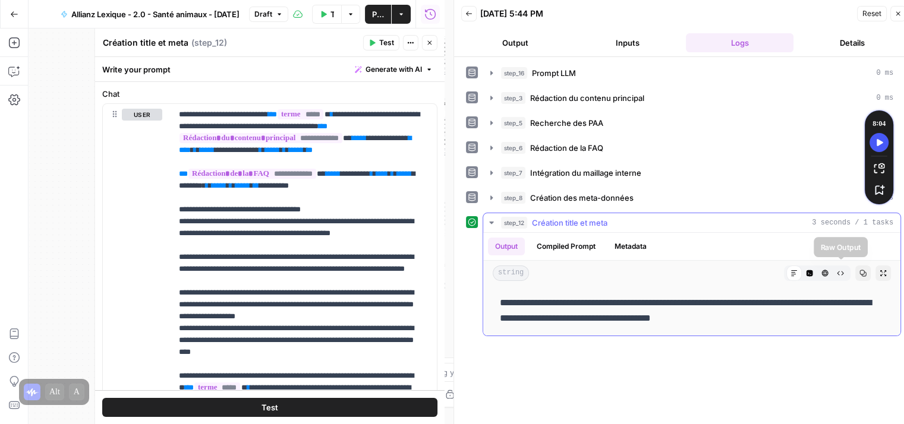
click at [837, 273] on icon "button" at bounding box center [840, 273] width 7 height 7
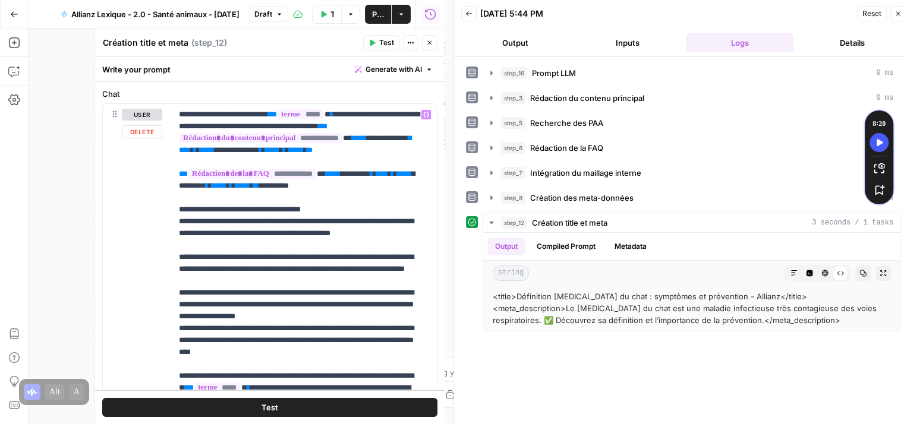
scroll to position [323, 0]
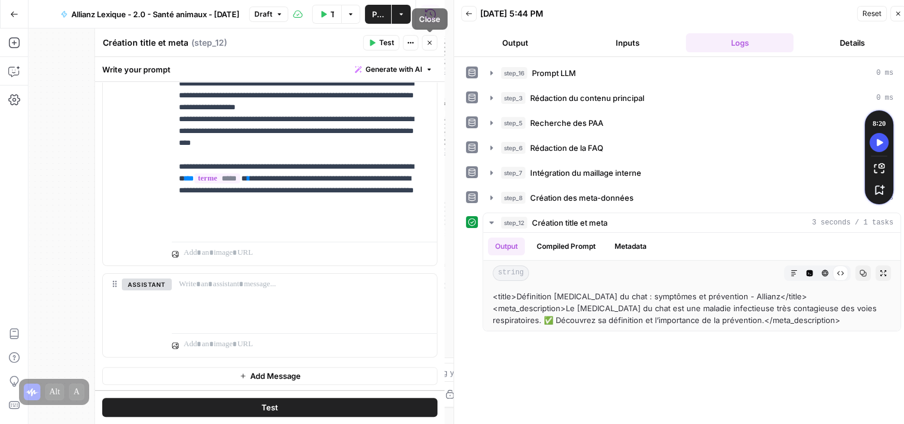
click at [428, 44] on icon "button" at bounding box center [429, 43] width 4 height 4
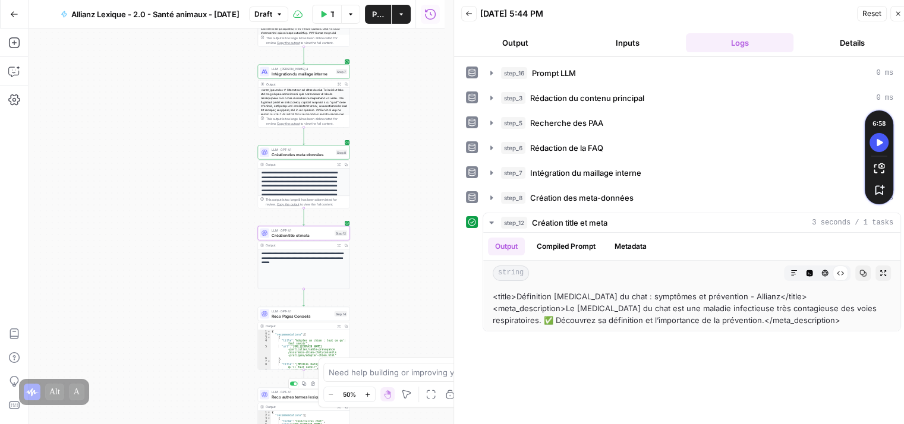
scroll to position [2, 0]
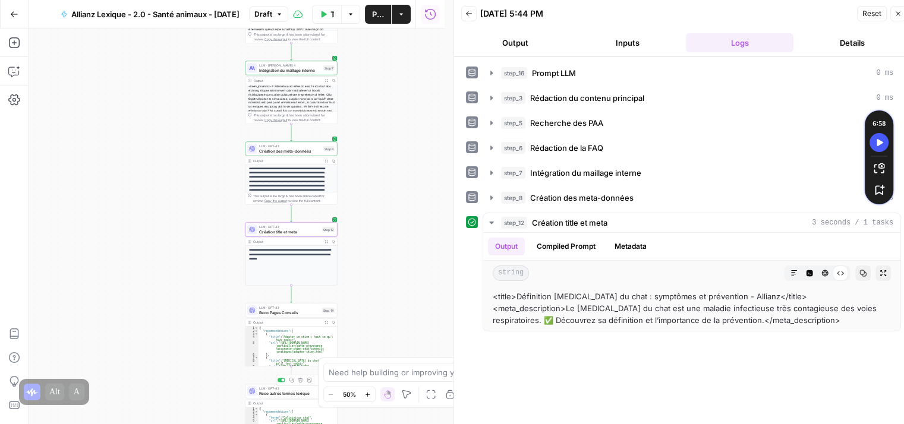
drag, startPoint x: 242, startPoint y: 213, endPoint x: 206, endPoint y: 208, distance: 36.6
click at [206, 208] on div "Workflow Input Settings Inputs LLM · Perplexity Sonar Prompt LLM Step 16 Output…" at bounding box center [237, 227] width 416 height 396
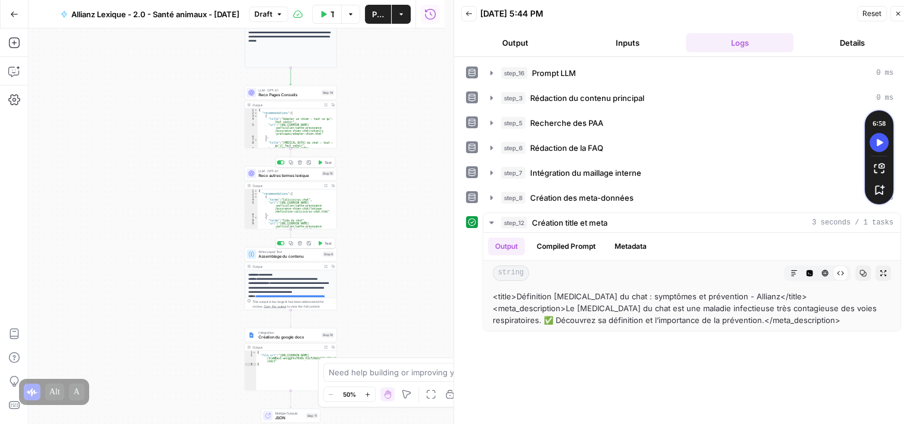
click at [320, 245] on button "Test" at bounding box center [325, 243] width 18 height 8
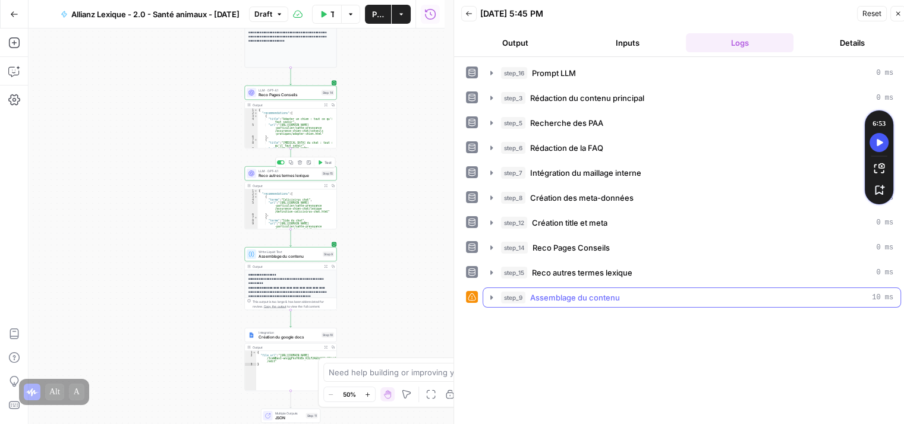
click at [491, 298] on icon "button" at bounding box center [492, 298] width 10 height 10
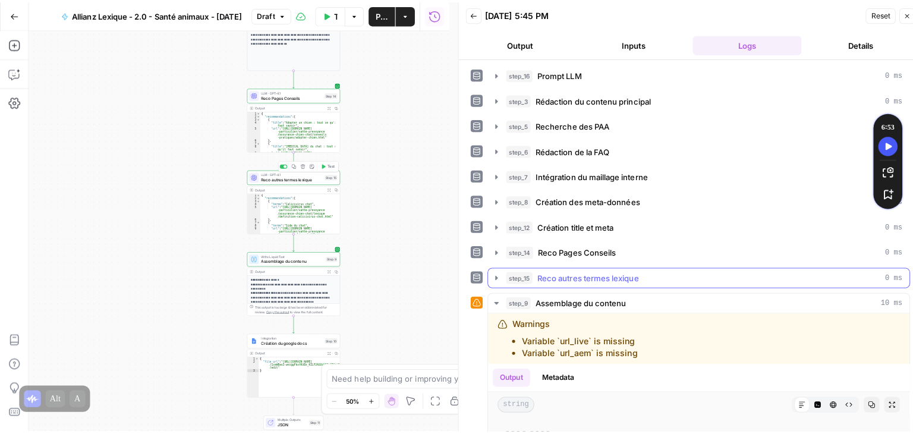
scroll to position [224, 0]
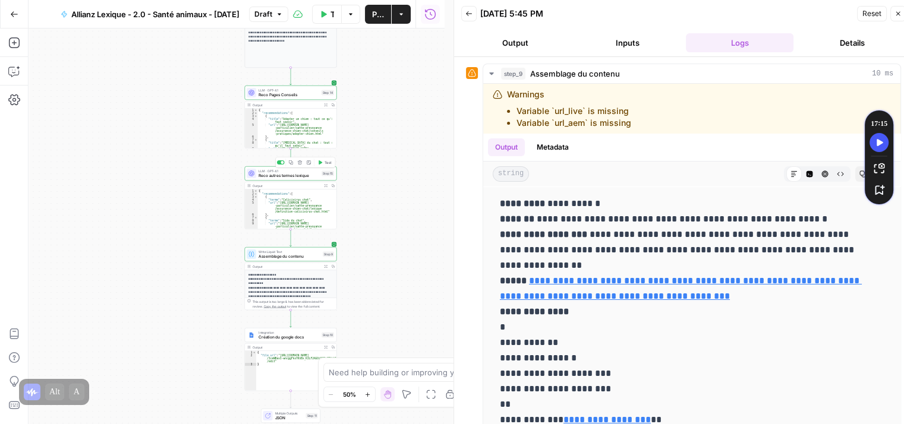
click at [376, 17] on span "Publish" at bounding box center [378, 14] width 12 height 12
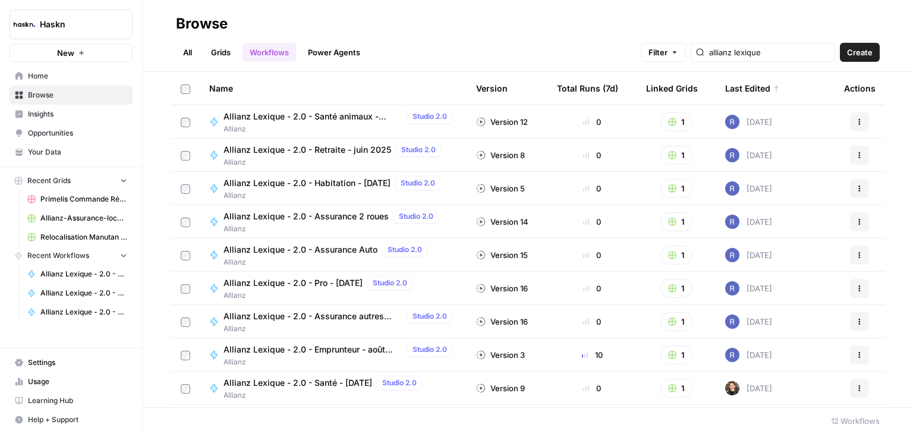
scroll to position [97, 0]
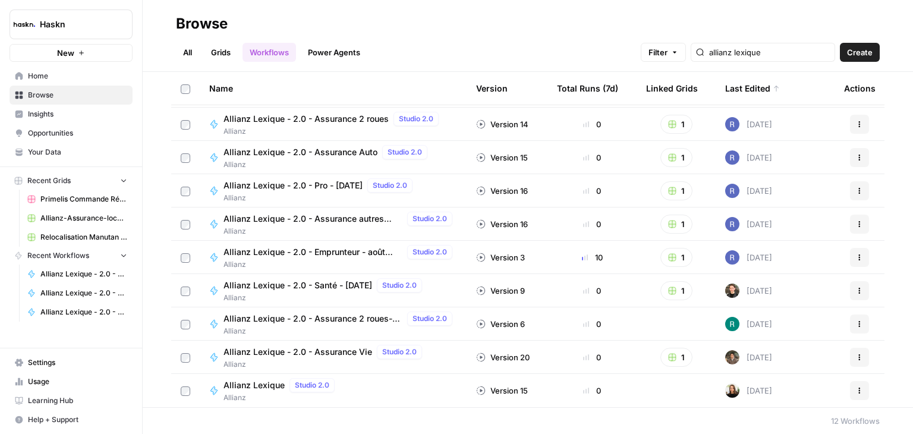
click at [343, 285] on span "Allianz Lexique - 2.0 - Santé - [DATE]" at bounding box center [297, 285] width 149 height 12
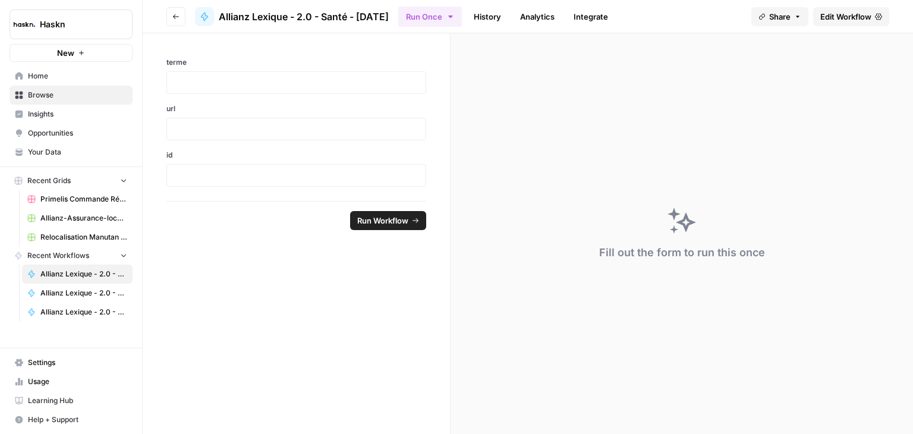
click at [850, 23] on link "Edit Workflow" at bounding box center [851, 16] width 76 height 19
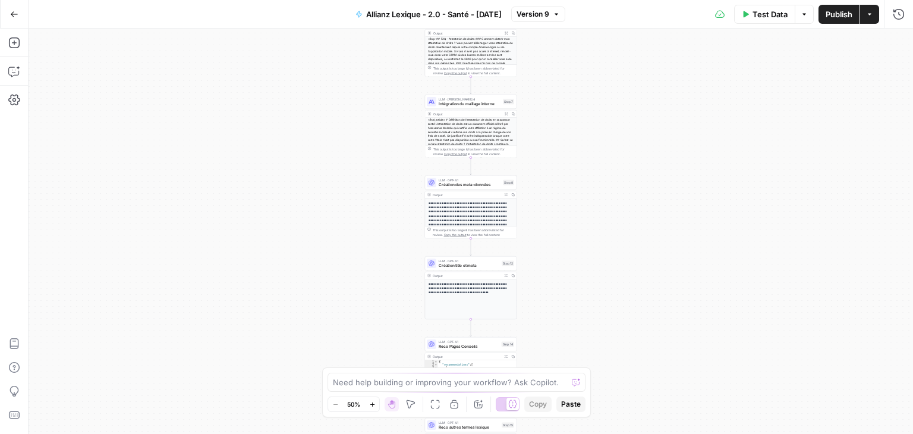
click at [440, 265] on span "Création title et meta" at bounding box center [468, 266] width 61 height 6
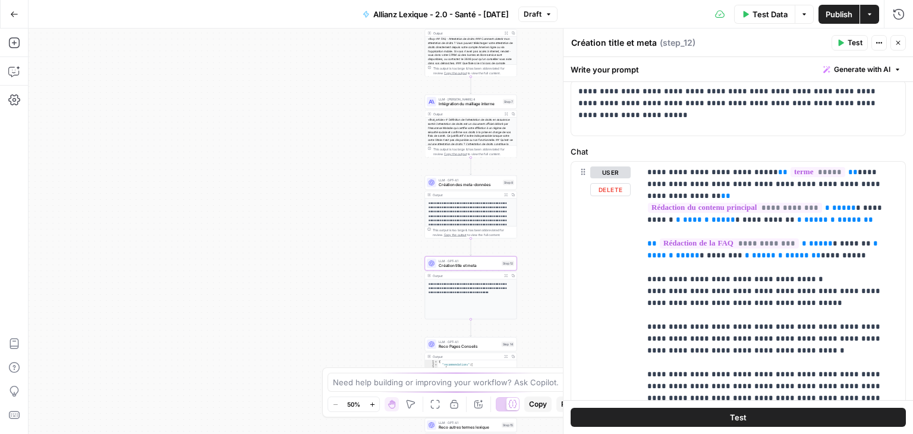
scroll to position [67, 0]
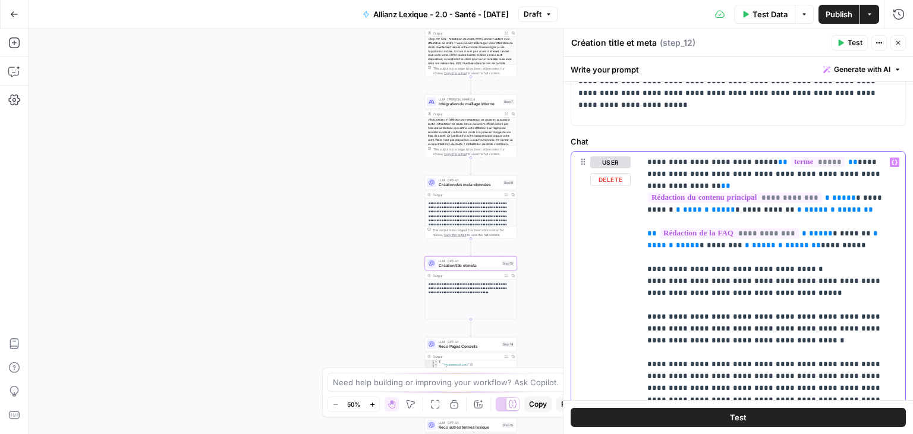
click at [782, 279] on p "**********" at bounding box center [768, 328] width 242 height 345
click at [783, 283] on p "**********" at bounding box center [768, 328] width 242 height 345
click at [846, 43] on button "Test" at bounding box center [849, 42] width 36 height 15
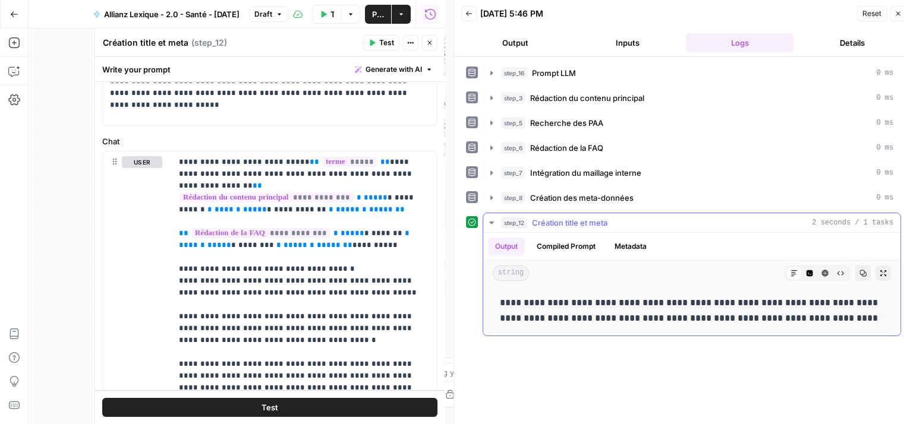
click at [839, 272] on icon "button" at bounding box center [840, 274] width 7 height 4
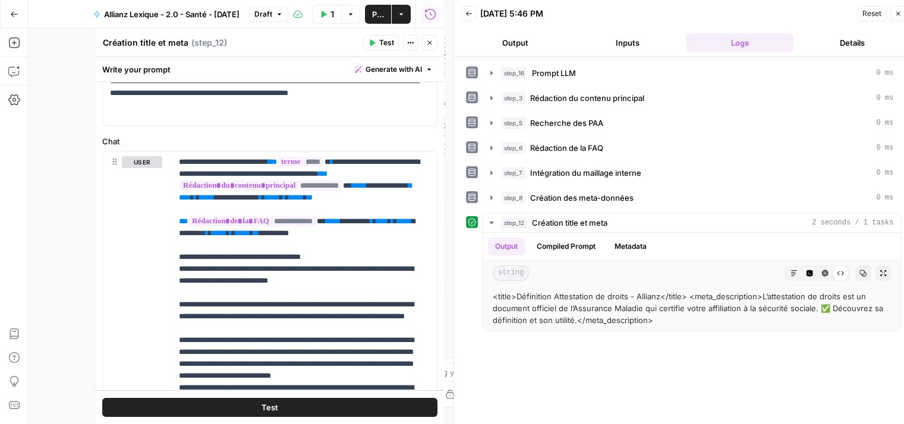
click at [372, 11] on span "Publish" at bounding box center [378, 14] width 12 height 12
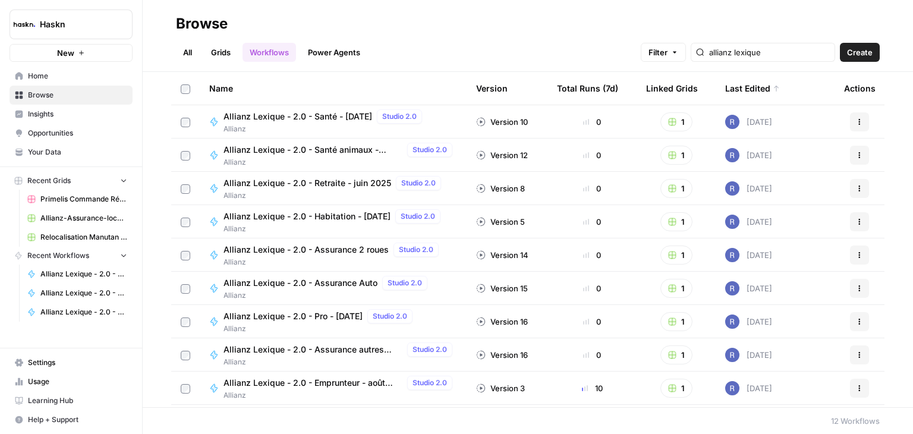
scroll to position [97, 0]
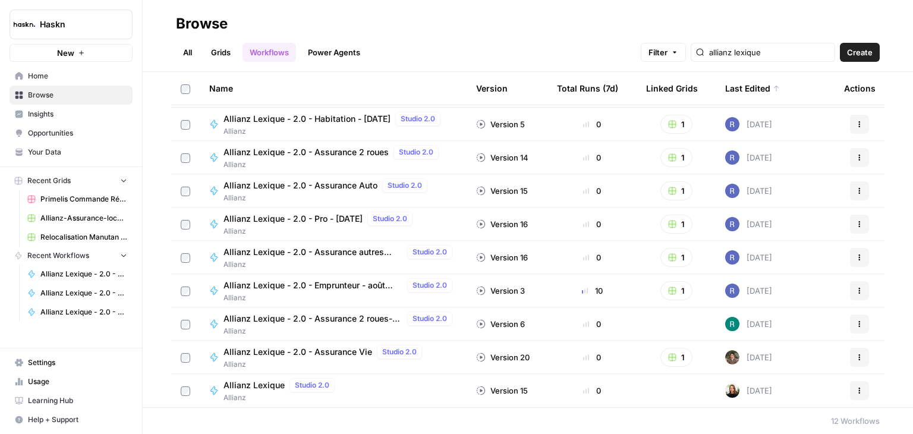
click at [342, 321] on span "Allianz Lexique - 2.0 - Assurance 2 roues- [PERSON_NAME] - Test" at bounding box center [312, 319] width 179 height 12
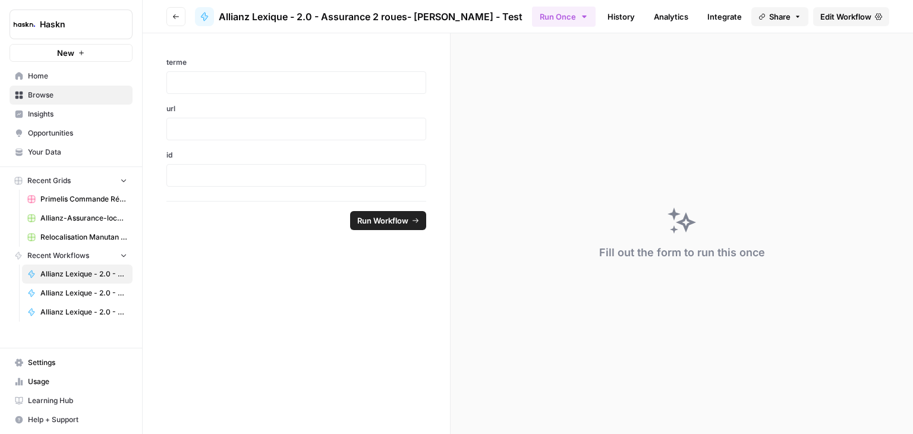
click at [850, 16] on span "Edit Workflow" at bounding box center [845, 17] width 51 height 12
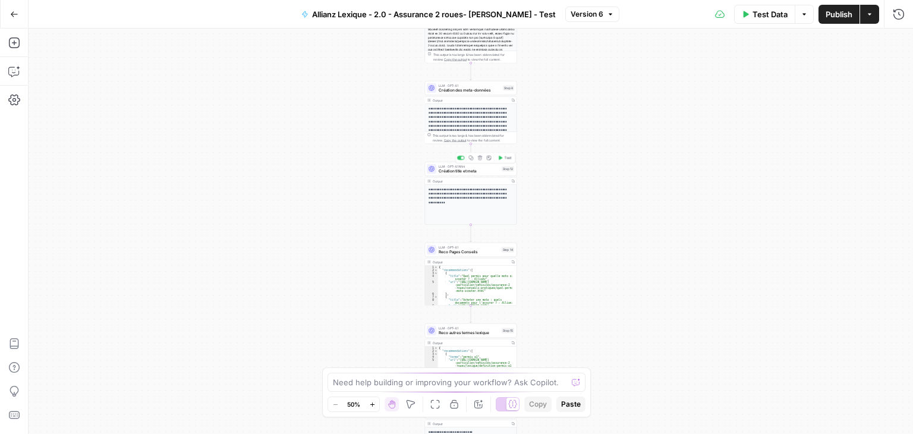
click at [447, 174] on div "LLM · GPT-4.1 Mini Création title et meta Step 12 Copy step Delete step Add Not…" at bounding box center [471, 169] width 92 height 14
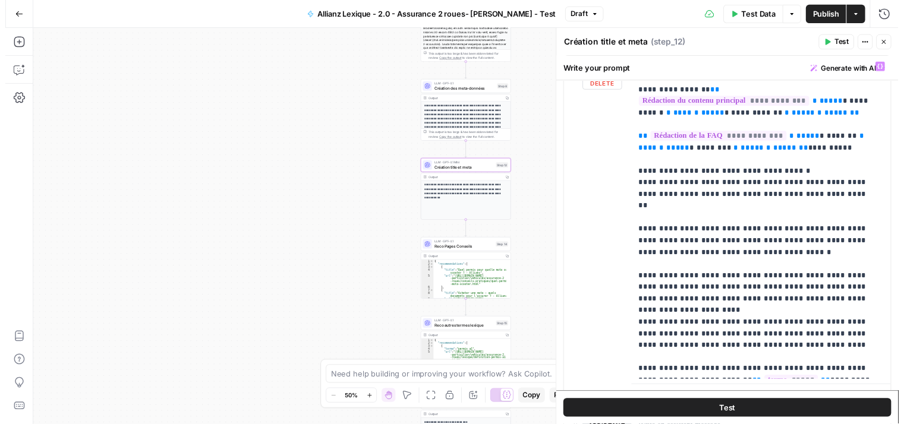
scroll to position [162, 0]
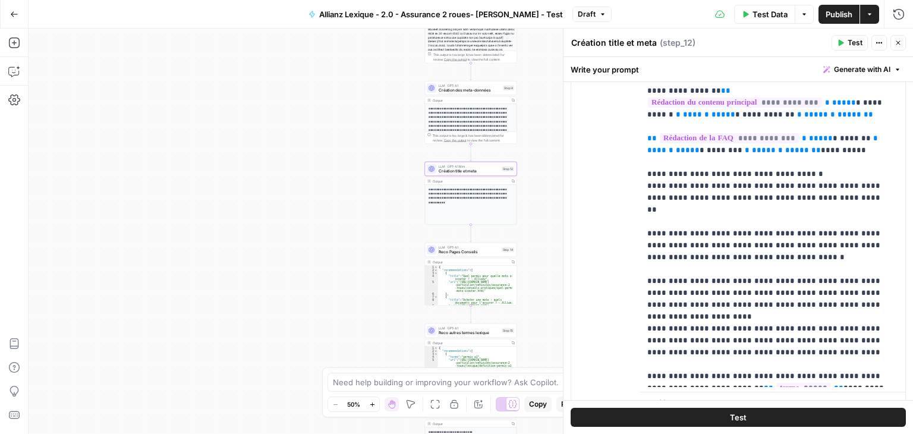
click at [836, 10] on span "Publish" at bounding box center [838, 14] width 27 height 12
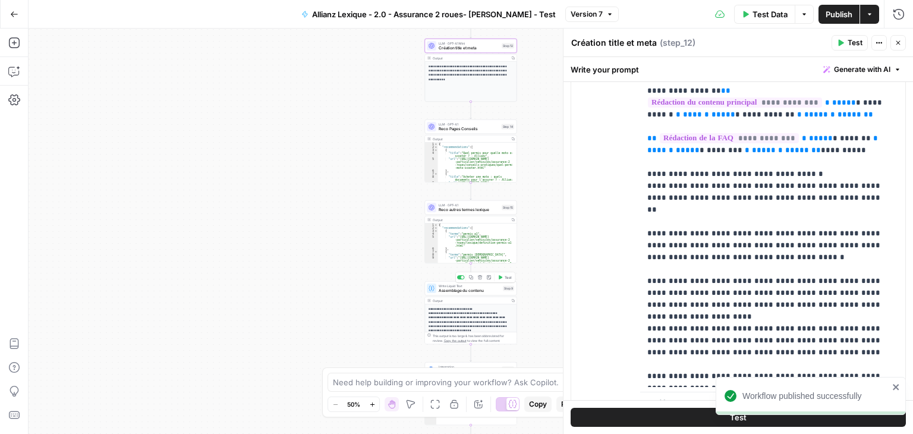
click at [501, 277] on icon "button" at bounding box center [501, 277] width 4 height 4
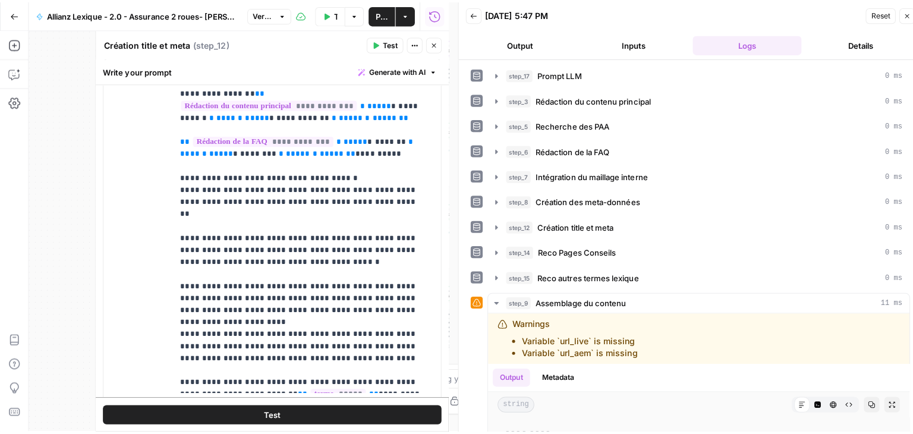
scroll to position [224, 0]
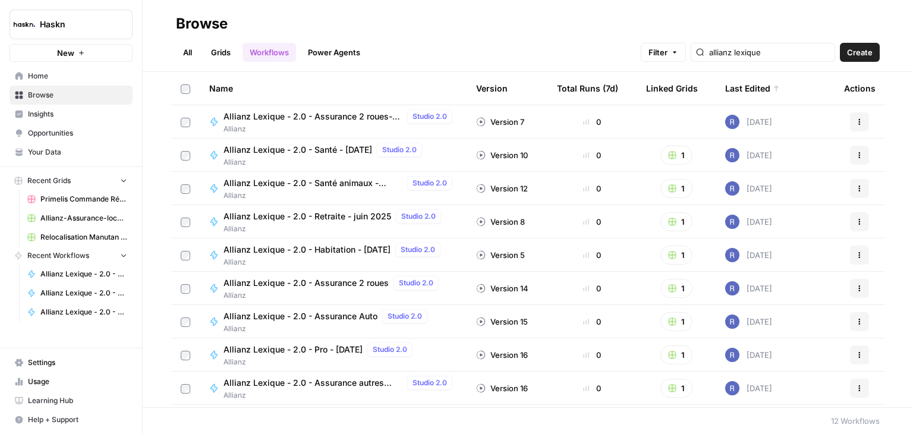
scroll to position [97, 0]
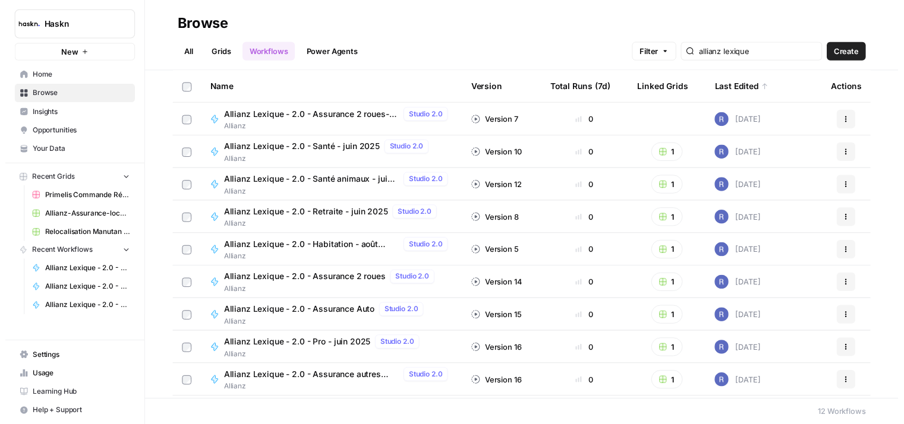
scroll to position [97, 0]
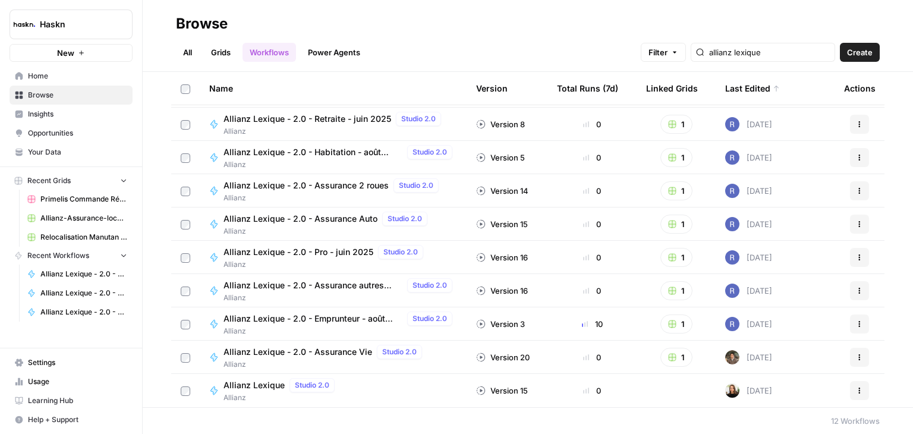
click at [318, 350] on span "Allianz Lexique - 2.0 - Assurance Vie" at bounding box center [297, 352] width 149 height 12
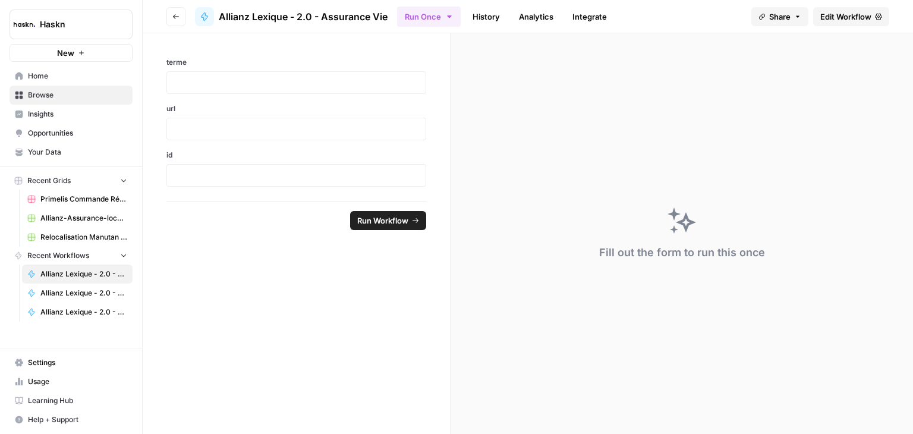
click at [847, 20] on span "Edit Workflow" at bounding box center [845, 17] width 51 height 12
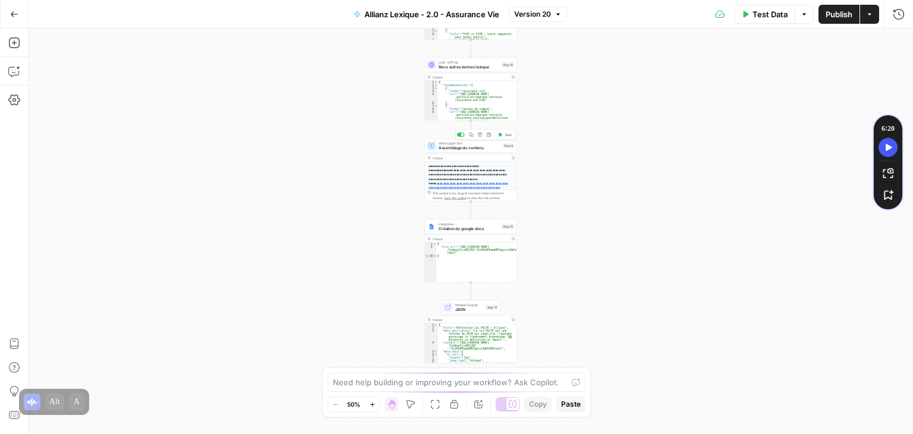
click at [504, 138] on div "Copy step Delete step Add Note Test" at bounding box center [485, 135] width 60 height 11
click at [500, 138] on button "Test" at bounding box center [505, 135] width 18 height 8
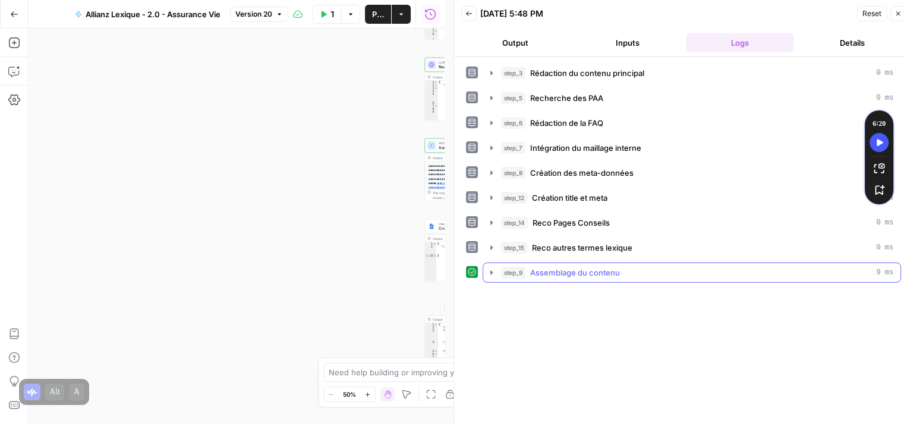
click at [495, 274] on icon "button" at bounding box center [492, 273] width 10 height 10
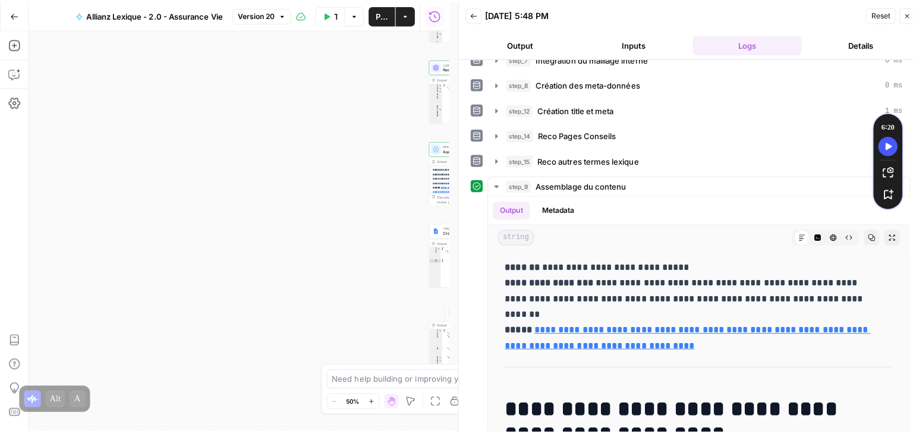
scroll to position [109, 0]
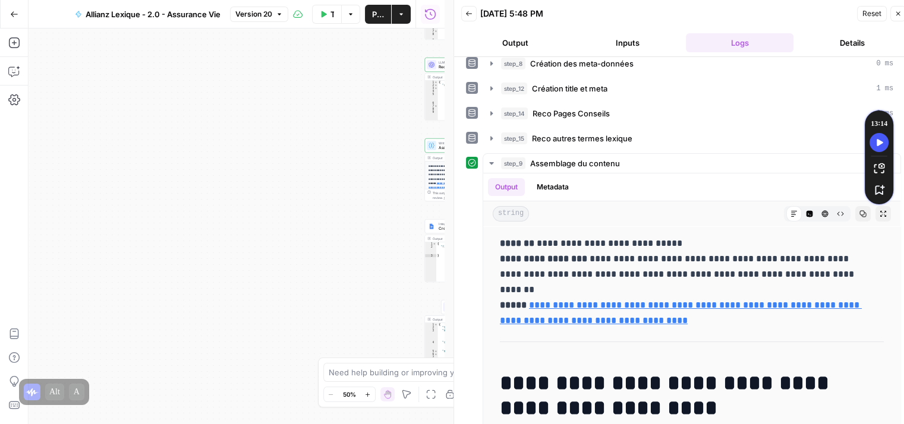
click at [374, 20] on button "Publish" at bounding box center [378, 14] width 26 height 19
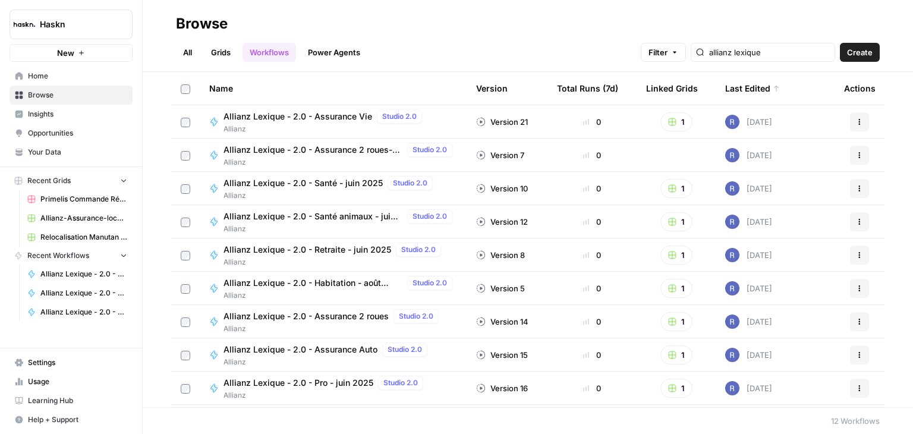
scroll to position [97, 0]
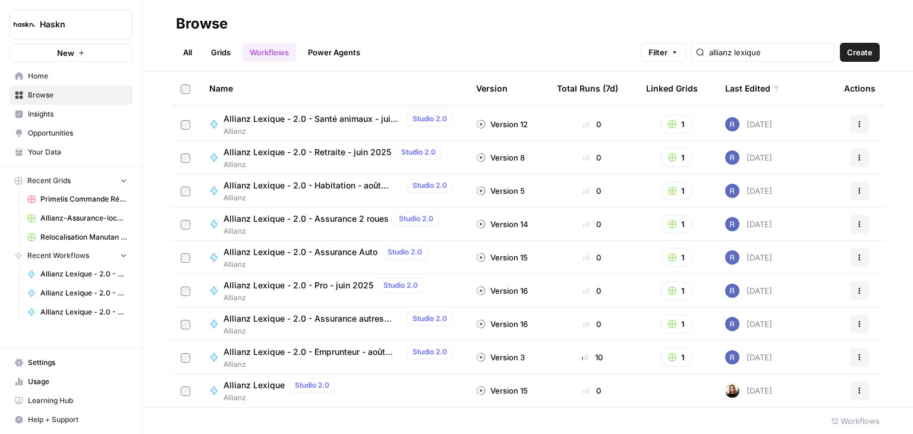
click at [258, 386] on span "Allianz Lexique" at bounding box center [253, 385] width 61 height 12
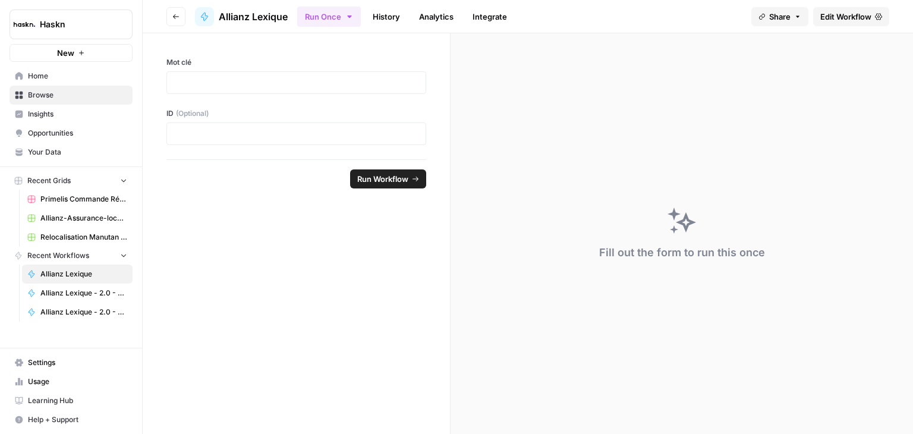
click at [841, 11] on span "Edit Workflow" at bounding box center [845, 17] width 51 height 12
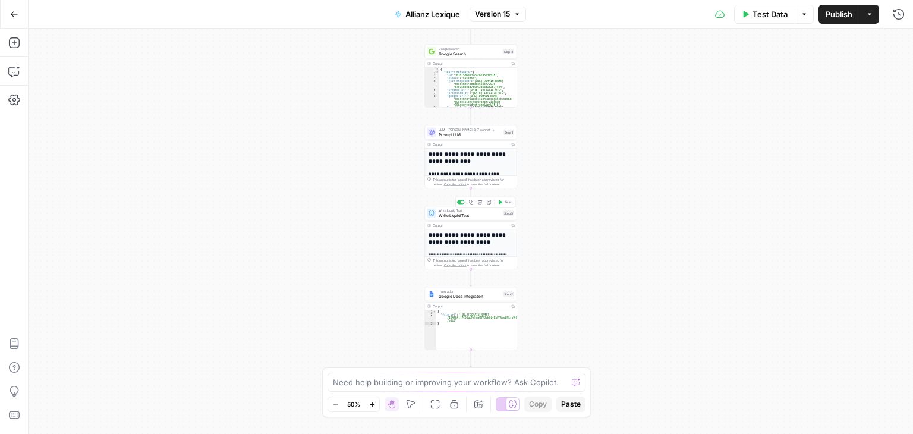
click at [446, 212] on span "Write Liquid Text" at bounding box center [469, 215] width 62 height 6
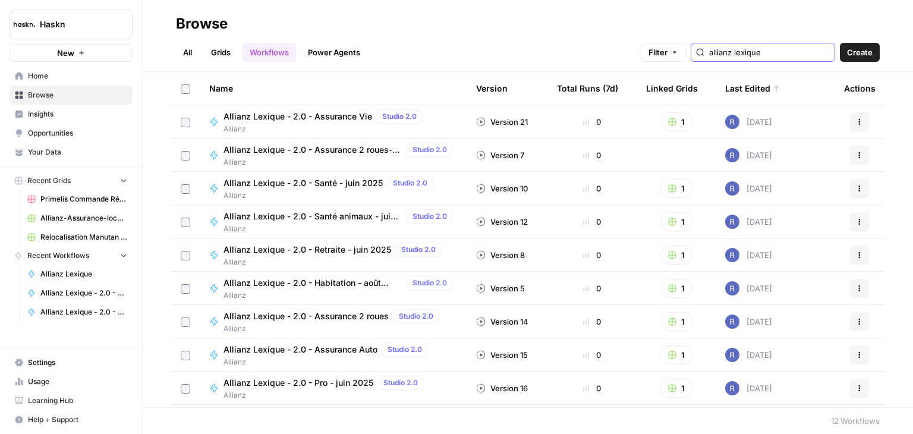
click at [791, 52] on input "allianz lexique" at bounding box center [769, 52] width 121 height 12
type input "allianz"
click at [758, 52] on input "allianz" at bounding box center [769, 52] width 121 height 12
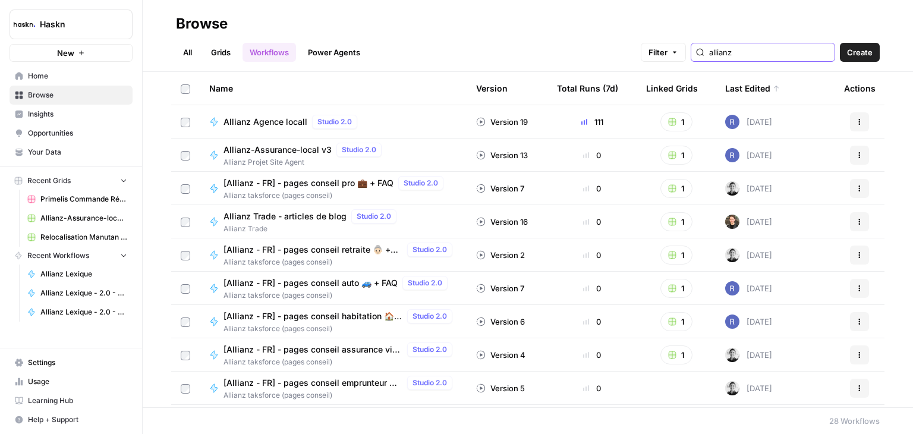
scroll to position [630, 0]
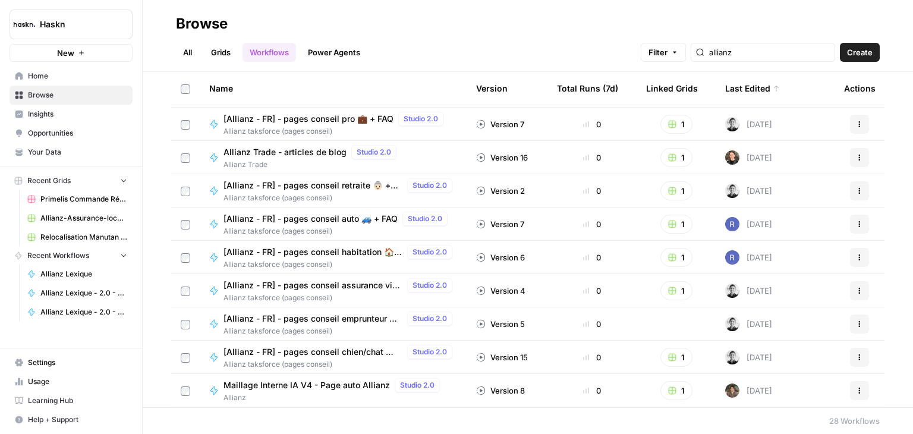
scroll to position [630, 0]
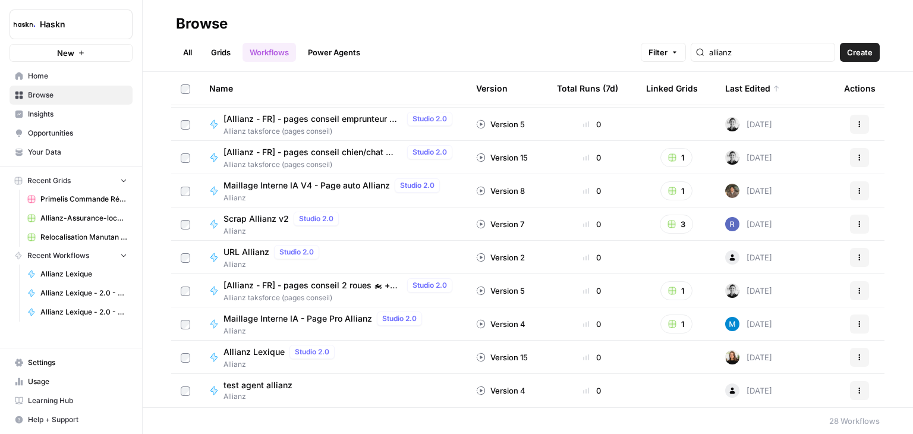
click at [772, 62] on header "Browse All Grids Workflows Power Agents Filter allianz Create" at bounding box center [528, 36] width 770 height 72
click at [771, 53] on input "allianz" at bounding box center [769, 52] width 121 height 12
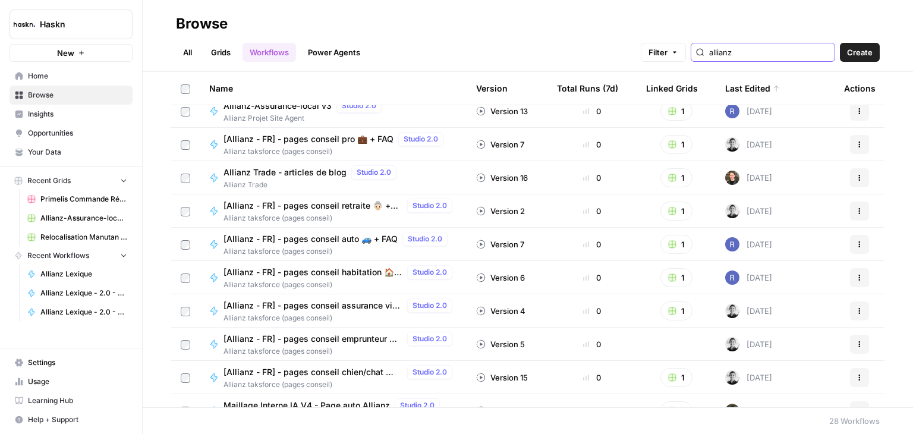
scroll to position [425, 0]
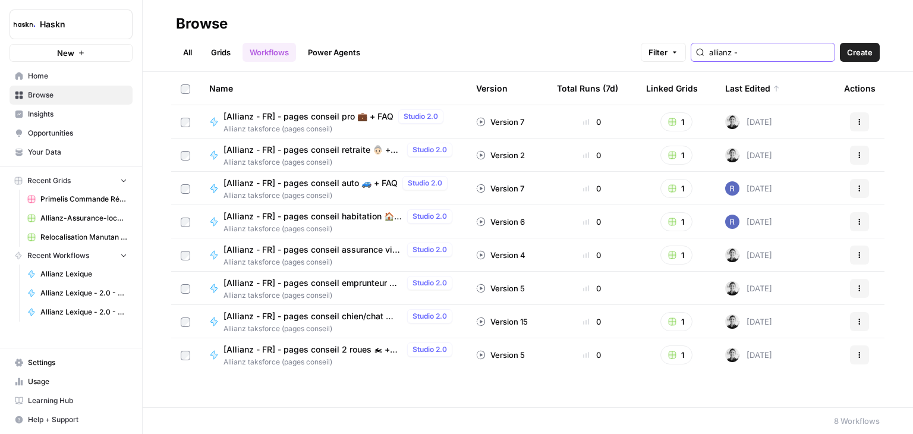
type input "allianz -"
click at [334, 118] on span "[Allianz - FR] - pages conseil pro 💼 + FAQ" at bounding box center [308, 117] width 170 height 12
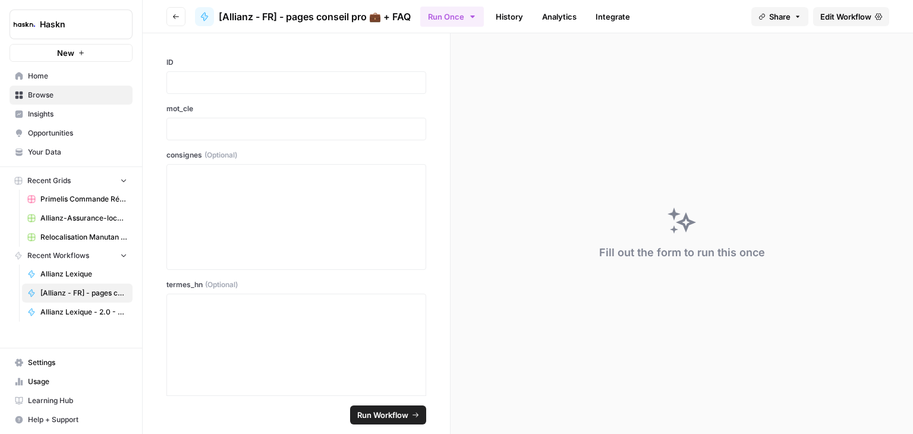
click at [832, 11] on span "Edit Workflow" at bounding box center [845, 17] width 51 height 12
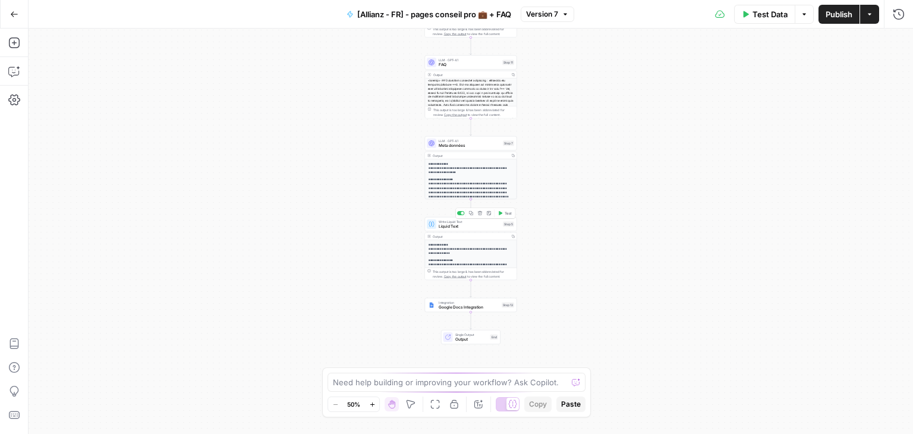
click at [441, 226] on span "Liquid Text" at bounding box center [469, 226] width 62 height 6
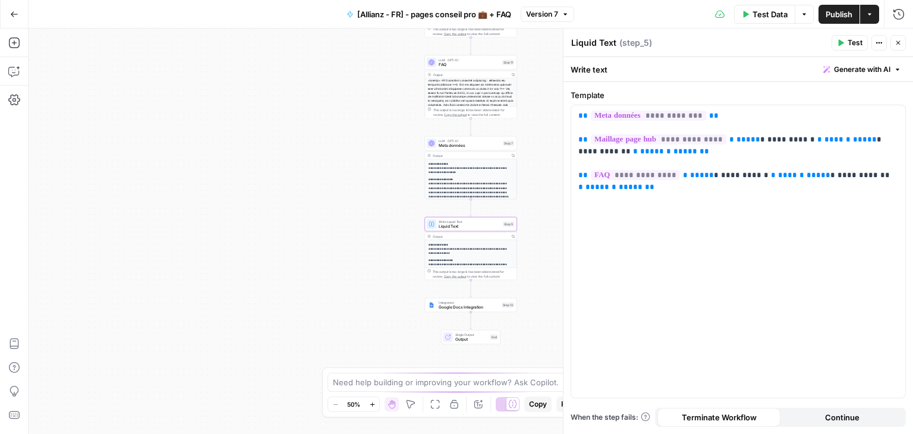
click at [838, 45] on icon "button" at bounding box center [840, 42] width 7 height 7
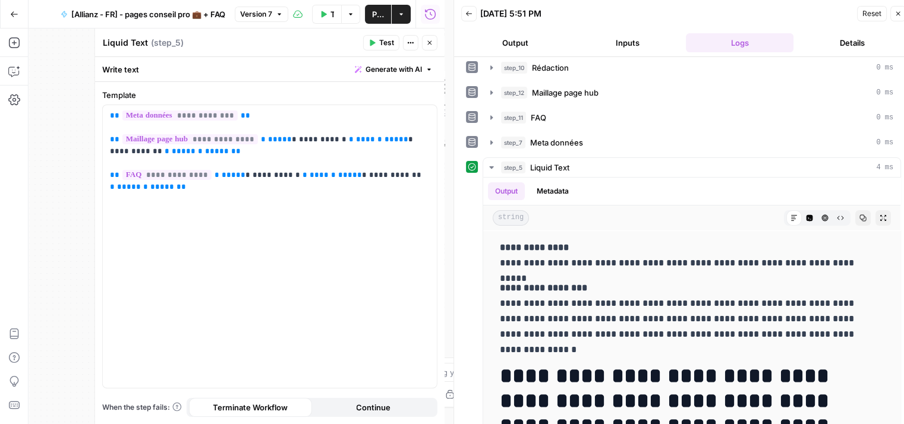
scroll to position [81, 0]
click at [373, 10] on span "Publish" at bounding box center [378, 14] width 12 height 12
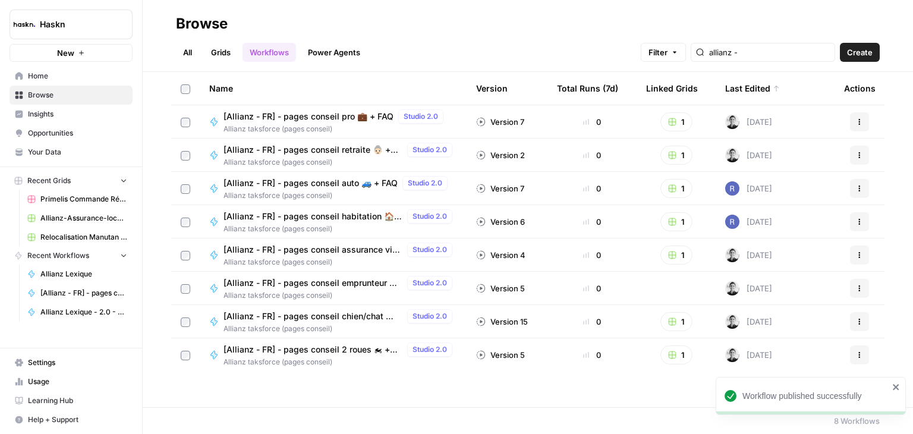
click at [303, 148] on span "[Allianz - FR] - pages conseil retraite 👵🏻 + FAQ" at bounding box center [312, 150] width 179 height 12
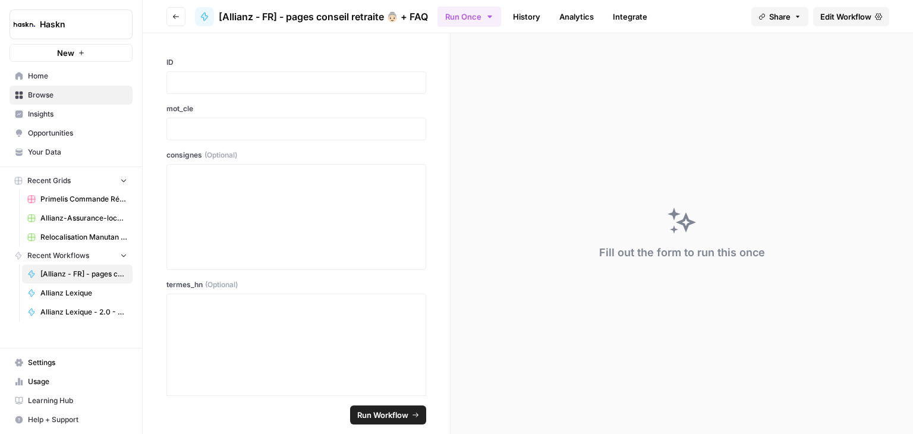
click at [838, 15] on span "Edit Workflow" at bounding box center [845, 17] width 51 height 12
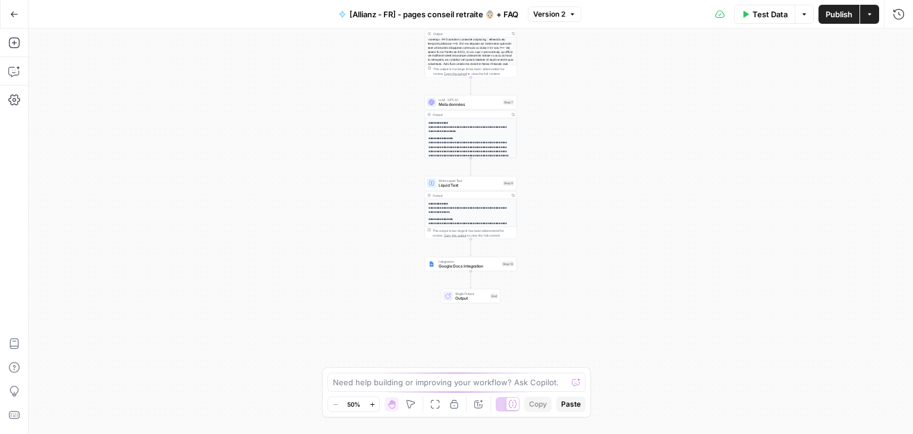
click at [475, 183] on span "Liquid Text" at bounding box center [469, 185] width 62 height 6
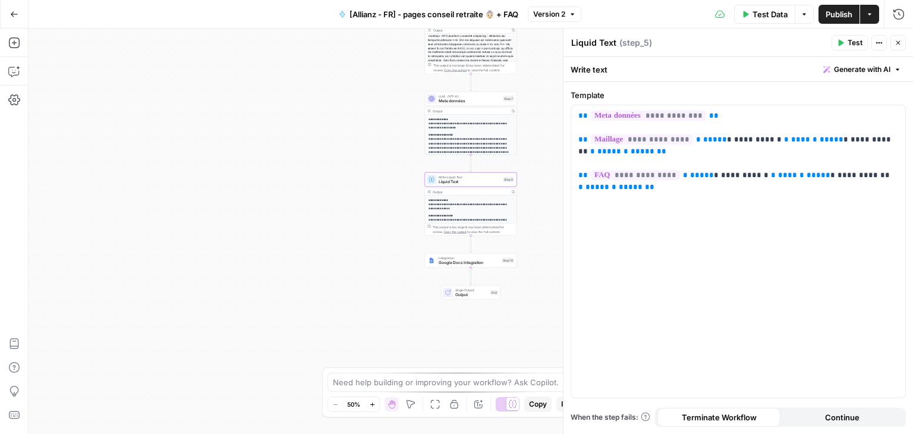
click at [842, 43] on icon "button" at bounding box center [840, 43] width 5 height 7
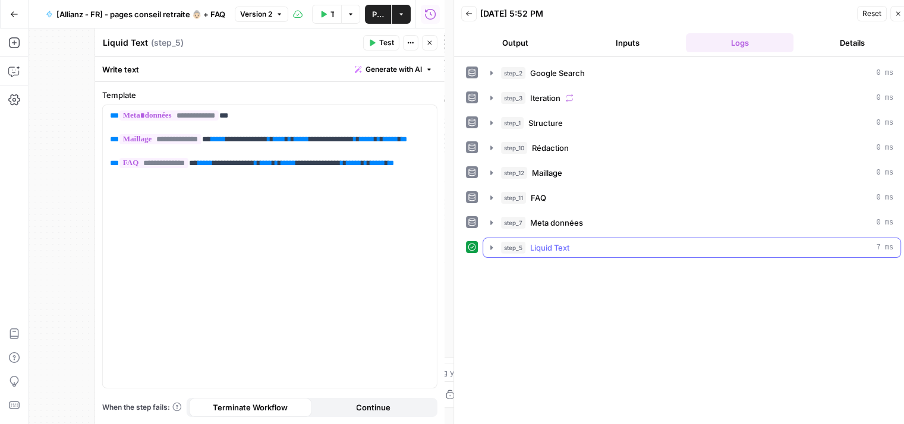
click at [490, 244] on icon "button" at bounding box center [492, 248] width 10 height 10
click at [492, 246] on icon "button" at bounding box center [491, 247] width 2 height 4
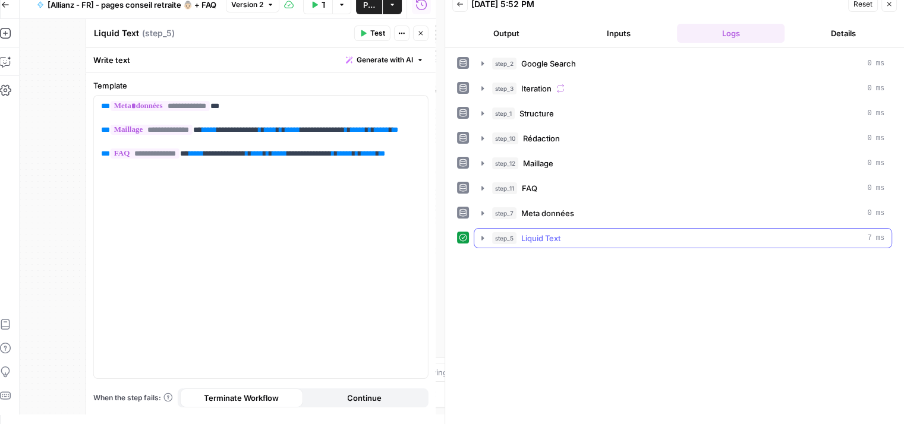
click at [479, 236] on icon "button" at bounding box center [483, 239] width 10 height 10
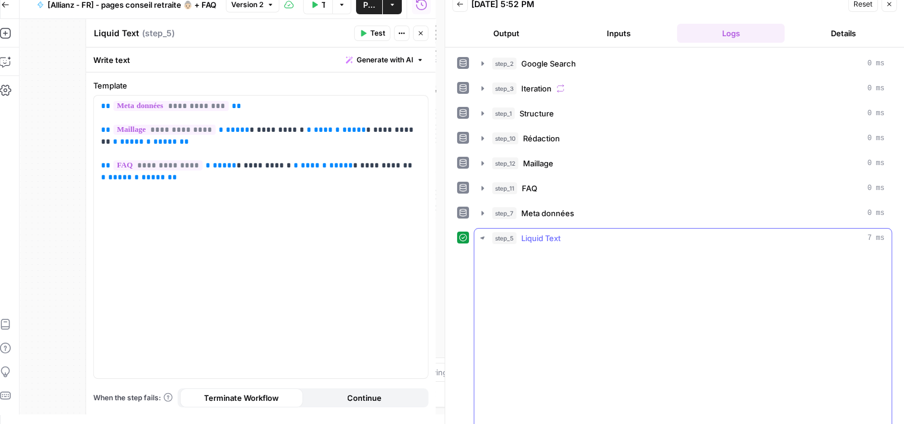
scroll to position [10, 0]
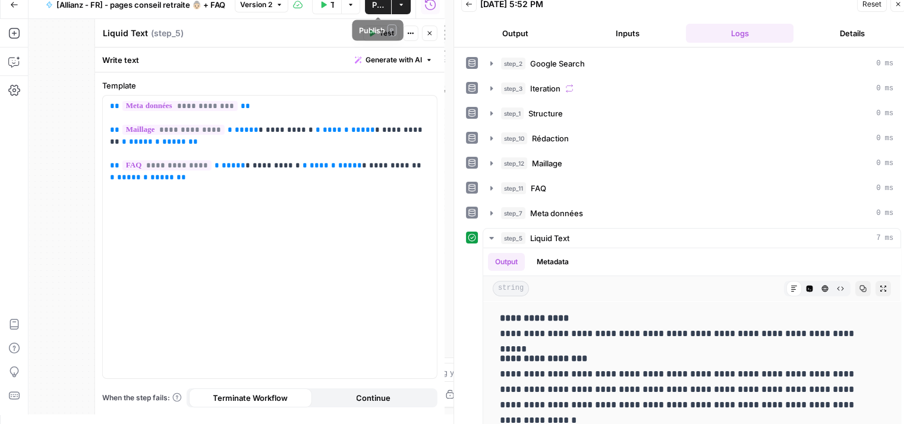
click at [378, 5] on span "Publish" at bounding box center [378, 5] width 12 height 12
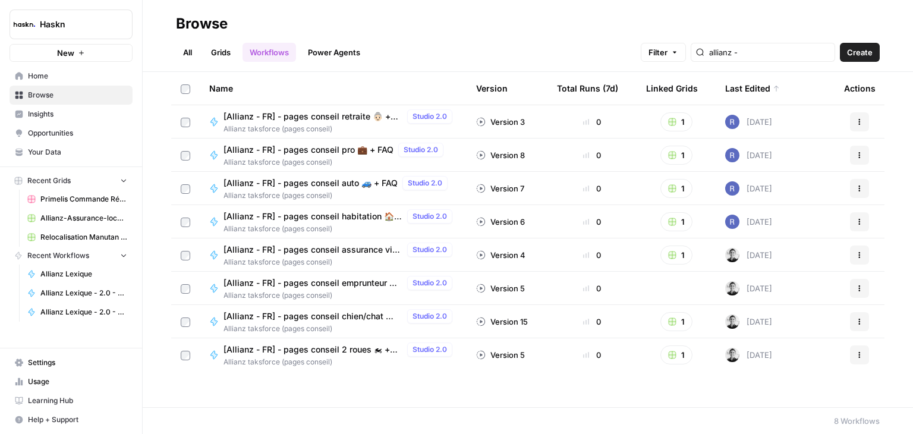
click at [305, 180] on span "[Allianz - FR] - pages conseil auto 🚙 + FAQ" at bounding box center [310, 183] width 174 height 12
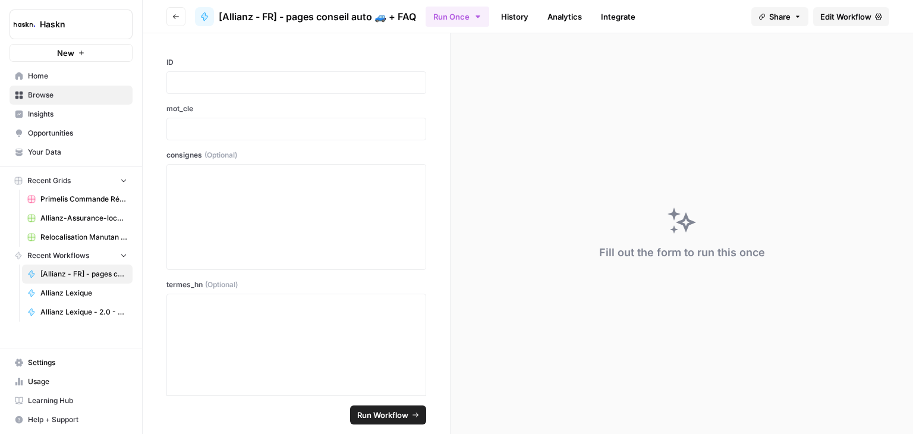
click at [839, 18] on span "Edit Workflow" at bounding box center [845, 17] width 51 height 12
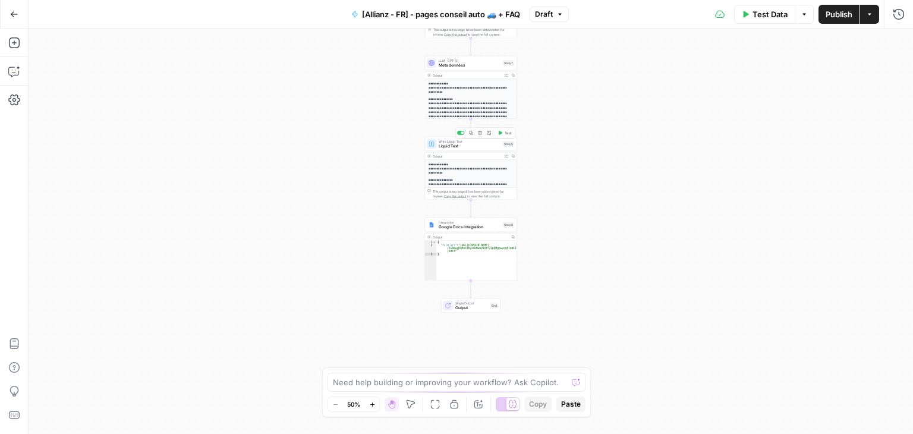
click at [502, 138] on div "Copy step Delete step Add Note Test" at bounding box center [485, 133] width 60 height 11
click at [503, 133] on button "Test" at bounding box center [505, 133] width 18 height 8
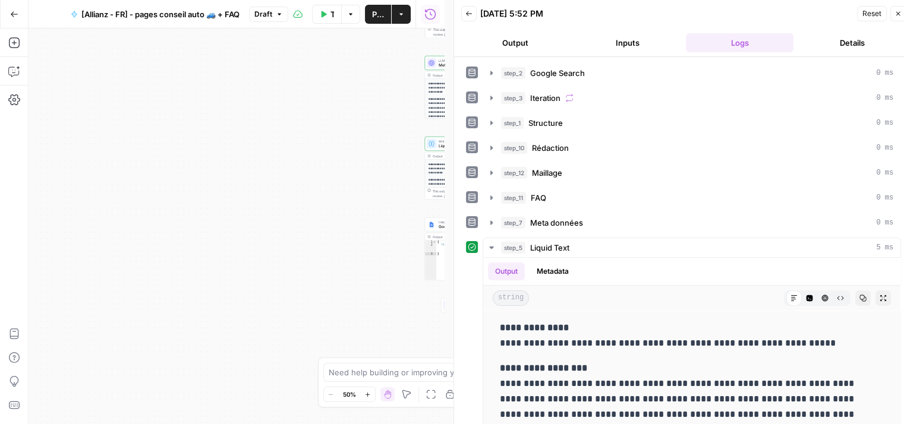
click at [373, 11] on span "Publish" at bounding box center [378, 14] width 12 height 12
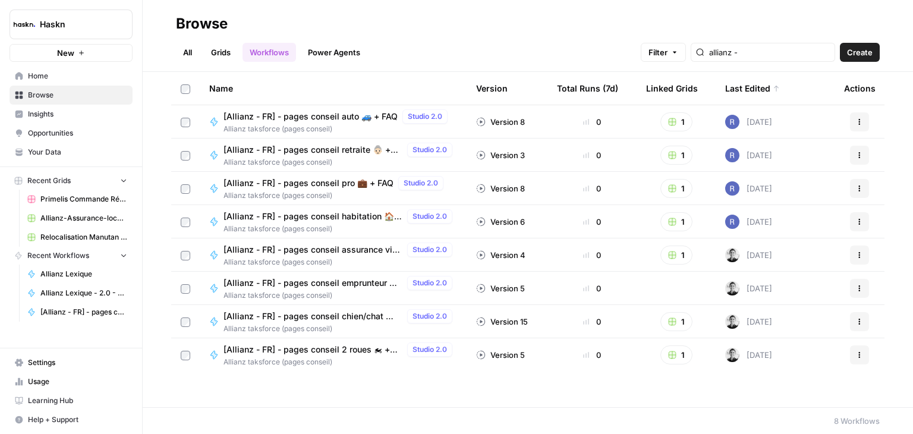
click at [330, 217] on span "[Allianz - FR] - pages conseil habitation 🏠 + FAQ" at bounding box center [312, 216] width 179 height 12
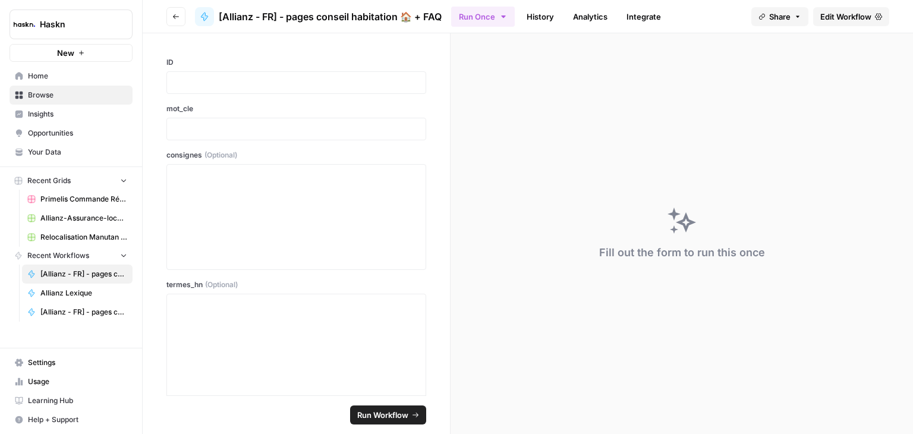
click at [838, 9] on link "Edit Workflow" at bounding box center [851, 16] width 76 height 19
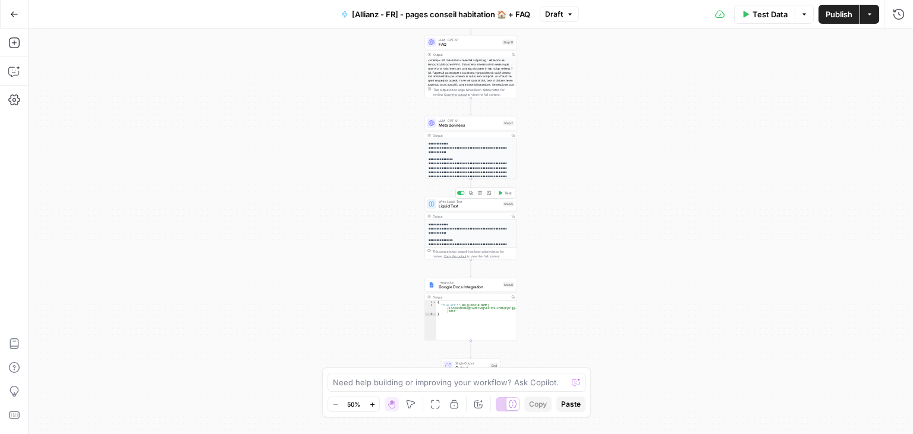
click at [503, 194] on button "Test" at bounding box center [505, 193] width 18 height 8
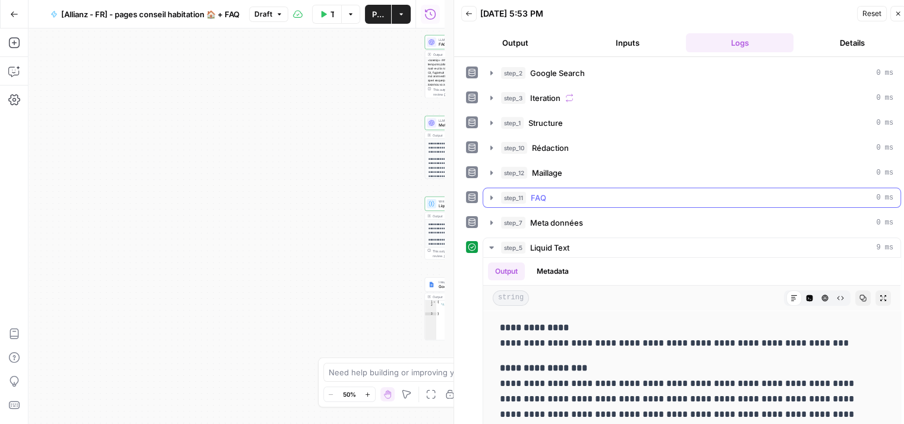
click at [378, 16] on span "Publish" at bounding box center [378, 14] width 12 height 12
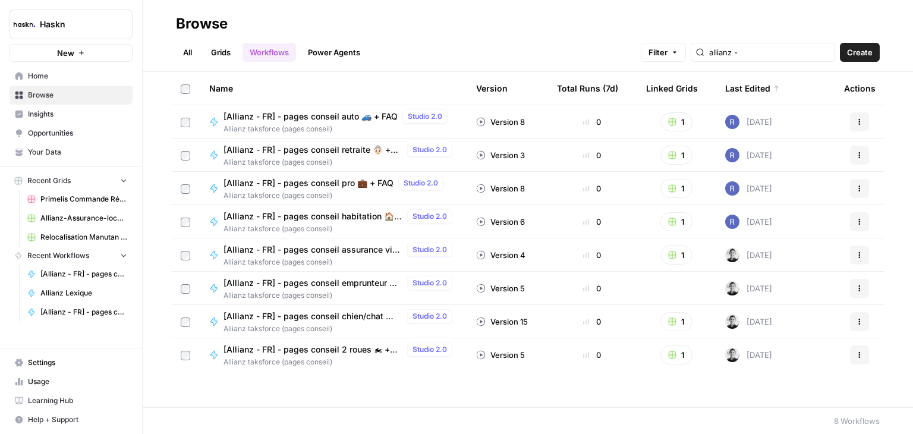
click at [302, 246] on span "[Allianz - FR] - pages conseil assurance vie 🪦 + FAQ" at bounding box center [312, 250] width 179 height 12
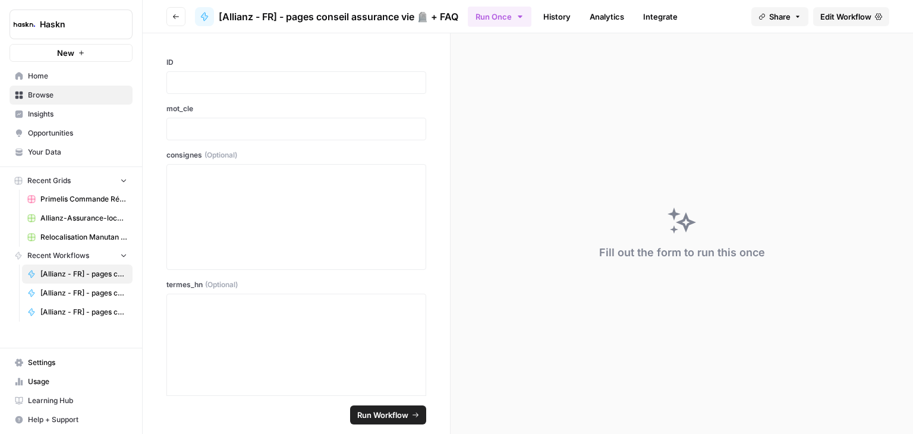
click at [846, 15] on span "Edit Workflow" at bounding box center [845, 17] width 51 height 12
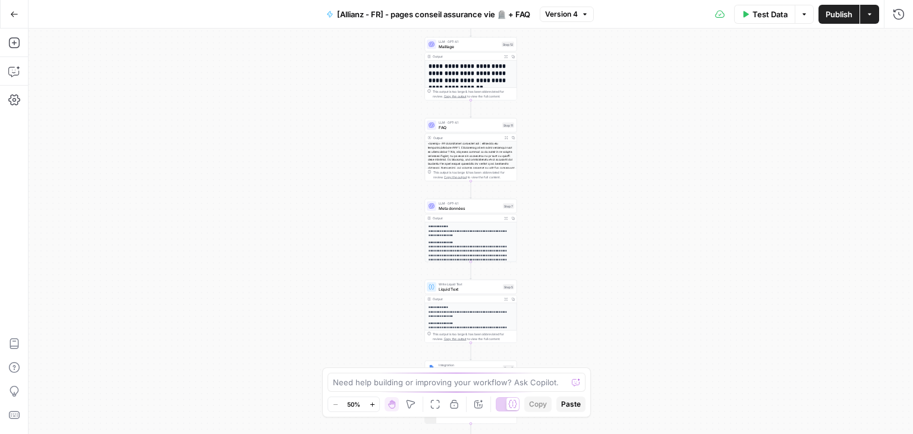
click at [493, 286] on span "Liquid Text" at bounding box center [469, 289] width 62 height 6
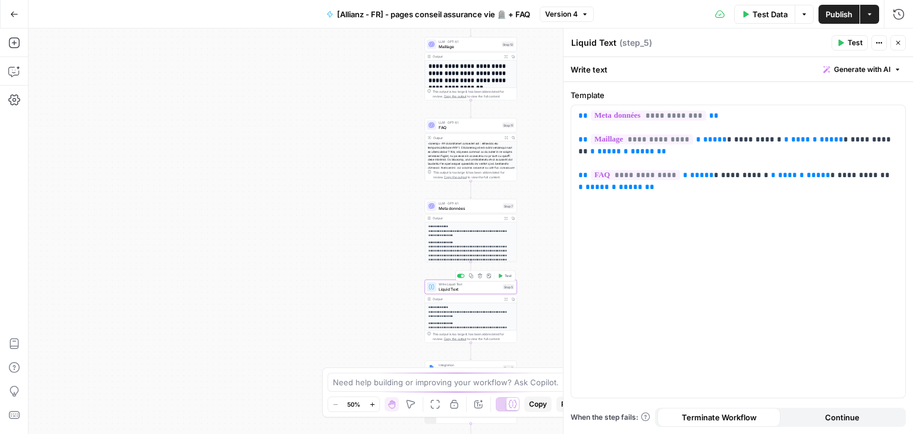
click at [501, 276] on icon "button" at bounding box center [501, 275] width 4 height 4
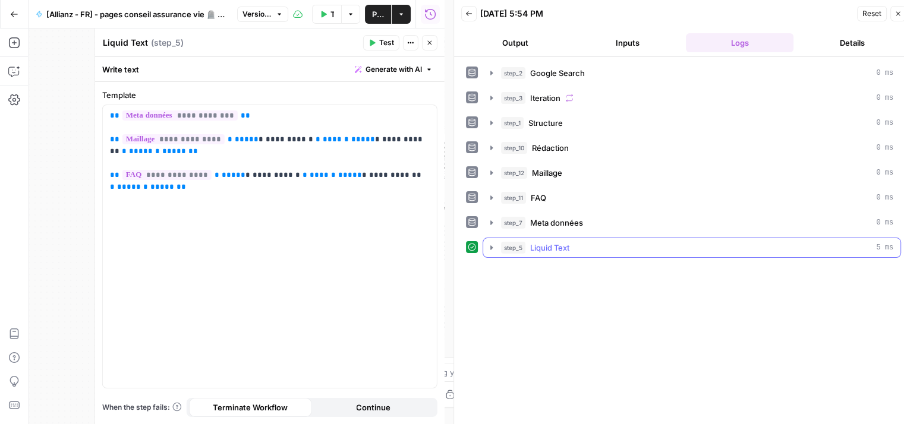
click at [490, 243] on icon "button" at bounding box center [492, 248] width 10 height 10
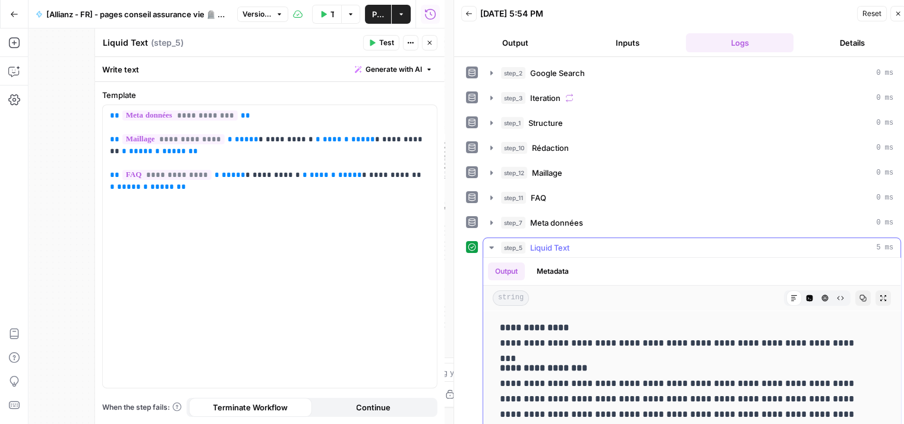
click at [377, 11] on span "Publish" at bounding box center [378, 14] width 12 height 12
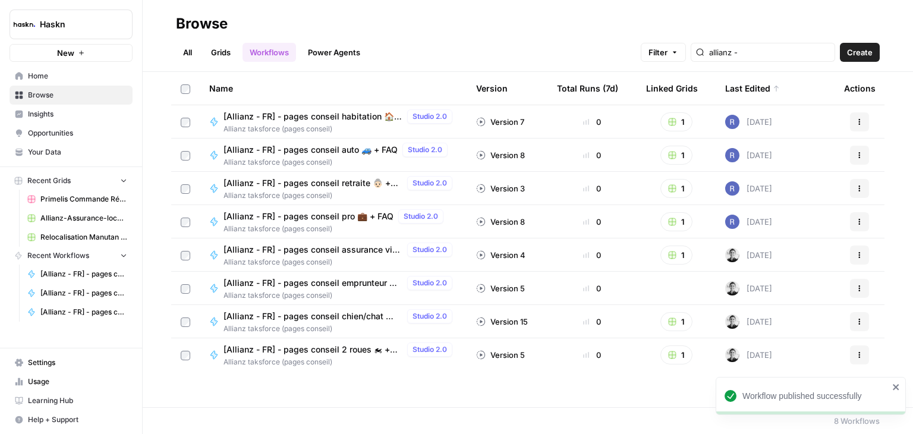
click at [355, 279] on span "[Allianz - FR] - pages conseil emprunteur 💰 + FAQ" at bounding box center [312, 283] width 179 height 12
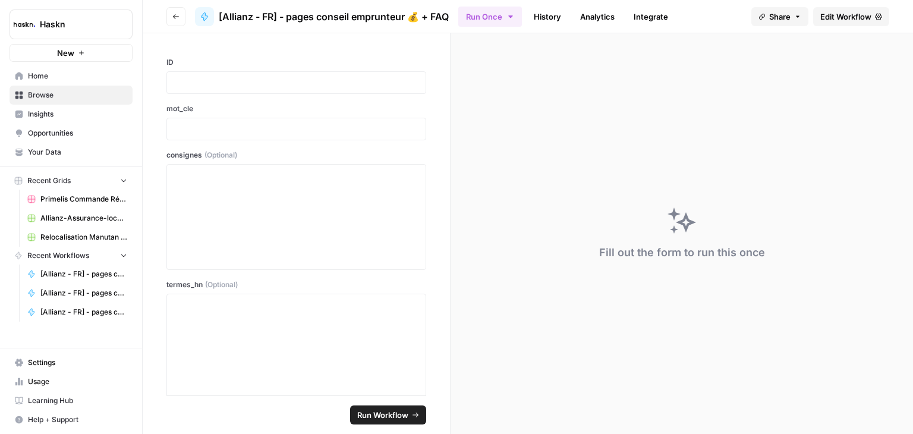
click at [840, 15] on span "Edit Workflow" at bounding box center [845, 17] width 51 height 12
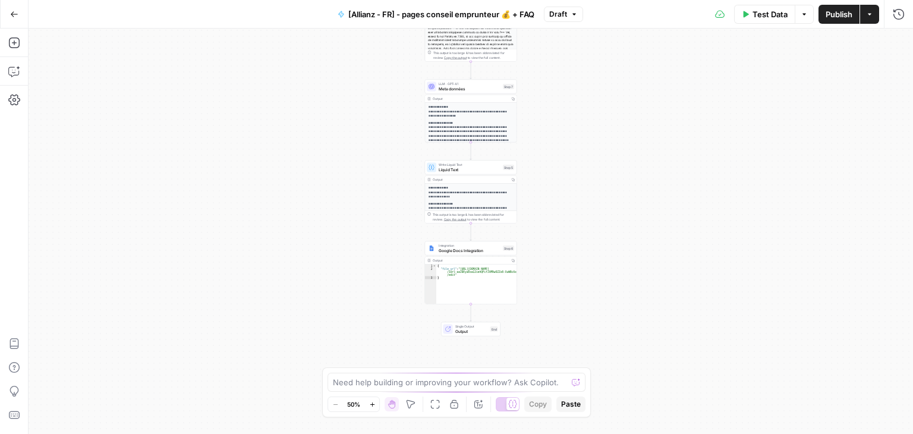
click at [455, 238] on div "Workflow Input Settings Inputs Google Search Google Search Step 2 Output Copy 1…" at bounding box center [471, 231] width 884 height 405
click at [449, 165] on span "Liquid Text" at bounding box center [469, 165] width 62 height 6
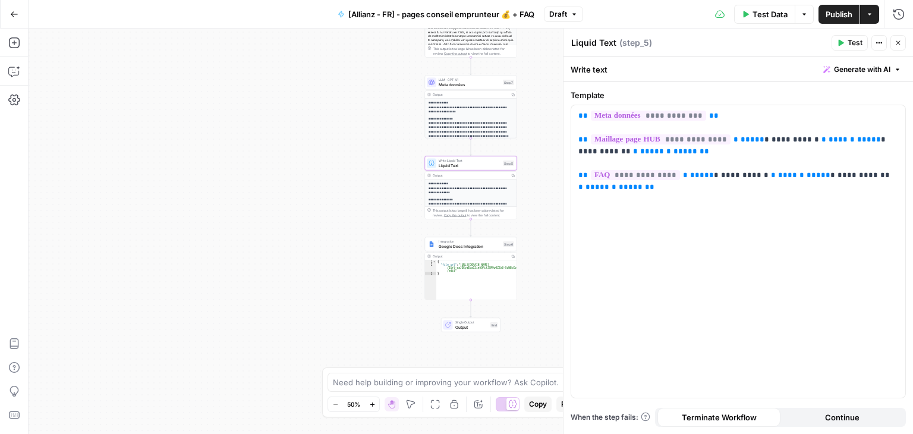
click at [846, 39] on button "Test" at bounding box center [849, 42] width 36 height 15
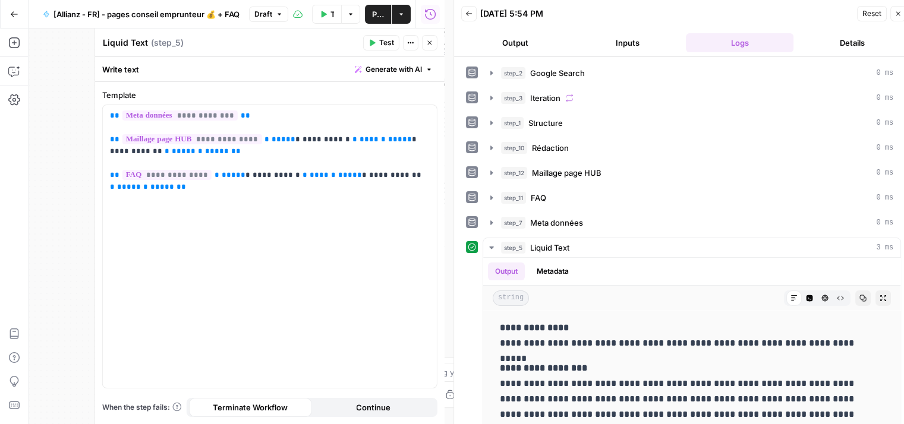
click at [373, 10] on span "Publish" at bounding box center [378, 14] width 12 height 12
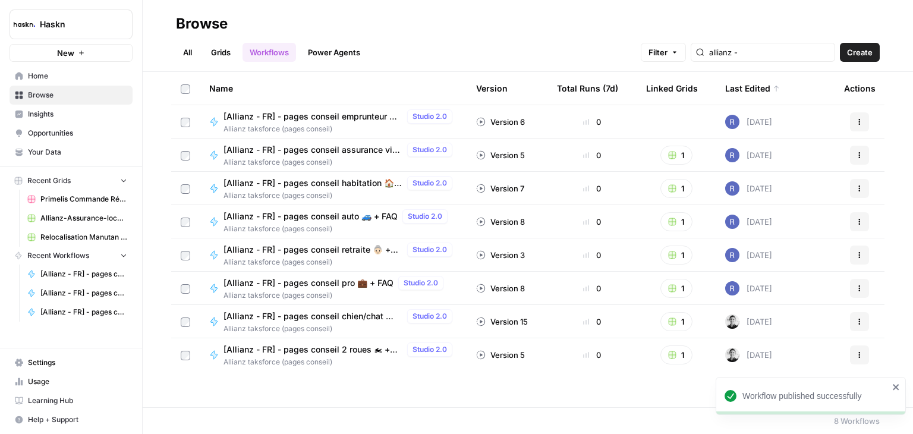
click at [346, 319] on span "[Allianz - FR] - pages conseil chien/chat 🐱 + FAQ" at bounding box center [312, 316] width 179 height 12
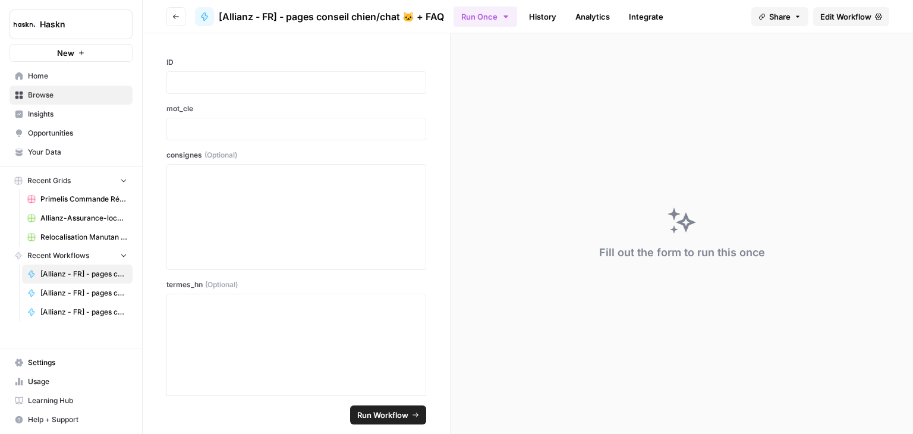
click at [838, 18] on span "Edit Workflow" at bounding box center [845, 17] width 51 height 12
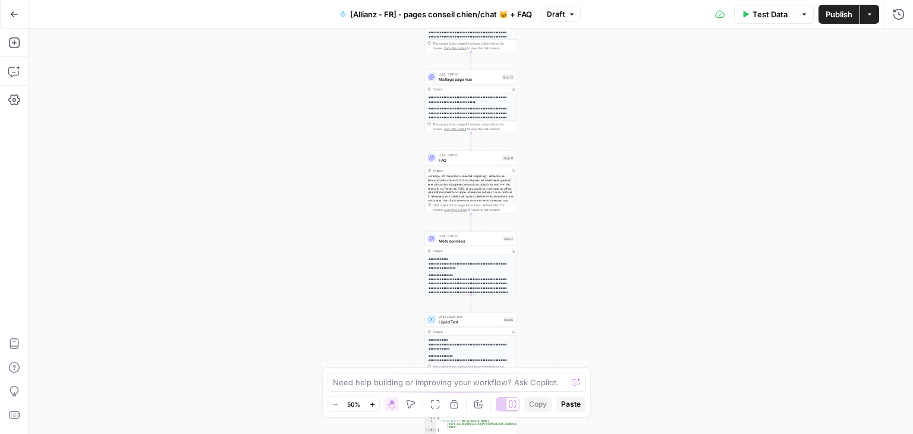
click at [453, 318] on span "Liquid Text" at bounding box center [469, 321] width 62 height 6
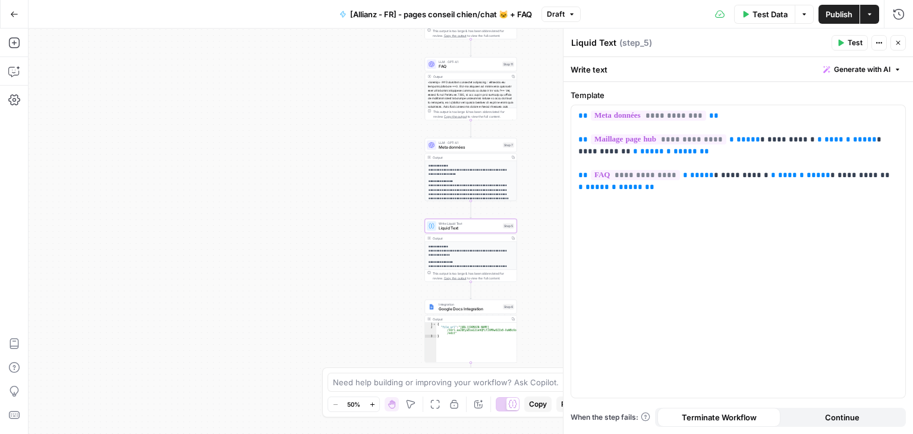
click at [847, 43] on span "Test" at bounding box center [854, 42] width 15 height 11
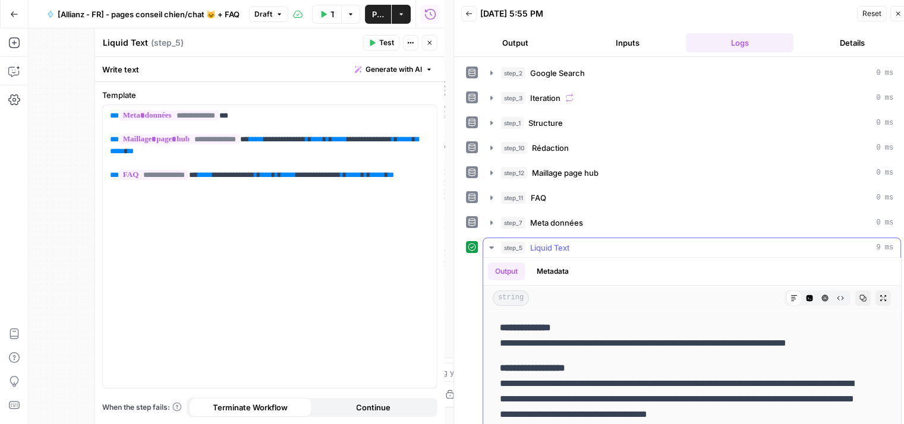
click at [375, 11] on span "Publish" at bounding box center [378, 14] width 12 height 12
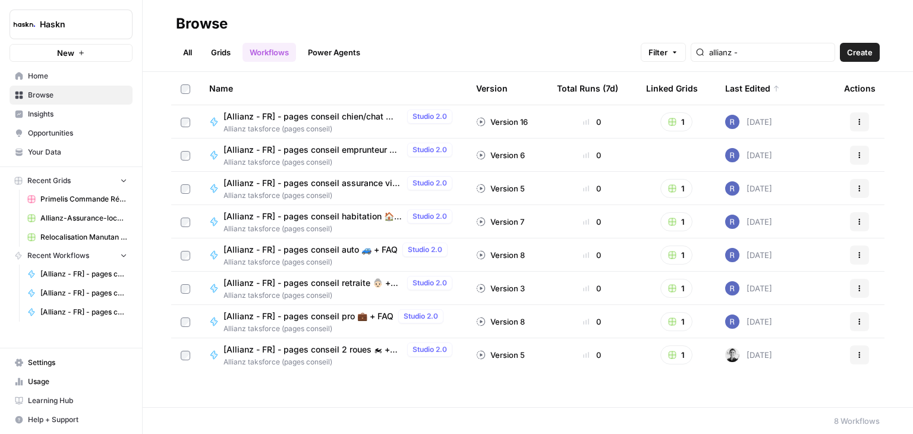
click at [345, 348] on span "[Allianz - FR] - pages conseil 2 roues 🏍 + FAQ" at bounding box center [312, 349] width 179 height 12
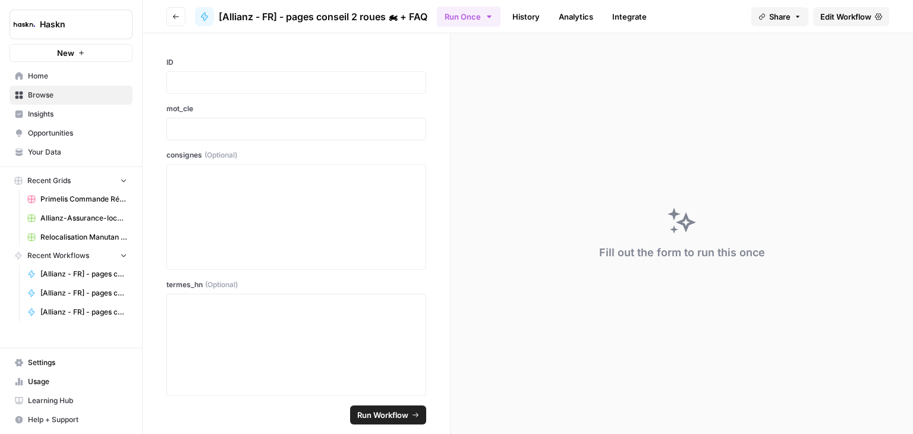
click at [837, 17] on span "Edit Workflow" at bounding box center [845, 17] width 51 height 12
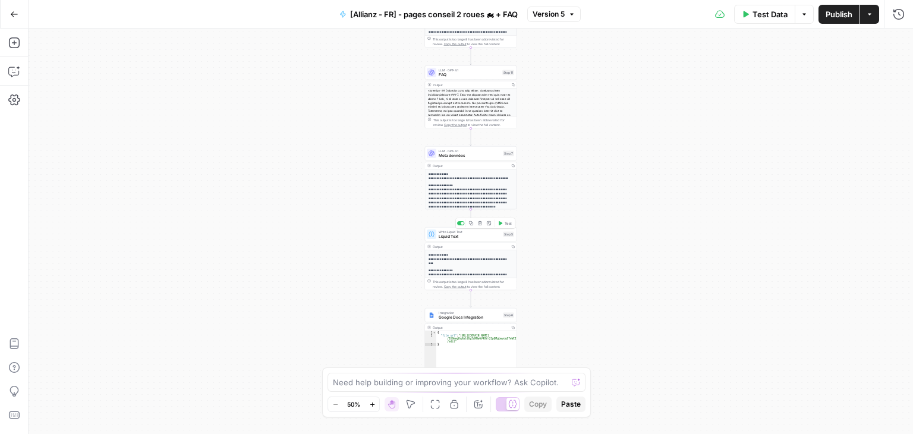
click at [452, 235] on span "Liquid Text" at bounding box center [469, 237] width 62 height 6
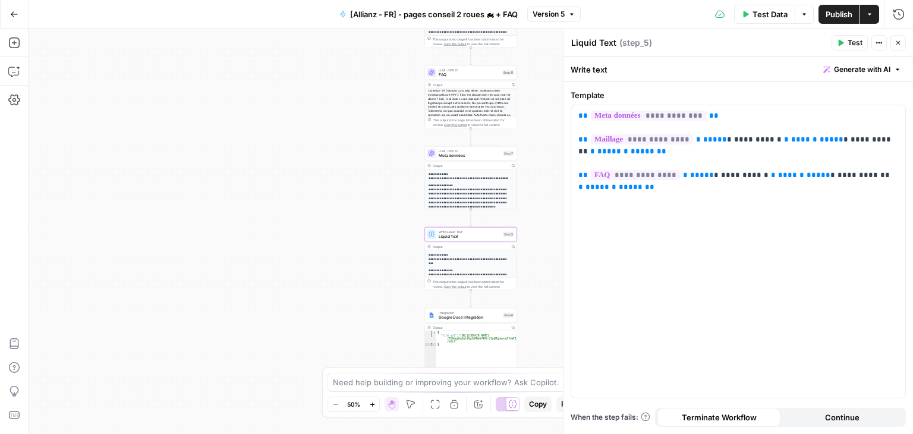
click at [843, 42] on icon "button" at bounding box center [840, 43] width 5 height 7
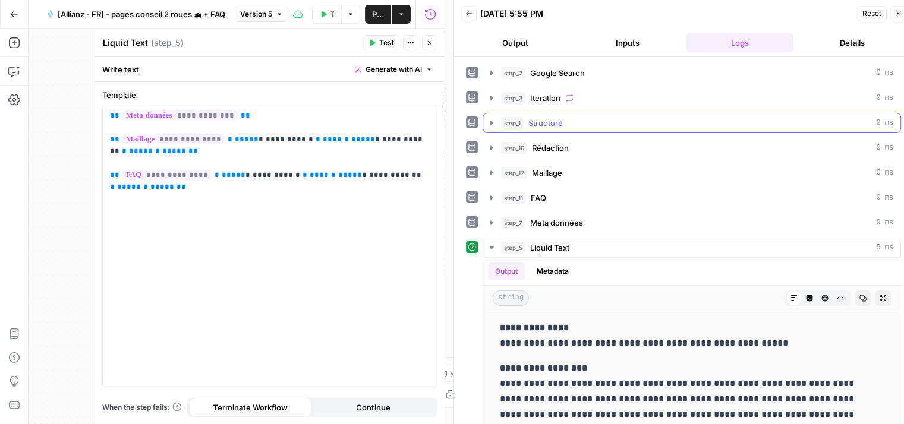
click at [370, 8] on button "Publish" at bounding box center [378, 14] width 26 height 19
